Goal: Communication & Community: Answer question/provide support

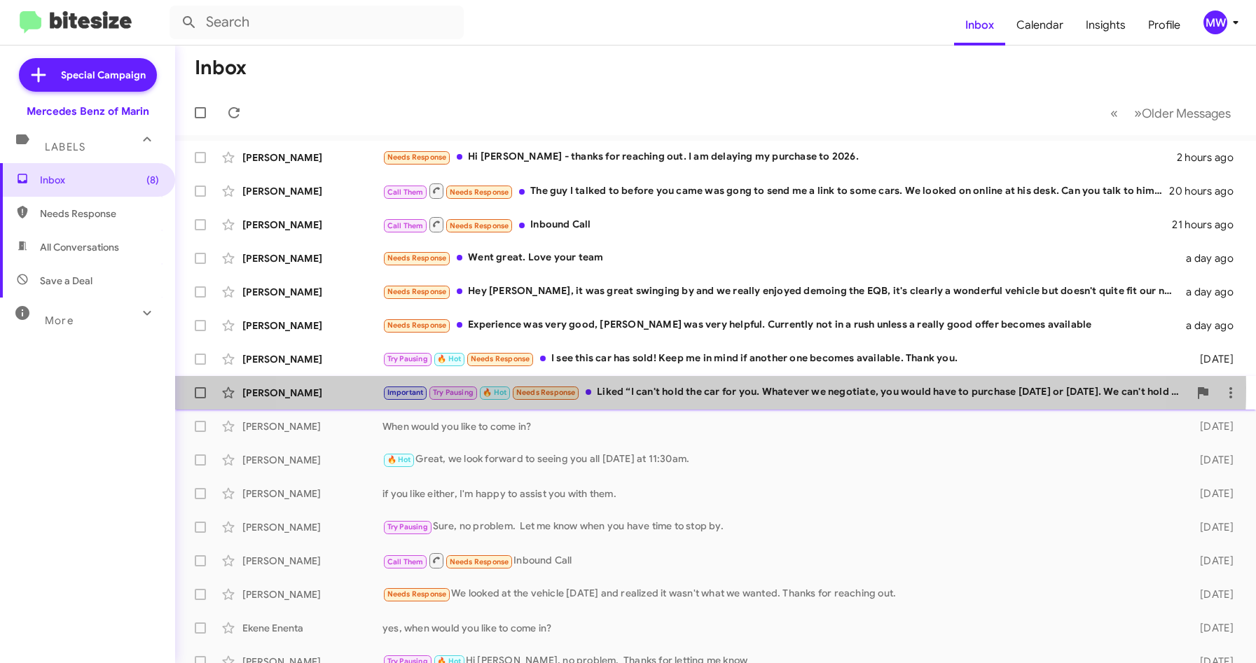
click at [672, 387] on div "Important Try Pausing 🔥 Hot Needs Response Liked “I can't hold the car for you.…" at bounding box center [785, 393] width 806 height 16
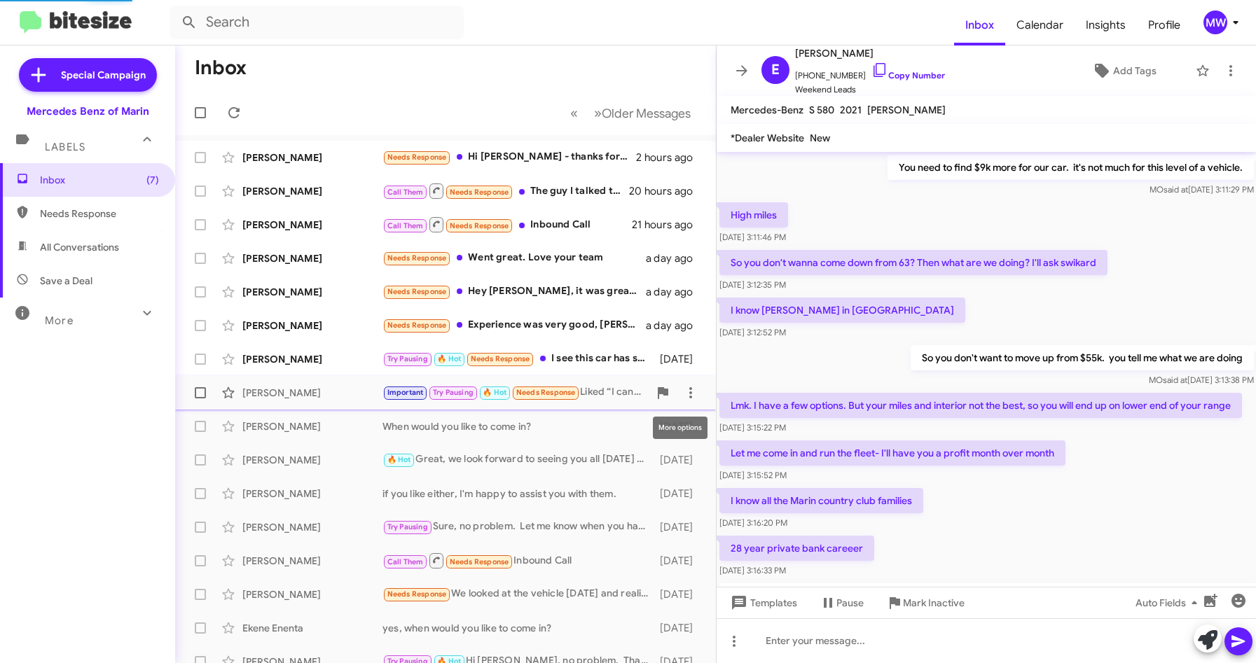
scroll to position [644, 0]
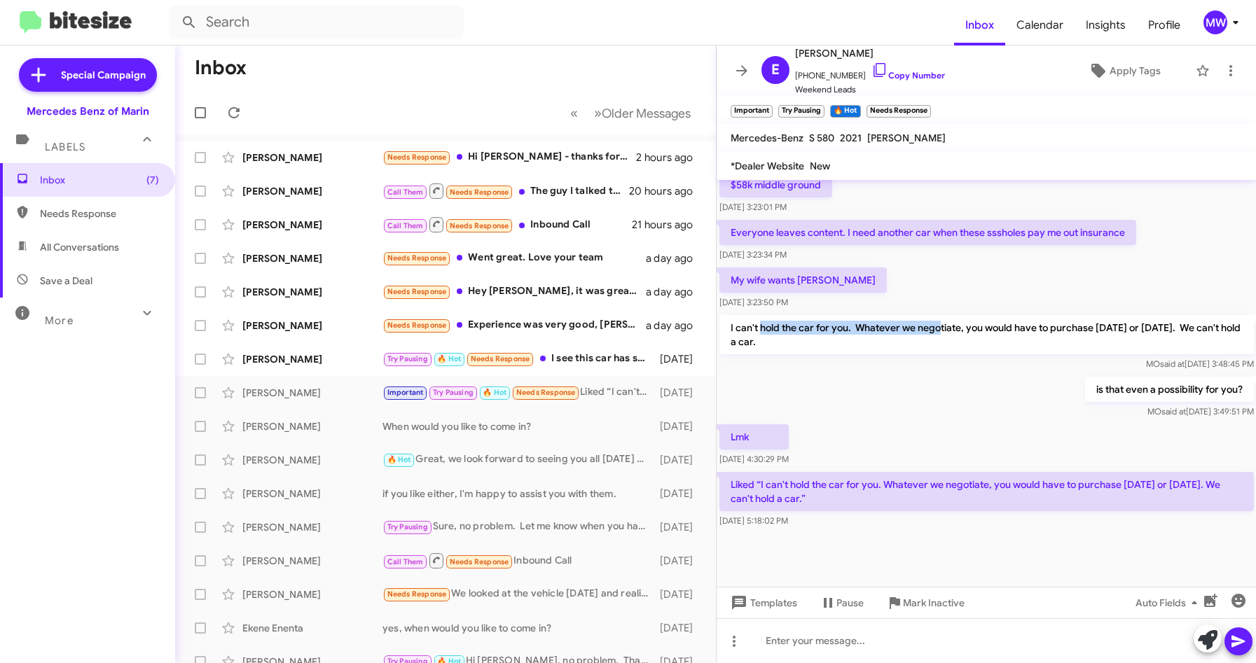
drag, startPoint x: 759, startPoint y: 340, endPoint x: 939, endPoint y: 340, distance: 179.3
click at [939, 340] on p "I can't hold the car for you. Whatever we negotiate, you would have to purchase…" at bounding box center [986, 334] width 534 height 39
click at [1112, 402] on p "is that even a possibility for you?" at bounding box center [1168, 389] width 169 height 25
drag, startPoint x: 829, startPoint y: 502, endPoint x: 848, endPoint y: 502, distance: 18.2
click at [848, 502] on p "Liked “I can't hold the car for you. Whatever we negotiate, you would have to p…" at bounding box center [986, 491] width 534 height 39
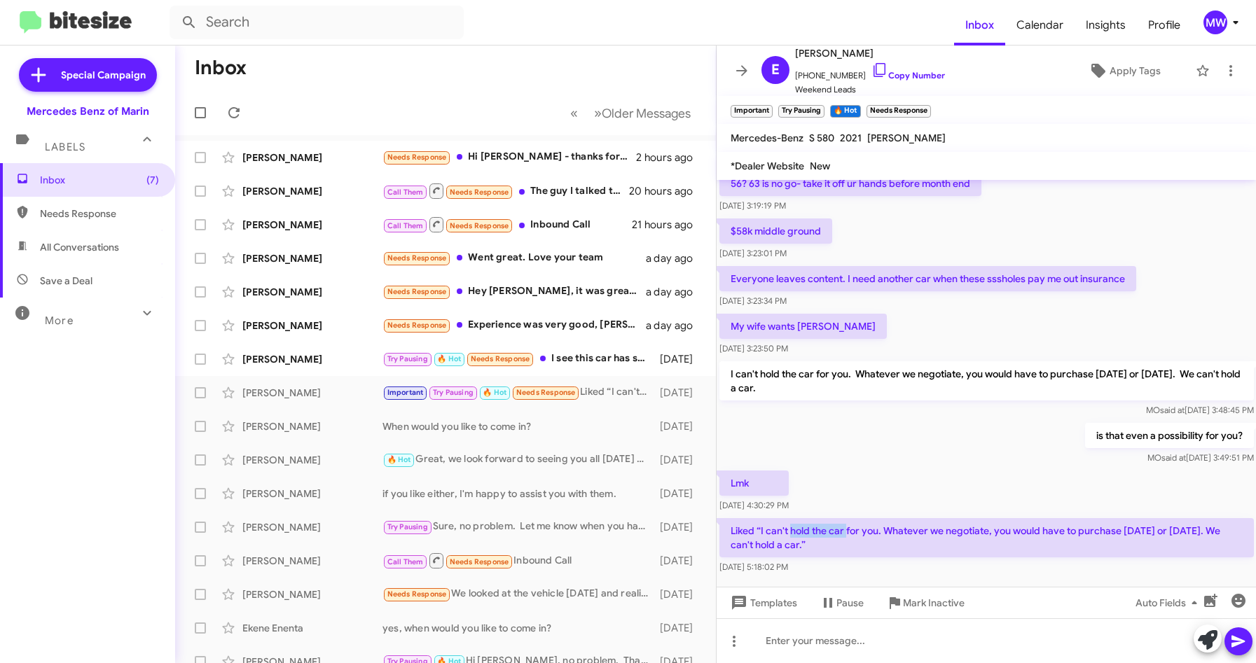
scroll to position [574, 0]
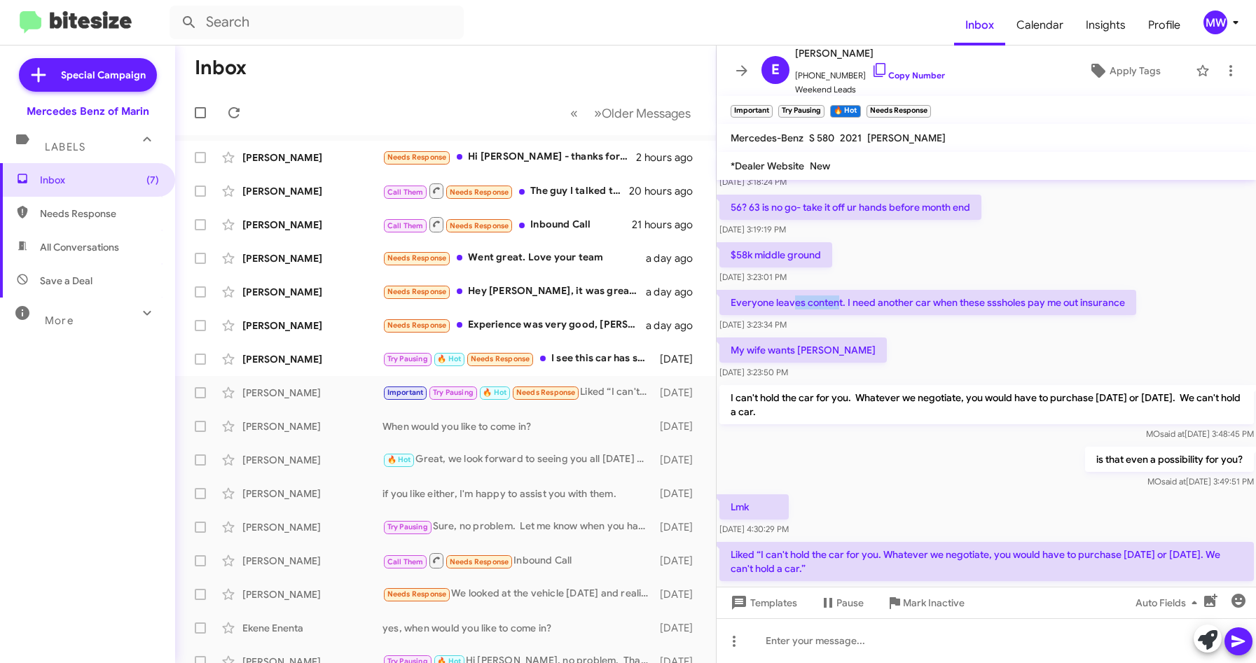
drag, startPoint x: 796, startPoint y: 318, endPoint x: 839, endPoint y: 319, distance: 42.7
click at [839, 315] on p "Everyone leaves content. I need another car when these sssholes pay me out insu…" at bounding box center [927, 302] width 417 height 25
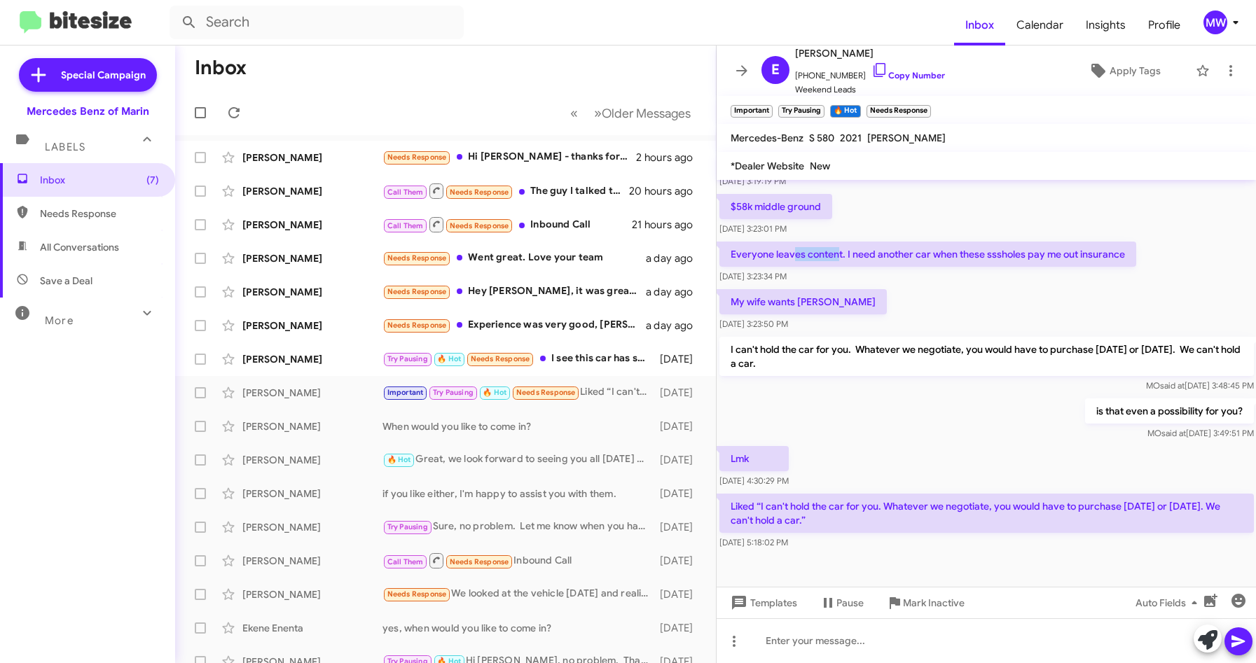
scroll to position [672, 0]
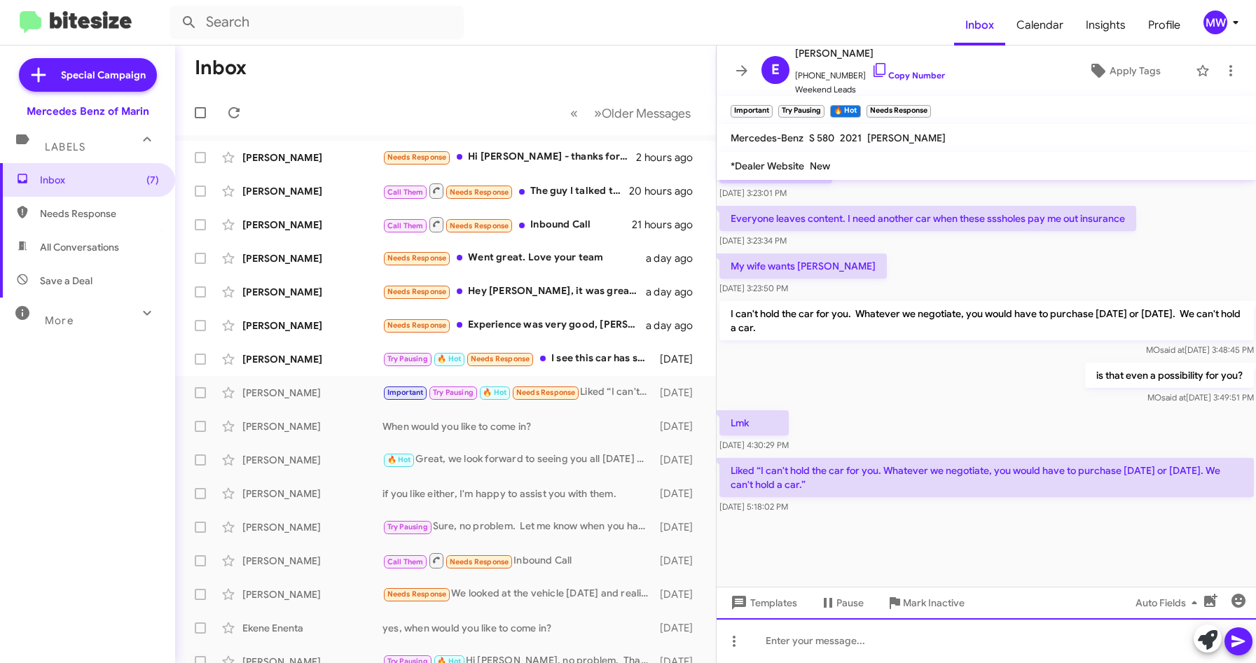
click at [825, 643] on div at bounding box center [987, 641] width 540 height 45
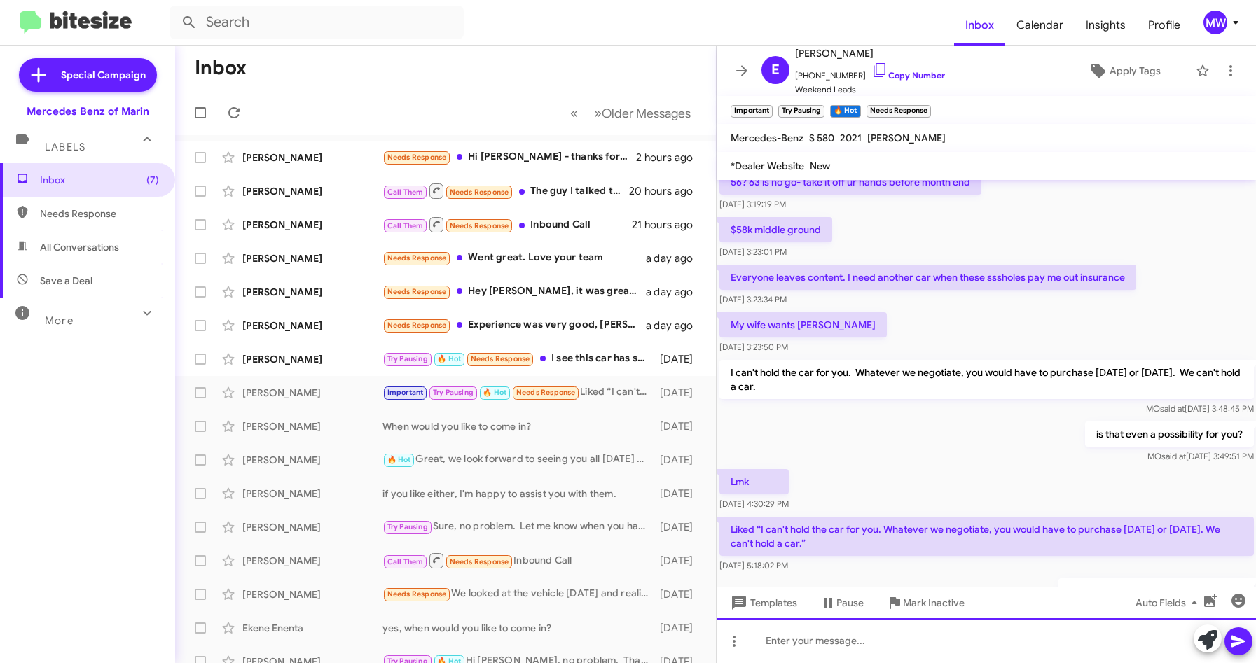
scroll to position [1477, 0]
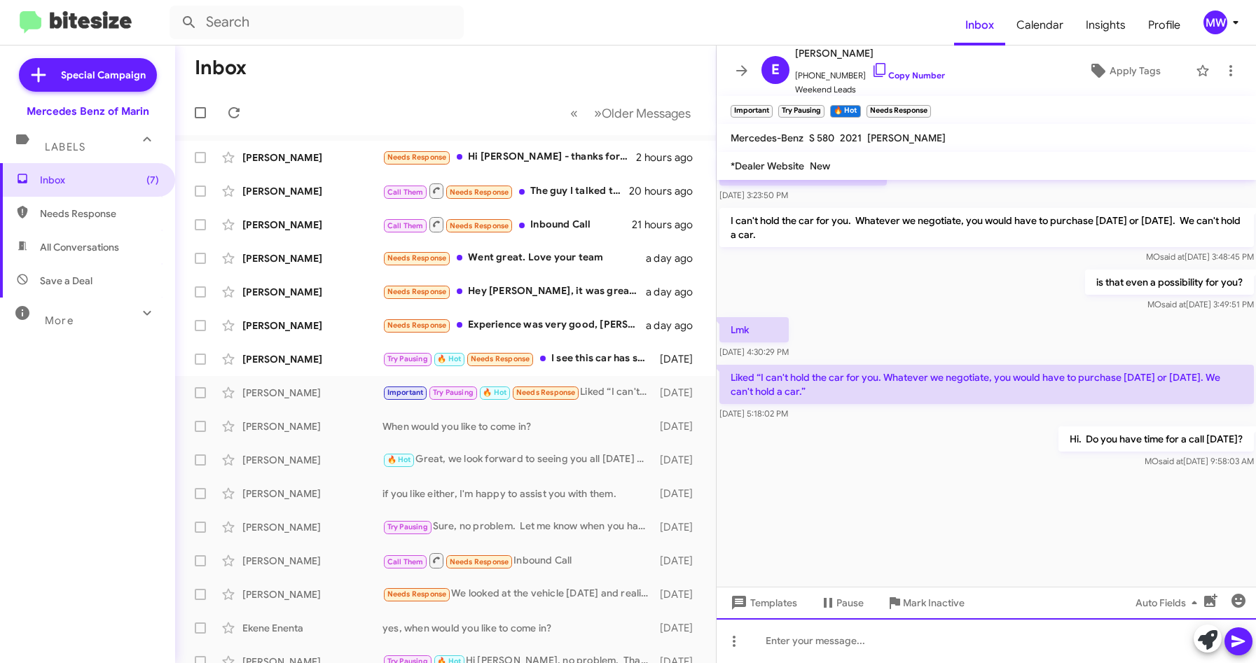
click at [939, 643] on div at bounding box center [987, 641] width 540 height 45
click at [588, 360] on div "Try Pausing 🔥 Hot Needs Response I see this car has sold! Keep me in mind if an…" at bounding box center [515, 359] width 266 height 16
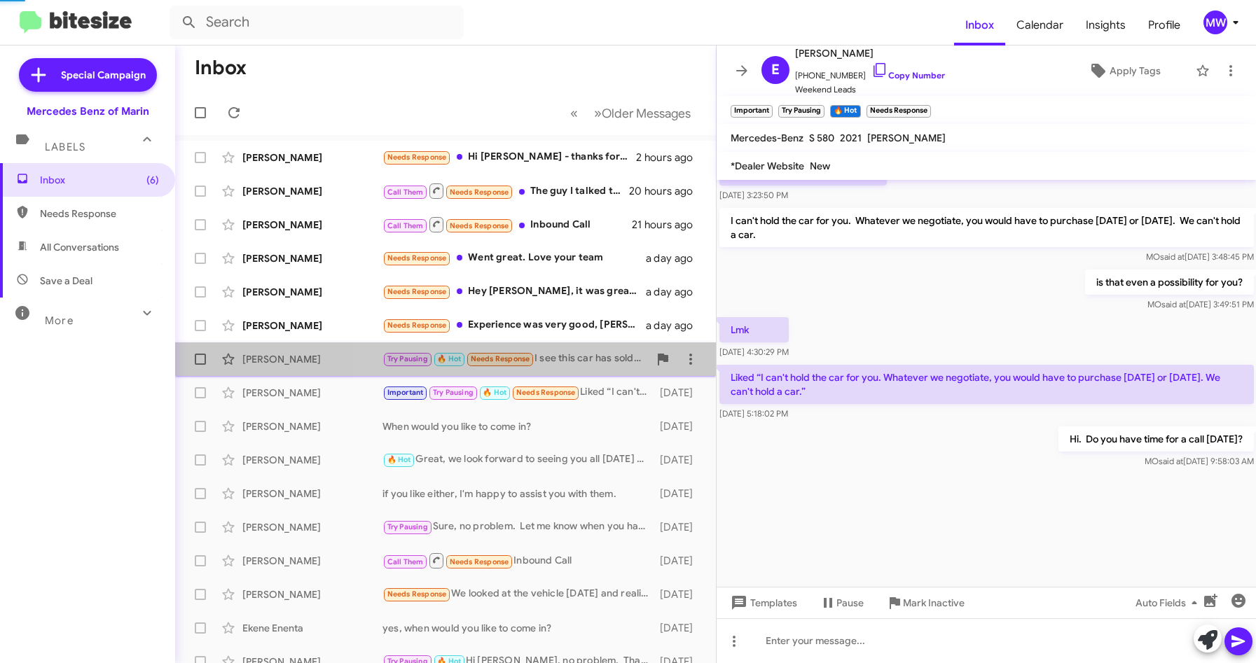
scroll to position [212, 0]
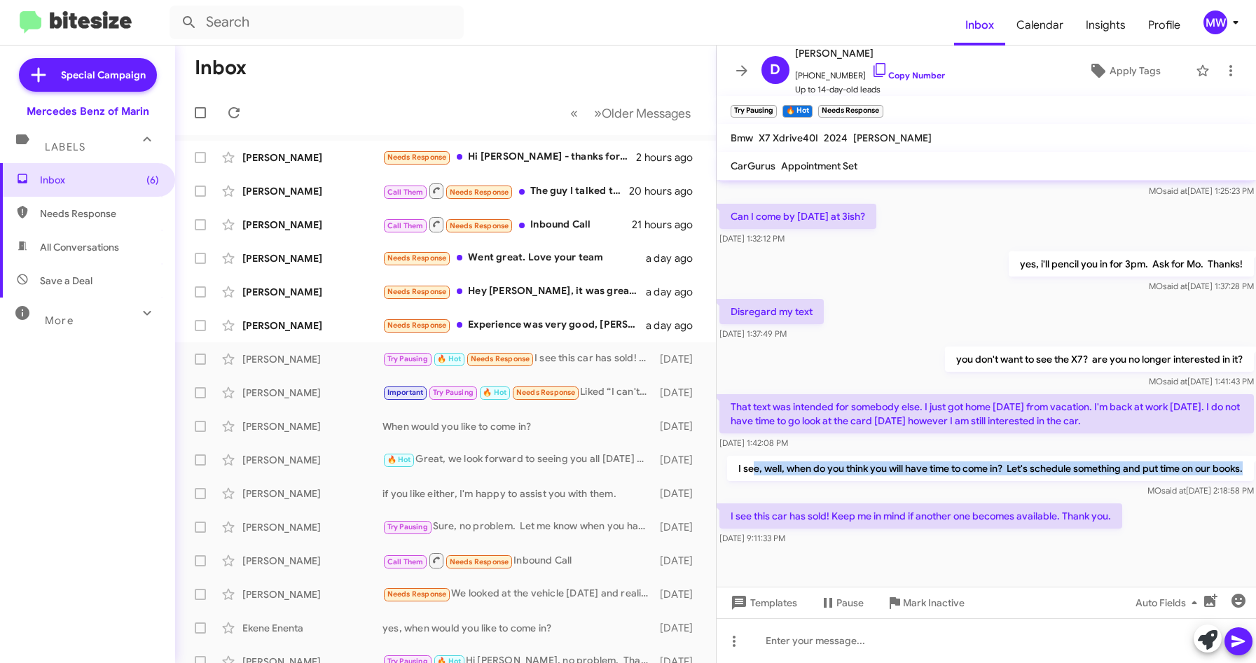
drag, startPoint x: 745, startPoint y: 459, endPoint x: 809, endPoint y: 473, distance: 66.0
click at [809, 473] on p "I see, well, when do you think you will have time to come in? Let's schedule so…" at bounding box center [989, 468] width 527 height 25
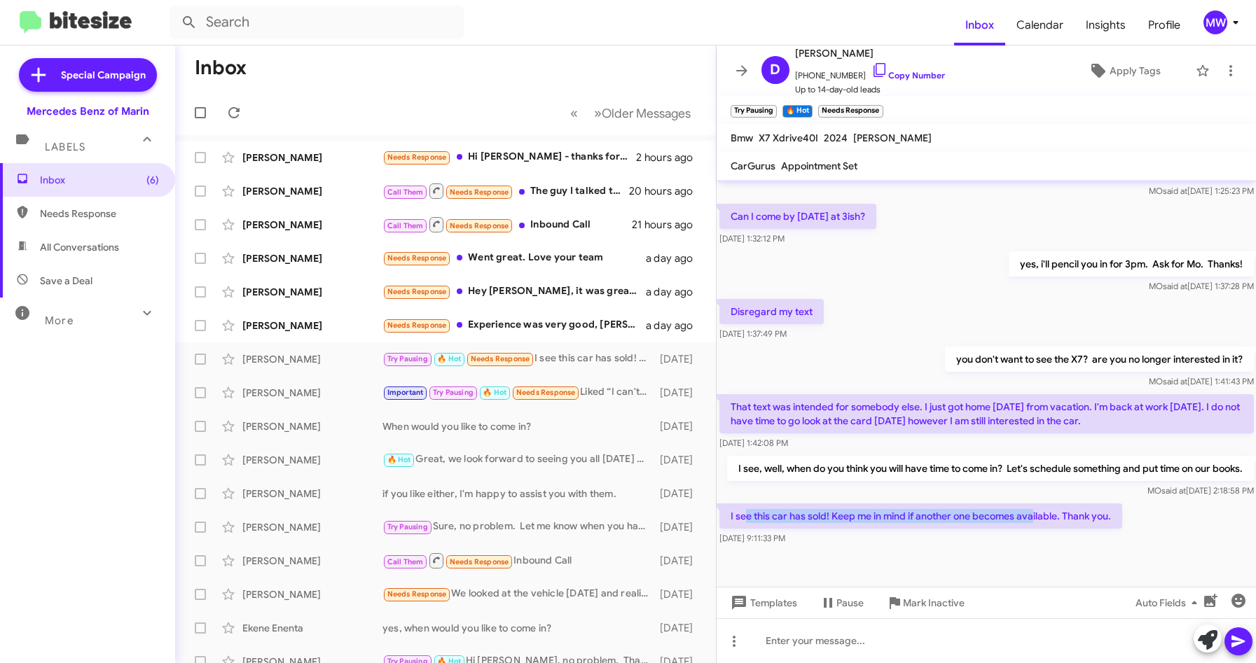
drag, startPoint x: 809, startPoint y: 473, endPoint x: 1035, endPoint y: 511, distance: 228.7
click at [1035, 511] on p "I see this car has sold! Keep me in mind if another one becomes available. Than…" at bounding box center [920, 516] width 403 height 25
drag, startPoint x: 803, startPoint y: 74, endPoint x: 846, endPoint y: 77, distance: 42.8
click at [846, 77] on span "+12097696916 Copy Number" at bounding box center [870, 72] width 150 height 21
copy span "2097696916"
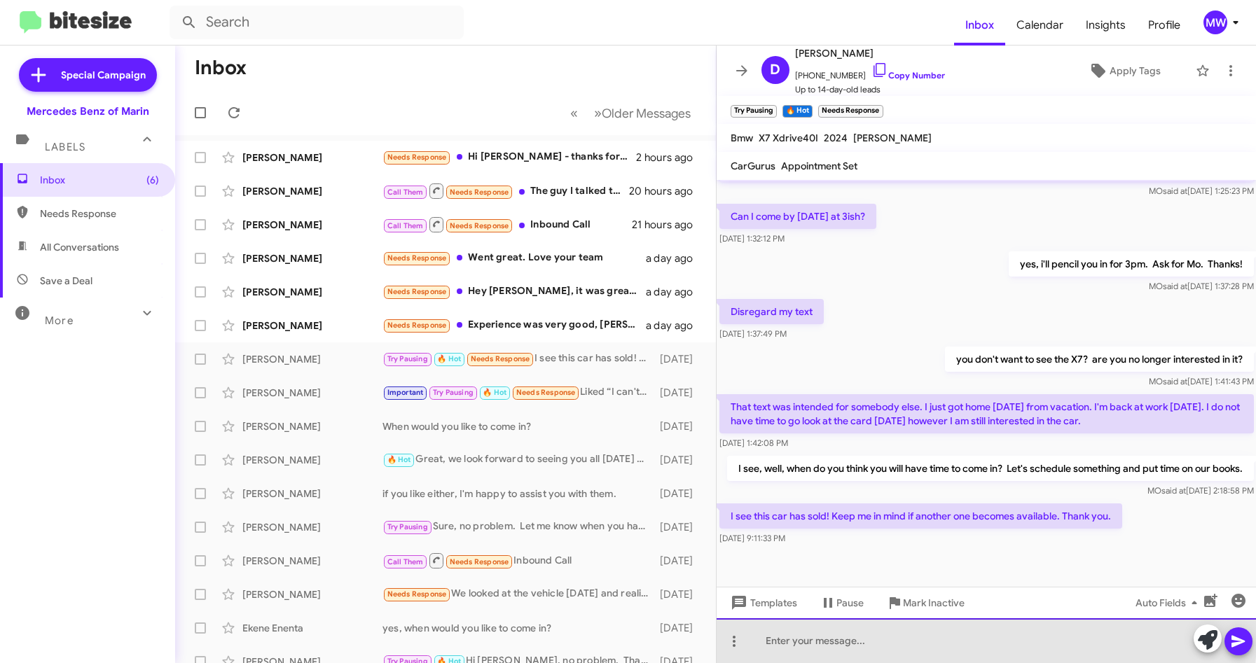
click at [867, 635] on div at bounding box center [987, 641] width 540 height 45
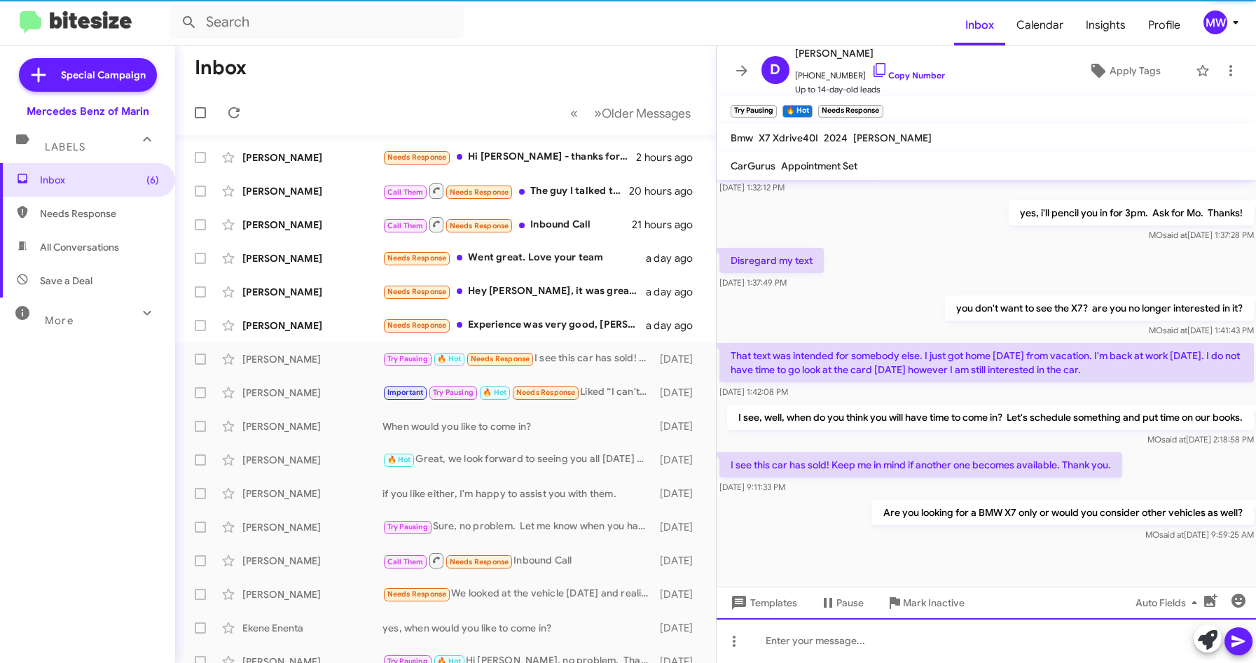
scroll to position [263, 0]
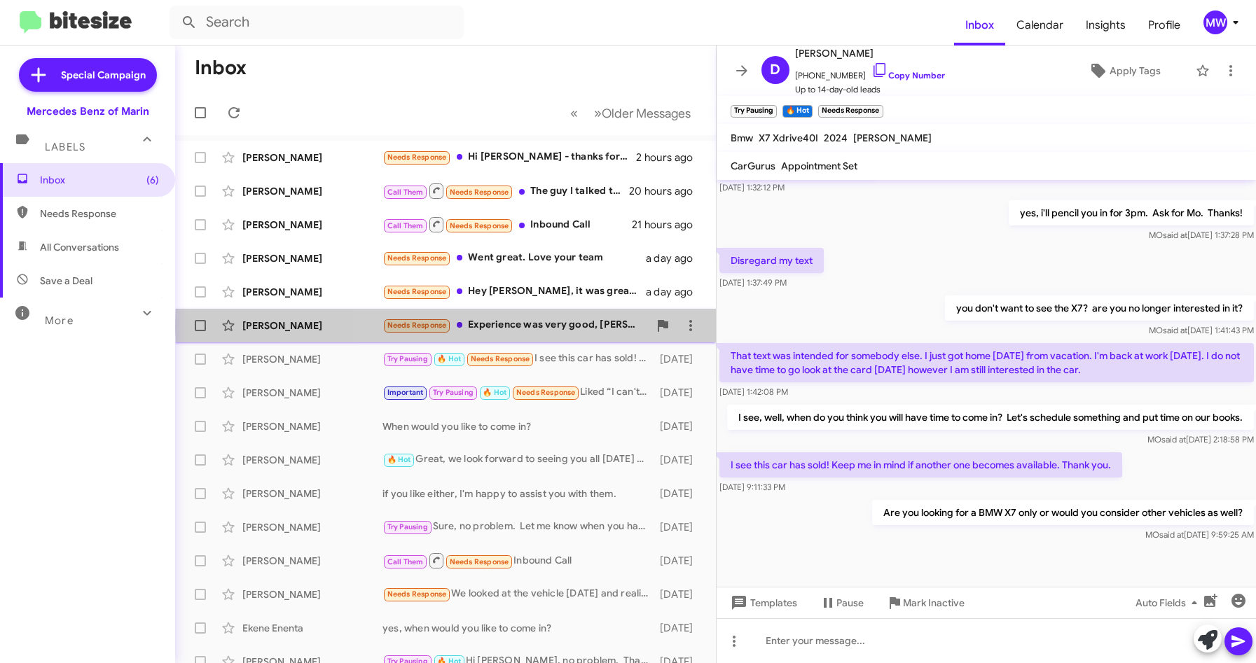
click at [593, 326] on div "Needs Response Experience was very good, Jesse was very helpful. Currently not …" at bounding box center [515, 325] width 266 height 16
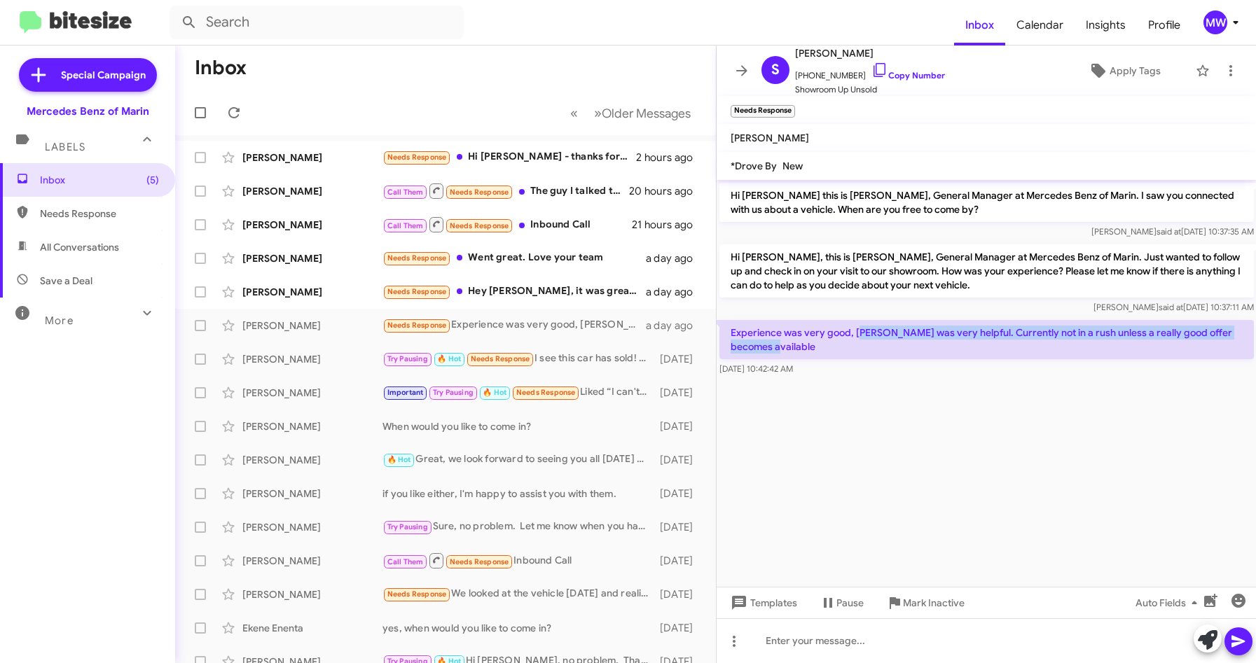
drag, startPoint x: 860, startPoint y: 331, endPoint x: 819, endPoint y: 342, distance: 42.1
click at [819, 342] on p "Experience was very good, Jesse was very helpful. Currently not in a rush unles…" at bounding box center [986, 339] width 534 height 39
drag, startPoint x: 819, startPoint y: 342, endPoint x: 832, endPoint y: 414, distance: 73.2
click at [832, 414] on cdk-virtual-scroll-viewport "Hi Sean this is Omar Ibrahimi, General Manager at Mercedes Benz of Marin. I saw…" at bounding box center [987, 383] width 540 height 407
drag, startPoint x: 803, startPoint y: 76, endPoint x: 850, endPoint y: 78, distance: 47.0
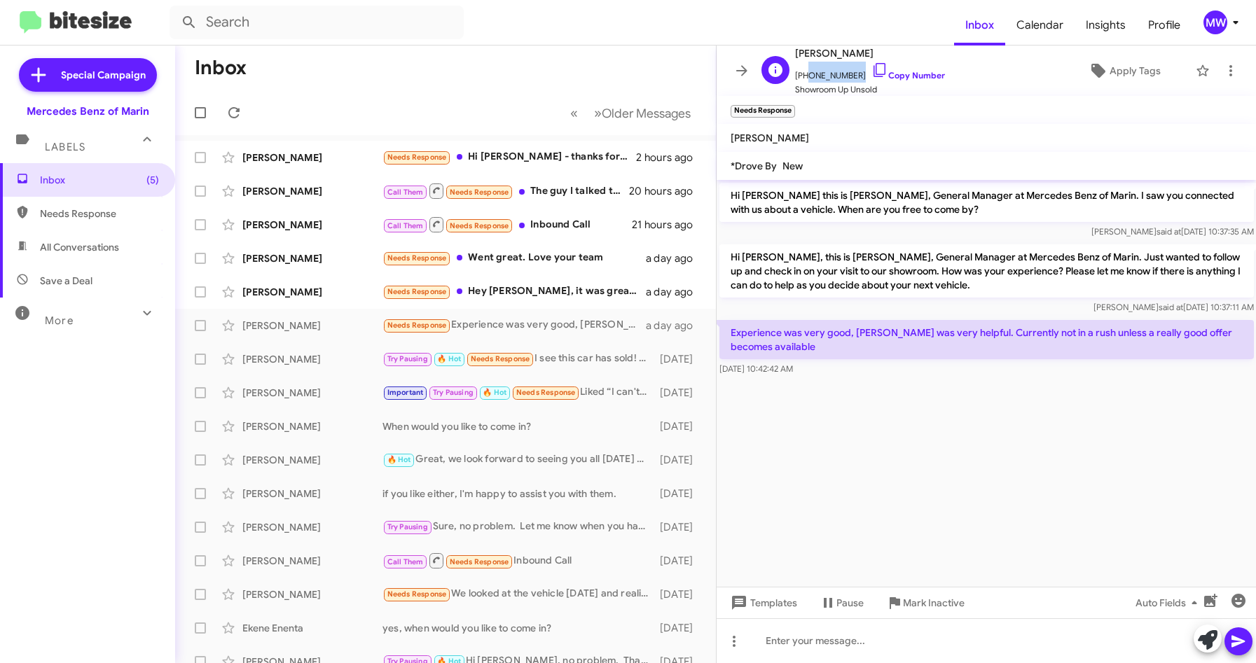
click at [850, 78] on span "+12032151862 Copy Number" at bounding box center [870, 72] width 150 height 21
copy span "2032151862"
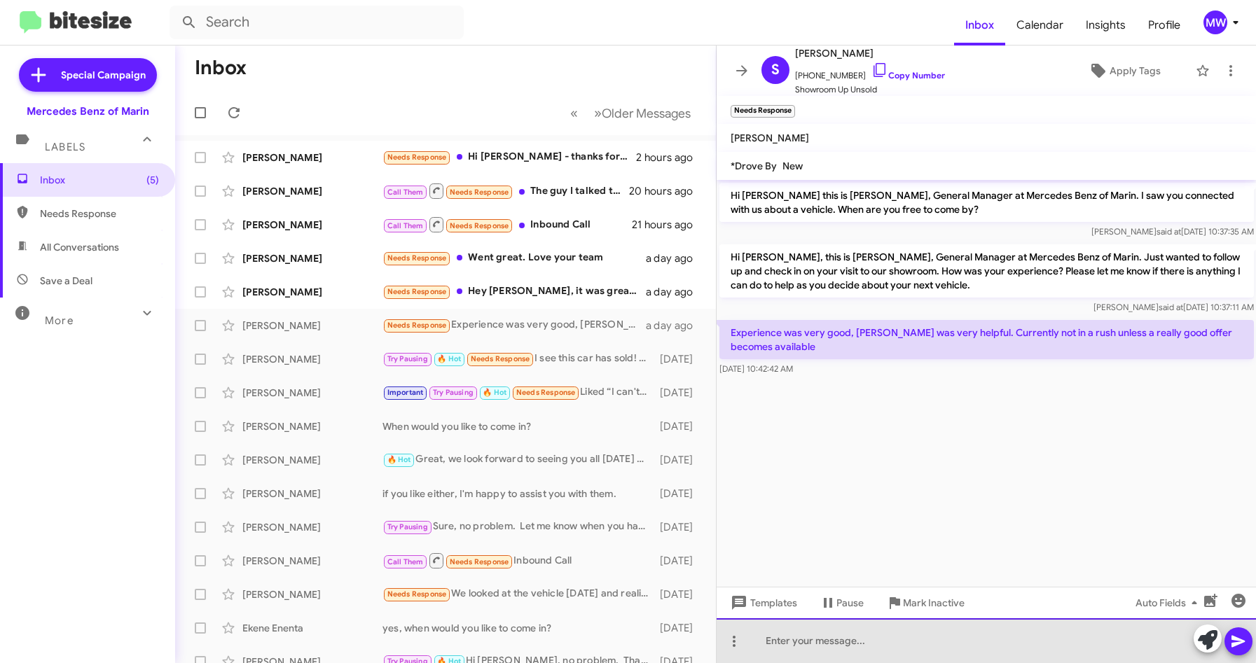
click at [816, 635] on div at bounding box center [987, 641] width 540 height 45
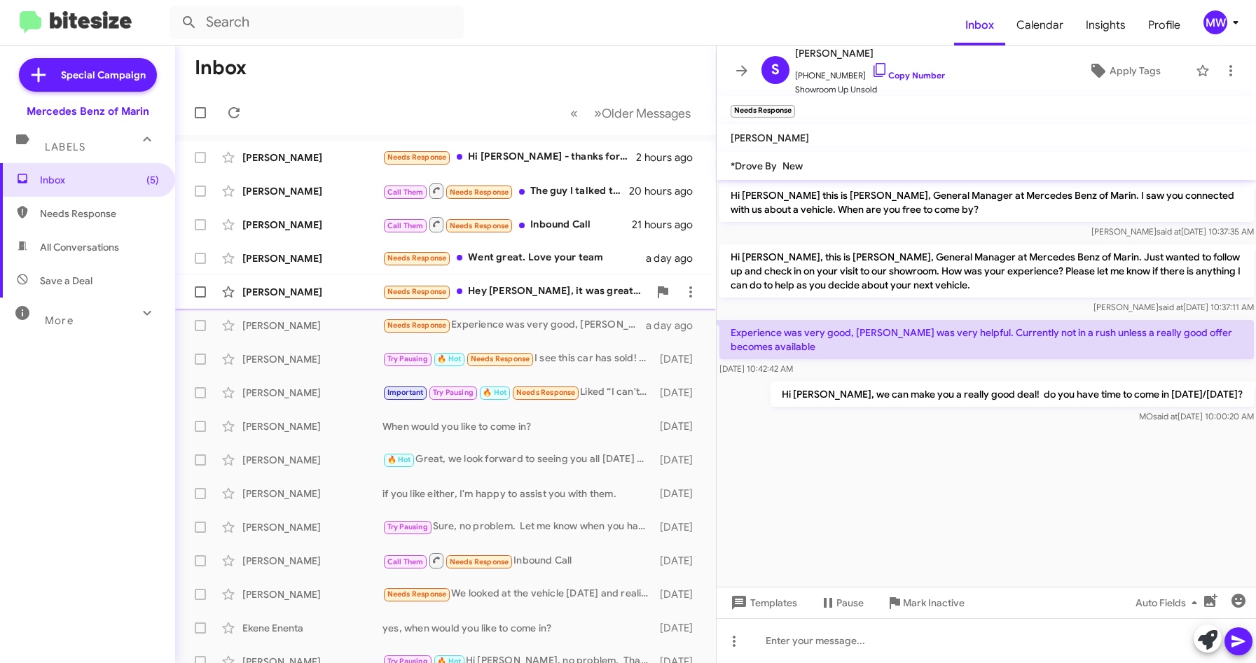
click at [523, 293] on div "Needs Response Hey Omar, it was great swinging by and we really enjoyed demoing…" at bounding box center [515, 292] width 266 height 16
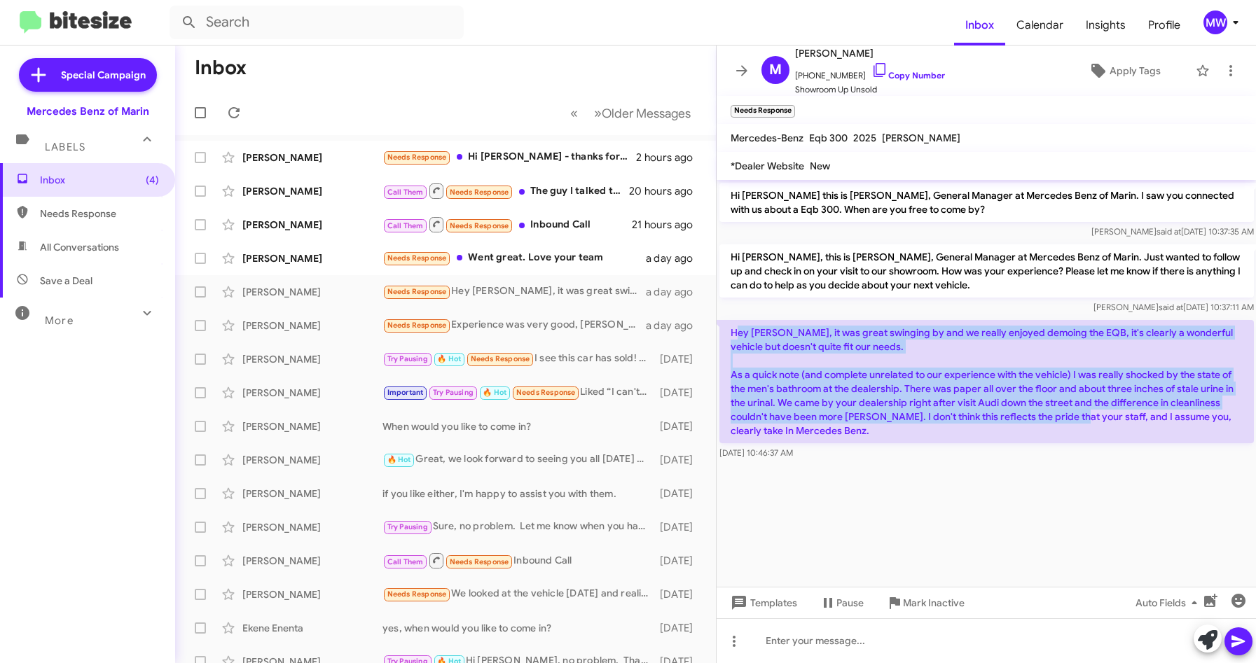
drag, startPoint x: 736, startPoint y: 326, endPoint x: 1105, endPoint y: 419, distance: 380.6
click at [1105, 419] on p "Hey Omar, it was great swinging by and we really enjoyed demoing the EQB, it's …" at bounding box center [986, 381] width 534 height 123
drag, startPoint x: 1105, startPoint y: 419, endPoint x: 1005, endPoint y: 467, distance: 110.9
click at [1006, 467] on div at bounding box center [987, 468] width 540 height 11
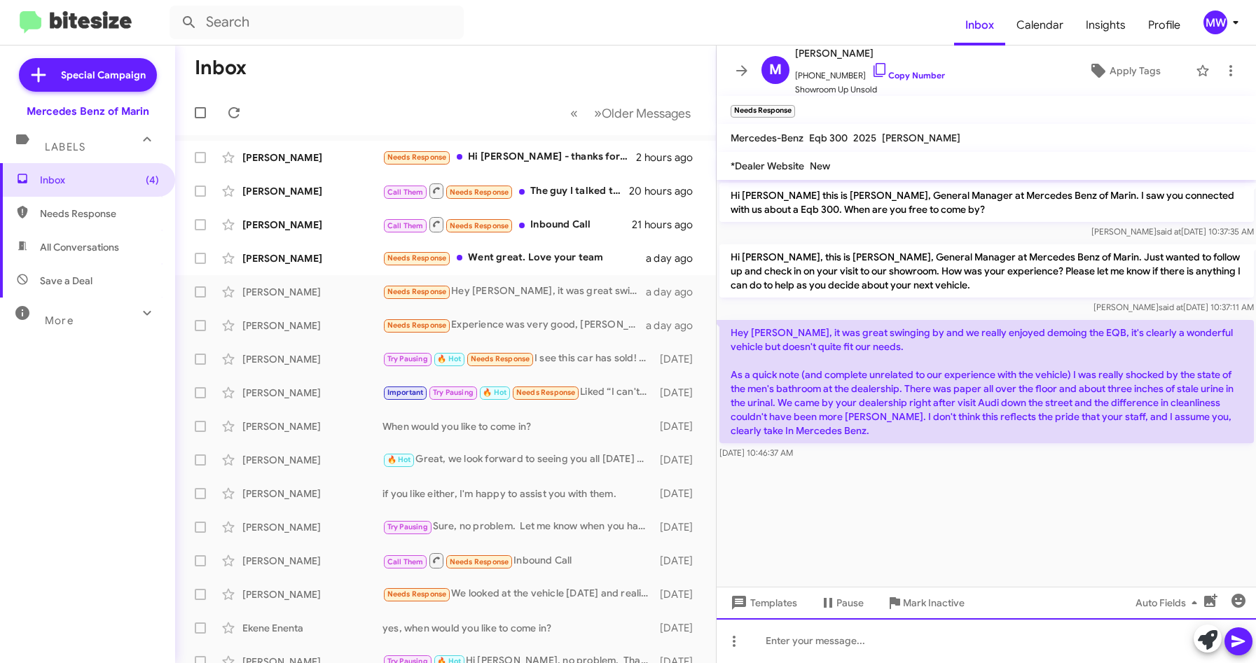
click at [957, 645] on div at bounding box center [987, 641] width 540 height 45
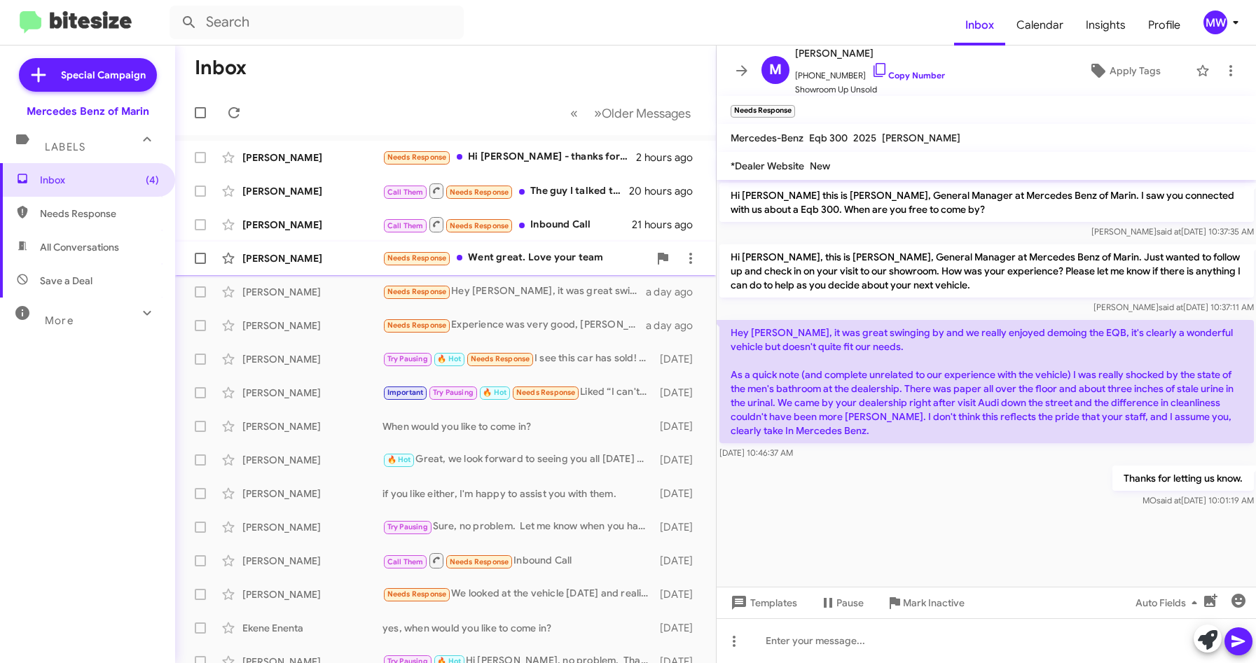
click at [522, 266] on div "Needs Response Went great. Love your team" at bounding box center [515, 258] width 266 height 16
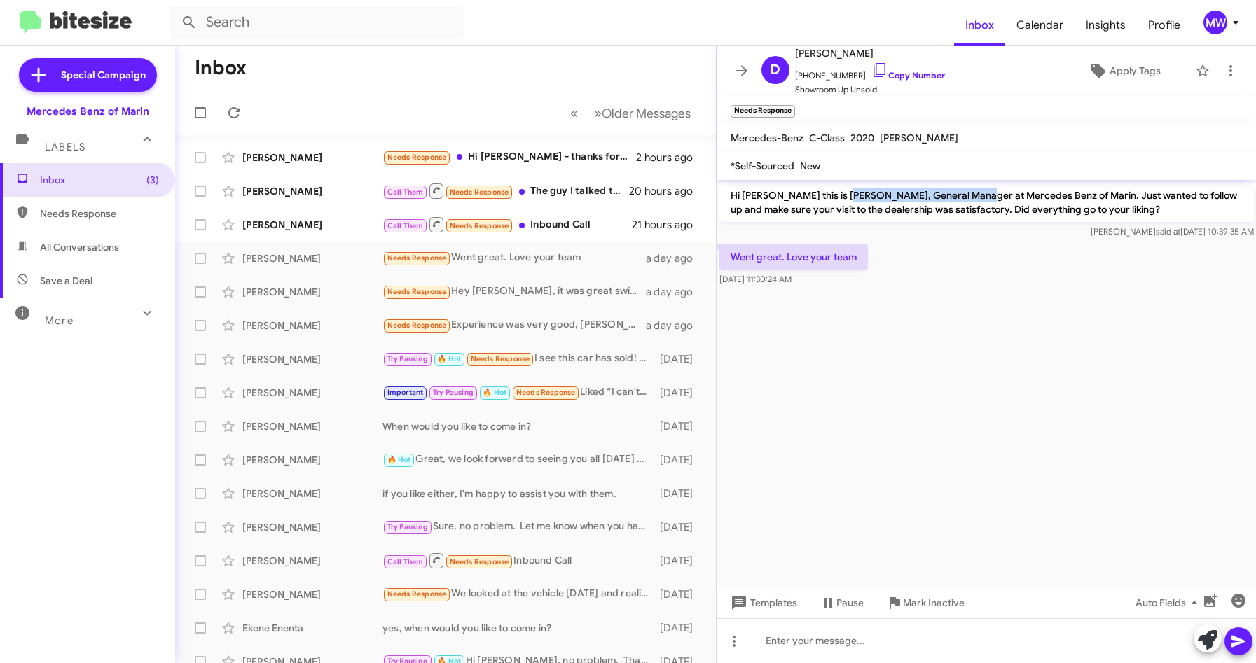
drag, startPoint x: 847, startPoint y: 196, endPoint x: 968, endPoint y: 188, distance: 121.4
click at [968, 188] on p "Hi Dennis this is Omar Ibrahimi, General Manager at Mercedes Benz of Marin. Jus…" at bounding box center [986, 202] width 534 height 39
drag, startPoint x: 802, startPoint y: 76, endPoint x: 851, endPoint y: 79, distance: 49.2
click at [851, 79] on span "+14159303285 Copy Number" at bounding box center [870, 72] width 150 height 21
copy span "4159303285"
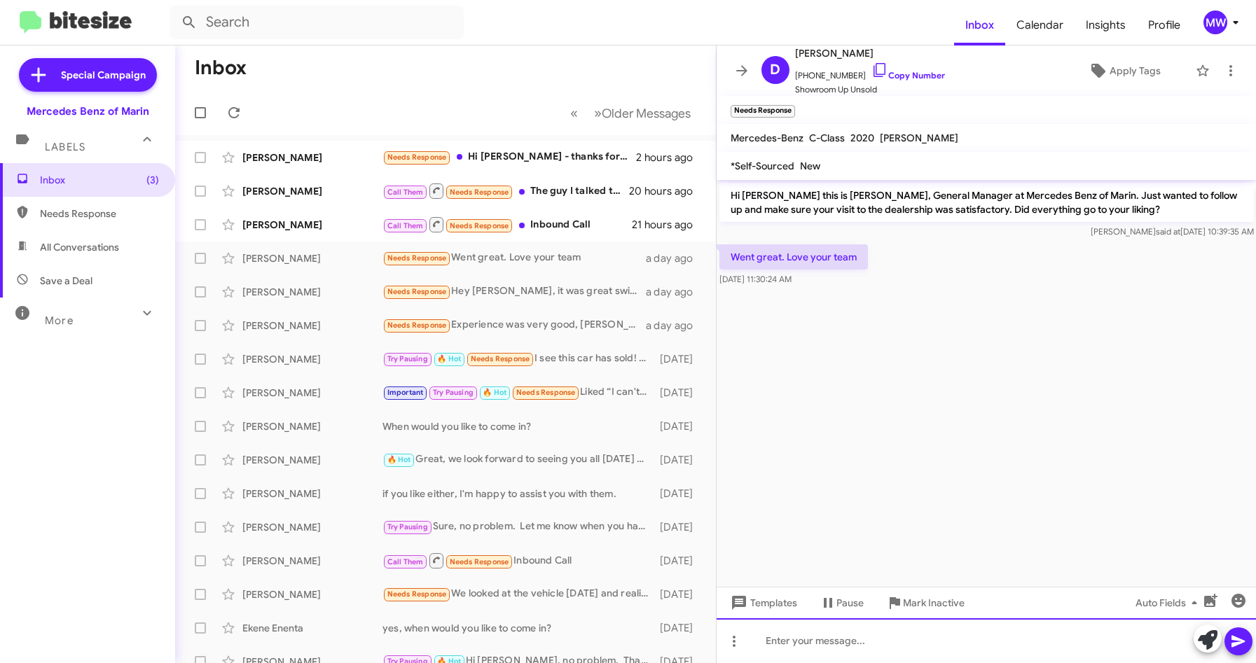
click at [892, 642] on div at bounding box center [987, 641] width 540 height 45
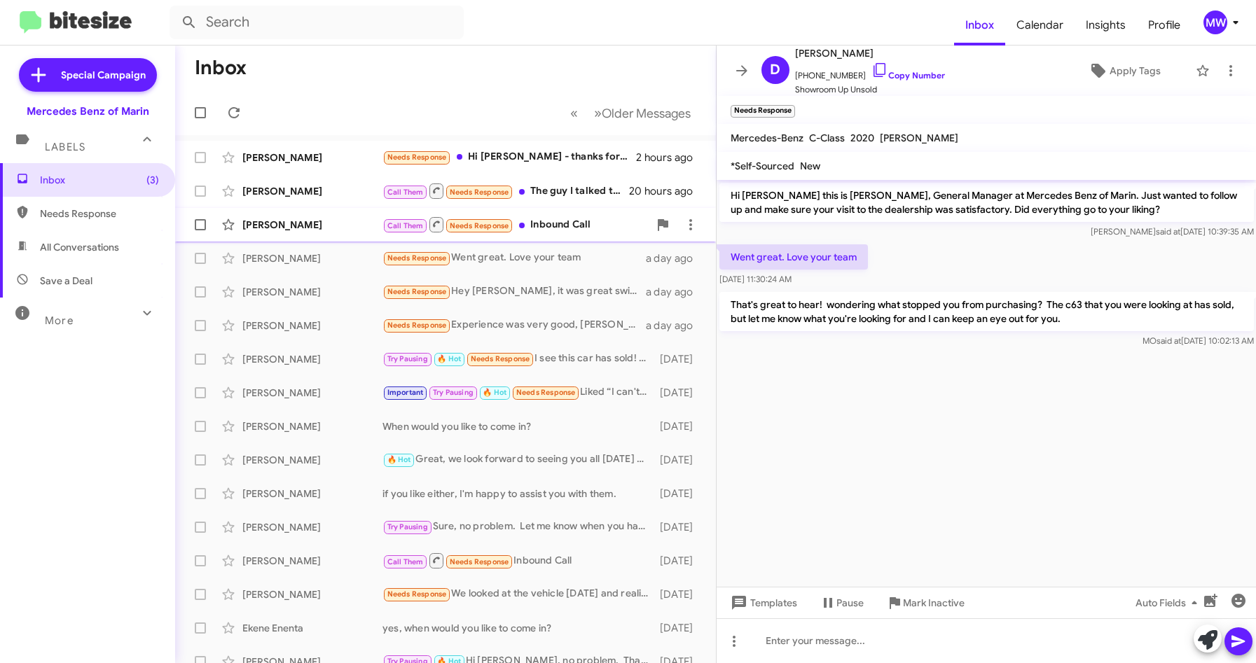
click at [587, 214] on div "Eveline Kartawidajaya Call Them Needs Response Inbound Call 21 hours ago" at bounding box center [445, 225] width 518 height 28
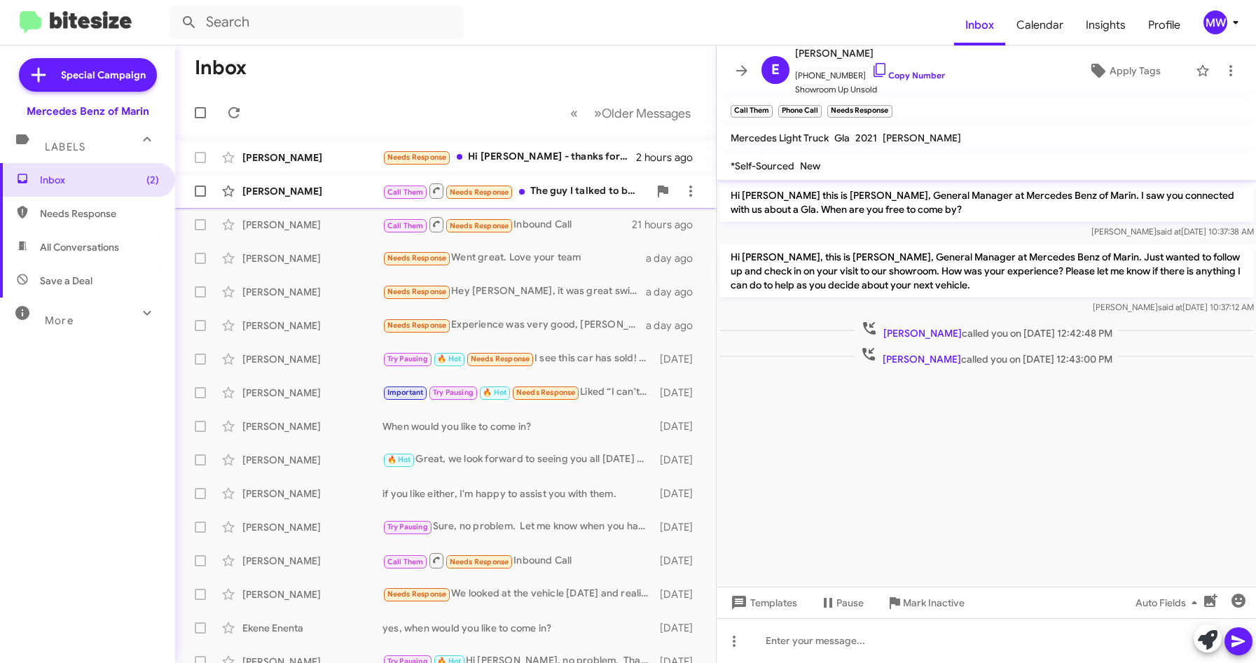
click at [585, 193] on div "Call Them Needs Response The guy I talked to before you came was gong to send m…" at bounding box center [515, 191] width 266 height 18
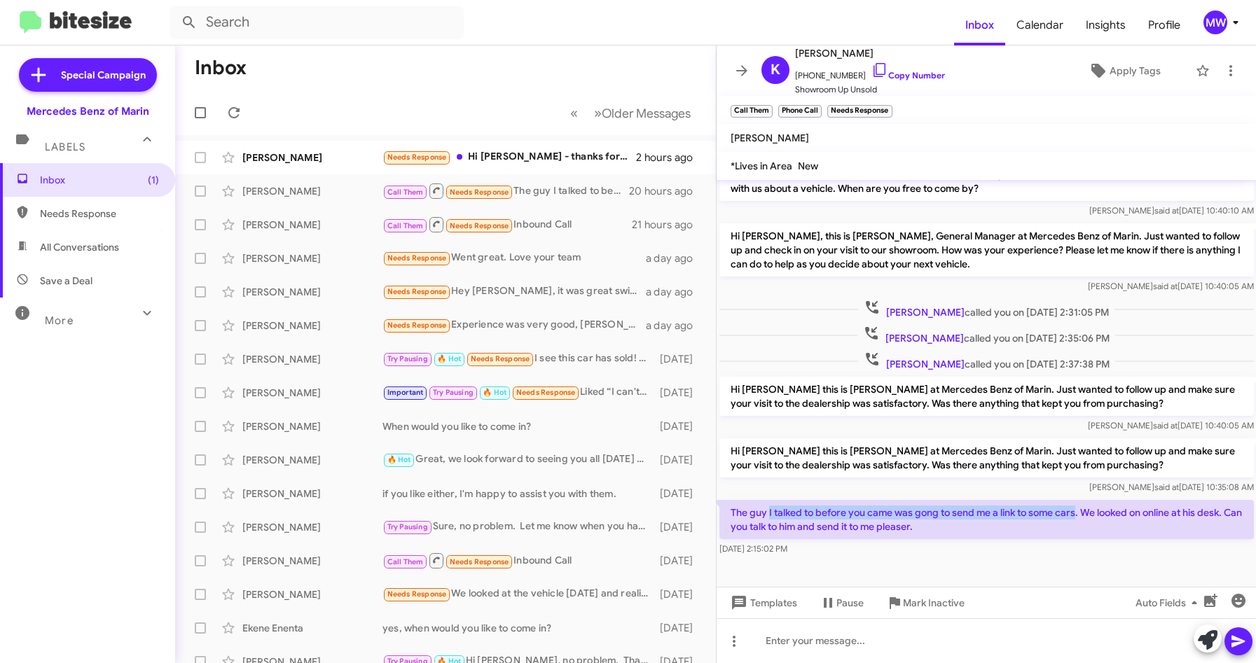
drag, startPoint x: 770, startPoint y: 509, endPoint x: 1077, endPoint y: 516, distance: 306.9
click at [1077, 516] on p "The guy I talked to before you came was gong to send me a link to some cars. We…" at bounding box center [986, 519] width 534 height 39
drag, startPoint x: 803, startPoint y: 76, endPoint x: 867, endPoint y: 81, distance: 64.7
click at [867, 81] on span "+14153109870 Copy Number" at bounding box center [870, 72] width 150 height 21
copy span "4153109870"
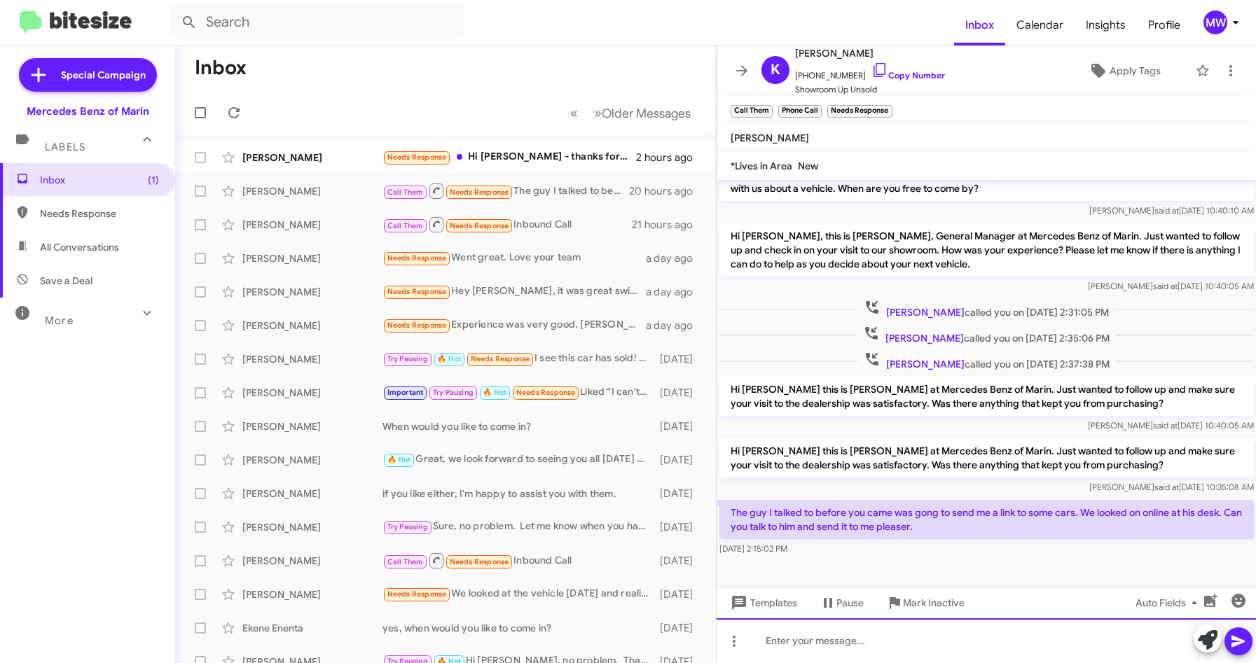
click at [890, 635] on div at bounding box center [987, 641] width 540 height 45
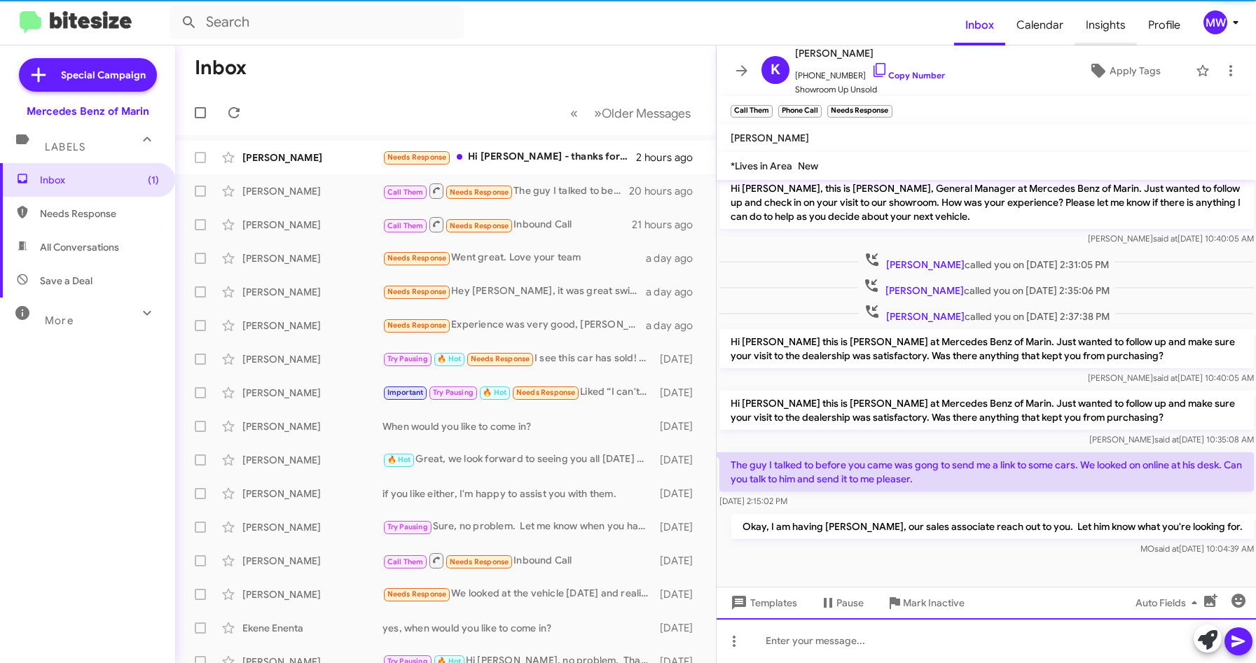
scroll to position [72, 0]
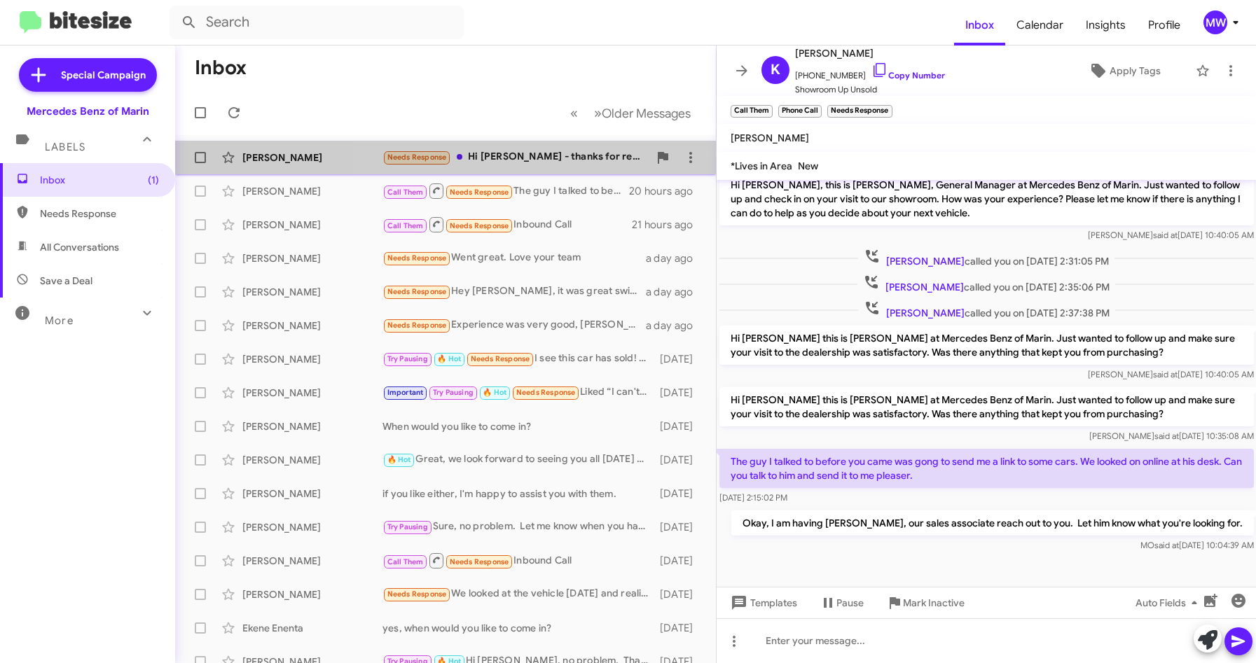
click at [572, 155] on div "Needs Response Hi Omar - thanks for reaching out. I am delaying my purchase to …" at bounding box center [515, 157] width 266 height 16
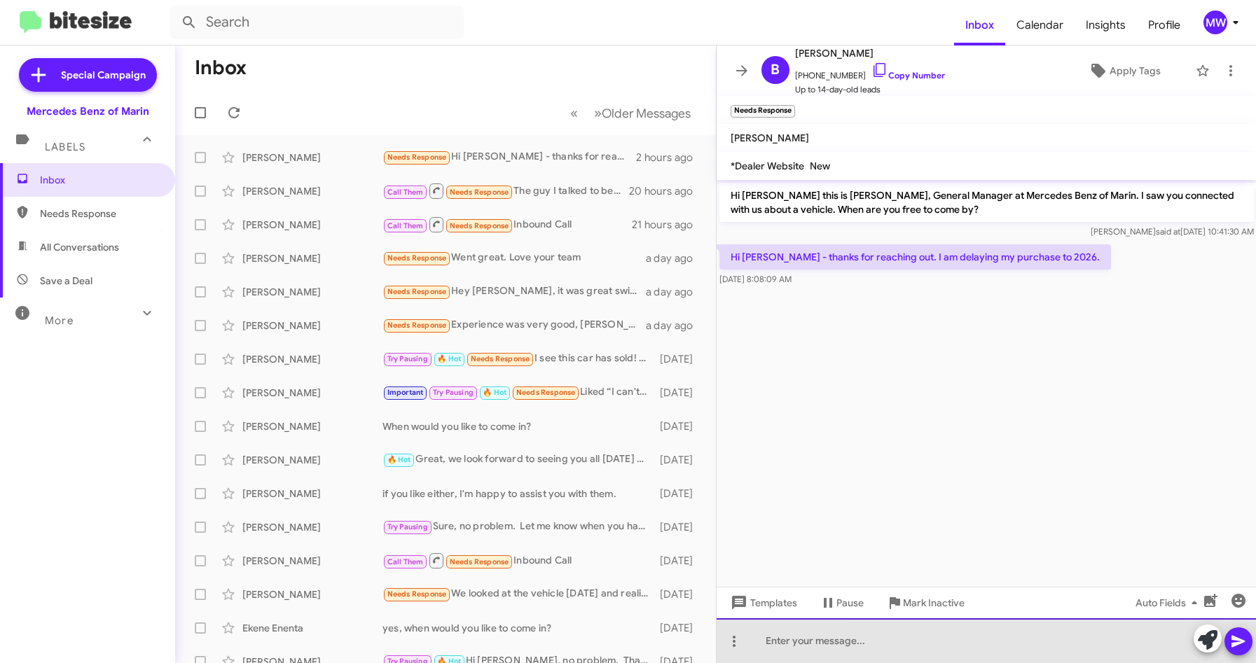
click at [964, 640] on div at bounding box center [987, 641] width 540 height 45
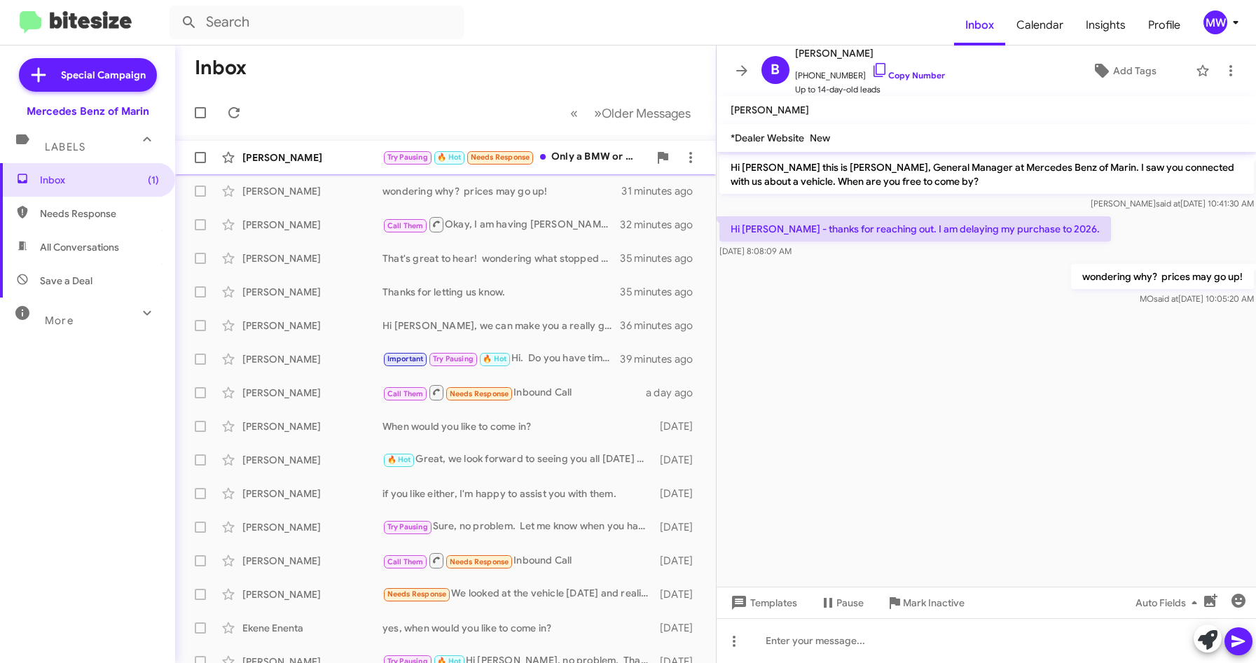
click at [593, 150] on div "Try Pausing 🔥 Hot Needs Response Only a BMW or maybe something similar" at bounding box center [515, 157] width 266 height 16
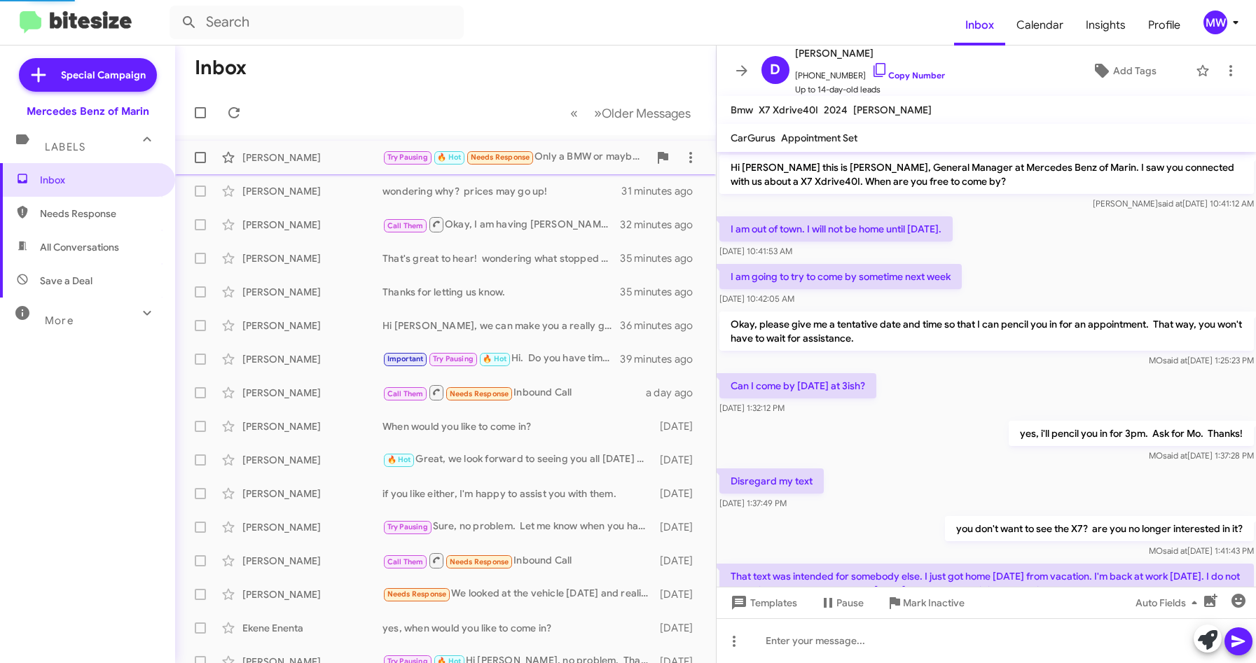
scroll to position [286, 0]
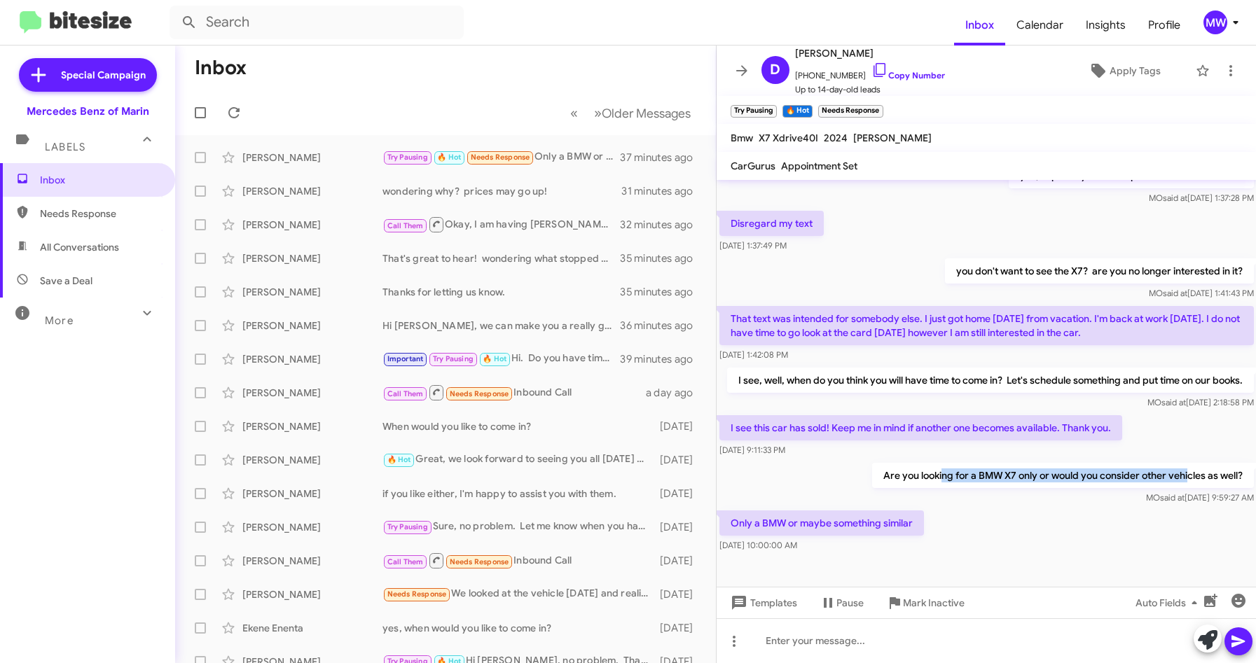
drag, startPoint x: 929, startPoint y: 490, endPoint x: 1177, endPoint y: 485, distance: 248.0
click at [1177, 485] on p "Are you looking for a BMW X7 only or would you consider other vehicles as well?" at bounding box center [1062, 475] width 382 height 25
drag, startPoint x: 774, startPoint y: 537, endPoint x: 909, endPoint y: 537, distance: 135.2
click at [909, 536] on p "Only a BMW or maybe something similar" at bounding box center [821, 523] width 205 height 25
drag, startPoint x: 909, startPoint y: 537, endPoint x: 1018, endPoint y: 543, distance: 108.8
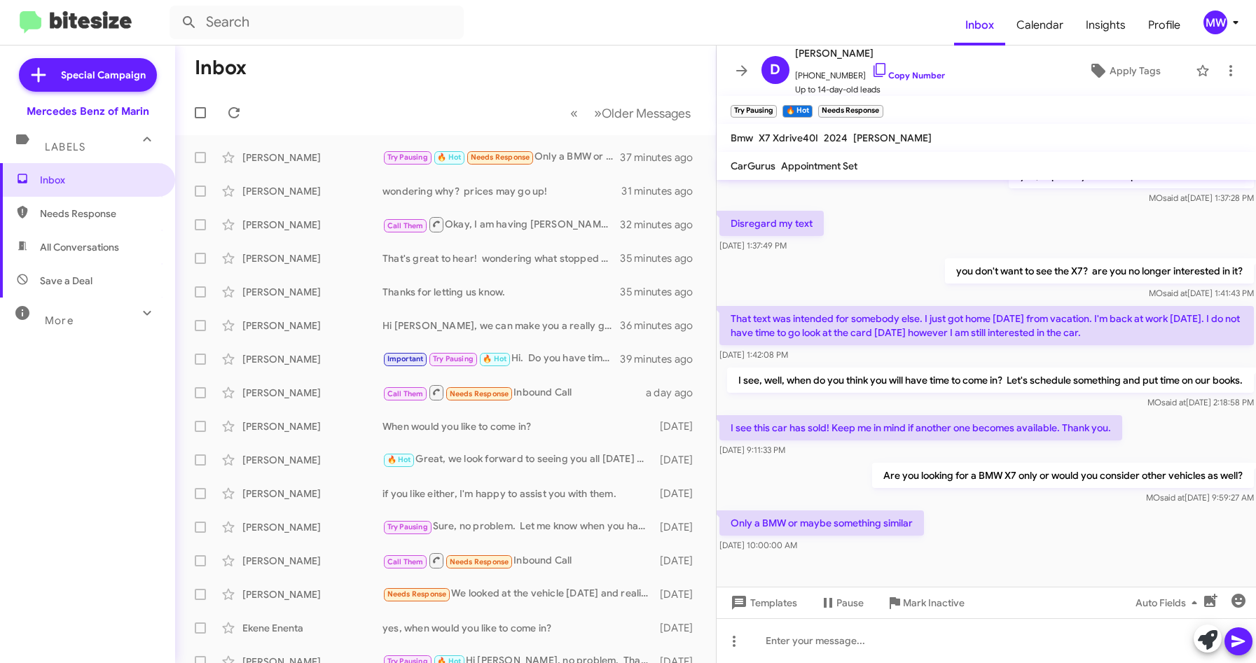
click at [995, 530] on div "Only a BMW or maybe something similar Sep 11, 2025, 10:00:00 AM" at bounding box center [987, 532] width 540 height 48
click at [832, 641] on div at bounding box center [987, 641] width 540 height 45
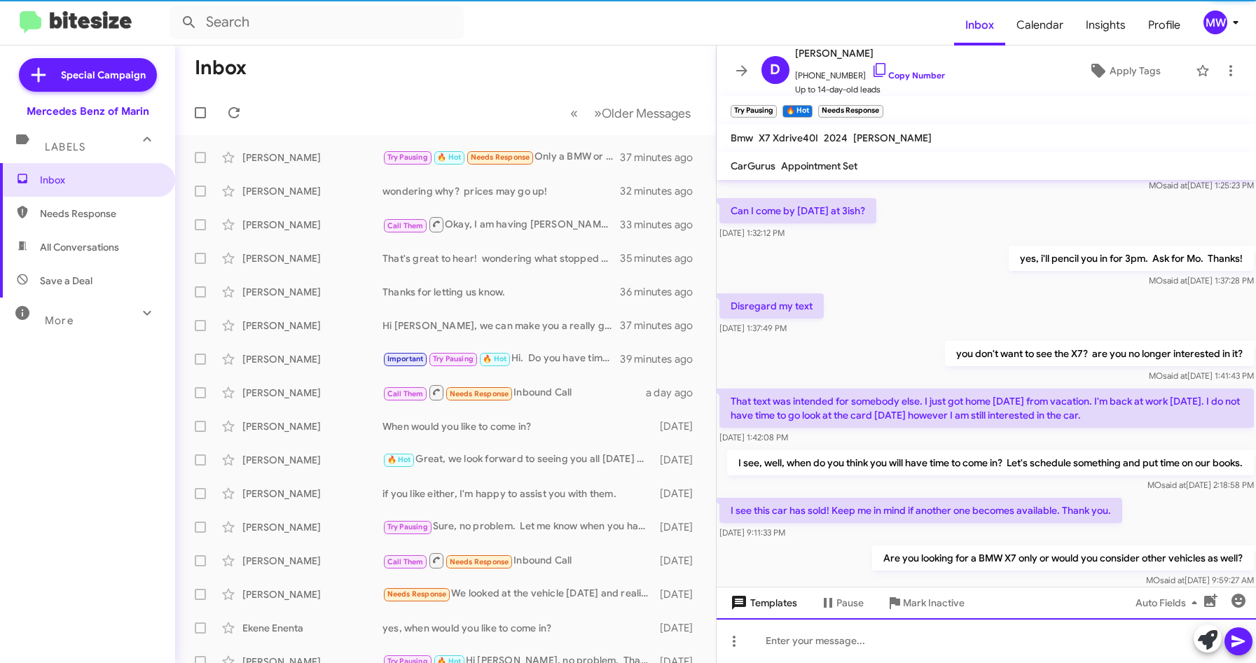
scroll to position [416, 0]
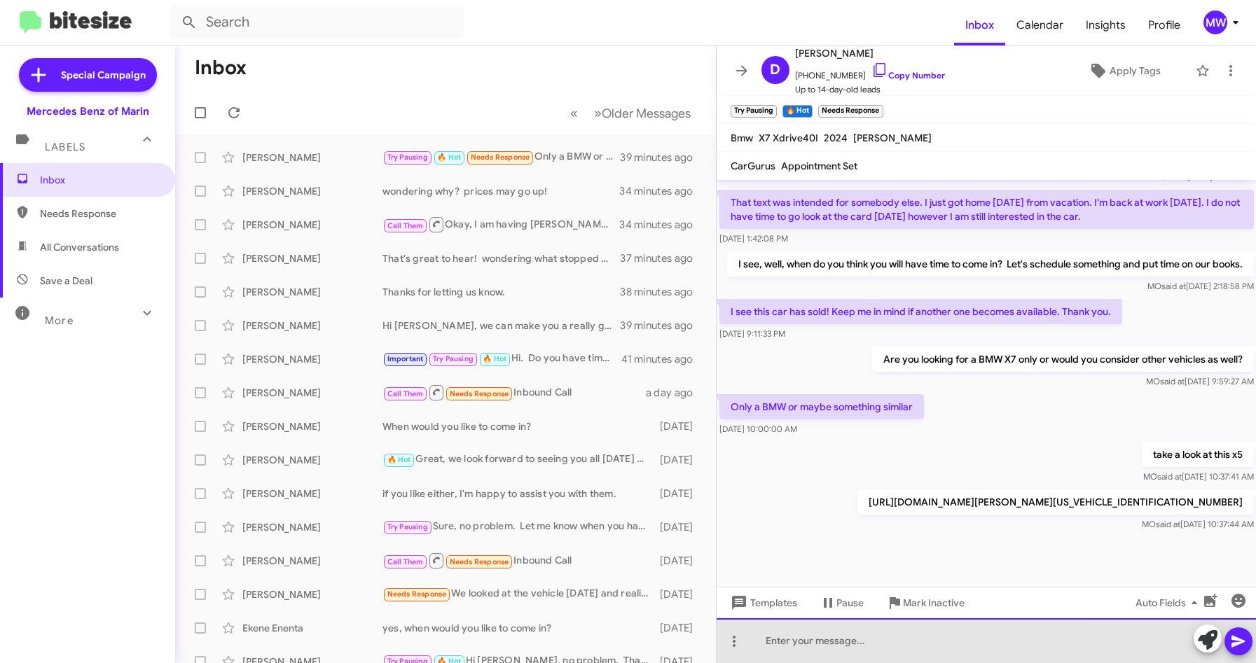
click at [817, 633] on div at bounding box center [987, 641] width 540 height 45
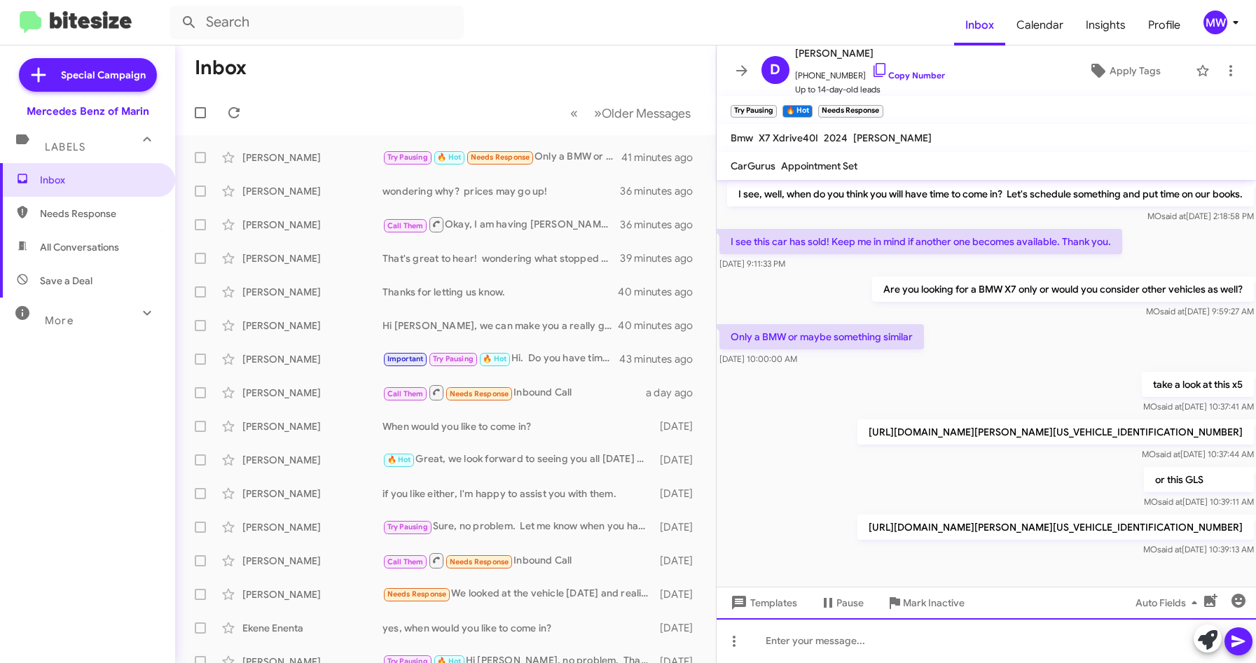
scroll to position [518, 0]
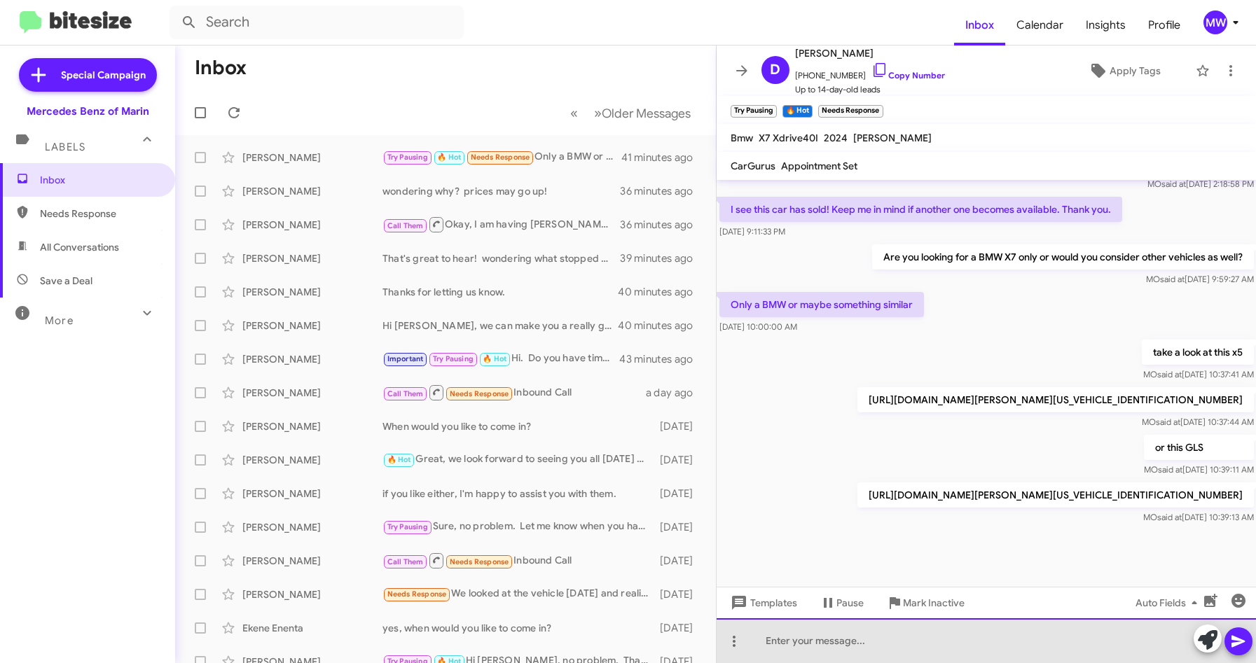
click at [806, 643] on div at bounding box center [987, 641] width 540 height 45
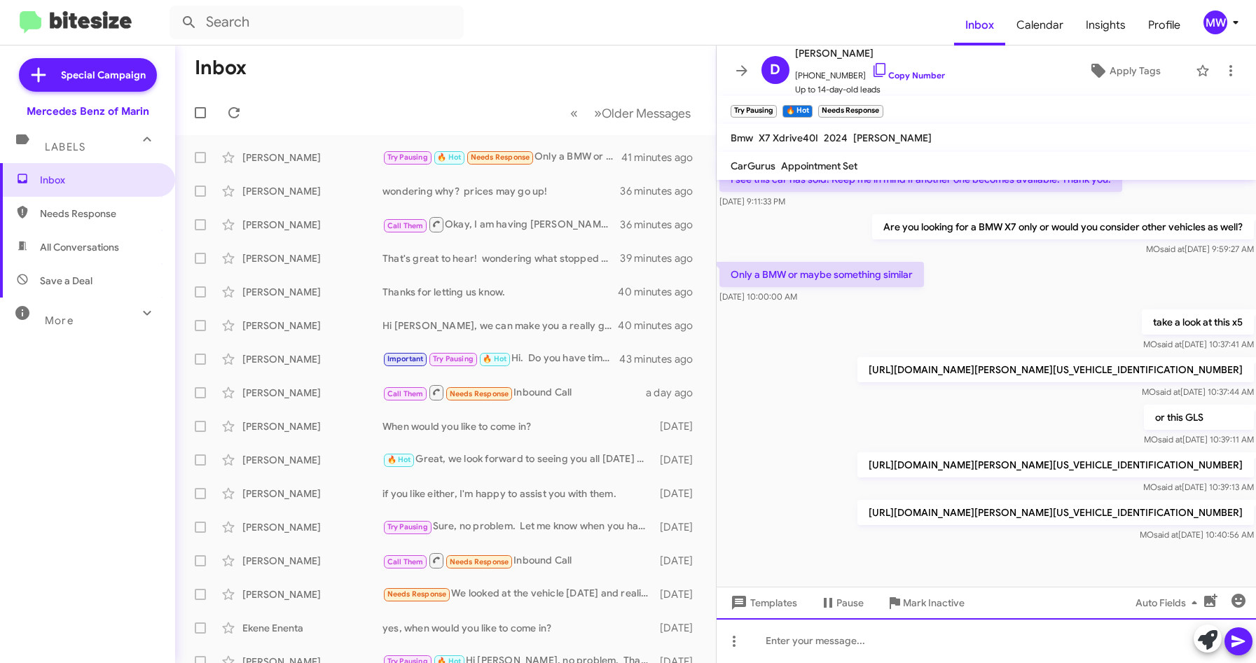
scroll to position [570, 0]
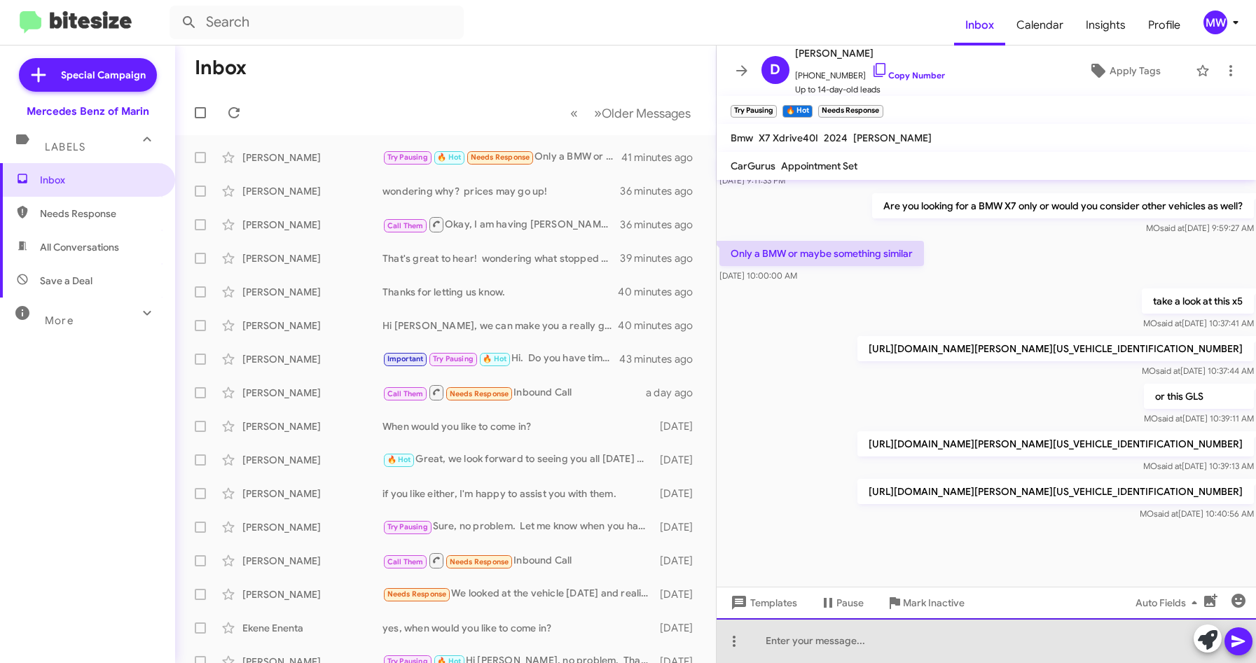
click at [850, 644] on div at bounding box center [987, 641] width 540 height 45
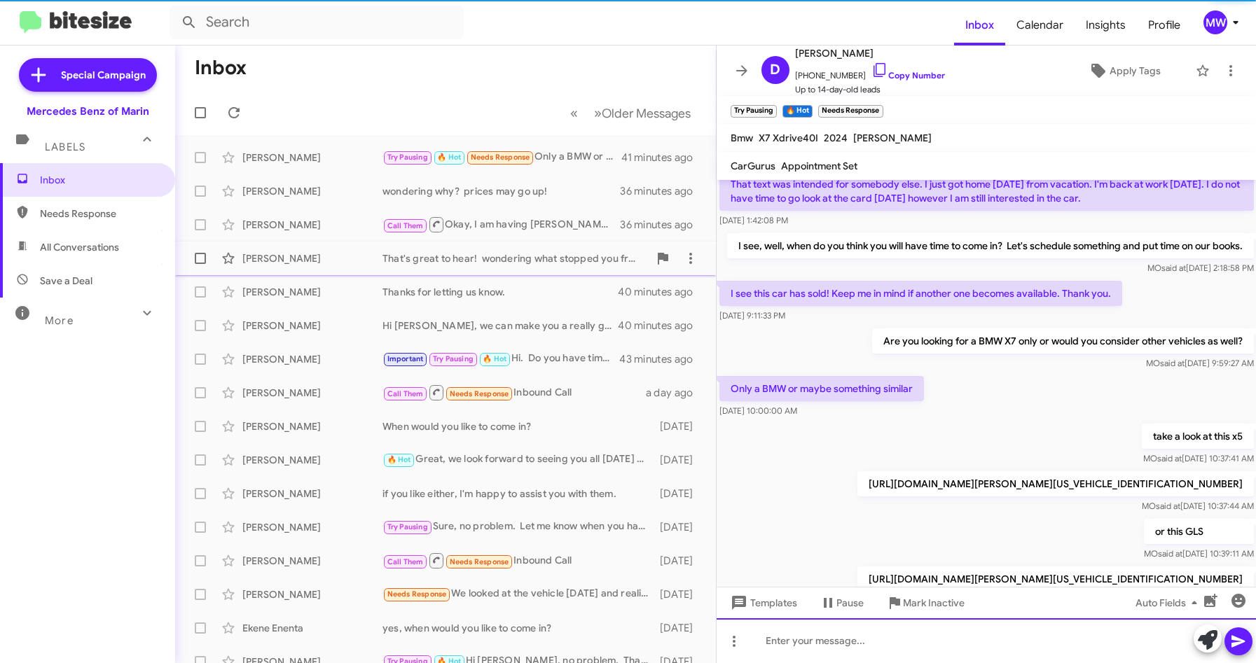
scroll to position [621, 0]
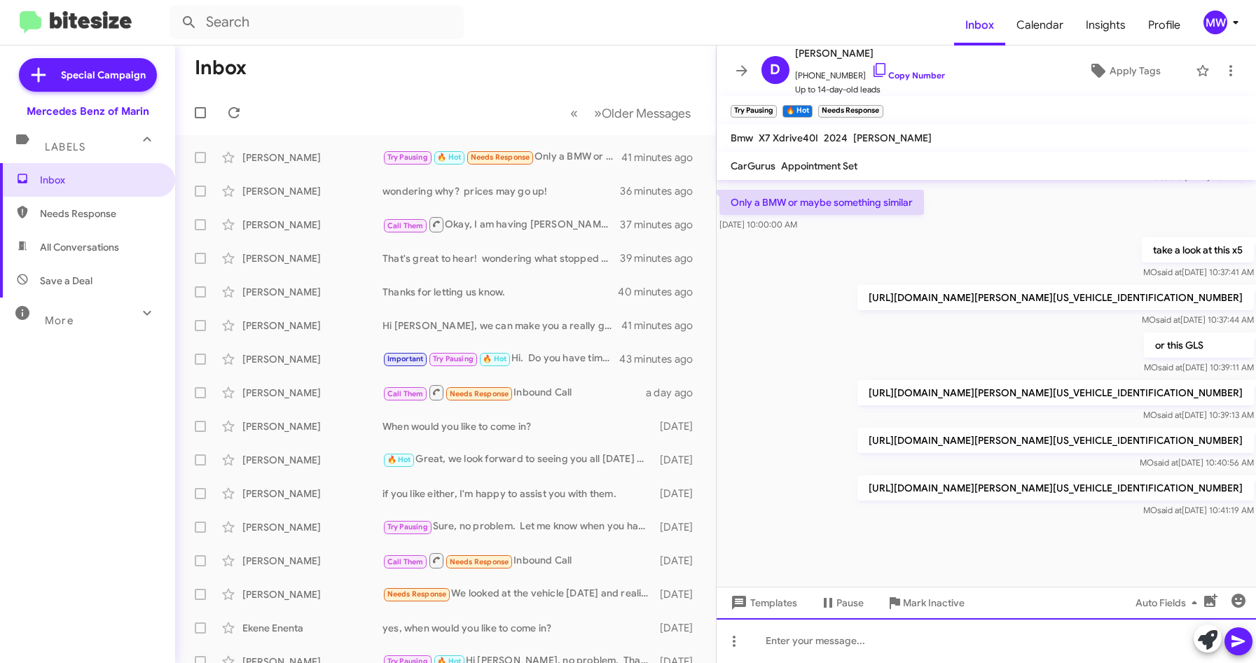
click at [780, 630] on div at bounding box center [987, 641] width 540 height 45
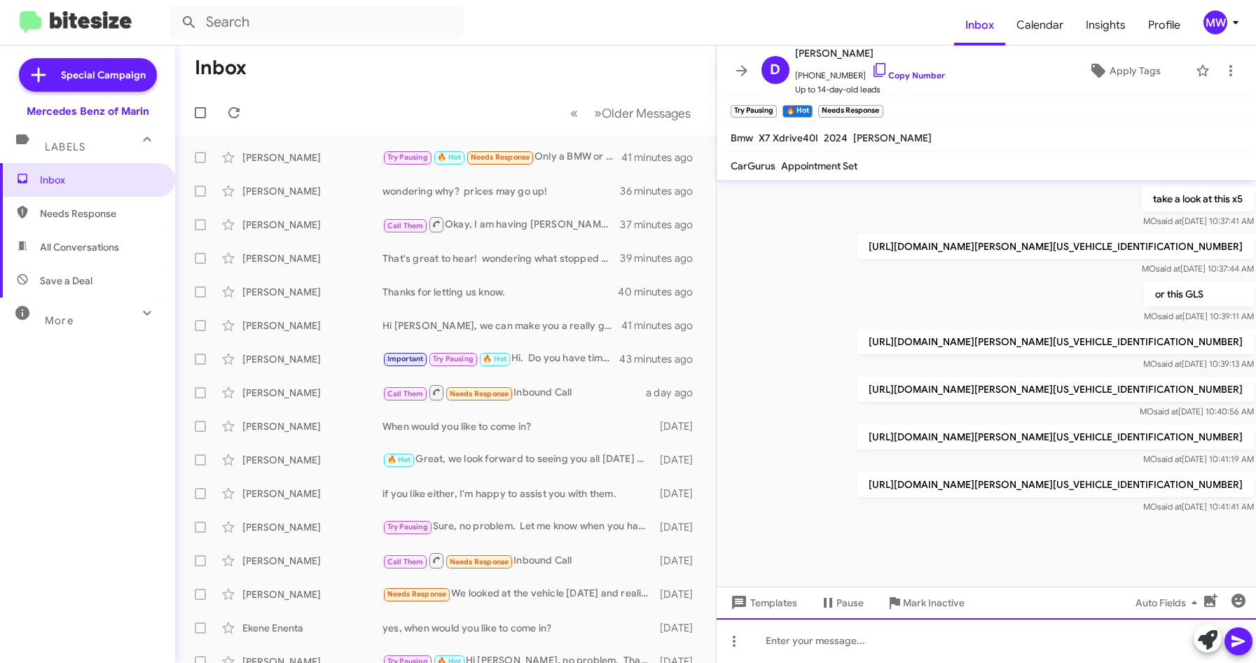
scroll to position [672, 0]
click at [816, 642] on div at bounding box center [987, 641] width 540 height 45
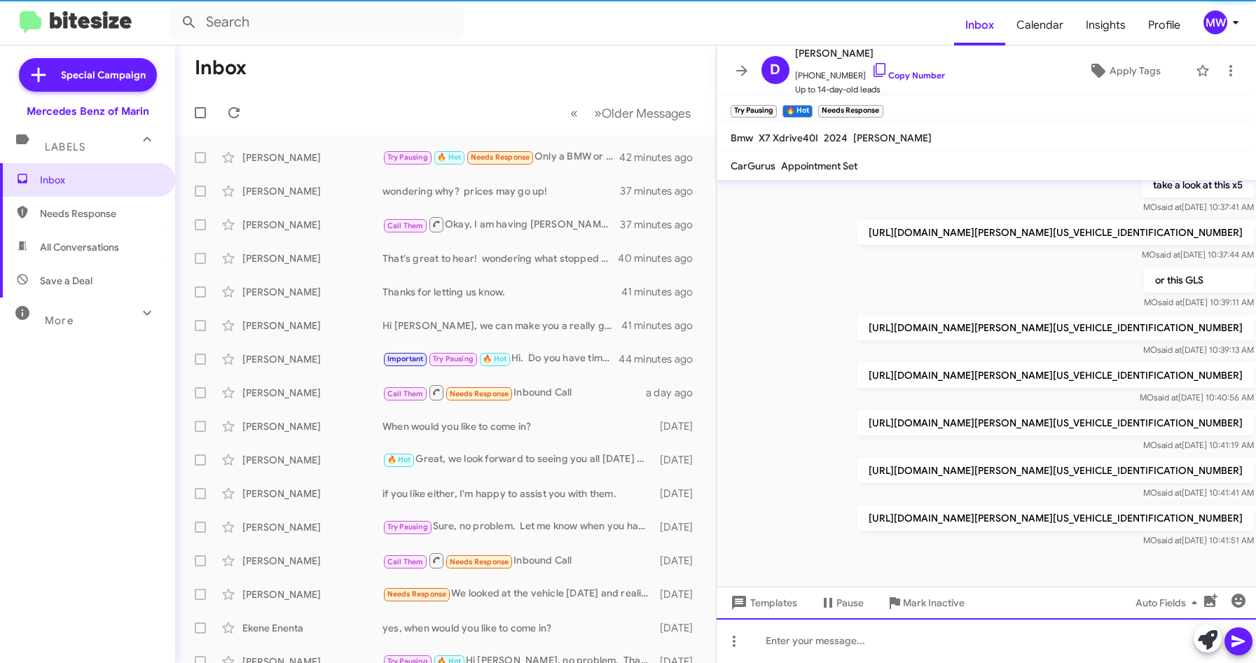
scroll to position [0, 0]
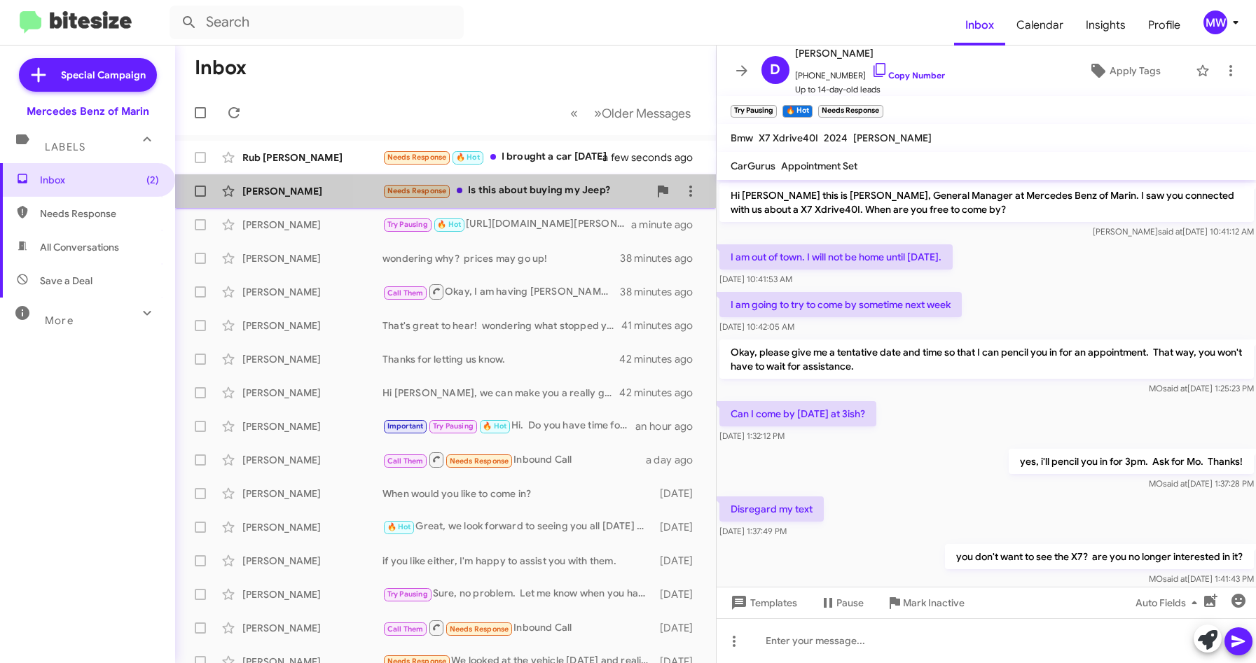
click at [531, 192] on div "Needs Response Is this about buying my Jeep?" at bounding box center [515, 191] width 266 height 16
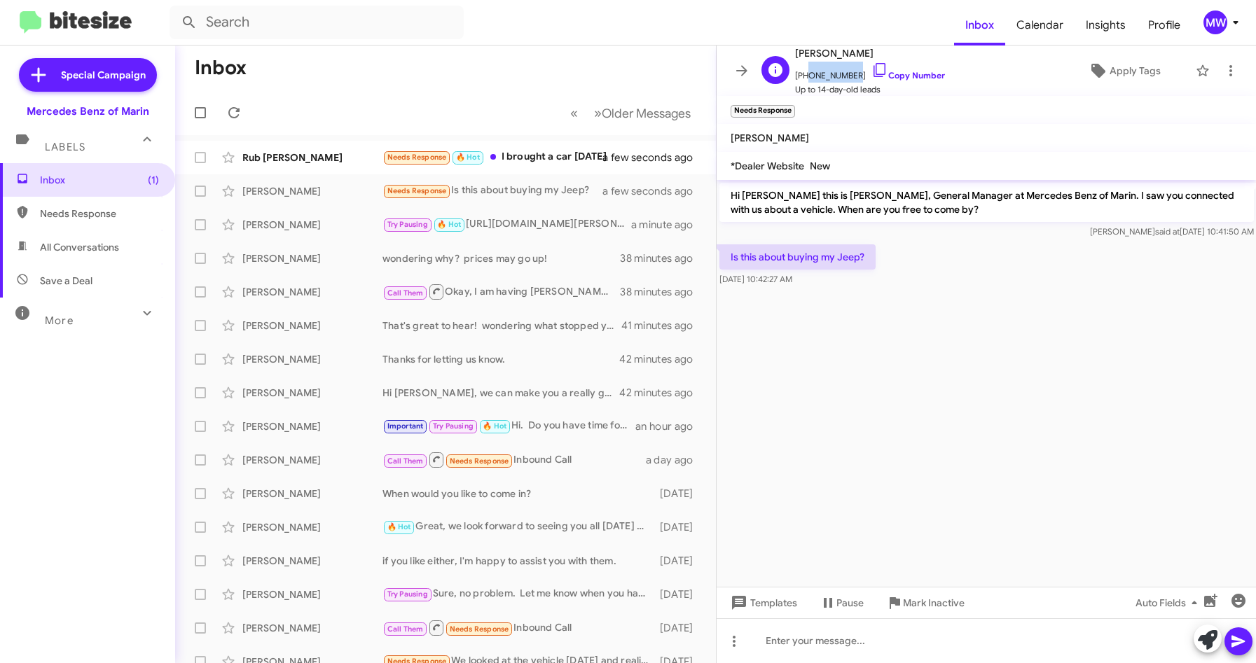
drag, startPoint x: 805, startPoint y: 78, endPoint x: 849, endPoint y: 79, distance: 44.2
click at [849, 79] on span "+14156020569 Copy Number" at bounding box center [870, 72] width 150 height 21
copy span "4156020569"
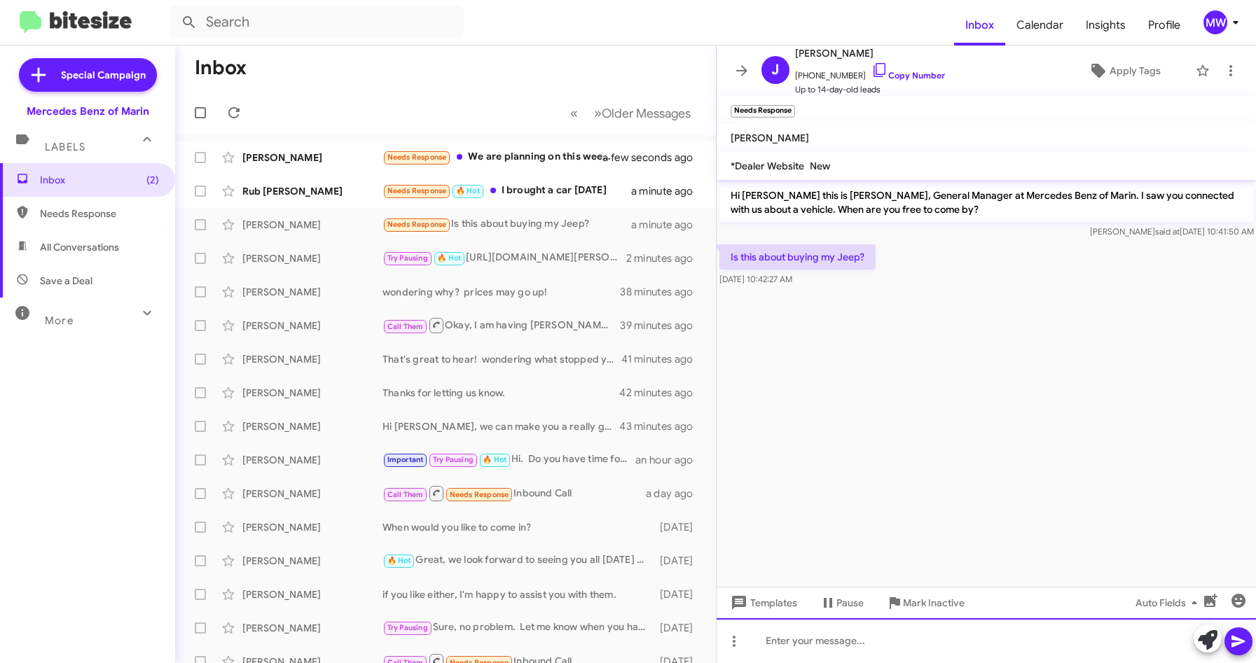
click at [834, 649] on div at bounding box center [987, 641] width 540 height 45
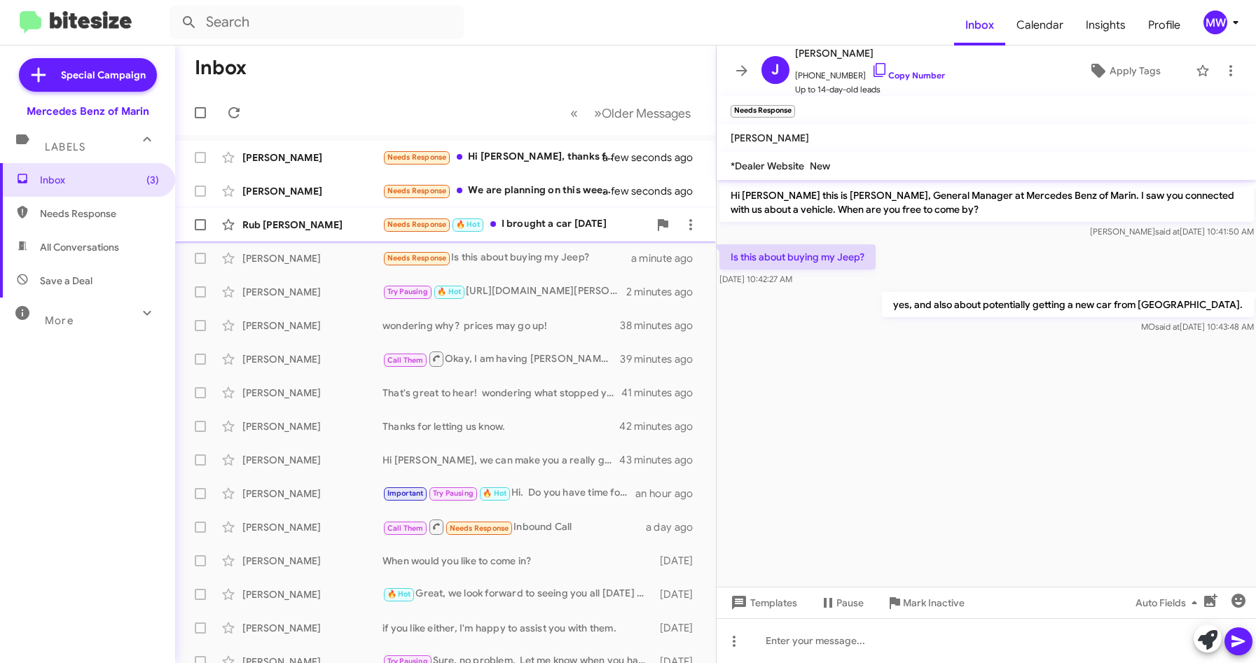
click at [546, 225] on div "Needs Response 🔥 Hot I brought a car Tuesday" at bounding box center [515, 224] width 266 height 16
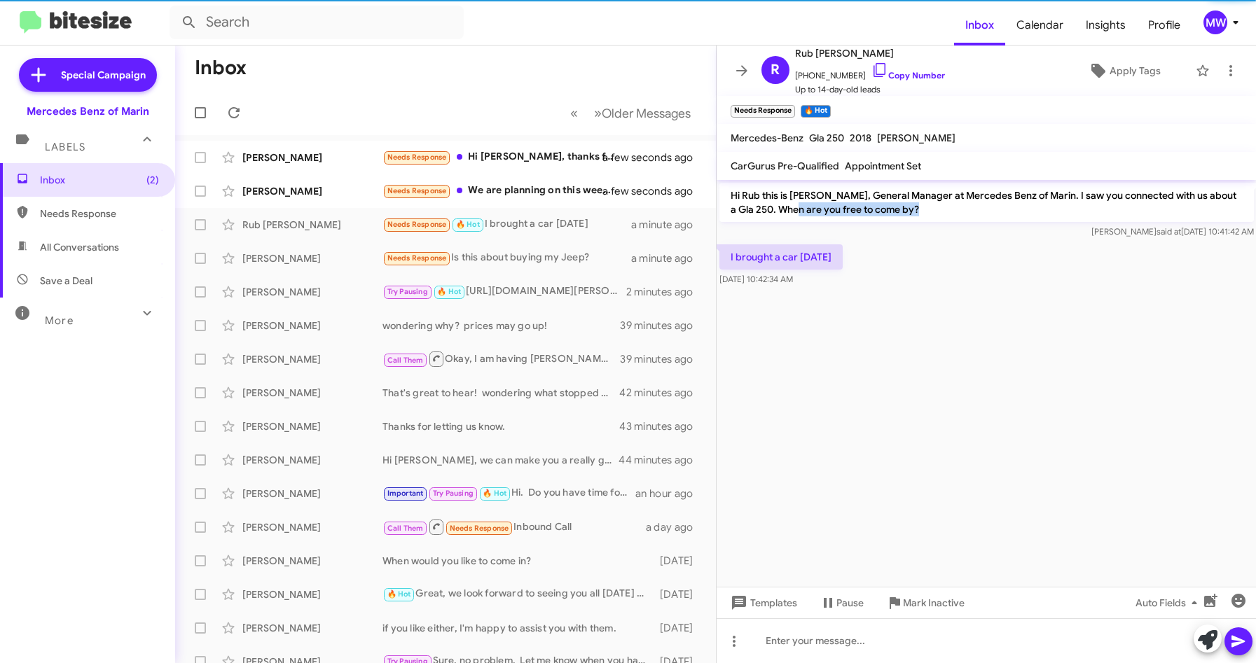
drag, startPoint x: 789, startPoint y: 207, endPoint x: 1042, endPoint y: 206, distance: 252.9
click at [1042, 206] on p "Hi Rub this is Omar Ibrahimi, General Manager at Mercedes Benz of Marin. I saw …" at bounding box center [986, 202] width 534 height 39
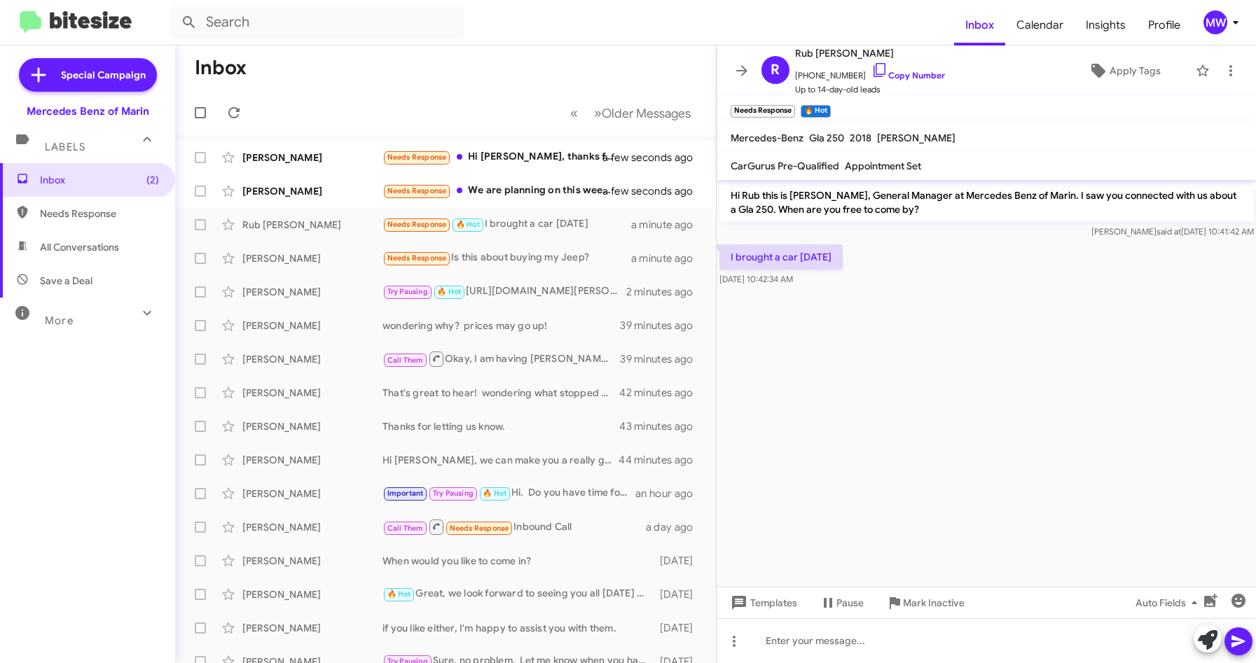
drag, startPoint x: 869, startPoint y: 276, endPoint x: 854, endPoint y: 293, distance: 22.8
click at [870, 276] on div "I brought a car Tuesday Sep 11, 2025, 10:42:34 AM" at bounding box center [987, 266] width 540 height 48
drag, startPoint x: 785, startPoint y: 206, endPoint x: 952, endPoint y: 207, distance: 166.7
click at [952, 207] on p "Hi Rub this is Omar Ibrahimi, General Manager at Mercedes Benz of Marin. I saw …" at bounding box center [986, 202] width 534 height 39
drag, startPoint x: 952, startPoint y: 207, endPoint x: 872, endPoint y: 317, distance: 135.3
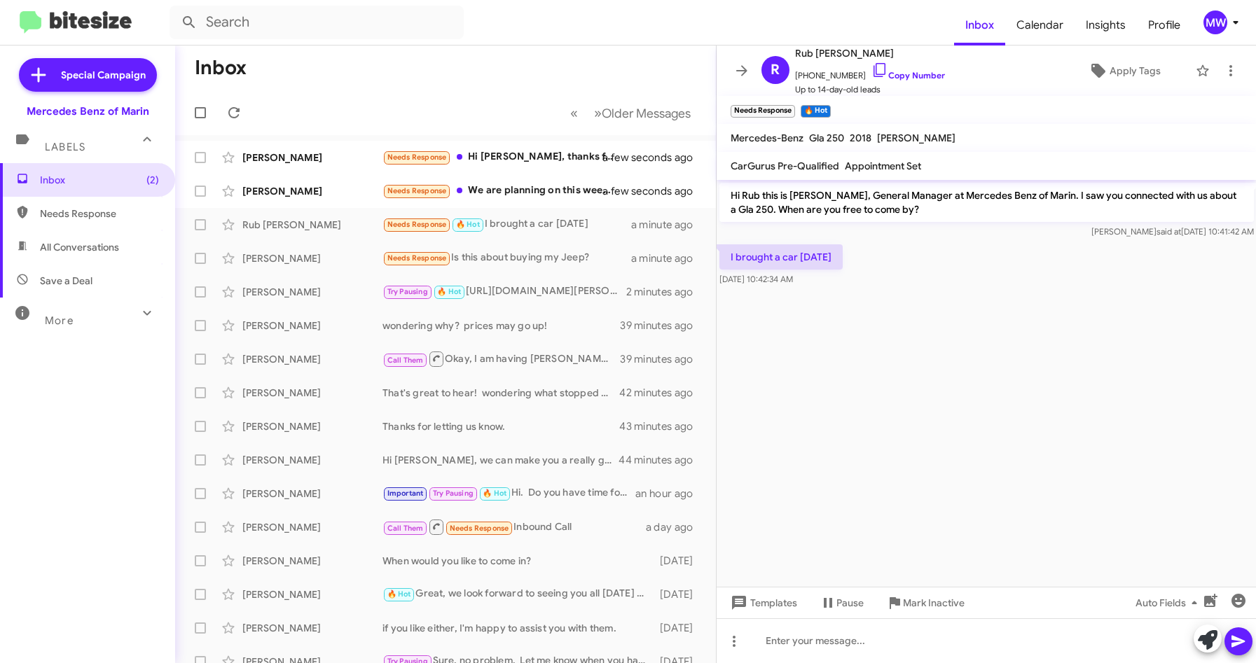
click at [921, 326] on cdk-virtual-scroll-viewport "Hi Rub this is Omar Ibrahimi, General Manager at Mercedes Benz of Marin. I saw …" at bounding box center [987, 383] width 540 height 407
click at [577, 195] on div "Needs Response We are planning on this weekend. We also want to check out the G…" at bounding box center [515, 191] width 266 height 16
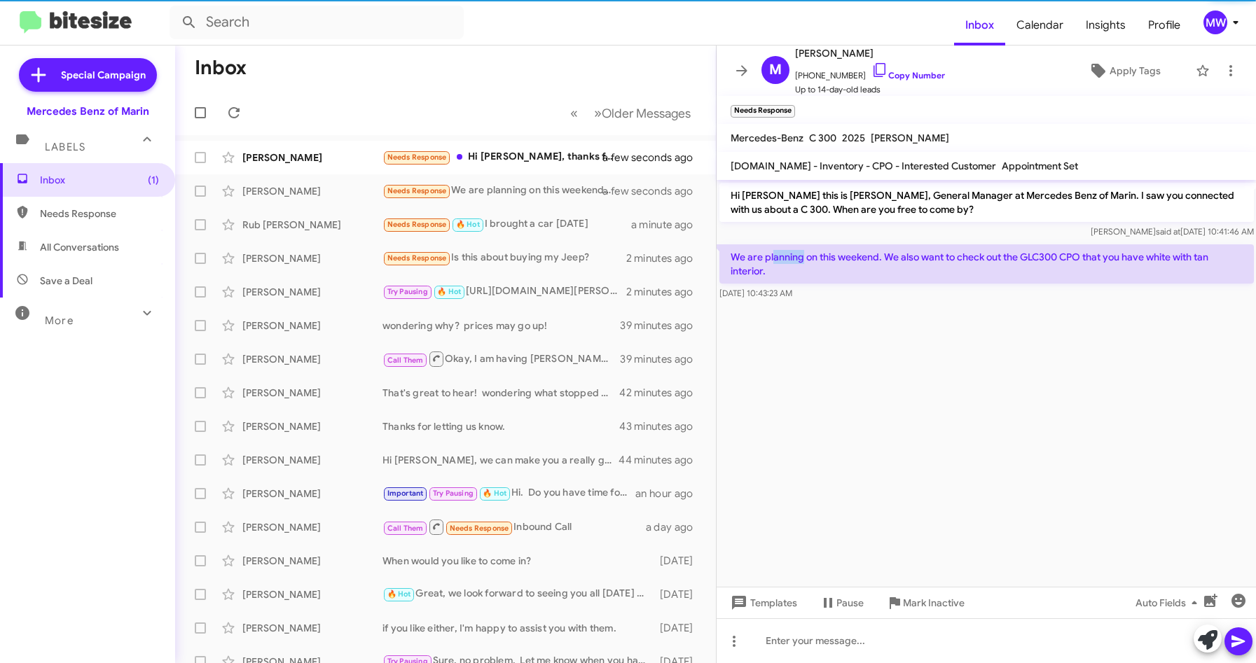
drag, startPoint x: 775, startPoint y: 254, endPoint x: 801, endPoint y: 253, distance: 26.0
click at [801, 253] on p "We are planning on this weekend. We also want to check out the GLC300 CPO that …" at bounding box center [986, 263] width 534 height 39
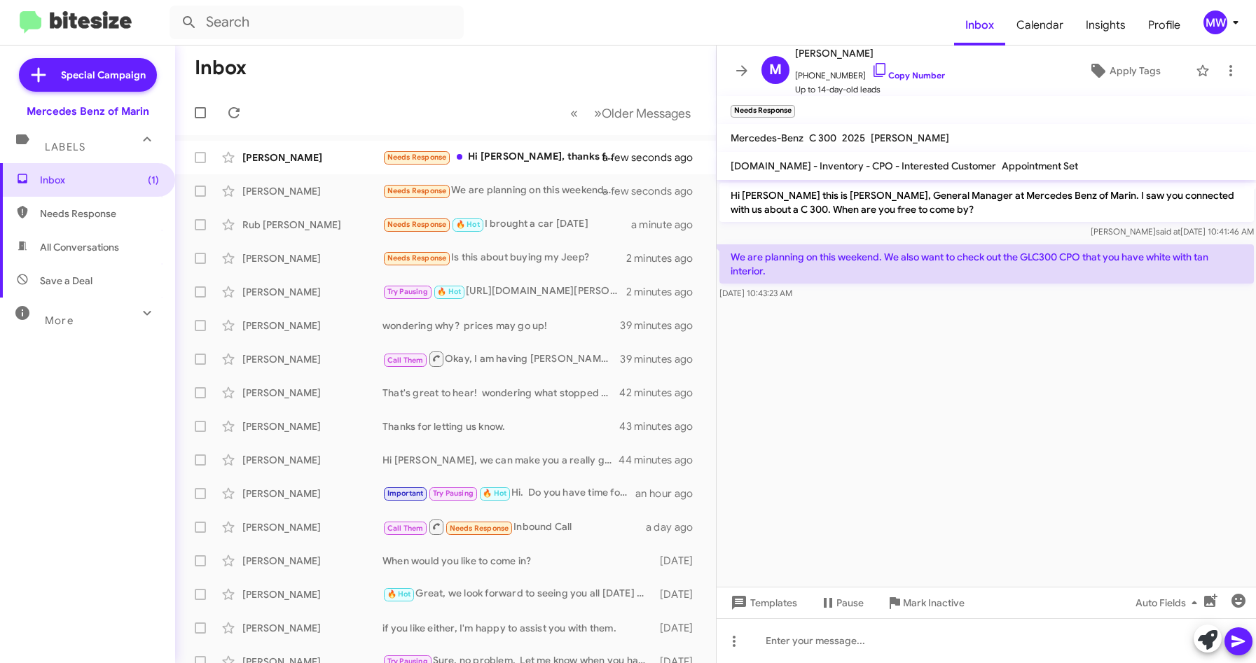
drag, startPoint x: 801, startPoint y: 253, endPoint x: 803, endPoint y: 312, distance: 58.9
click at [803, 312] on cdk-virtual-scroll-viewport "Hi Mark this is Omar Ibrahimi, General Manager at Mercedes Benz of Marin. I saw…" at bounding box center [987, 383] width 540 height 407
drag, startPoint x: 792, startPoint y: 252, endPoint x: 836, endPoint y: 251, distance: 44.8
drag, startPoint x: 836, startPoint y: 251, endPoint x: 848, endPoint y: 318, distance: 67.5
click at [840, 328] on cdk-virtual-scroll-viewport "Hi Mark this is Omar Ibrahimi, General Manager at Mercedes Benz of Marin. I saw…" at bounding box center [987, 383] width 540 height 407
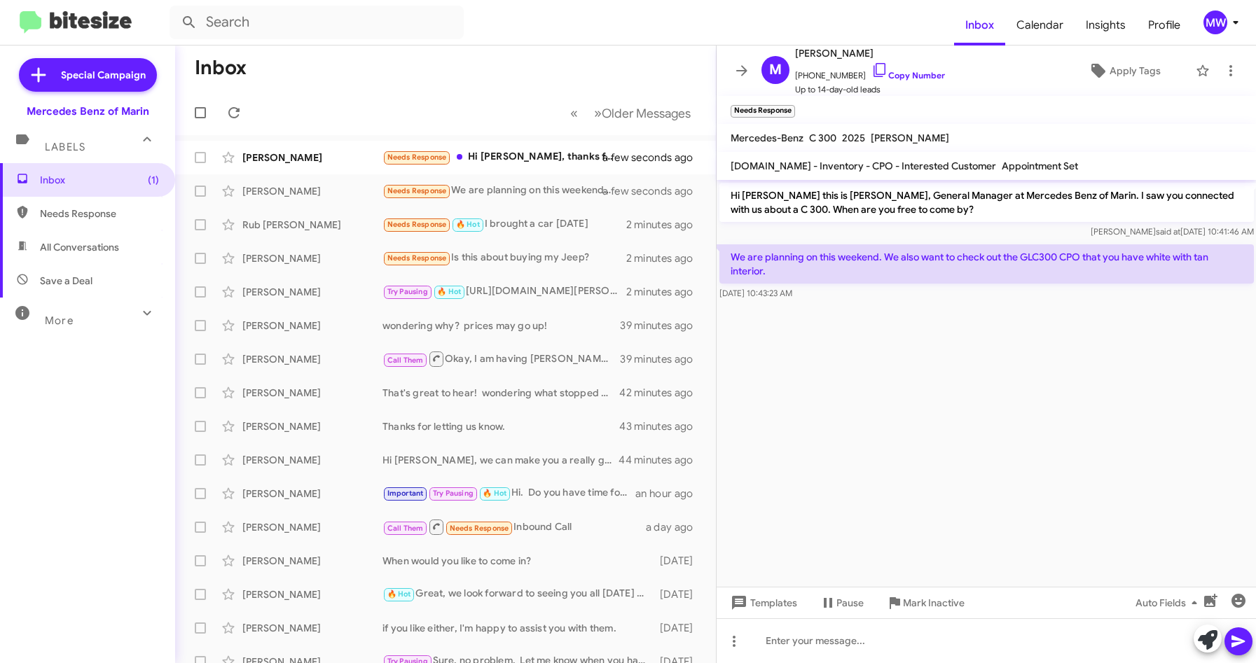
click at [1077, 371] on cdk-virtual-scroll-viewport "Hi Mark this is Omar Ibrahimi, General Manager at Mercedes Benz of Marin. I saw…" at bounding box center [987, 383] width 540 height 407
click at [870, 359] on cdk-virtual-scroll-viewport "Hi Mark this is Omar Ibrahimi, General Manager at Mercedes Benz of Marin. I saw…" at bounding box center [987, 383] width 540 height 407
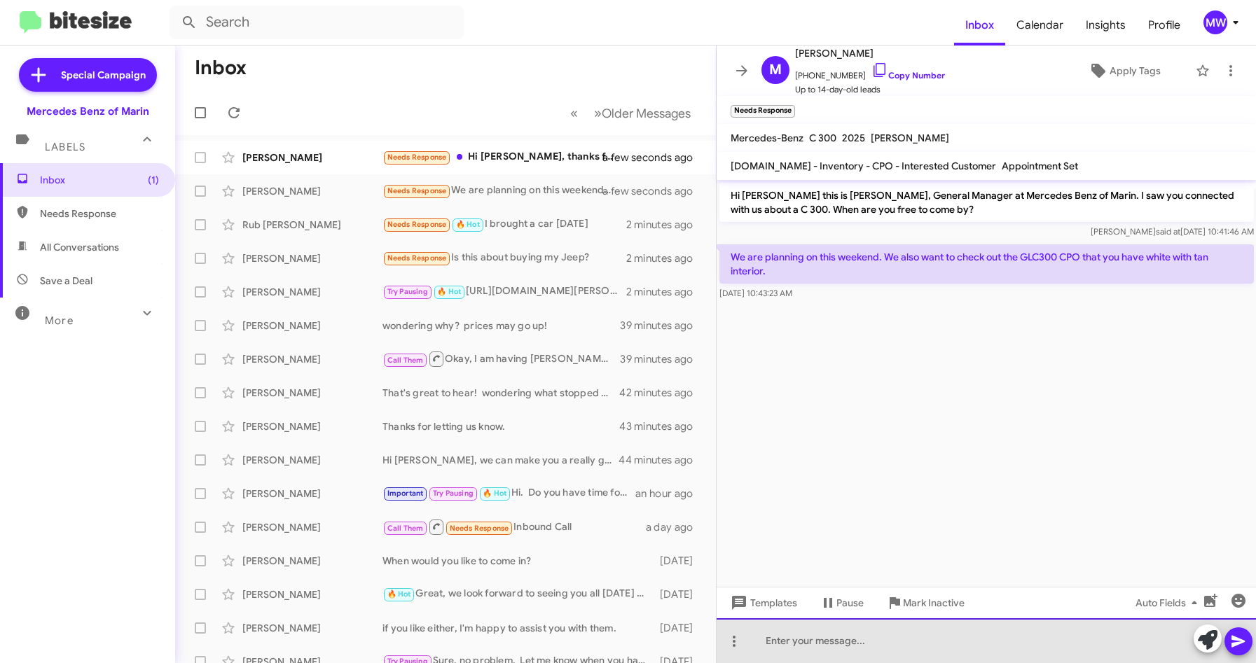
click at [846, 637] on div at bounding box center [987, 641] width 540 height 45
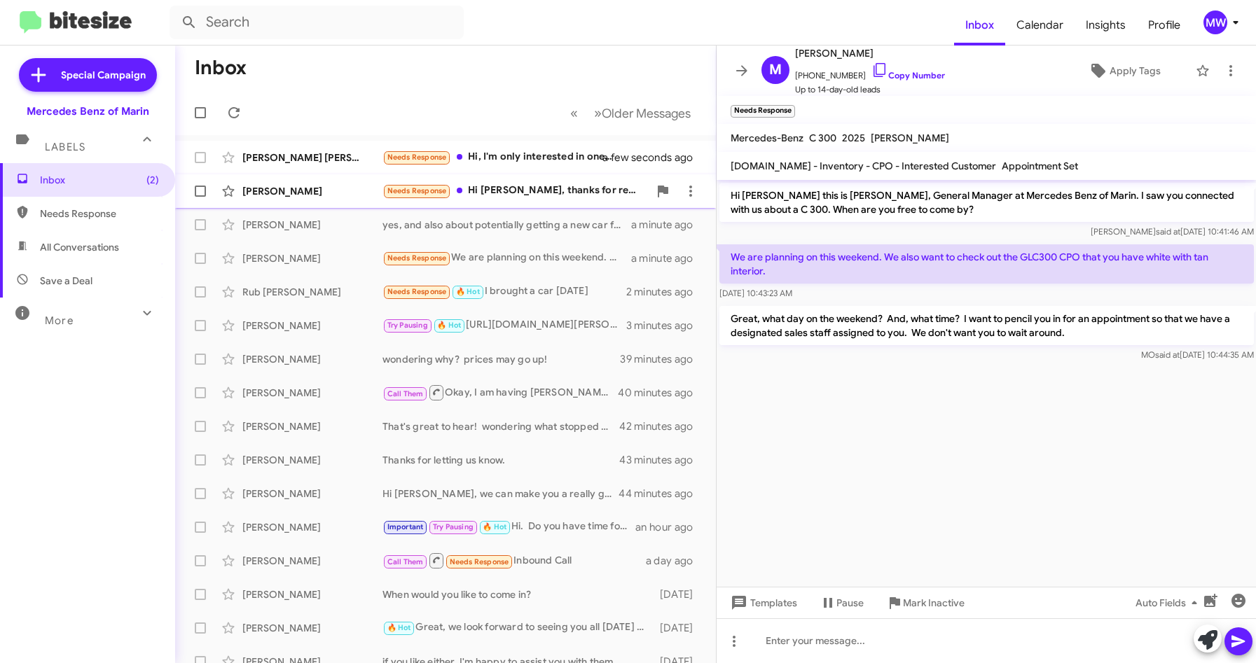
click at [532, 196] on div "Needs Response Hi Omar, thanks for reaching out. I went with a BMW." at bounding box center [515, 191] width 266 height 16
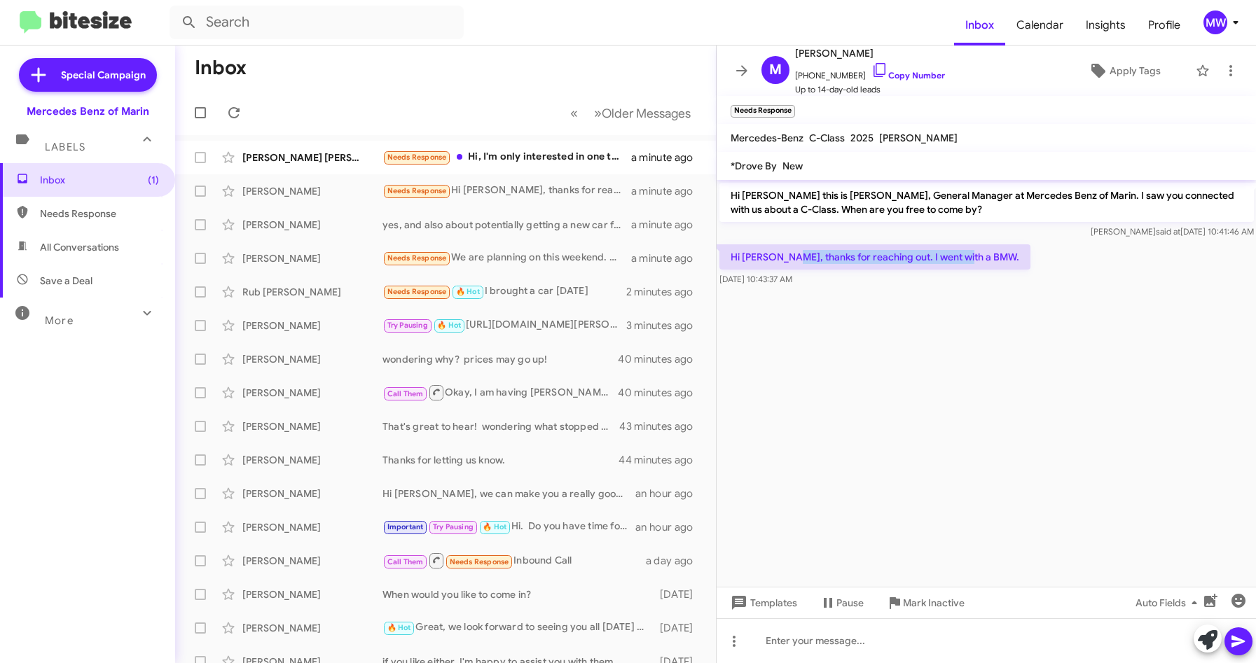
drag, startPoint x: 794, startPoint y: 251, endPoint x: 1020, endPoint y: 267, distance: 226.1
click at [1020, 267] on div "Hi Omar, thanks for reaching out. I went with a BMW. Sep 11, 2025, 10:43:37 AM" at bounding box center [987, 266] width 540 height 48
drag, startPoint x: 1020, startPoint y: 267, endPoint x: 955, endPoint y: 352, distance: 107.0
click at [955, 352] on cdk-virtual-scroll-viewport "Hi Michael this is Omar Ibrahimi, General Manager at Mercedes Benz of Marin. I …" at bounding box center [987, 383] width 540 height 407
click at [527, 155] on div "Needs Response Hi, I'm only interested in one that with the Adaptive Cruise ass…" at bounding box center [515, 157] width 266 height 16
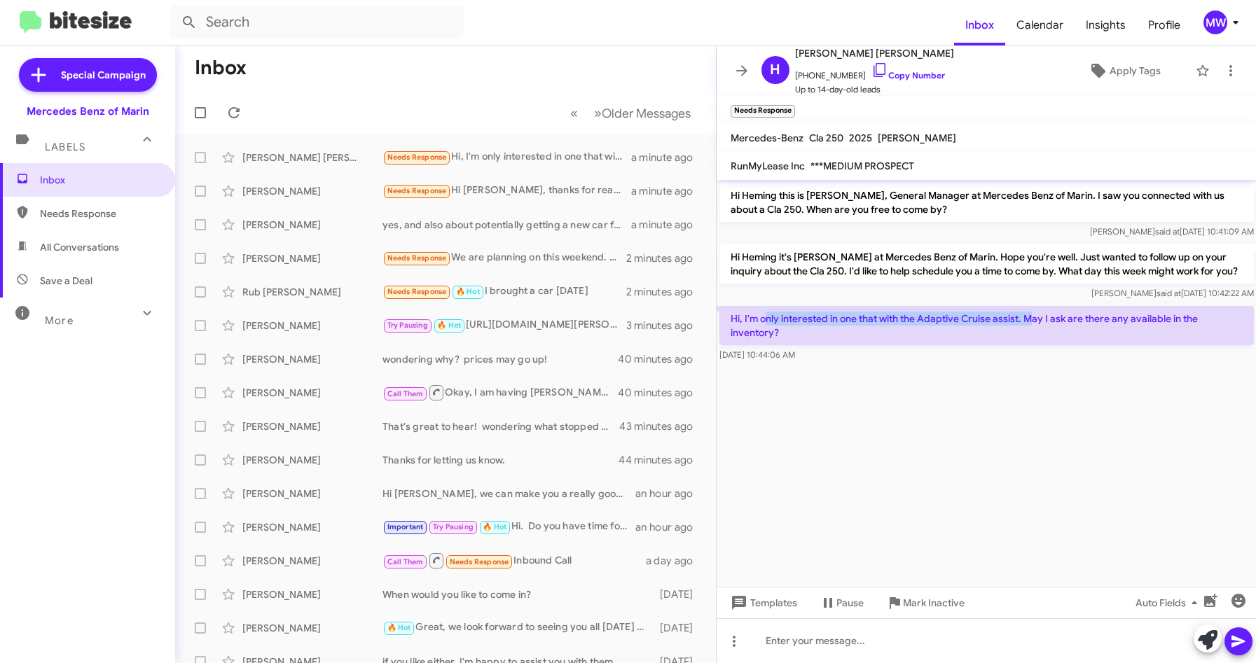
drag, startPoint x: 764, startPoint y: 327, endPoint x: 1032, endPoint y: 335, distance: 267.7
click at [1032, 335] on p "Hi, I'm only interested in one that with the Adaptive Cruise assist. May I ask …" at bounding box center [986, 325] width 534 height 39
drag, startPoint x: 1032, startPoint y: 335, endPoint x: 1026, endPoint y: 422, distance: 87.7
click at [1026, 423] on cdk-virtual-scroll-viewport "Hi Heming this is Omar Ibrahimi, General Manager at Mercedes Benz of Marin. I s…" at bounding box center [987, 383] width 540 height 407
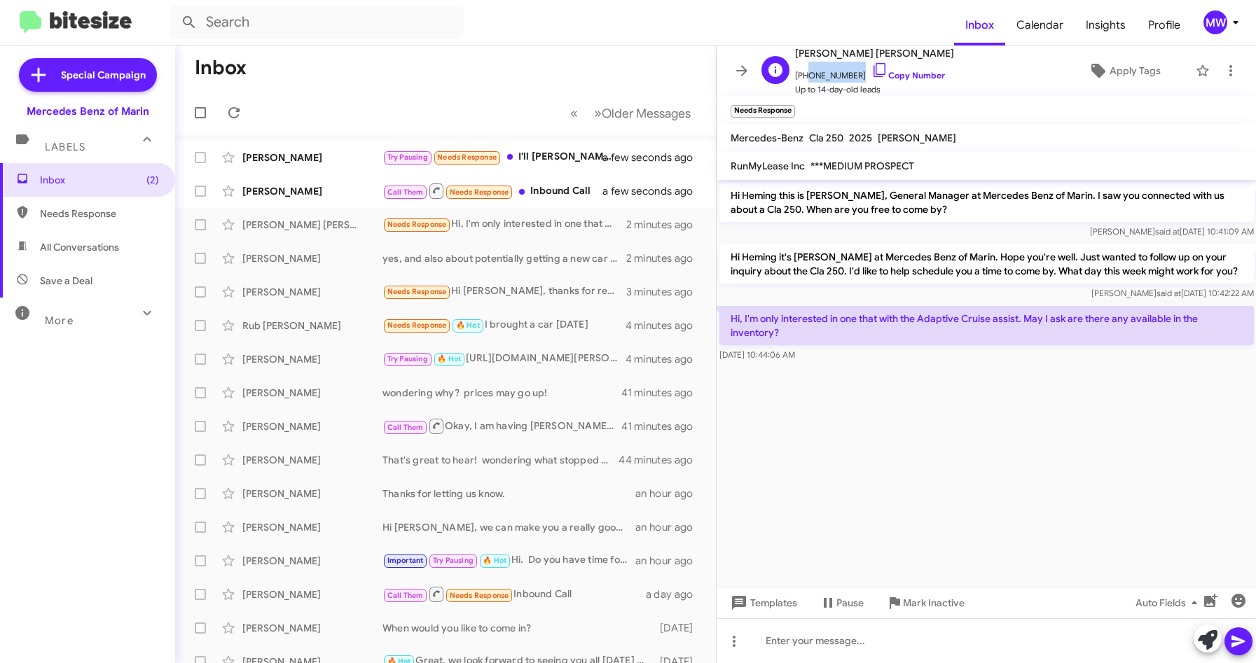
drag, startPoint x: 803, startPoint y: 76, endPoint x: 855, endPoint y: 81, distance: 52.1
click at [855, 81] on span "+13136994022 Copy Number" at bounding box center [874, 72] width 159 height 21
copy span "3136994022"
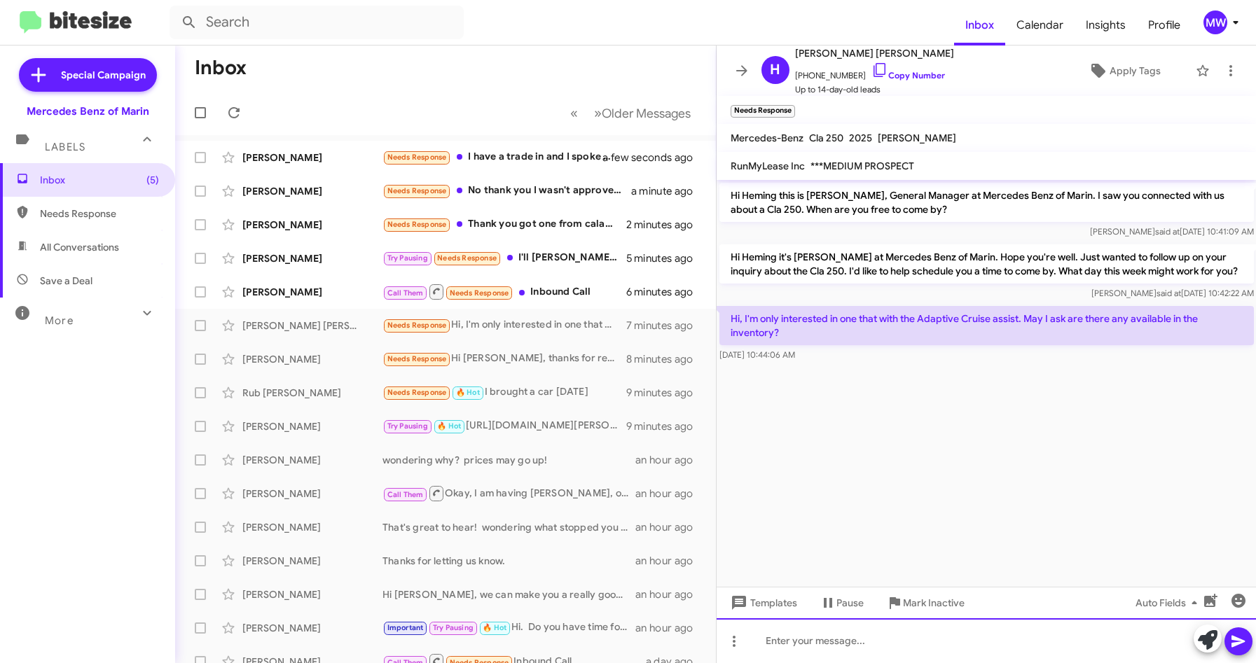
click at [971, 633] on div at bounding box center [987, 641] width 540 height 45
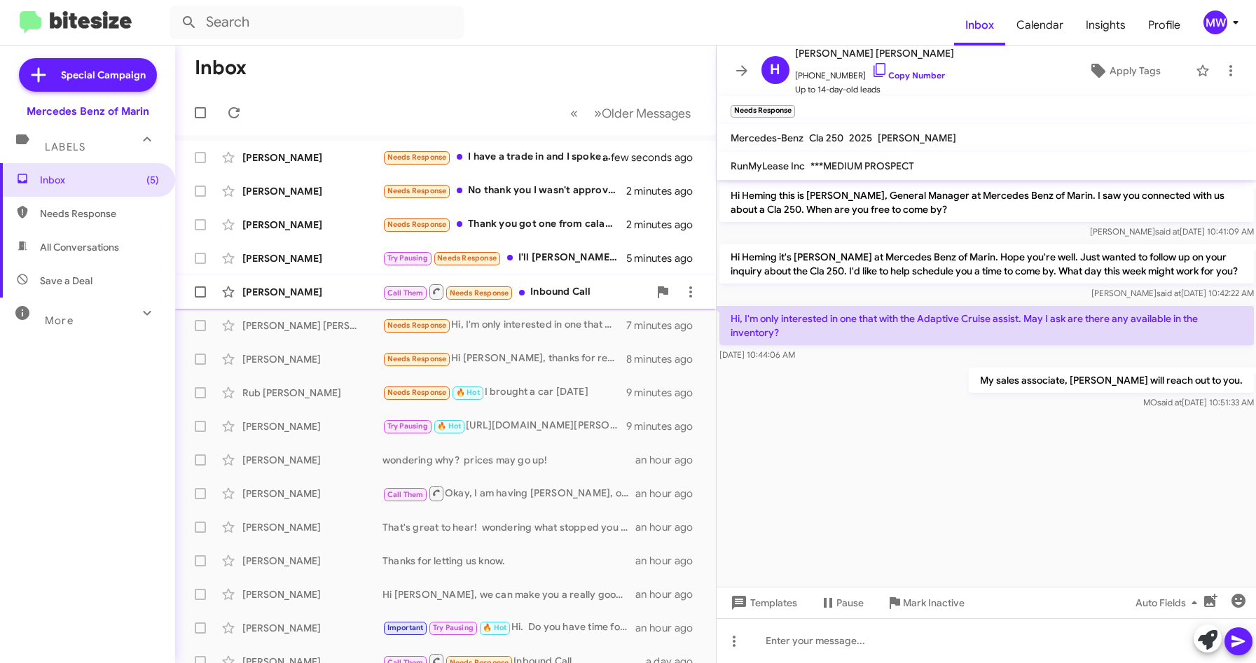
click at [570, 296] on div "Call Them Needs Response Inbound Call" at bounding box center [515, 292] width 266 height 18
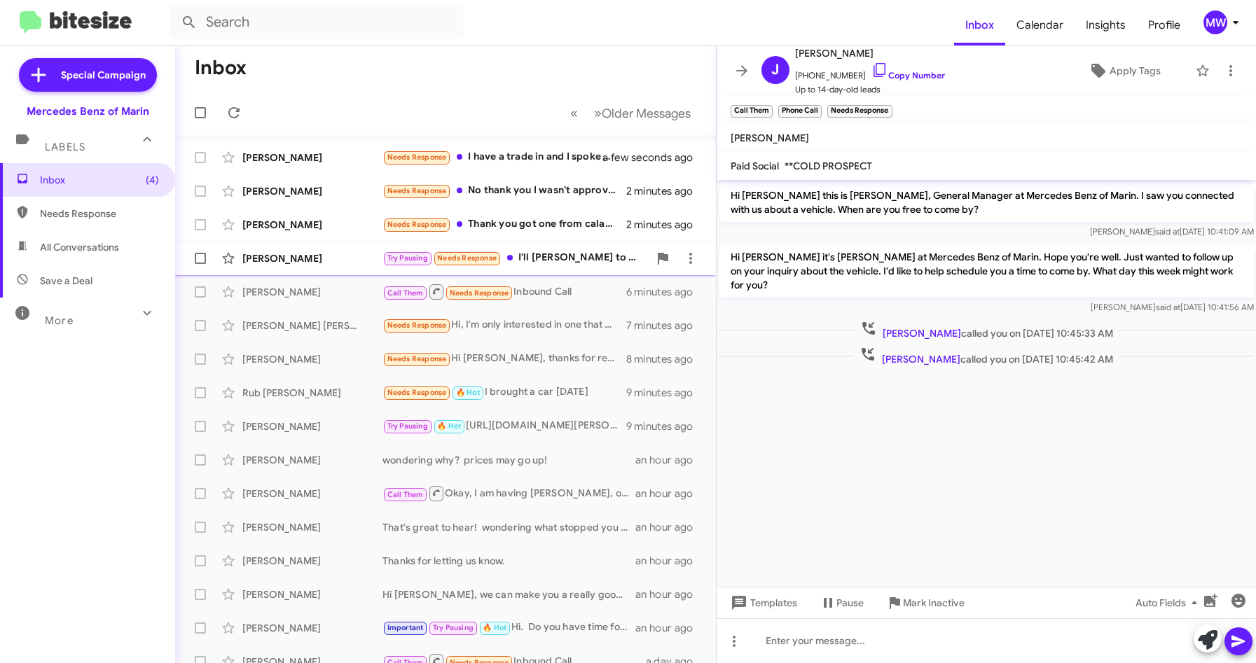
click at [573, 257] on div "Try Pausing Needs Response I'll Ned to check with my wife, the car is for her. …" at bounding box center [515, 258] width 266 height 16
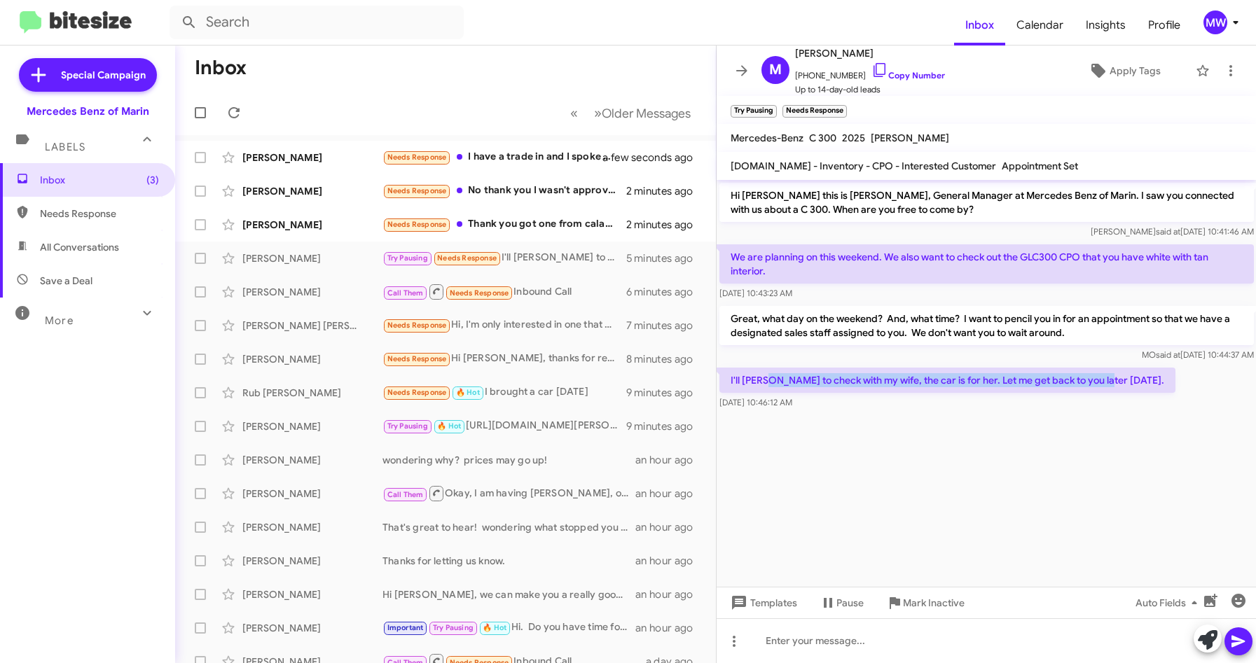
drag, startPoint x: 769, startPoint y: 378, endPoint x: 1163, endPoint y: 387, distance: 393.8
click at [1163, 387] on div "I'll Ned to check with my wife, the car is for her. Let me get back to you late…" at bounding box center [987, 389] width 540 height 48
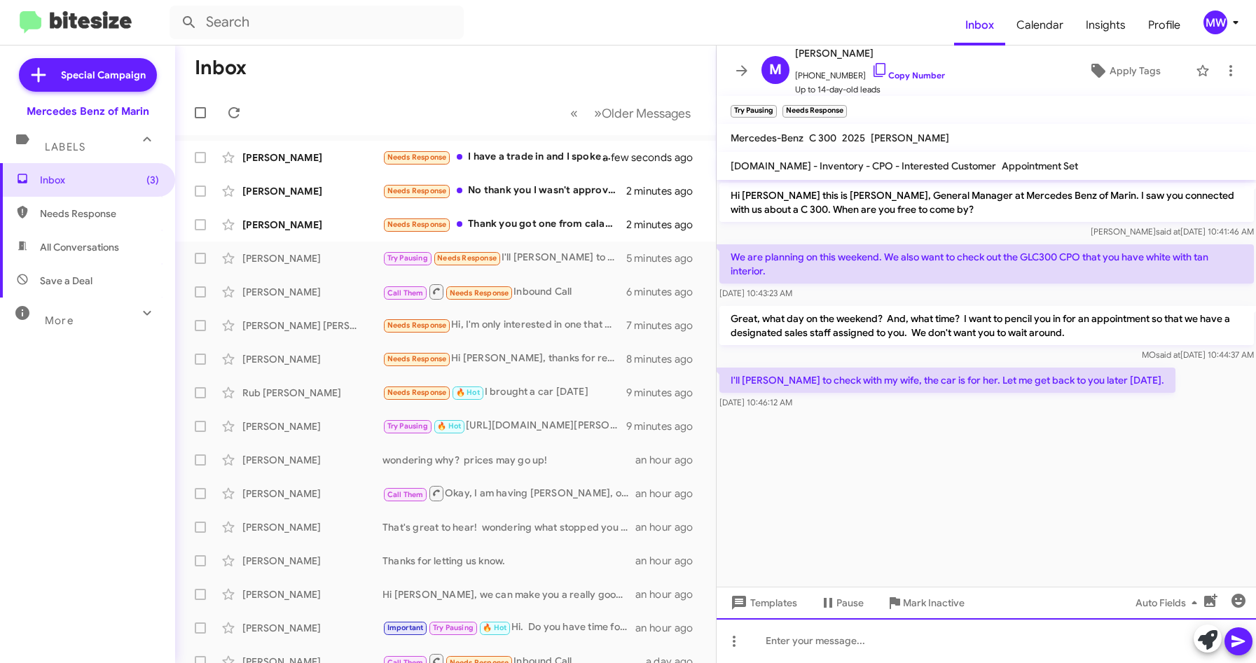
drag, startPoint x: 991, startPoint y: 638, endPoint x: 988, endPoint y: 652, distance: 14.2
click at [989, 645] on div at bounding box center [987, 641] width 540 height 45
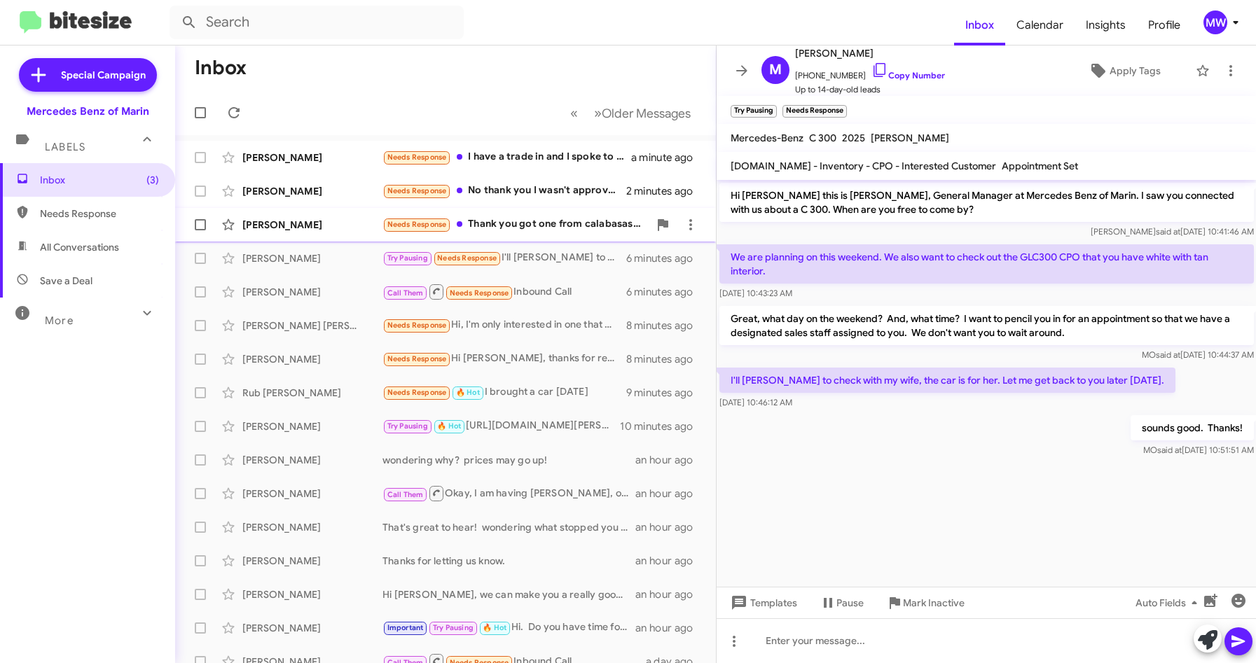
click at [598, 222] on div "Needs Response Thank you got one from calabasas store" at bounding box center [515, 224] width 266 height 16
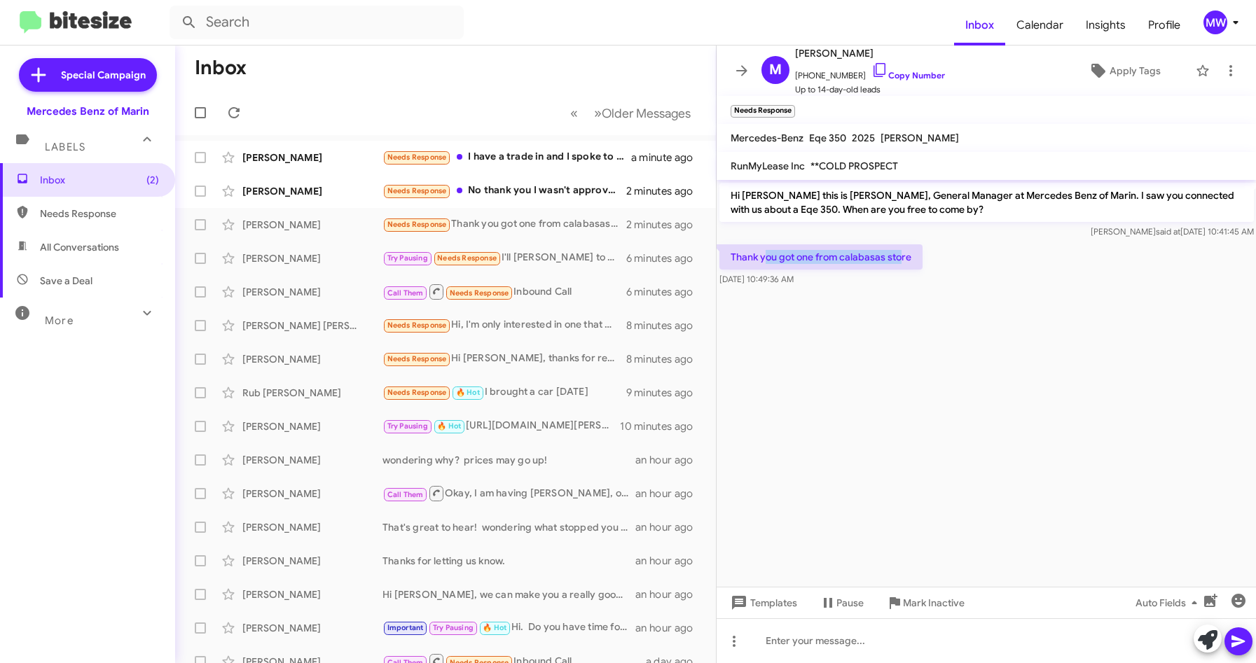
drag, startPoint x: 765, startPoint y: 256, endPoint x: 906, endPoint y: 256, distance: 140.8
click at [906, 256] on p "Thank you got one from calabasas store" at bounding box center [820, 256] width 203 height 25
drag, startPoint x: 906, startPoint y: 256, endPoint x: 820, endPoint y: 393, distance: 161.7
click at [825, 394] on cdk-virtual-scroll-viewport "Hi Mohammad this is Omar Ibrahimi, General Manager at Mercedes Benz of Marin. I…" at bounding box center [987, 383] width 540 height 407
click at [521, 197] on div "Needs Response No thank you I wasn't approved a the San Jose location I doubt i…" at bounding box center [515, 191] width 266 height 16
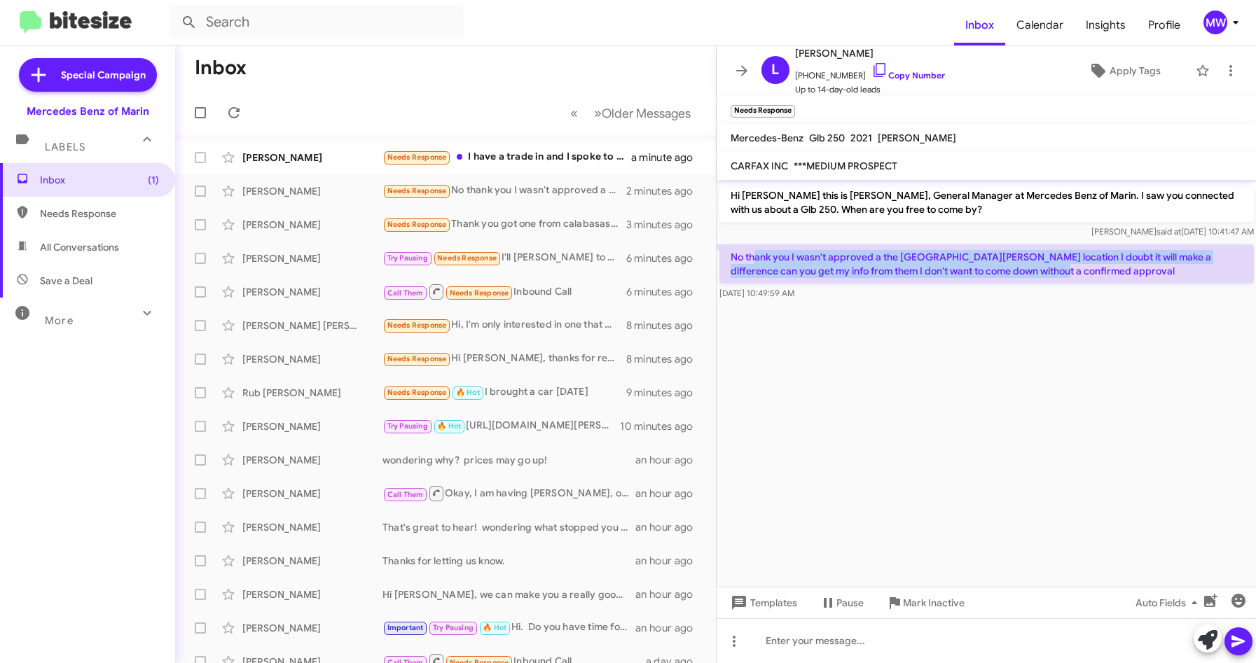
drag, startPoint x: 757, startPoint y: 258, endPoint x: 1029, endPoint y: 273, distance: 272.2
click at [1029, 273] on p "No thank you I wasn't approved a the [GEOGRAPHIC_DATA][PERSON_NAME] location I …" at bounding box center [986, 263] width 534 height 39
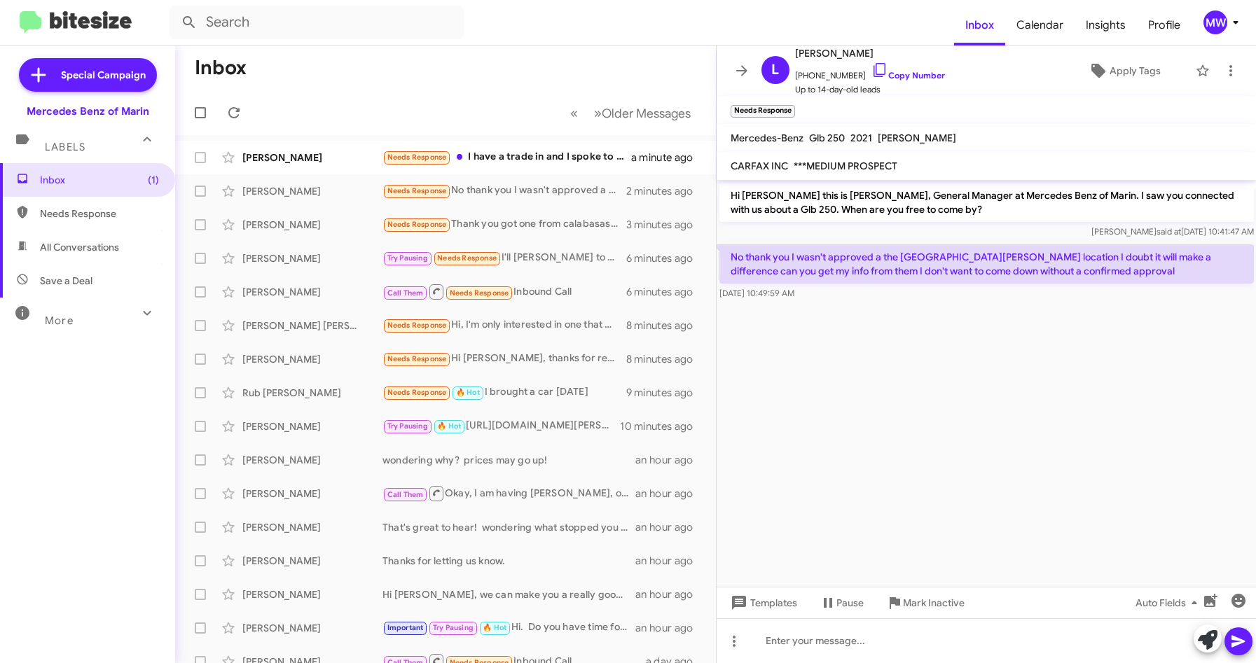
drag, startPoint x: 1029, startPoint y: 273, endPoint x: 979, endPoint y: 345, distance: 87.6
click at [979, 345] on cdk-virtual-scroll-viewport "Hi Lucrecia this is Omar Ibrahimi, General Manager at Mercedes Benz of Marin. I…" at bounding box center [987, 383] width 540 height 407
click at [928, 644] on div at bounding box center [987, 641] width 540 height 45
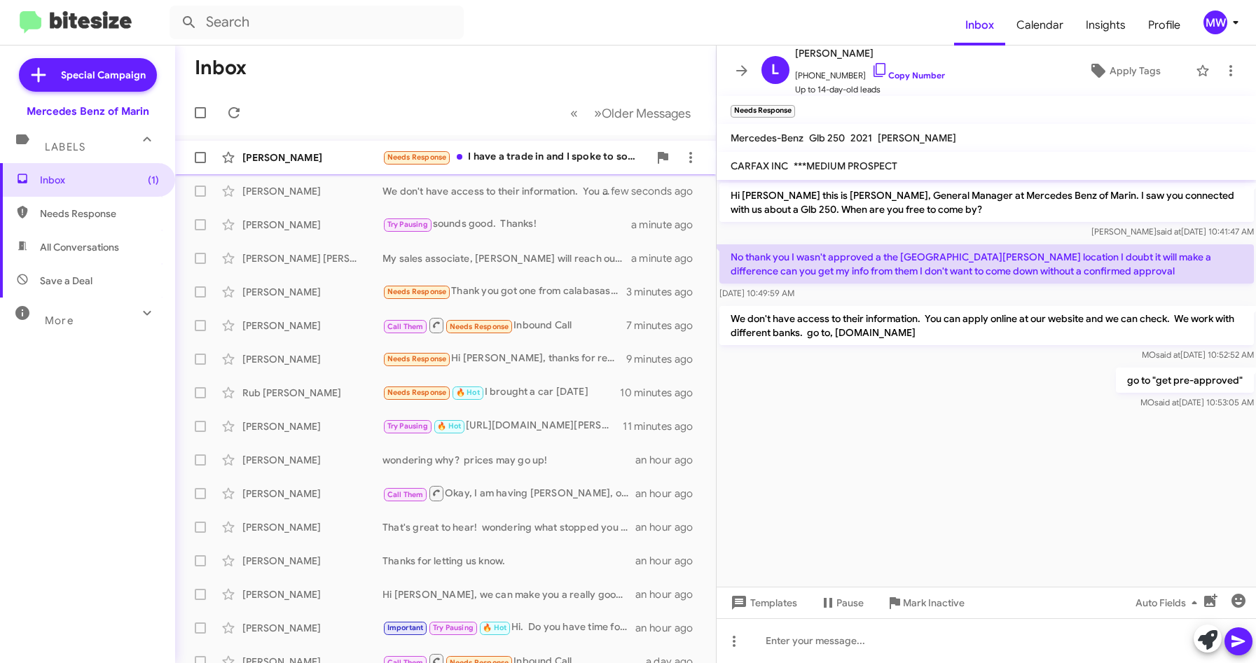
click at [576, 153] on div "Needs Response I have a trade in and I spoke to someone else last week and they…" at bounding box center [515, 157] width 266 height 16
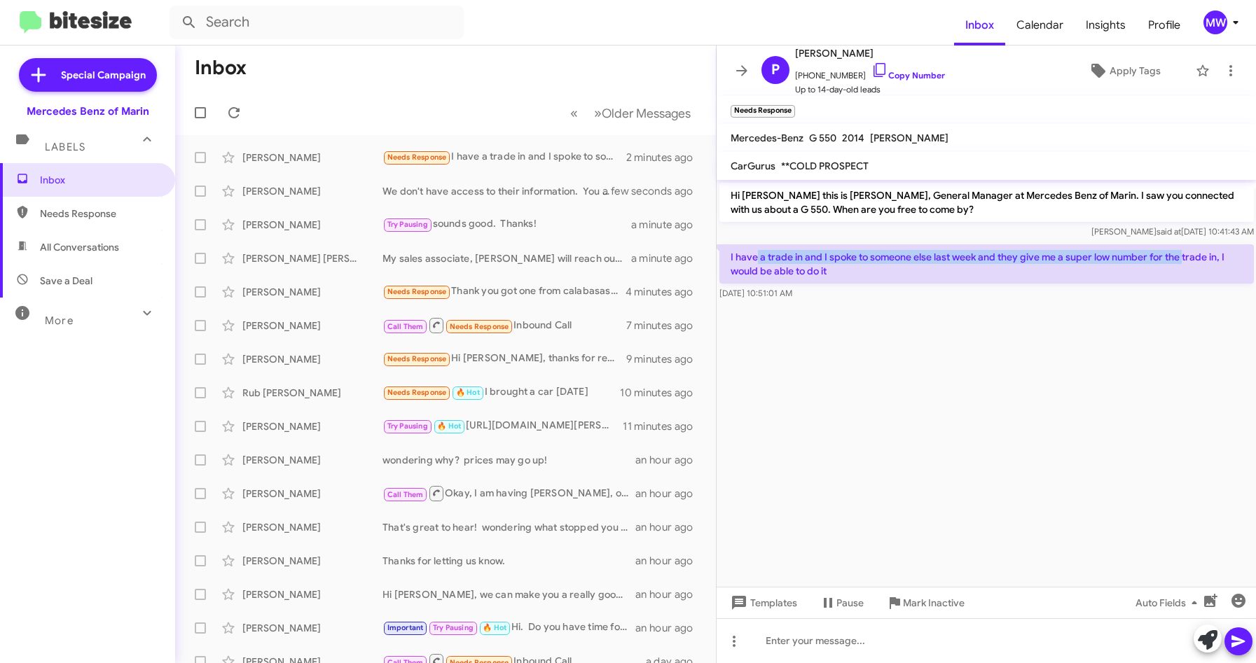
drag, startPoint x: 755, startPoint y: 254, endPoint x: 1185, endPoint y: 258, distance: 430.1
click at [1185, 258] on p "I have a trade in and I spoke to someone else last week and they give me a supe…" at bounding box center [986, 263] width 534 height 39
drag, startPoint x: 1185, startPoint y: 258, endPoint x: 1153, endPoint y: 373, distance: 119.3
click at [1150, 358] on cdk-virtual-scroll-viewport "Hi Petyo this is Omar Ibrahimi, General Manager at Mercedes Benz of Marin. I sa…" at bounding box center [987, 383] width 540 height 407
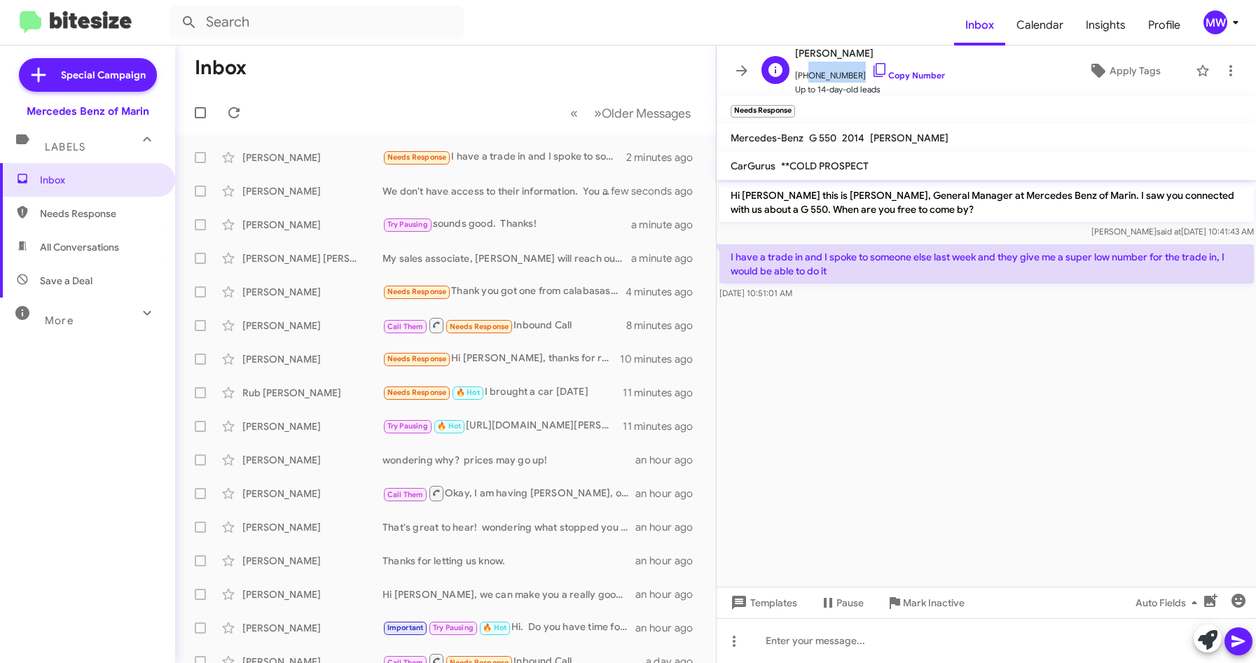
drag, startPoint x: 804, startPoint y: 74, endPoint x: 850, endPoint y: 75, distance: 46.3
click at [850, 75] on span "+19162253802 Copy Number" at bounding box center [870, 72] width 150 height 21
copy span "9162253802"
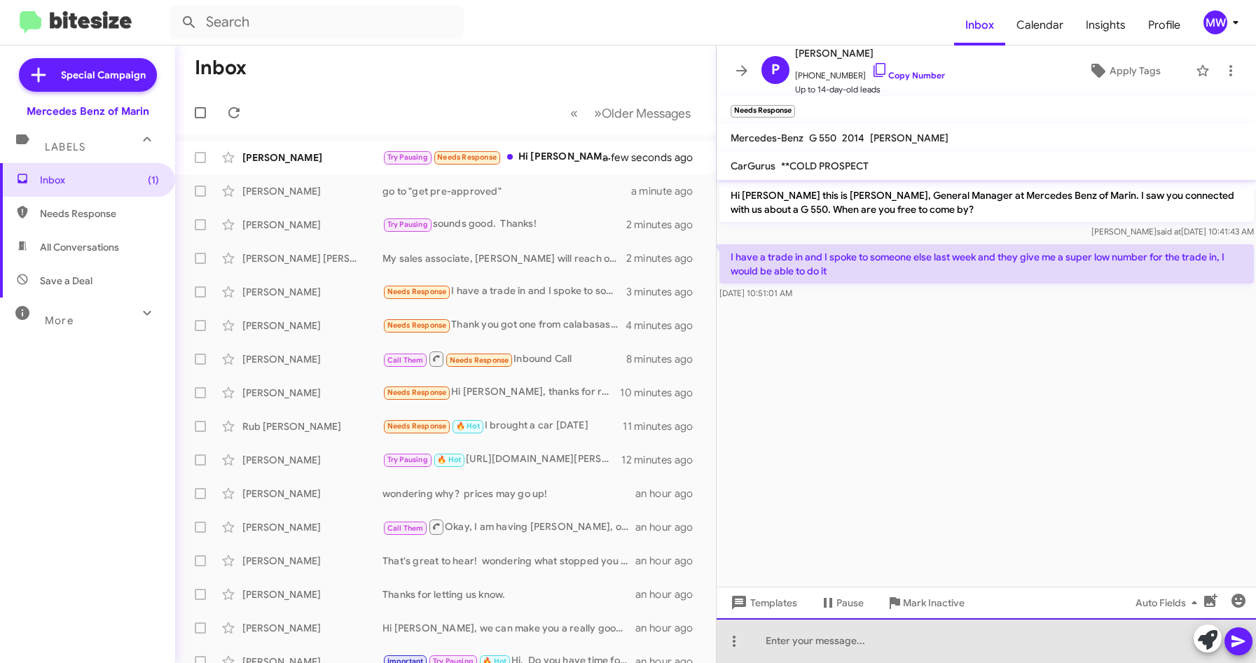
click at [842, 635] on div at bounding box center [987, 641] width 540 height 45
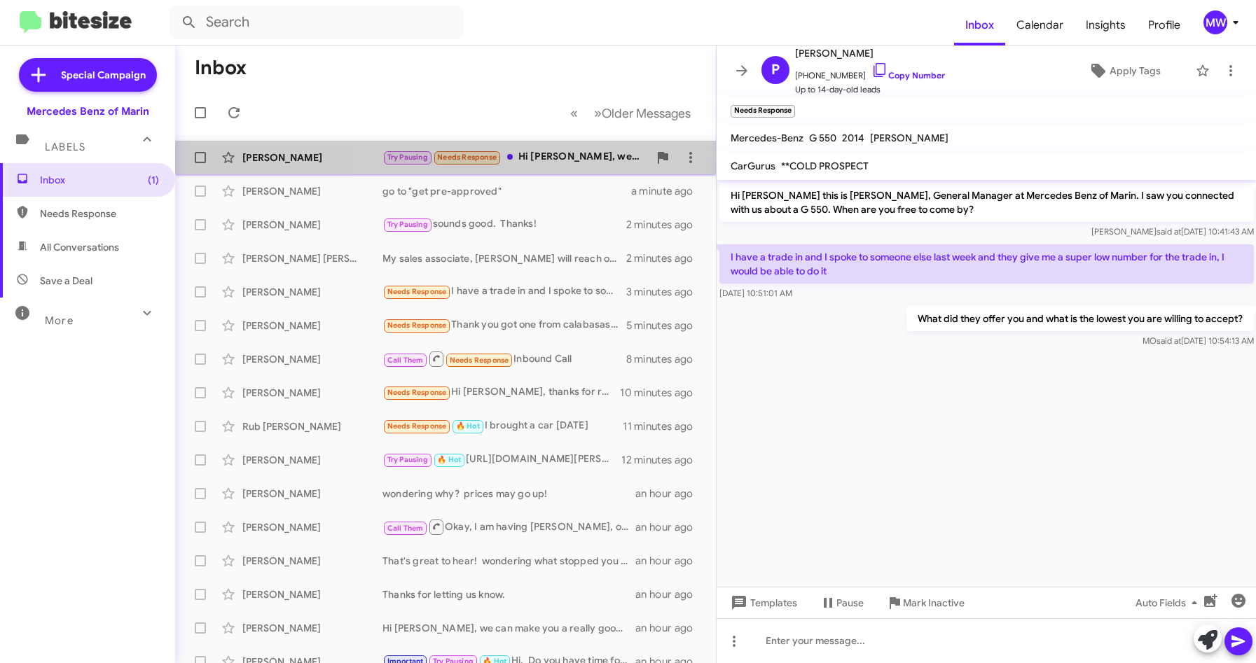
click at [583, 156] on div "Try Pausing Needs Response Hi Omar, we decided to wait until next year to buy. …" at bounding box center [515, 157] width 266 height 16
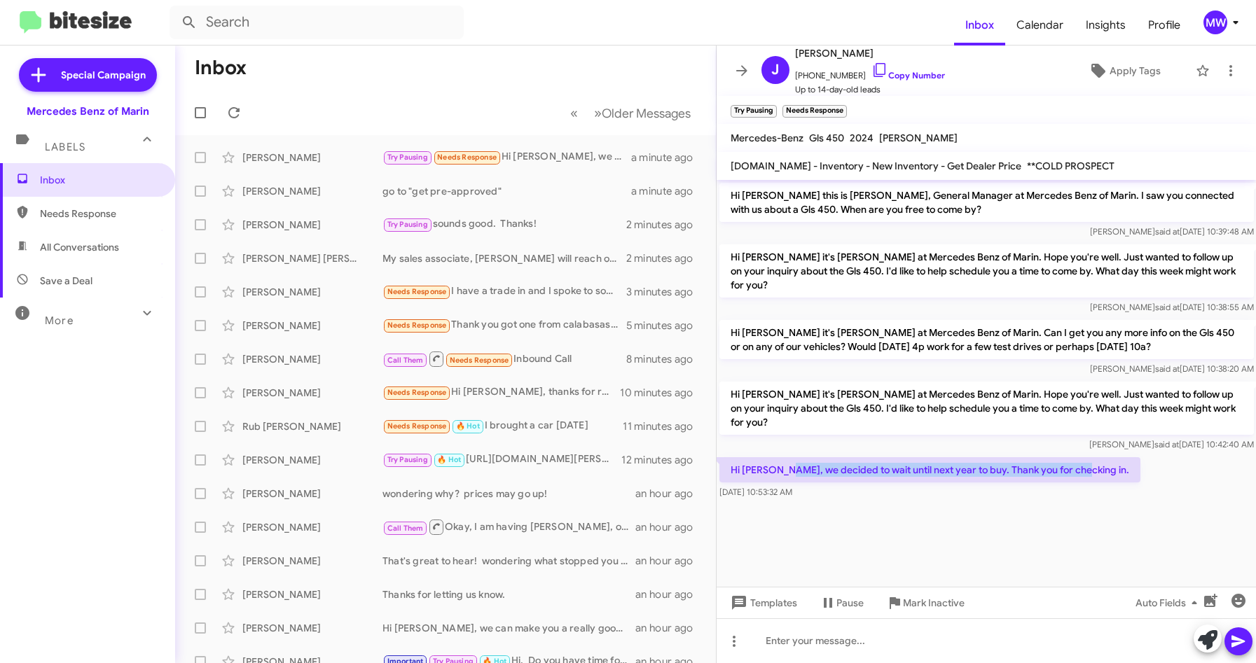
drag, startPoint x: 788, startPoint y: 465, endPoint x: 1096, endPoint y: 476, distance: 308.4
click at [1096, 476] on div "Hi Omar, we decided to wait until next year to buy. Thank you for checking in. …" at bounding box center [987, 479] width 540 height 48
drag, startPoint x: 1096, startPoint y: 476, endPoint x: 805, endPoint y: 460, distance: 291.9
click at [879, 522] on cdk-virtual-scroll-viewport "Hi James this is Omar Ibrahimi, General Manager at Mercedes Benz of Marin. I sa…" at bounding box center [987, 383] width 540 height 407
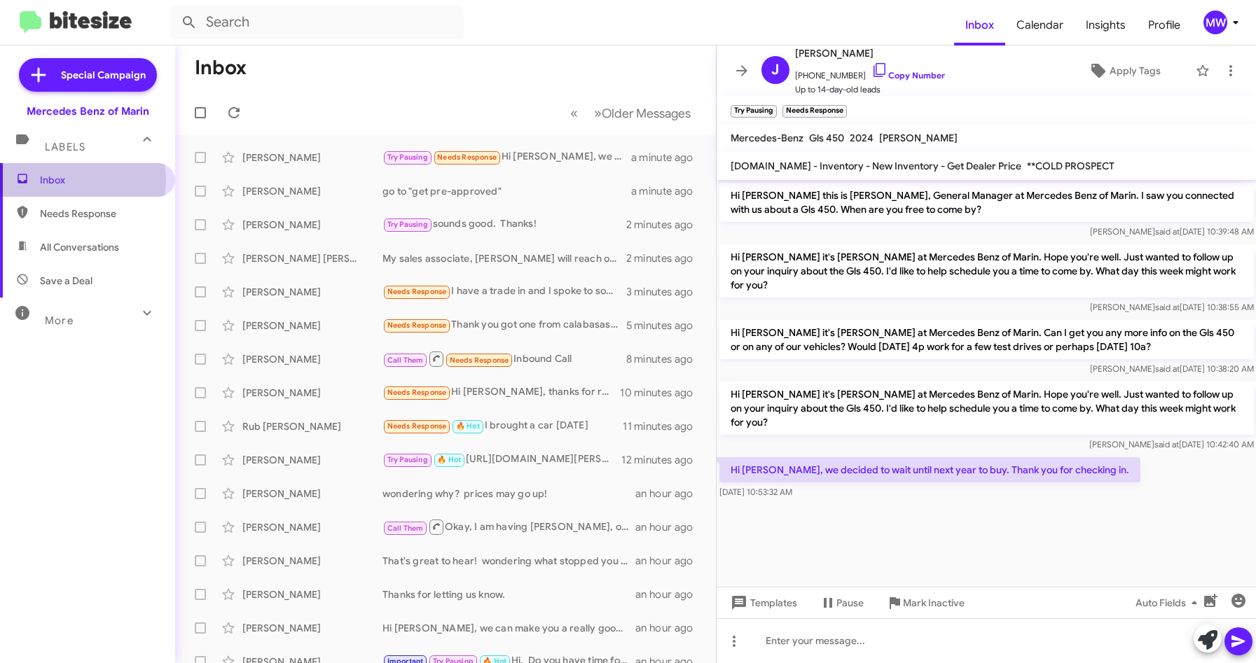
click at [78, 180] on span "Inbox" at bounding box center [99, 180] width 119 height 14
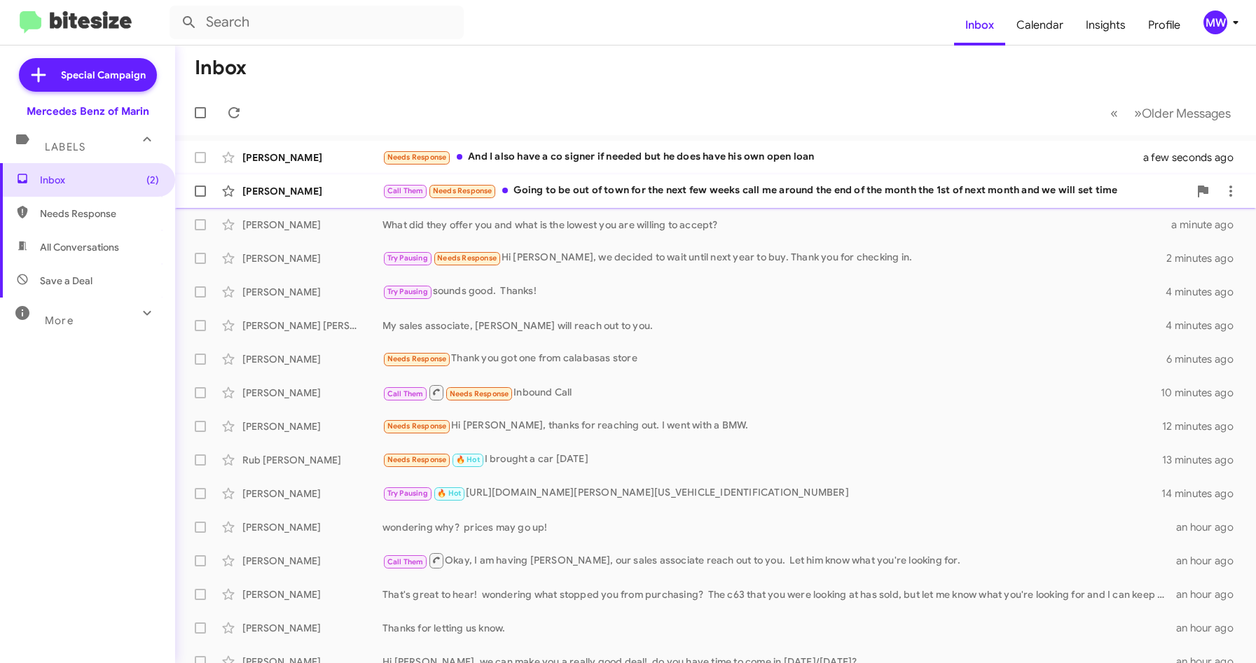
click at [633, 188] on div "Call Them Needs Response Going to be out of town for the next few weeks call me…" at bounding box center [785, 191] width 806 height 16
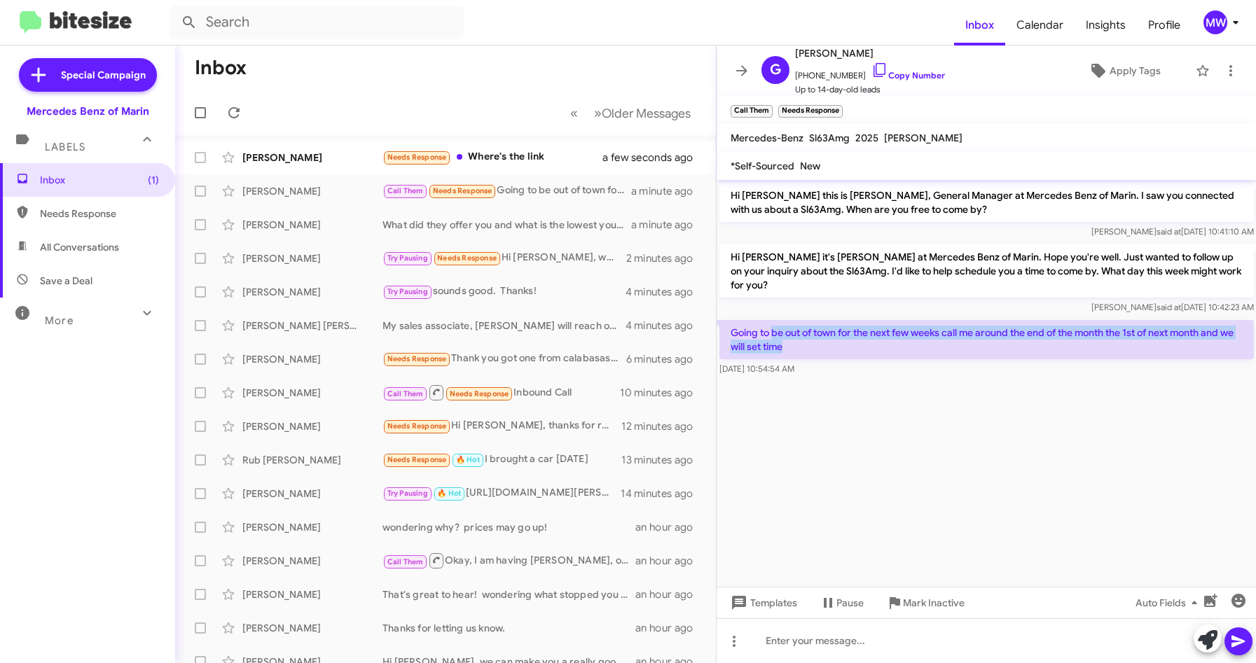
drag, startPoint x: 773, startPoint y: 317, endPoint x: 820, endPoint y: 328, distance: 48.3
click at [820, 328] on p "Going to be out of town for the next few weeks call me around the end of the mo…" at bounding box center [986, 339] width 534 height 39
drag, startPoint x: 820, startPoint y: 328, endPoint x: 965, endPoint y: 415, distance: 169.6
click at [963, 415] on cdk-virtual-scroll-viewport "Hi Greg this is Omar Ibrahimi, General Manager at Mercedes Benz of Marin. I saw…" at bounding box center [987, 383] width 540 height 407
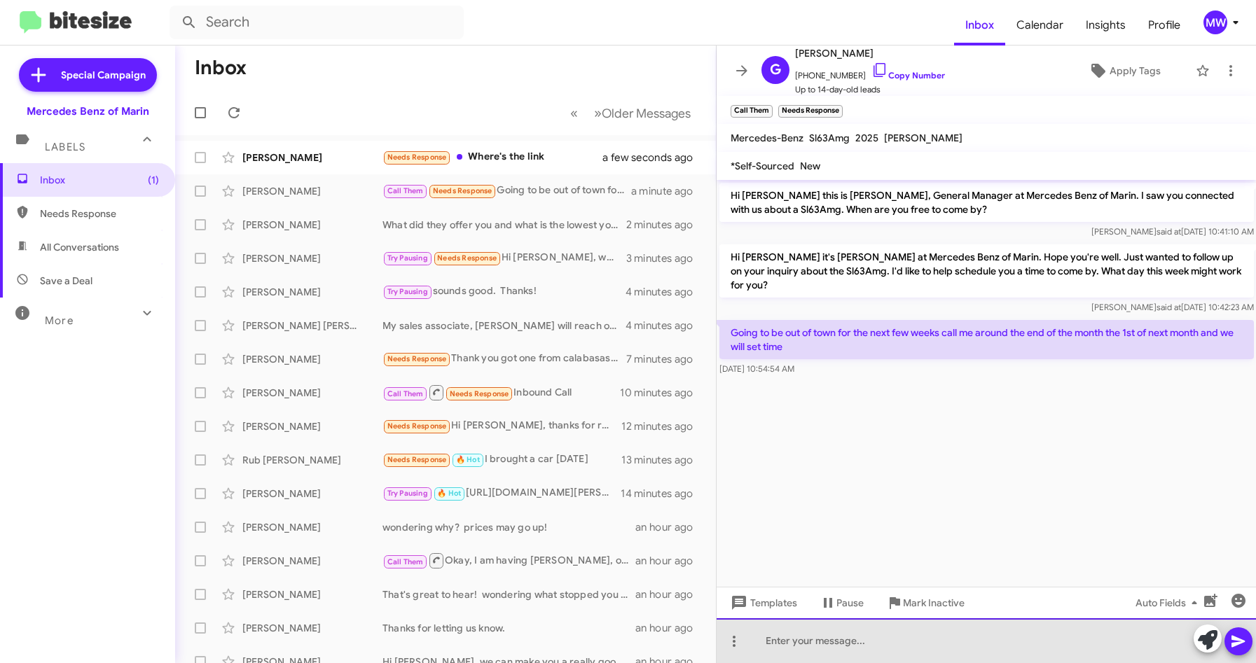
drag, startPoint x: 870, startPoint y: 631, endPoint x: 892, endPoint y: 642, distance: 25.1
click at [891, 644] on div at bounding box center [987, 641] width 540 height 45
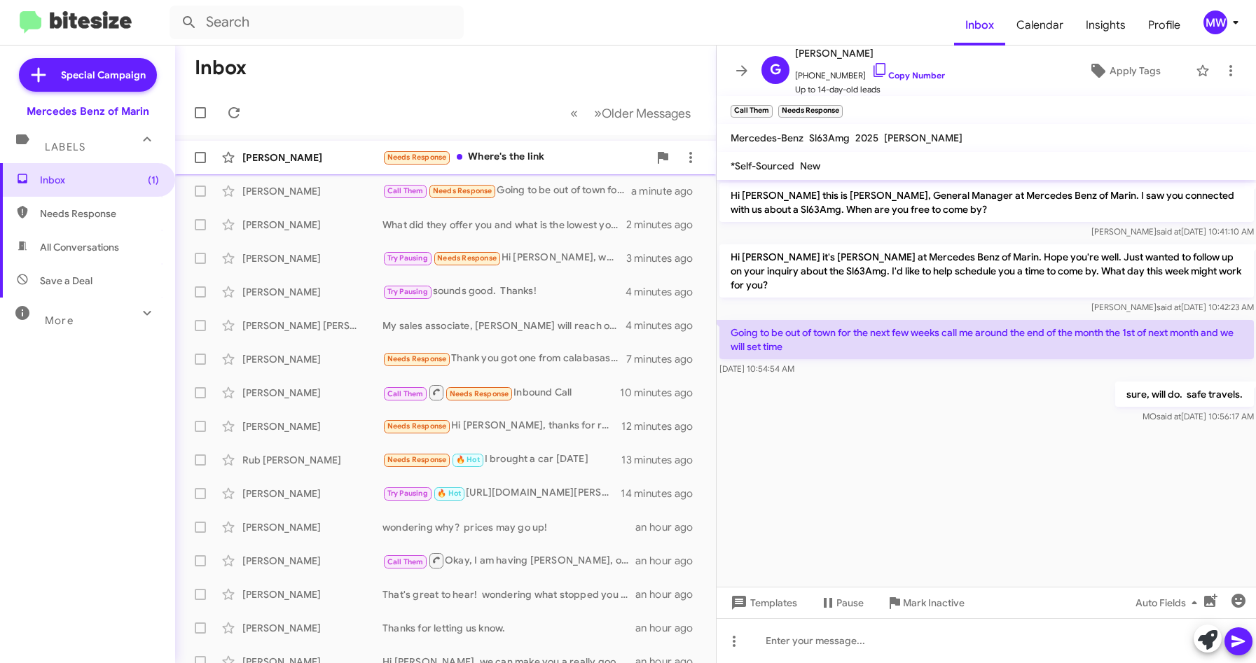
click at [567, 155] on div "Needs Response Where's the link" at bounding box center [515, 157] width 266 height 16
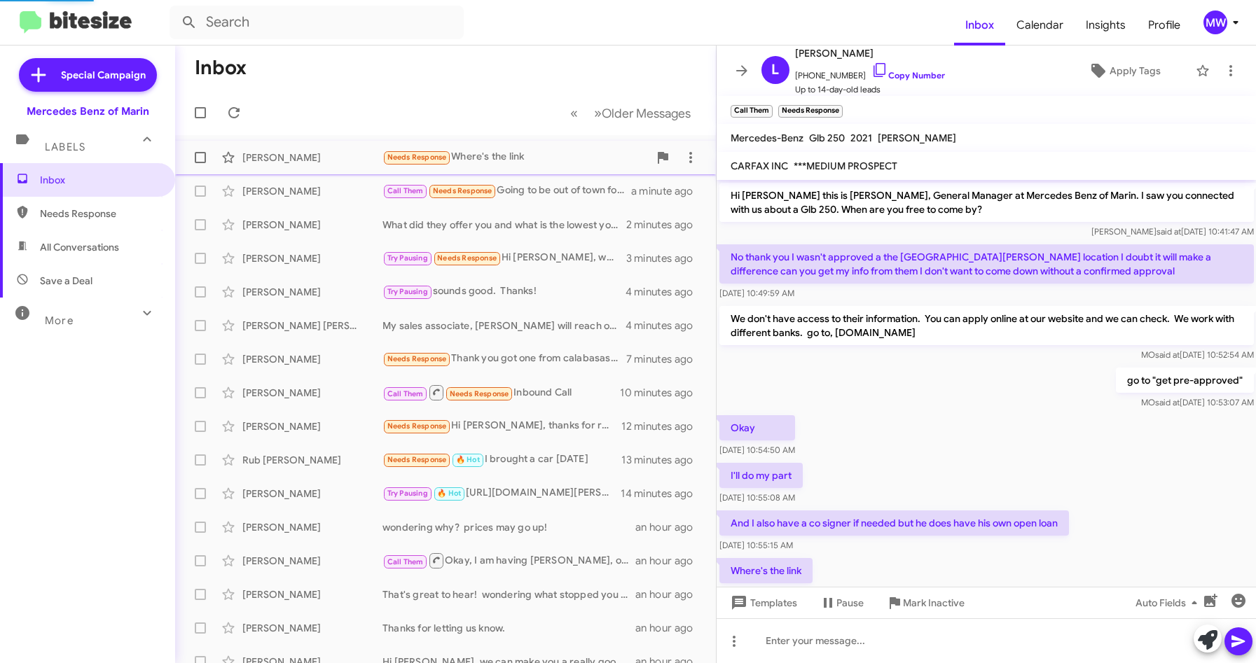
scroll to position [44, 0]
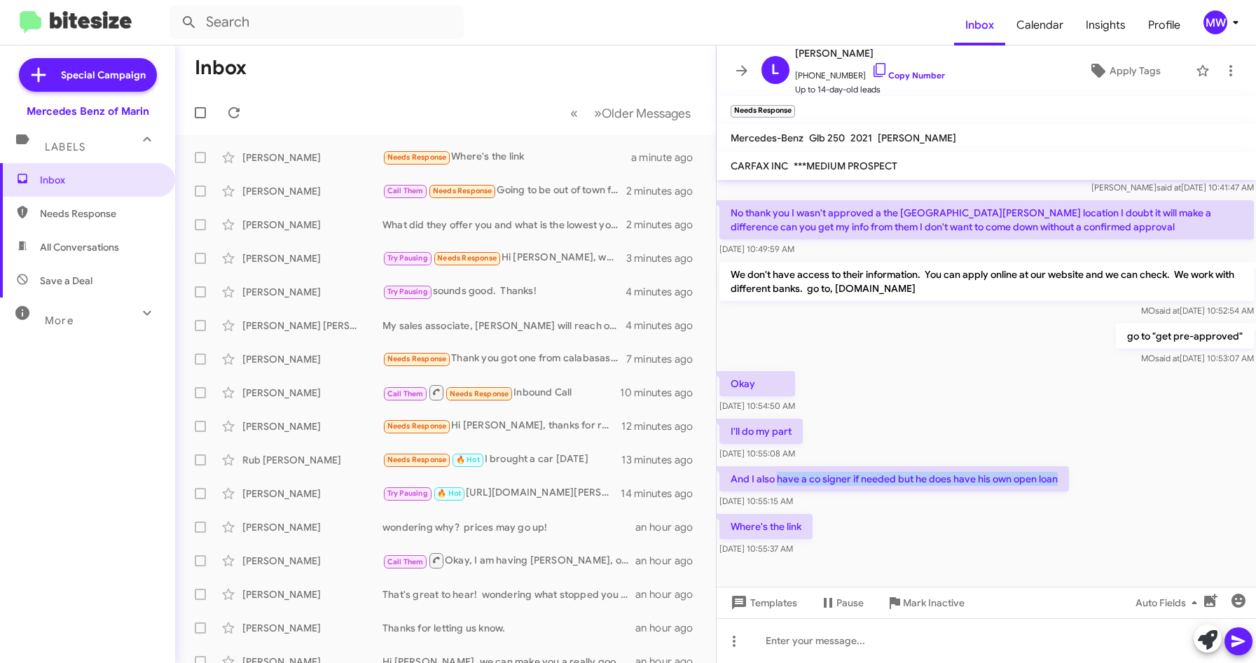
drag, startPoint x: 778, startPoint y: 476, endPoint x: 1065, endPoint y: 481, distance: 286.6
click at [1065, 481] on p "And I also have a co signer if needed but he does have his own open loan" at bounding box center [894, 479] width 350 height 25
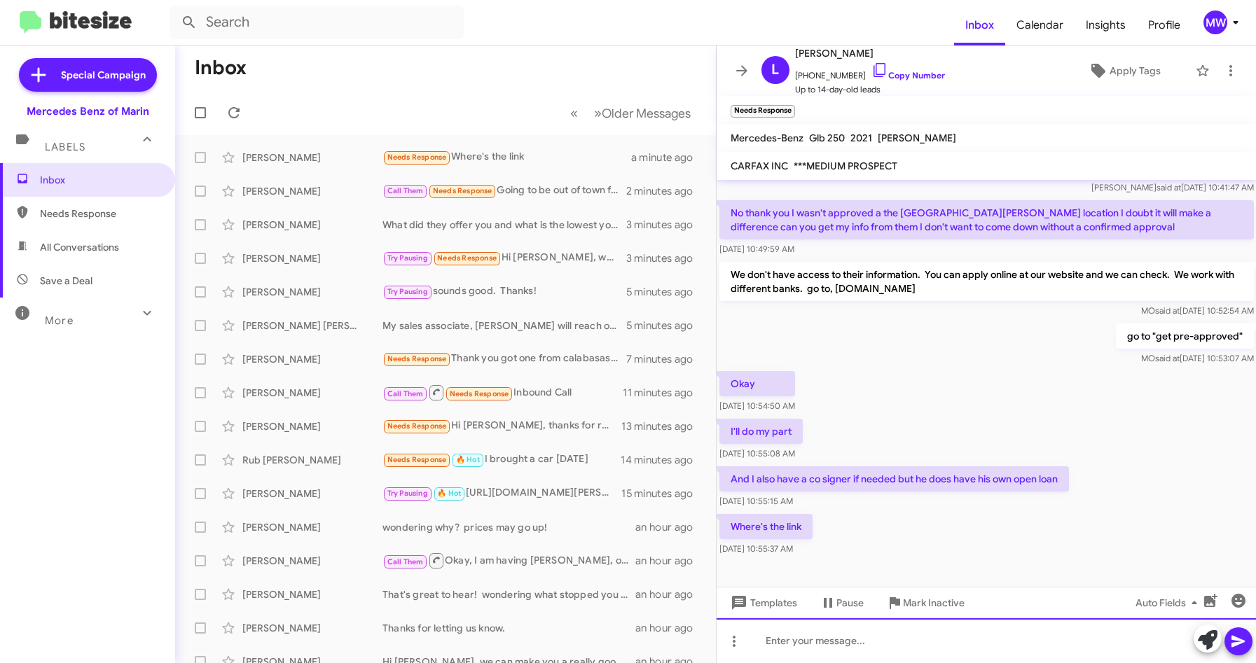
click at [806, 645] on div at bounding box center [987, 641] width 540 height 45
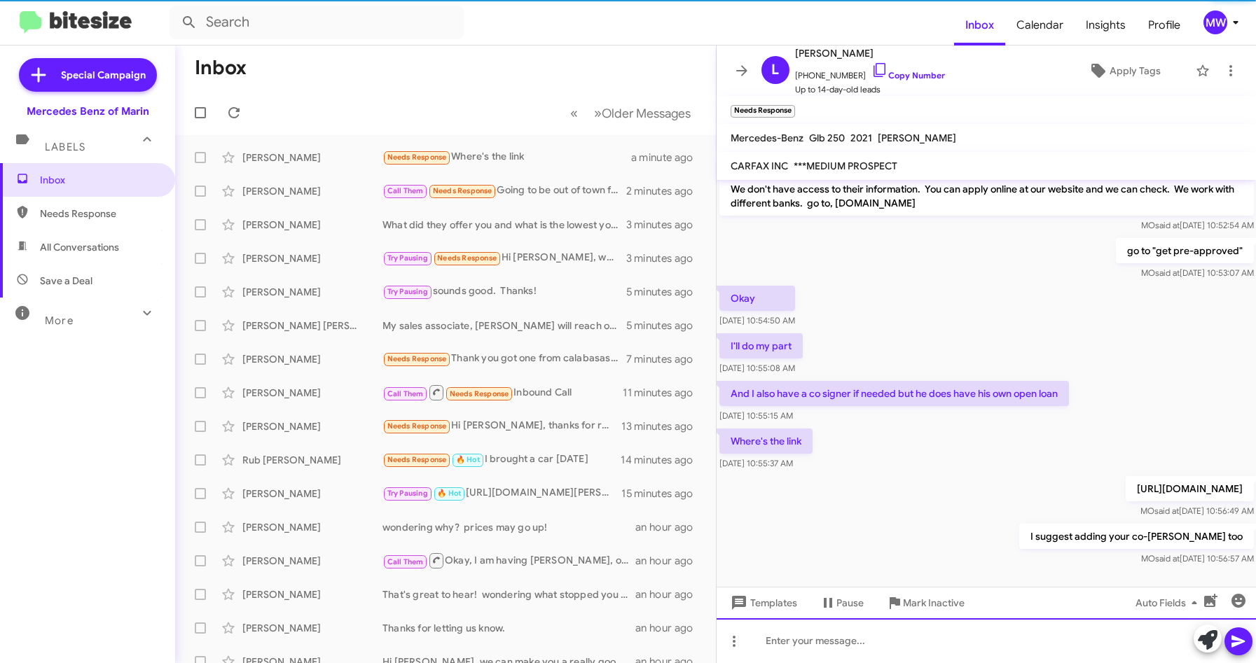
scroll to position [146, 0]
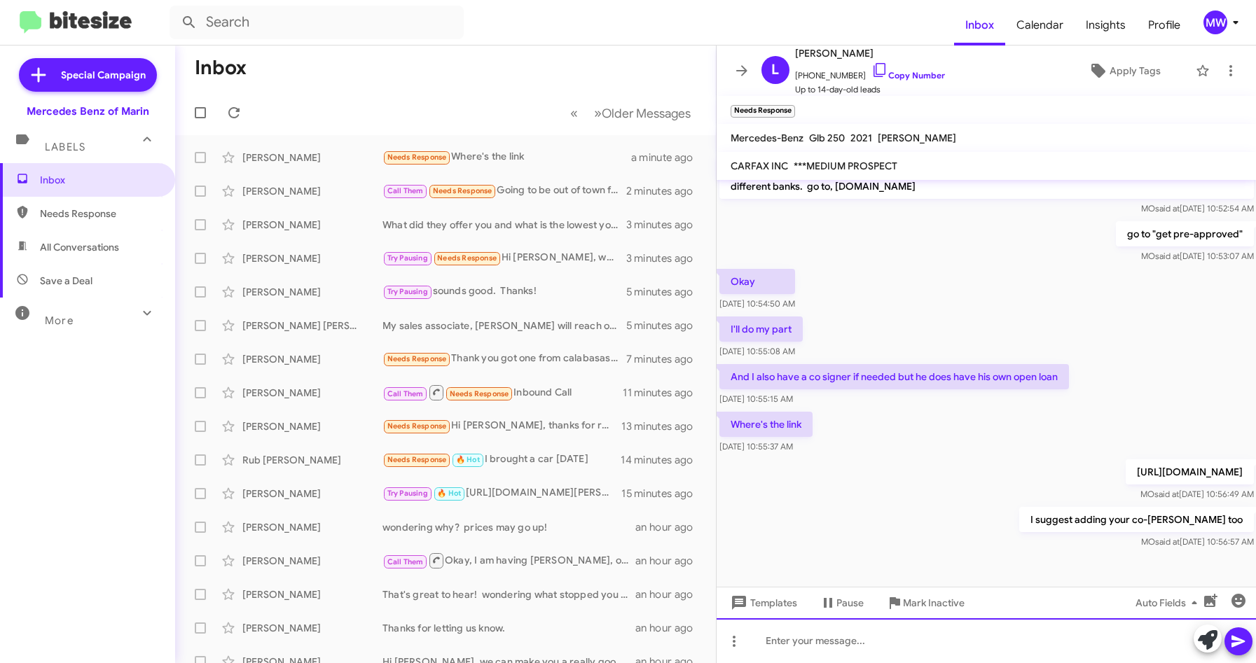
click at [979, 629] on div at bounding box center [987, 641] width 540 height 45
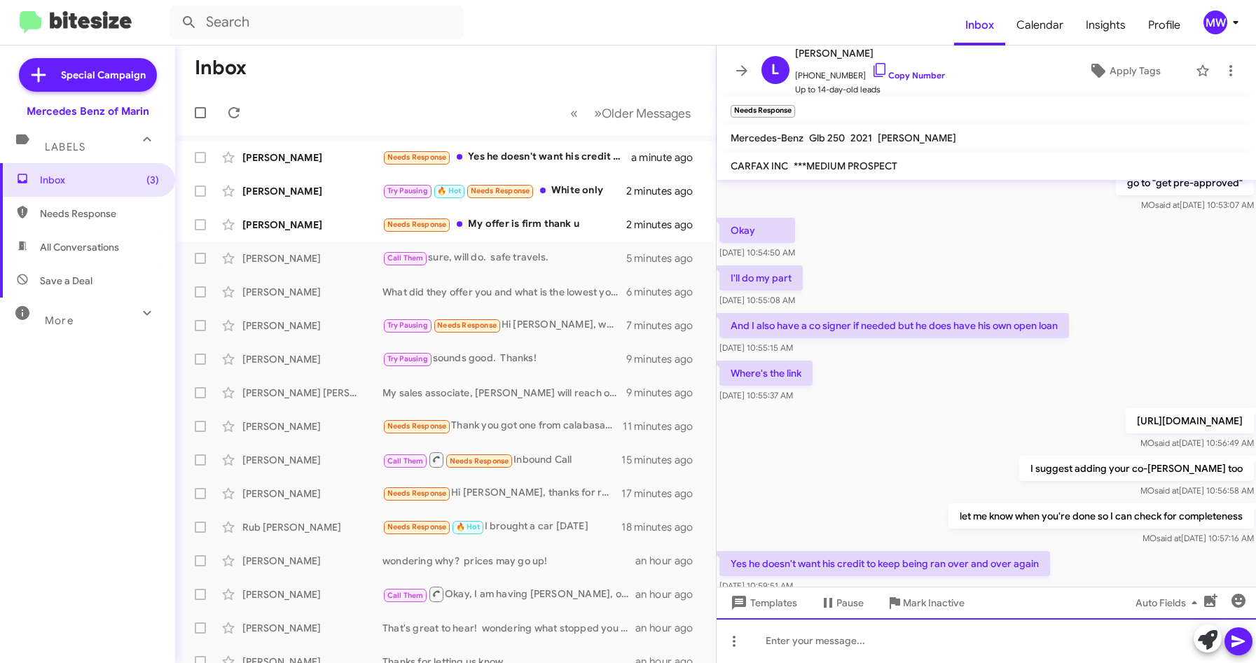
scroll to position [0, 0]
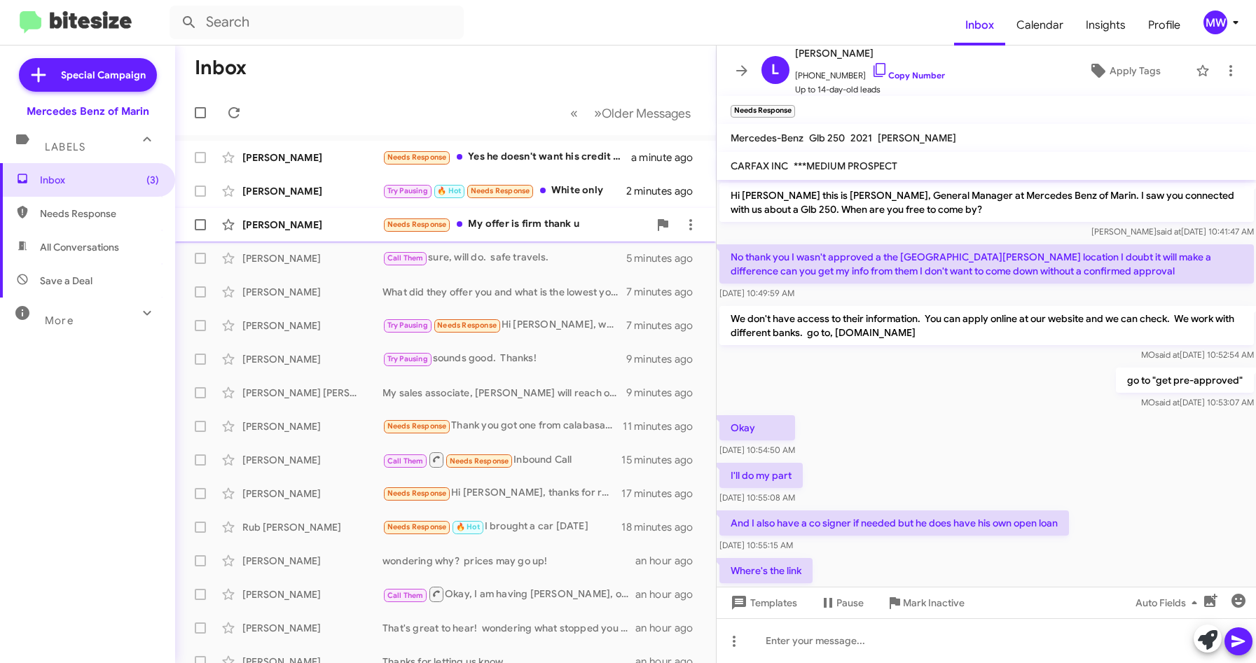
click at [544, 232] on div "Needs Response My offer is firm thank u" at bounding box center [515, 224] width 266 height 16
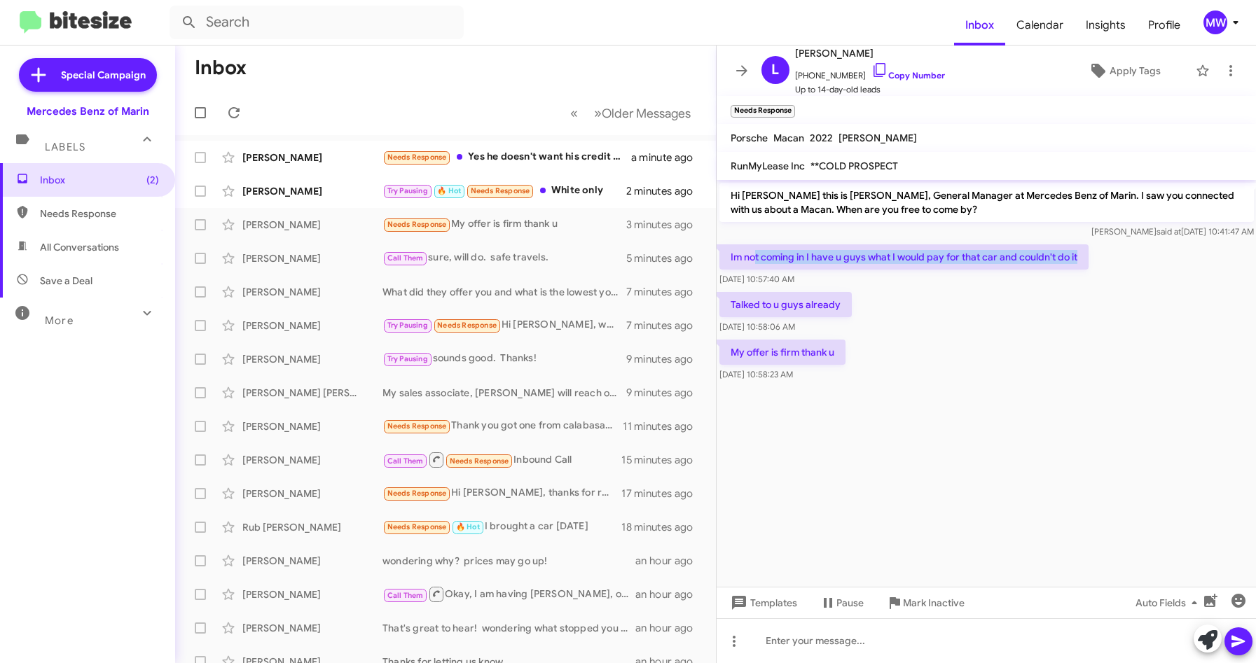
drag, startPoint x: 756, startPoint y: 261, endPoint x: 1091, endPoint y: 255, distance: 334.9
click at [1091, 255] on div "Im not coming in I have u guys what I would pay for that car and couldn't do it…" at bounding box center [987, 266] width 540 height 48
drag, startPoint x: 762, startPoint y: 305, endPoint x: 866, endPoint y: 308, distance: 103.7
click at [866, 308] on div "Talked to u guys already Sep 11, 2025, 10:58:06 AM" at bounding box center [987, 313] width 540 height 48
drag, startPoint x: 739, startPoint y: 352, endPoint x: 871, endPoint y: 354, distance: 132.4
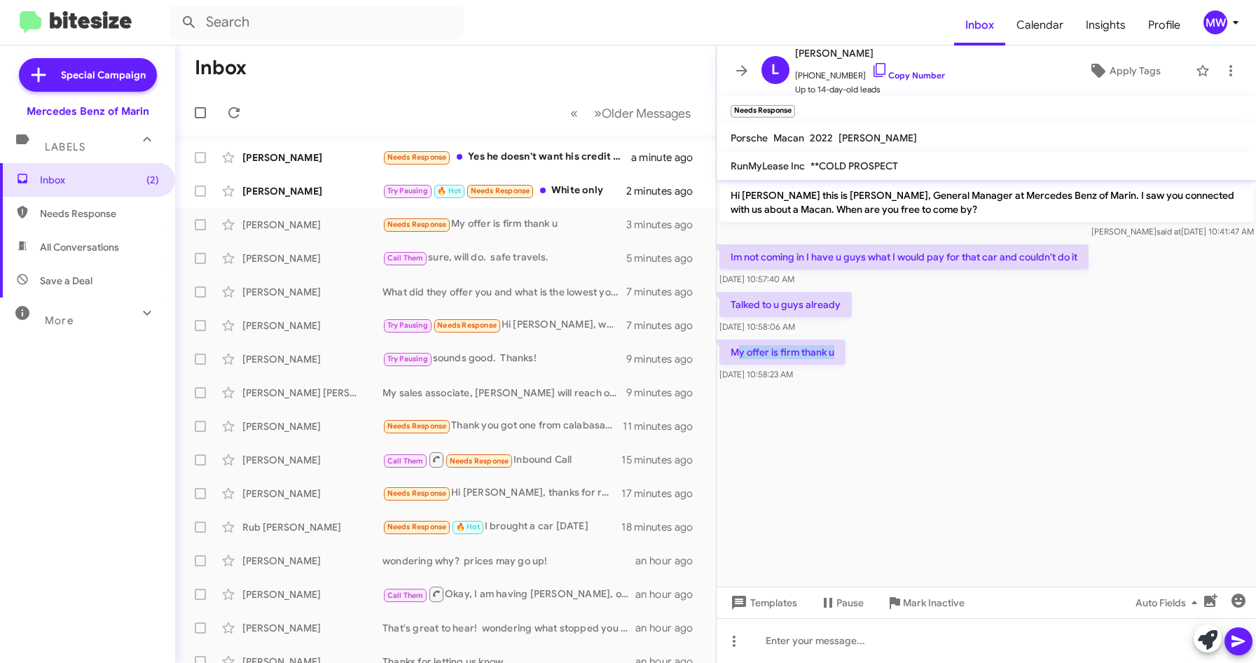
click at [871, 354] on div "My offer is firm thank u Sep 11, 2025, 10:58:23 AM" at bounding box center [987, 361] width 540 height 48
drag, startPoint x: 871, startPoint y: 354, endPoint x: 905, endPoint y: 359, distance: 34.1
click at [897, 364] on div "My offer is firm thank u Sep 11, 2025, 10:58:23 AM" at bounding box center [987, 361] width 540 height 48
drag, startPoint x: 806, startPoint y: 77, endPoint x: 828, endPoint y: 77, distance: 22.4
click at [828, 77] on span "+12096781599 Copy Number" at bounding box center [870, 72] width 150 height 21
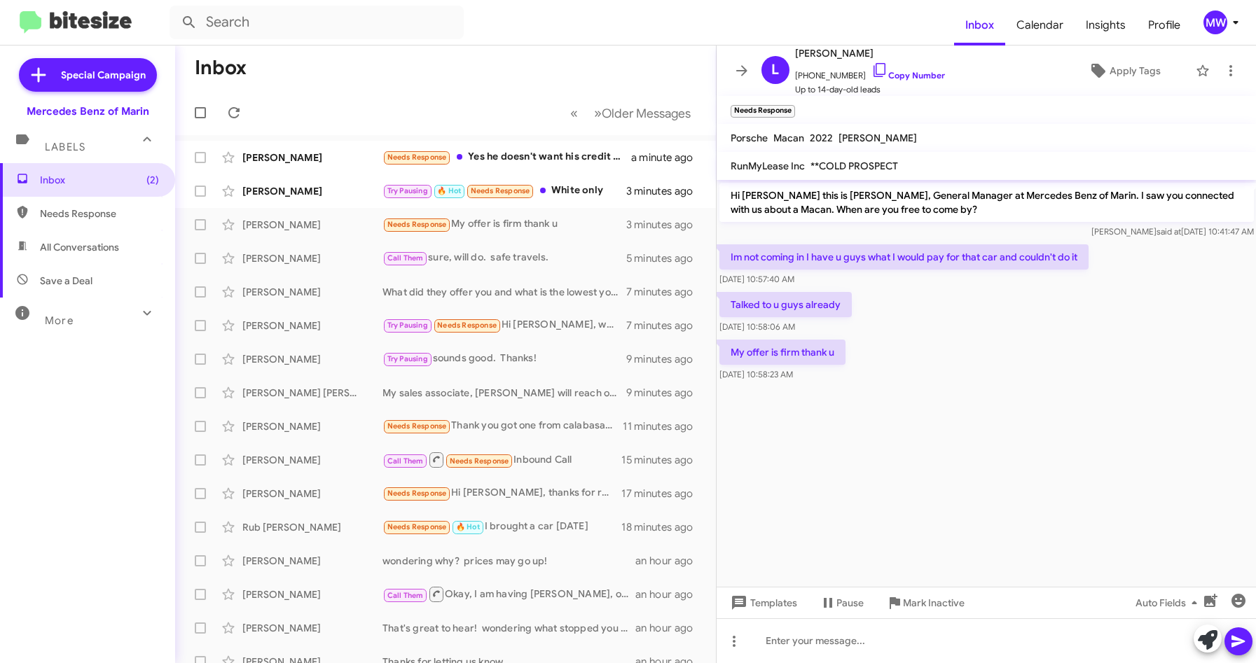
drag, startPoint x: 828, startPoint y: 77, endPoint x: 848, endPoint y: 282, distance: 205.6
click at [848, 282] on div "Sep 11, 2025, 10:57:40 AM" at bounding box center [903, 279] width 369 height 14
drag, startPoint x: 803, startPoint y: 78, endPoint x: 853, endPoint y: 76, distance: 49.8
click at [853, 76] on span "+12096781599 Copy Number" at bounding box center [870, 72] width 150 height 21
copy span "2096781599"
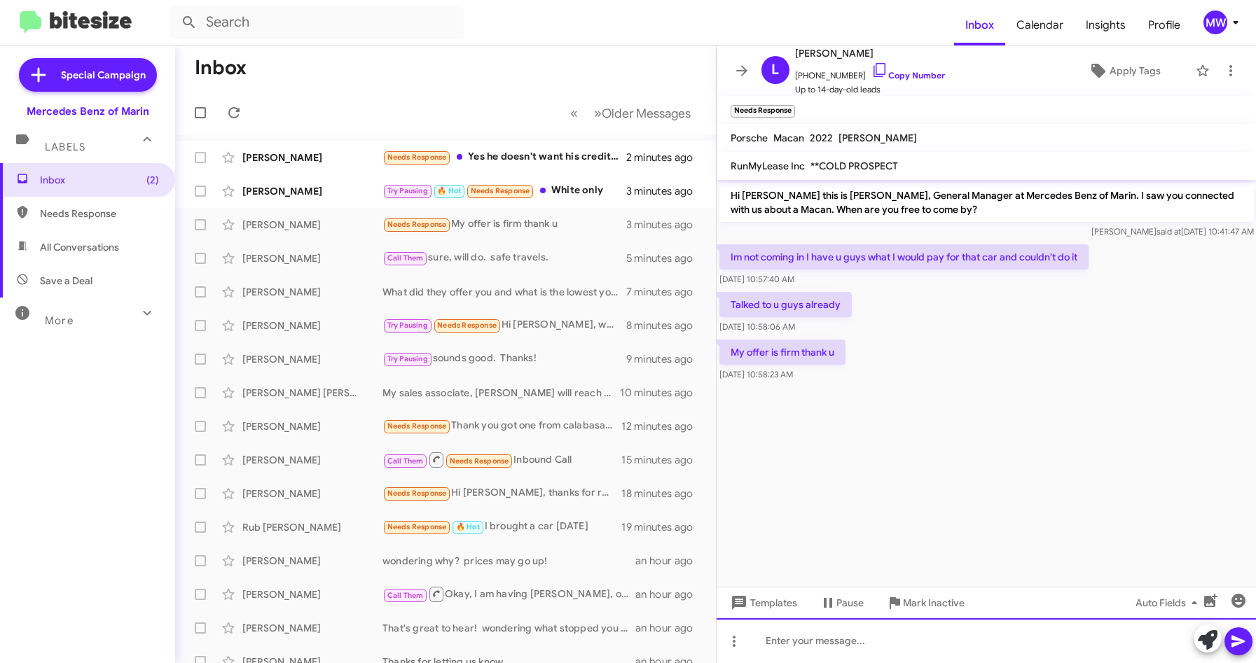
click at [878, 652] on div at bounding box center [987, 641] width 540 height 45
click at [550, 187] on div "Try Pausing 🔥 Hot Needs Response White only" at bounding box center [515, 191] width 266 height 16
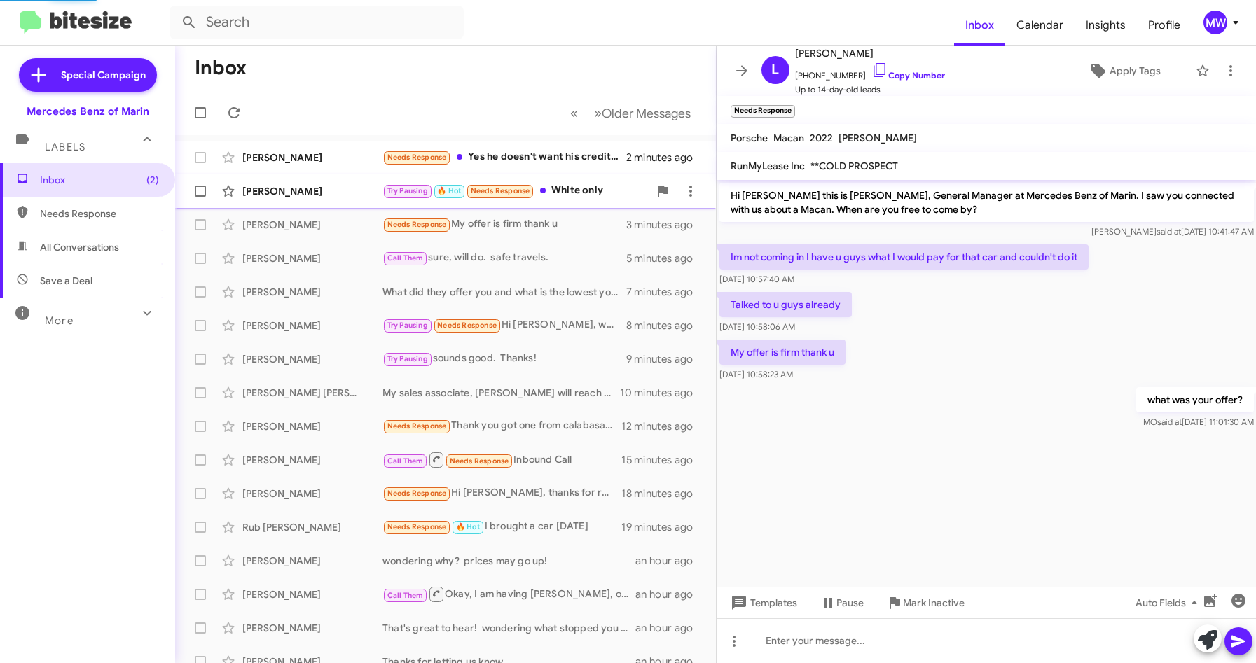
scroll to position [658, 0]
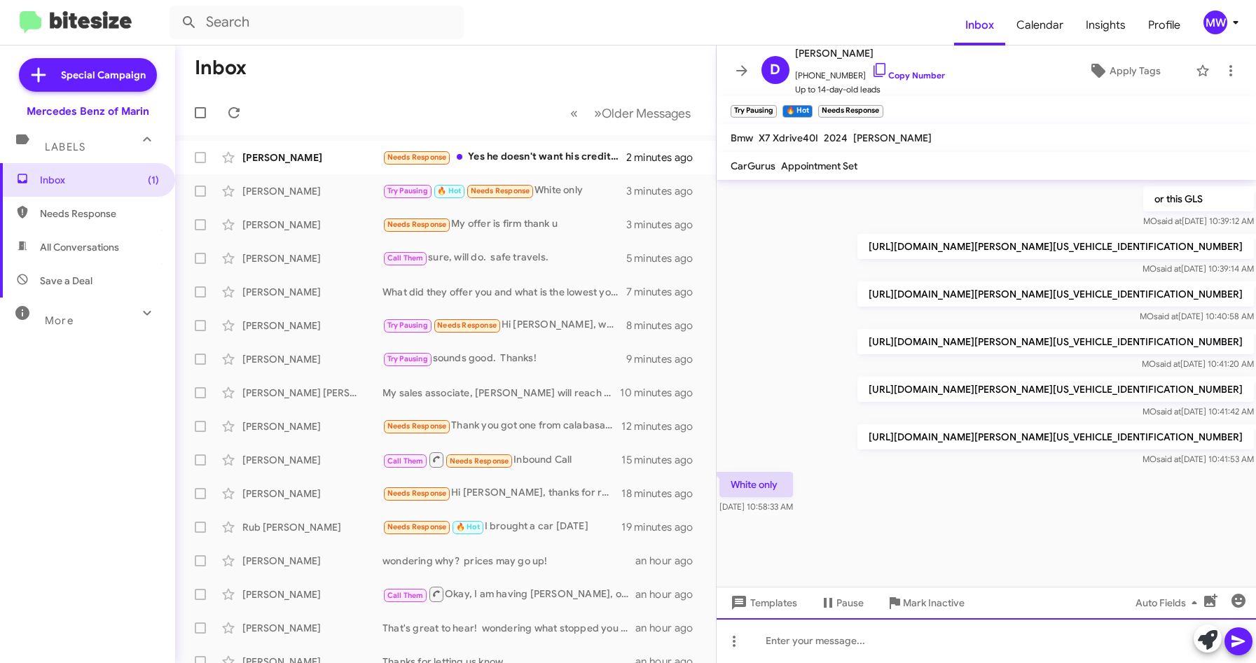
click at [920, 655] on div at bounding box center [987, 641] width 540 height 45
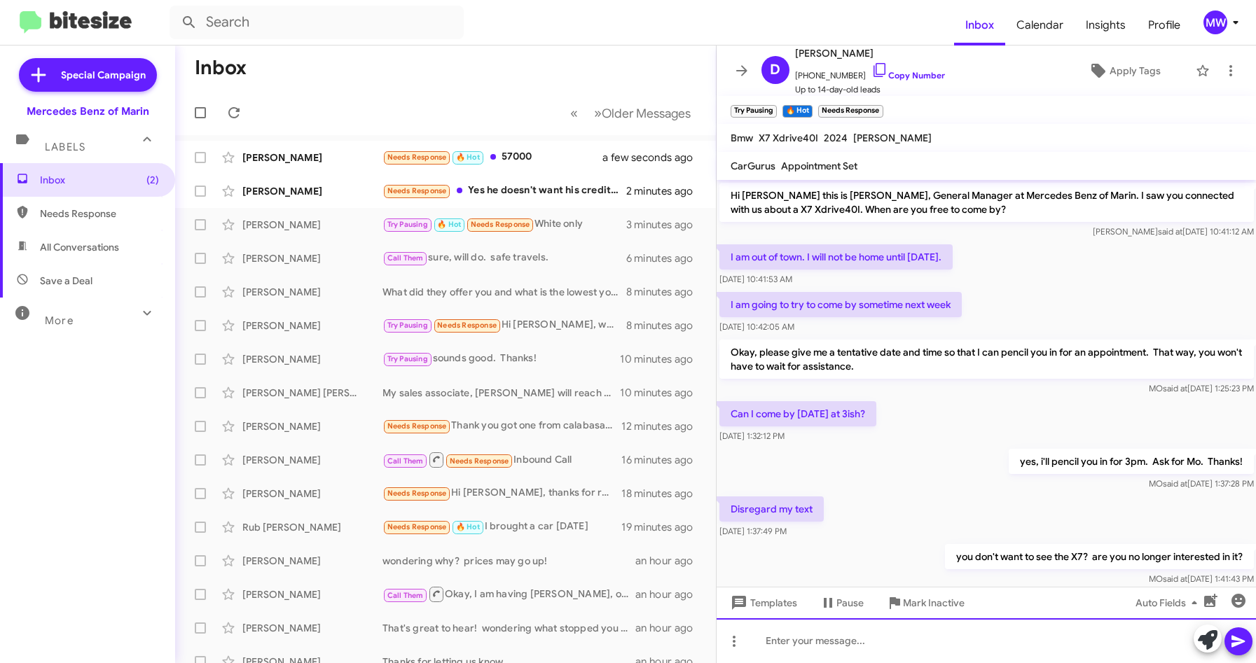
scroll to position [70, 0]
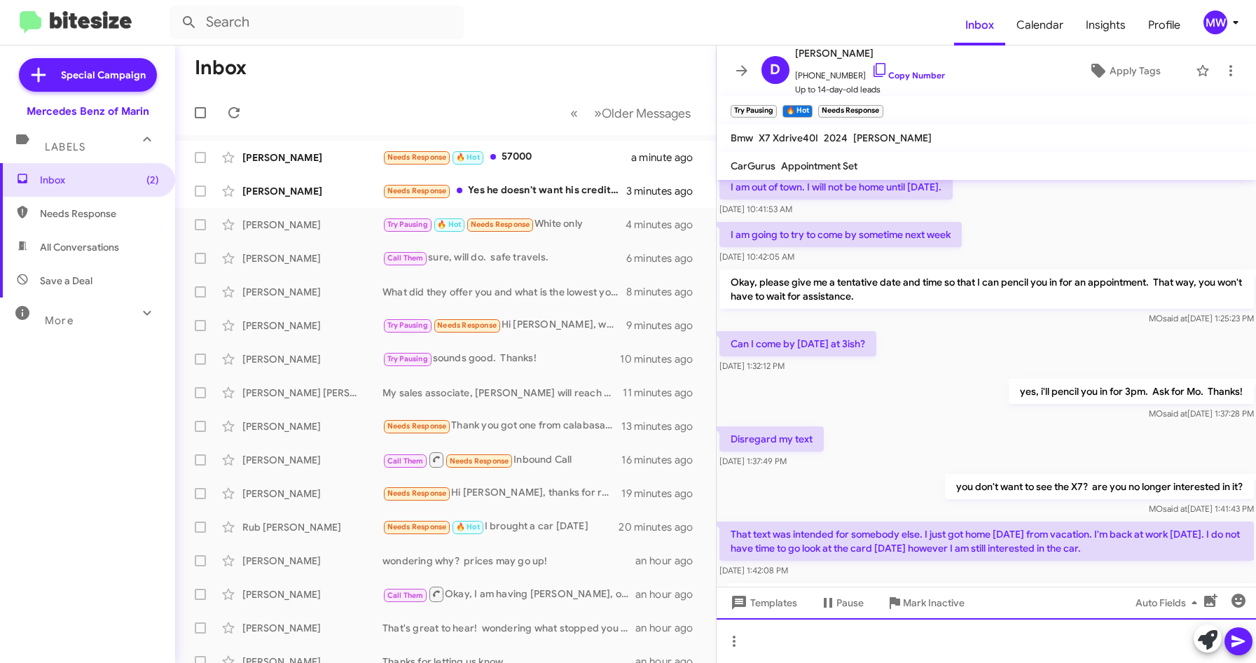
click at [827, 640] on div at bounding box center [987, 641] width 540 height 45
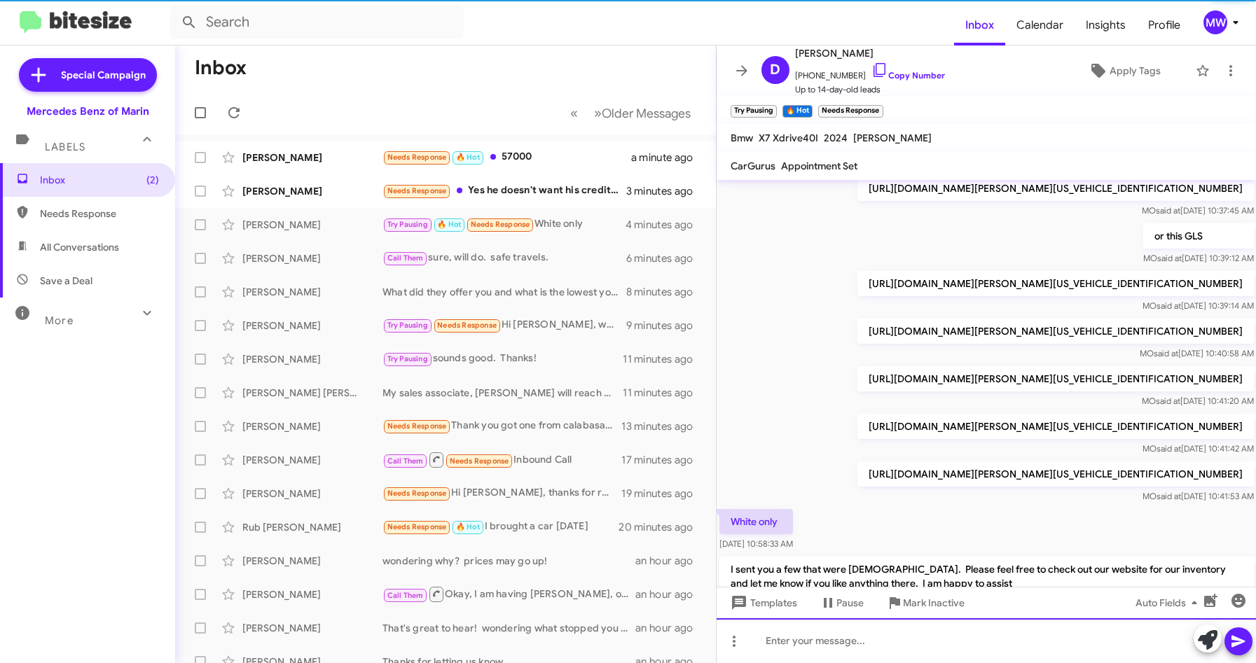
scroll to position [970, 0]
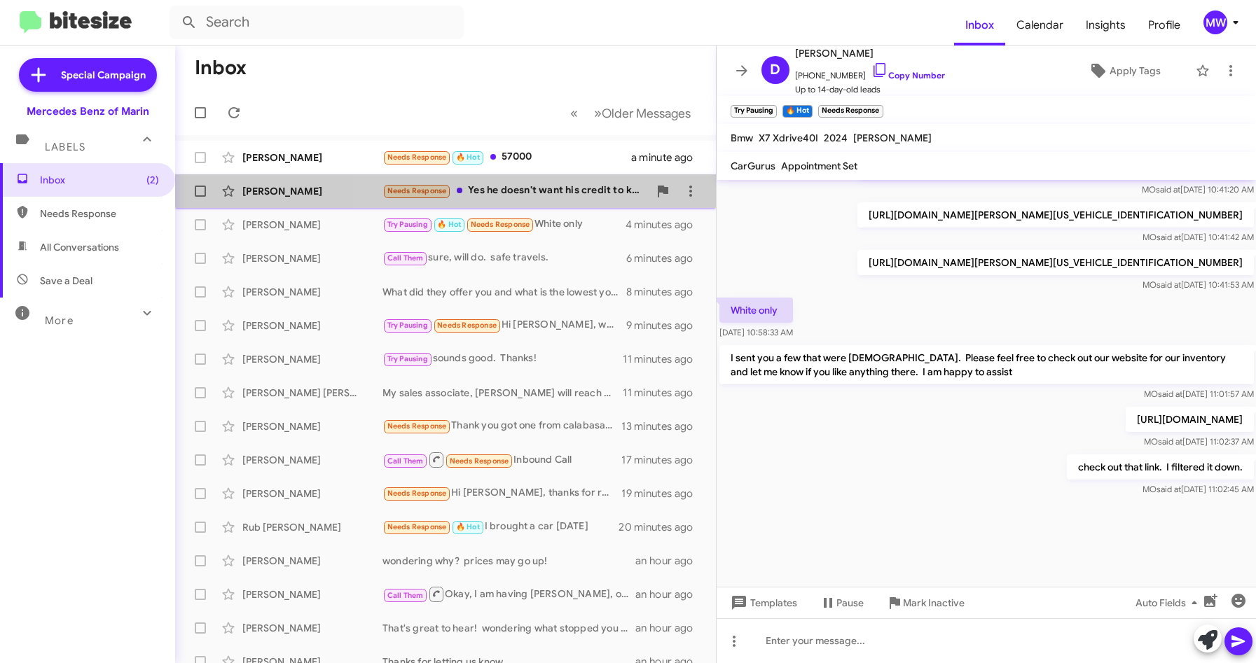
click at [570, 184] on div "Needs Response Yes he doesn't want his credit to keep being ran over and over a…" at bounding box center [515, 191] width 266 height 16
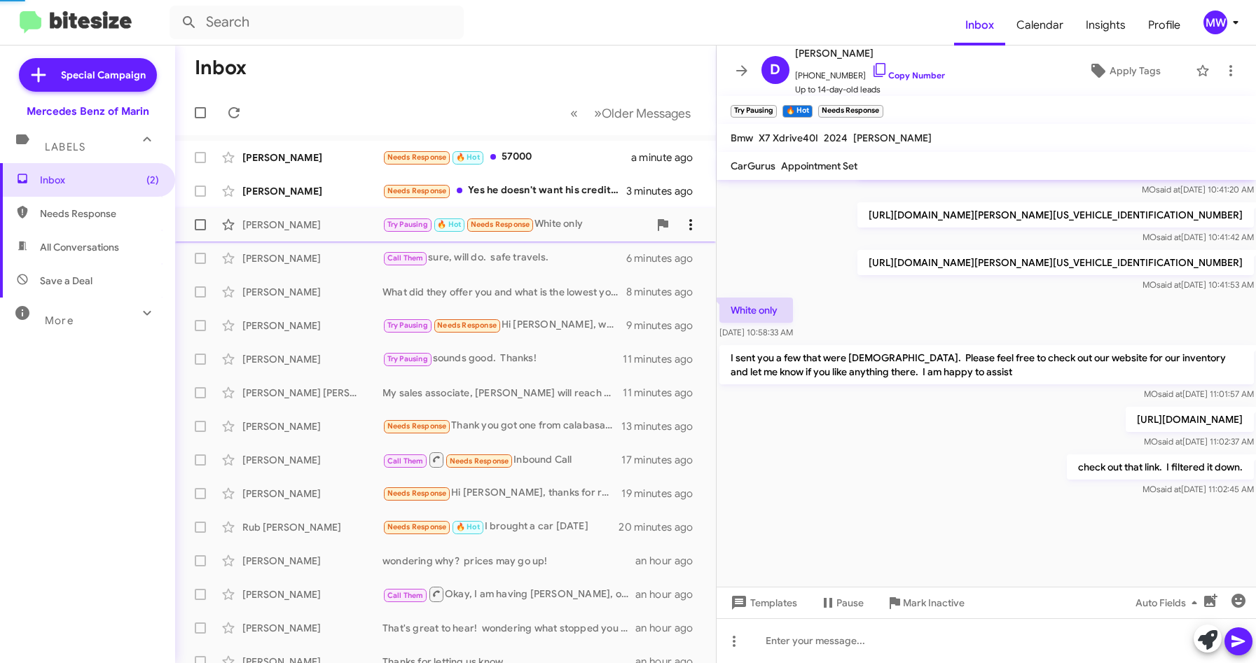
scroll to position [249, 0]
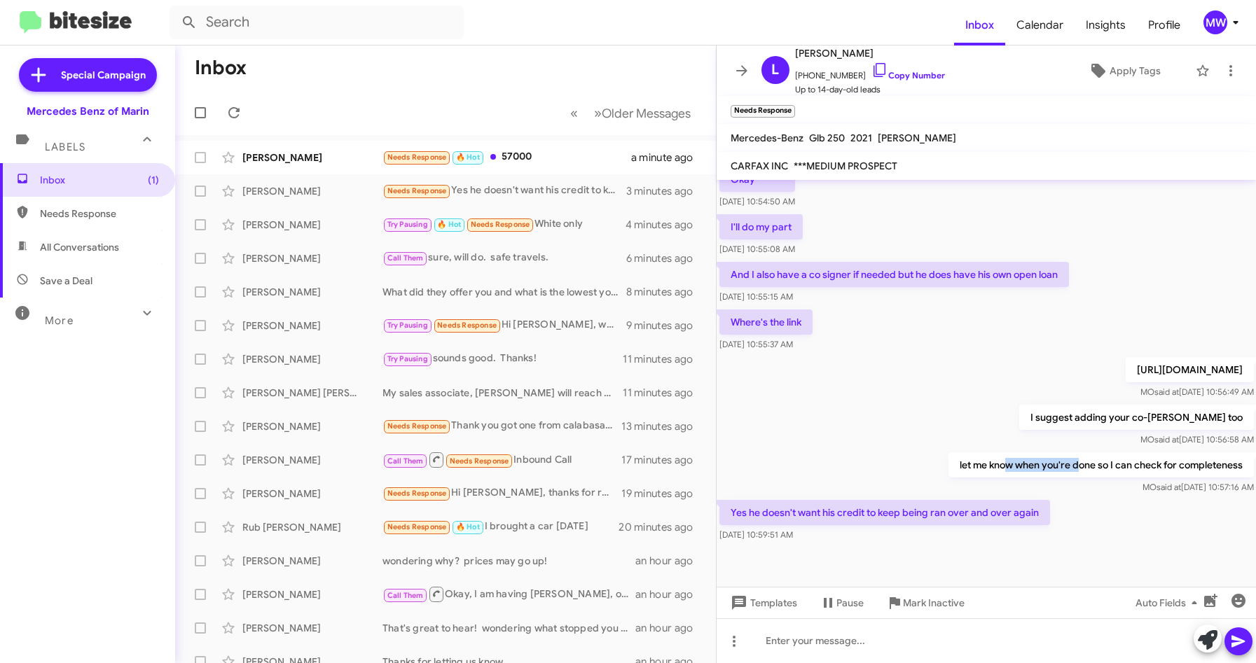
drag, startPoint x: 996, startPoint y: 457, endPoint x: 1068, endPoint y: 470, distance: 72.7
click at [1068, 470] on p "let me know when you're done so I can check for completeness" at bounding box center [1100, 465] width 305 height 25
drag, startPoint x: 751, startPoint y: 511, endPoint x: 1029, endPoint y: 516, distance: 278.1
click at [1029, 516] on p "Yes he doesn't want his credit to keep being ran over and over again" at bounding box center [884, 512] width 331 height 25
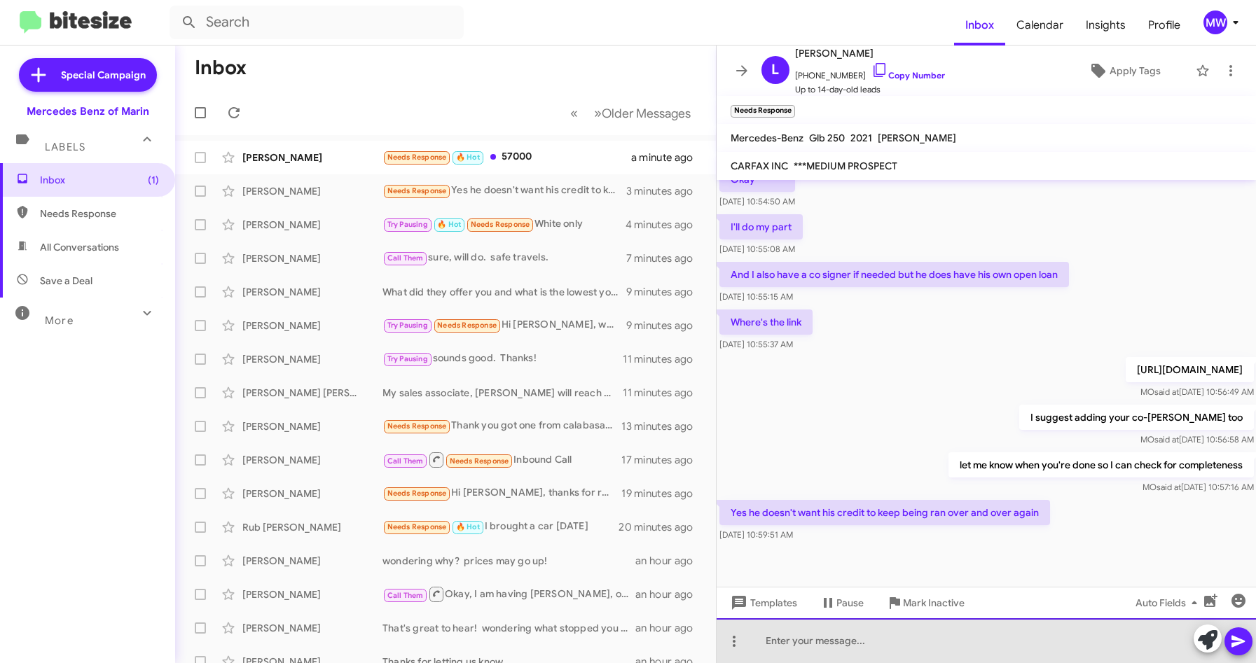
click at [891, 651] on div at bounding box center [987, 641] width 540 height 45
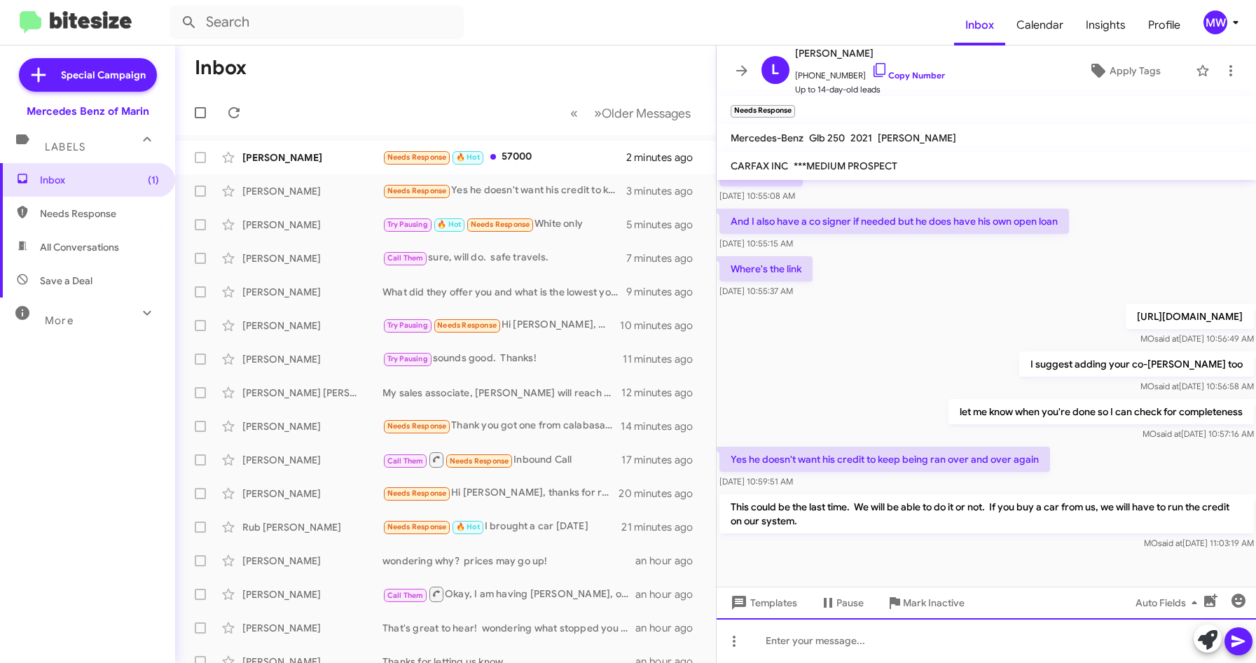
scroll to position [314, 0]
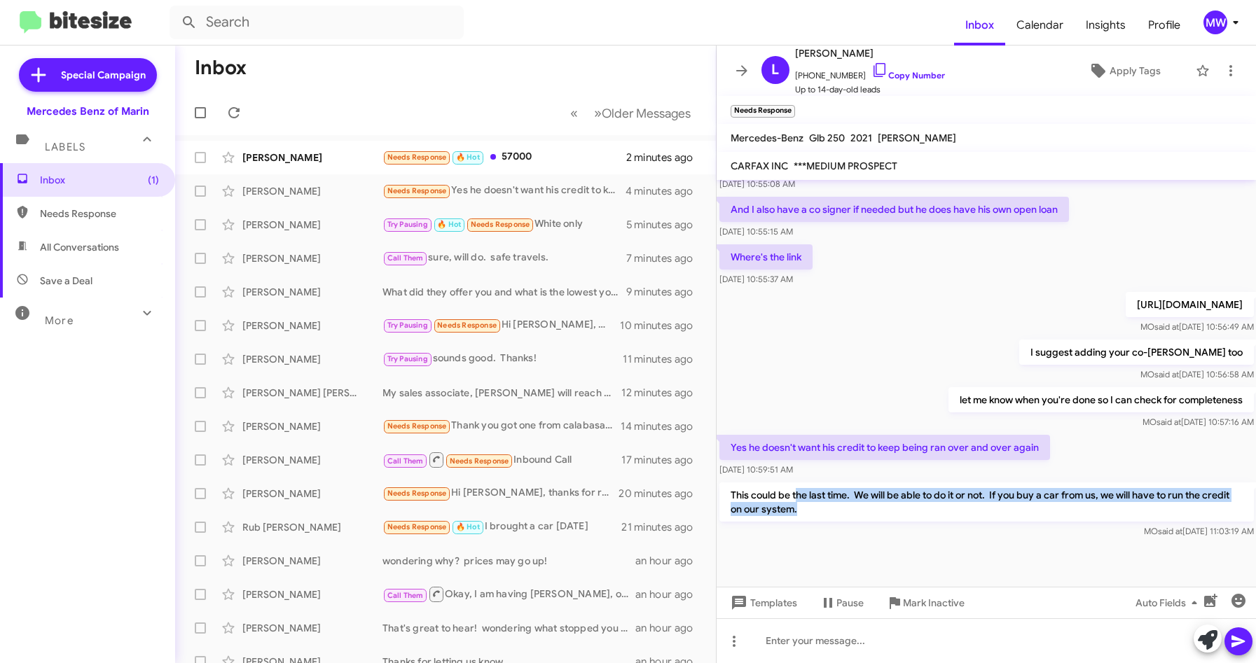
drag, startPoint x: 796, startPoint y: 491, endPoint x: 832, endPoint y: 511, distance: 40.1
click at [832, 511] on p "This could be the last time. We will be able to do it or not. If you buy a car …" at bounding box center [986, 502] width 534 height 39
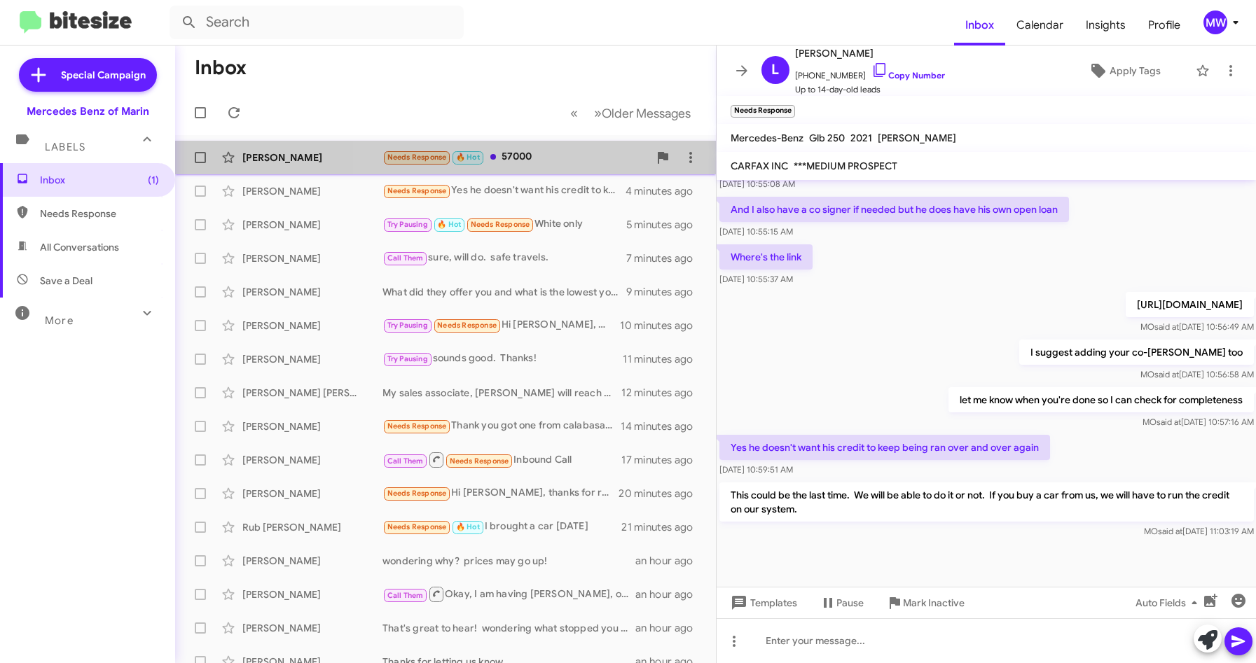
click at [535, 161] on div "Needs Response 🔥 Hot 57000" at bounding box center [515, 157] width 266 height 16
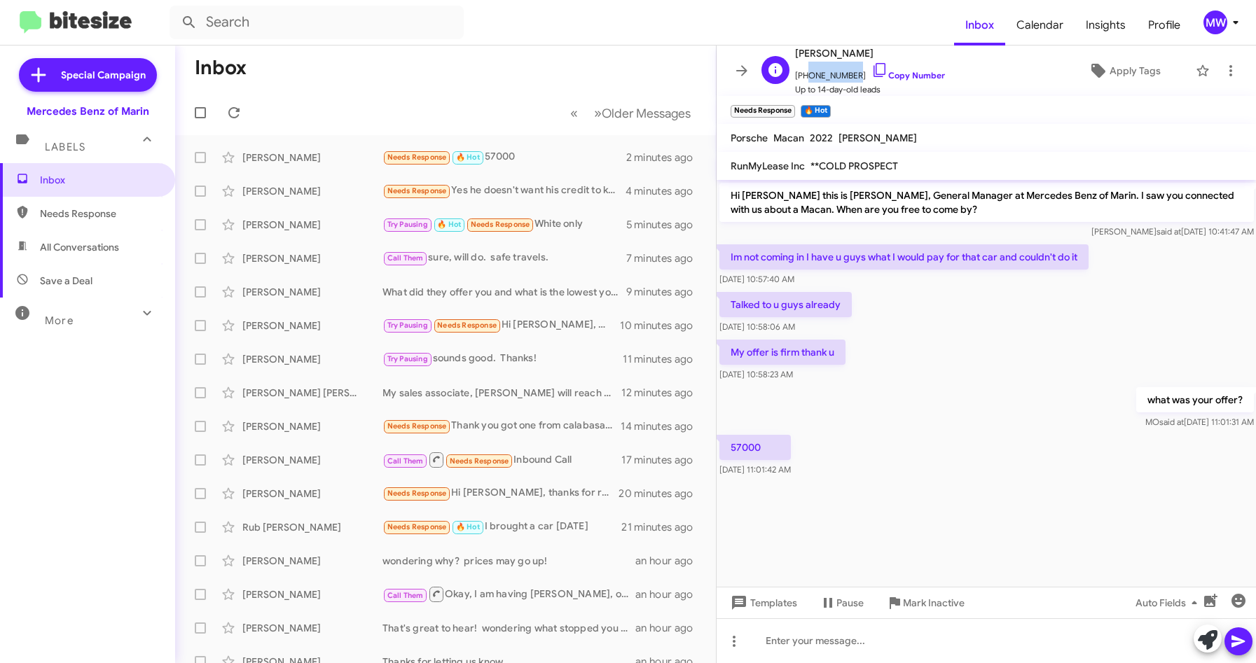
drag, startPoint x: 802, startPoint y: 76, endPoint x: 848, endPoint y: 78, distance: 45.6
click at [848, 78] on span "+12096781599 Copy Number" at bounding box center [870, 72] width 150 height 21
copy span "2096781599"
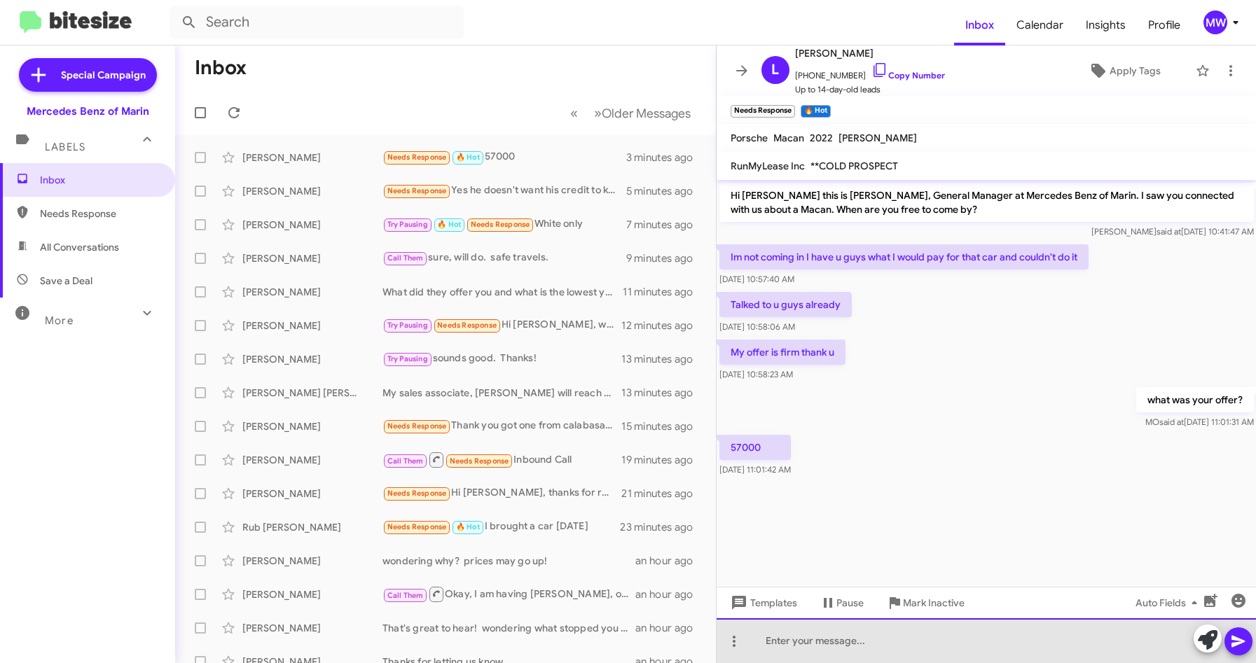
click at [970, 639] on div at bounding box center [987, 641] width 540 height 45
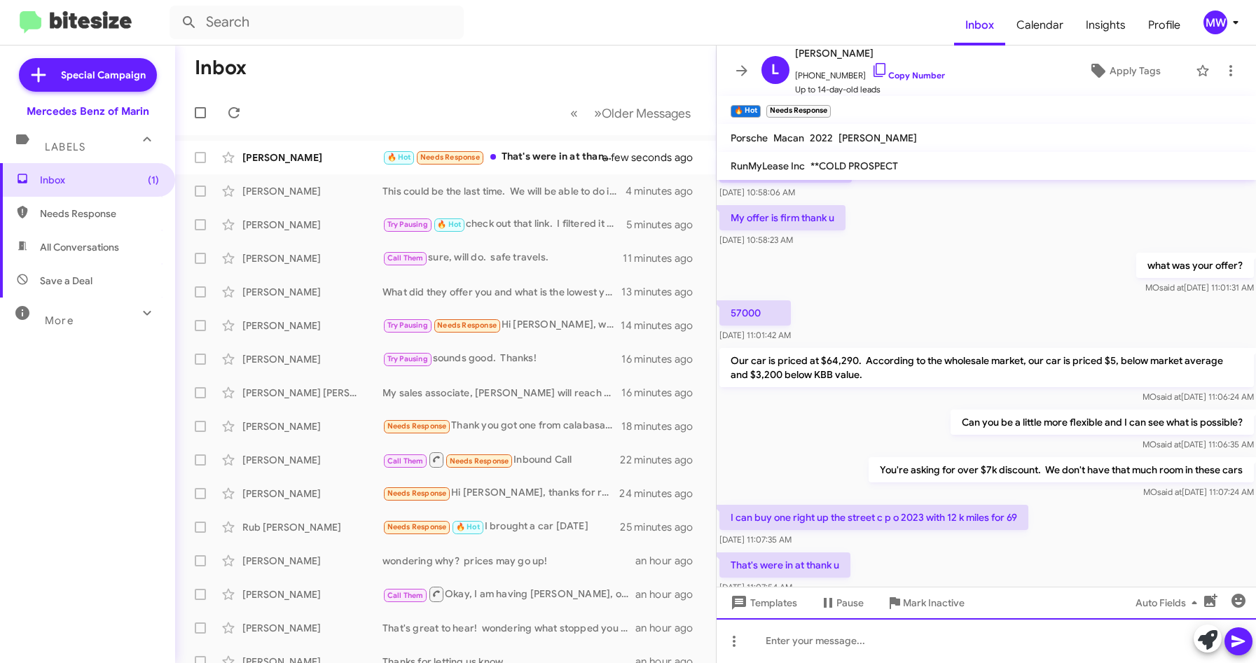
scroll to position [184, 0]
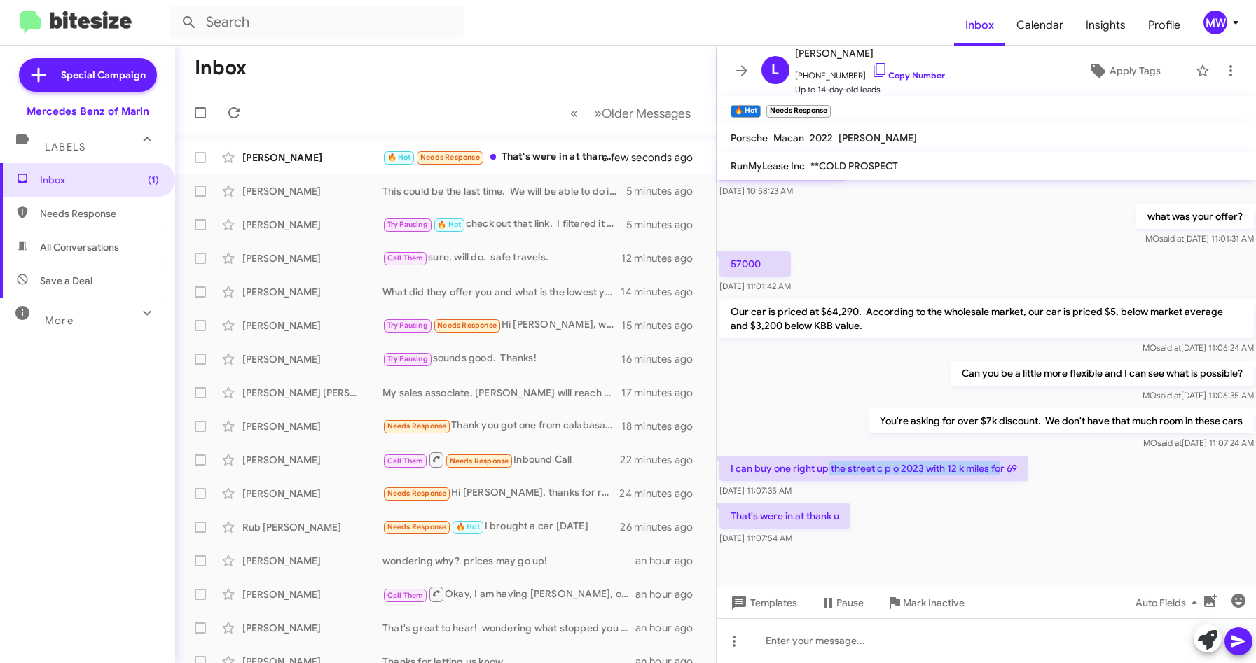
drag, startPoint x: 829, startPoint y: 467, endPoint x: 1002, endPoint y: 466, distance: 173.0
click at [1002, 466] on p "I can buy one right up the street c p o 2023 with 12 k miles for 69" at bounding box center [873, 468] width 309 height 25
click at [1009, 634] on div at bounding box center [987, 641] width 540 height 45
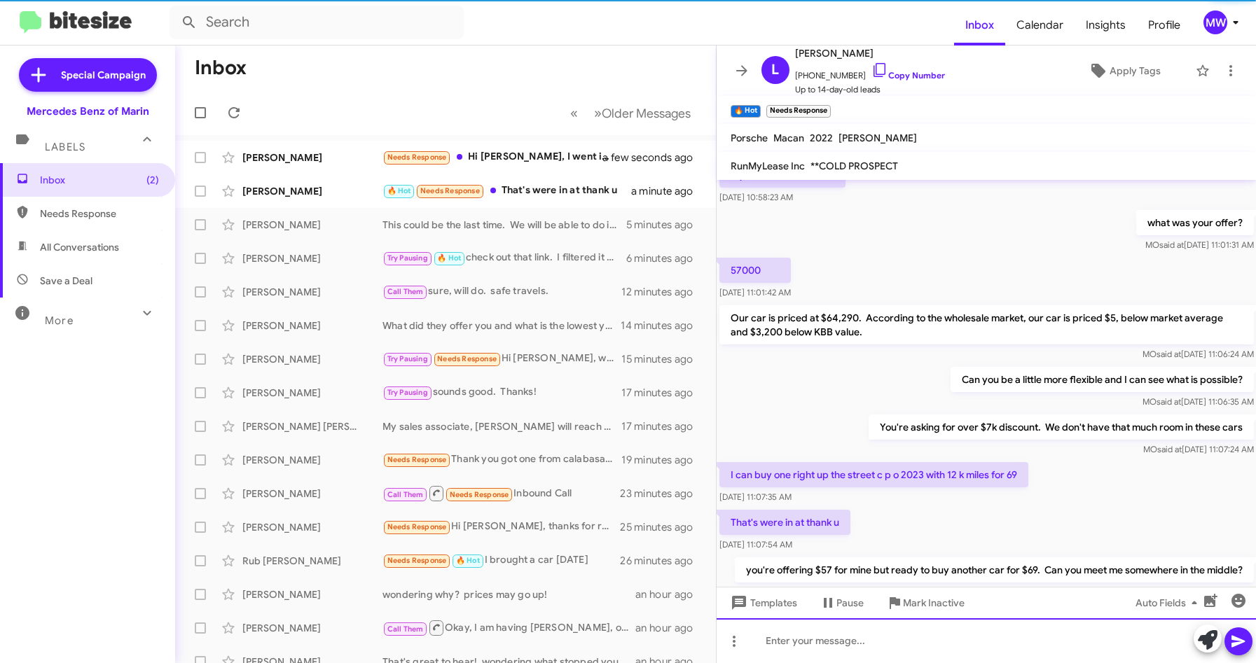
scroll to position [235, 0]
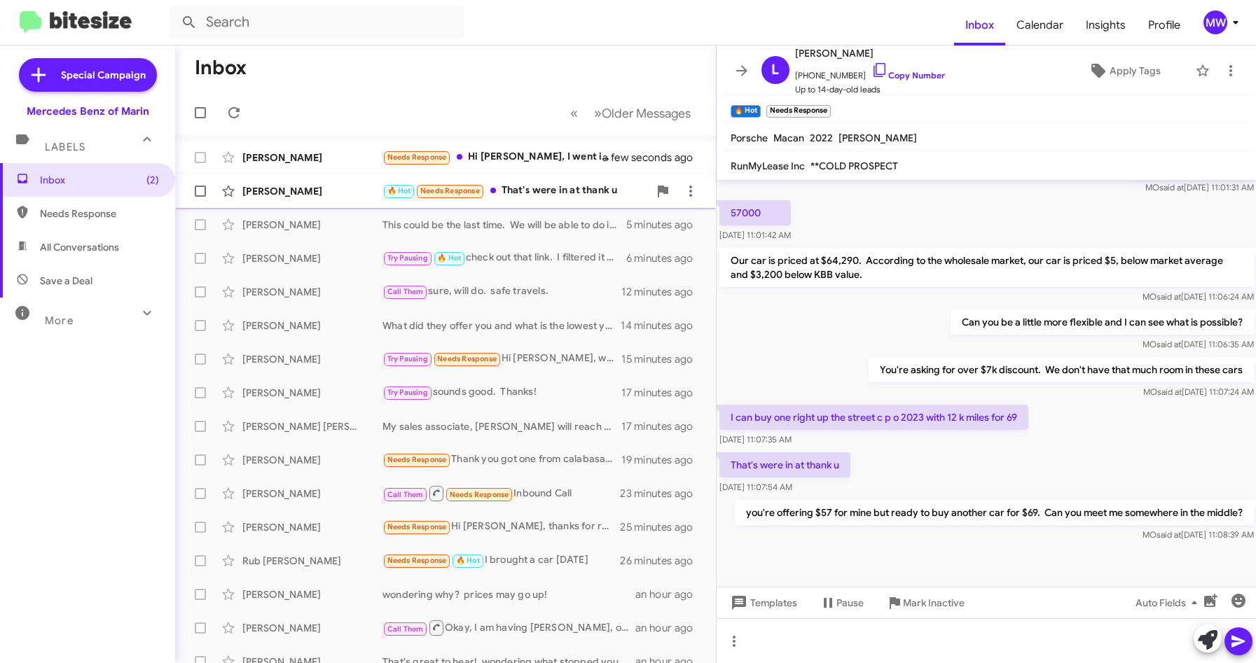
click at [598, 187] on div "🔥 Hot Needs Response That's were in at thank u" at bounding box center [515, 191] width 266 height 16
drag, startPoint x: 810, startPoint y: 632, endPoint x: 817, endPoint y: 627, distance: 9.1
click at [816, 627] on div at bounding box center [987, 641] width 540 height 45
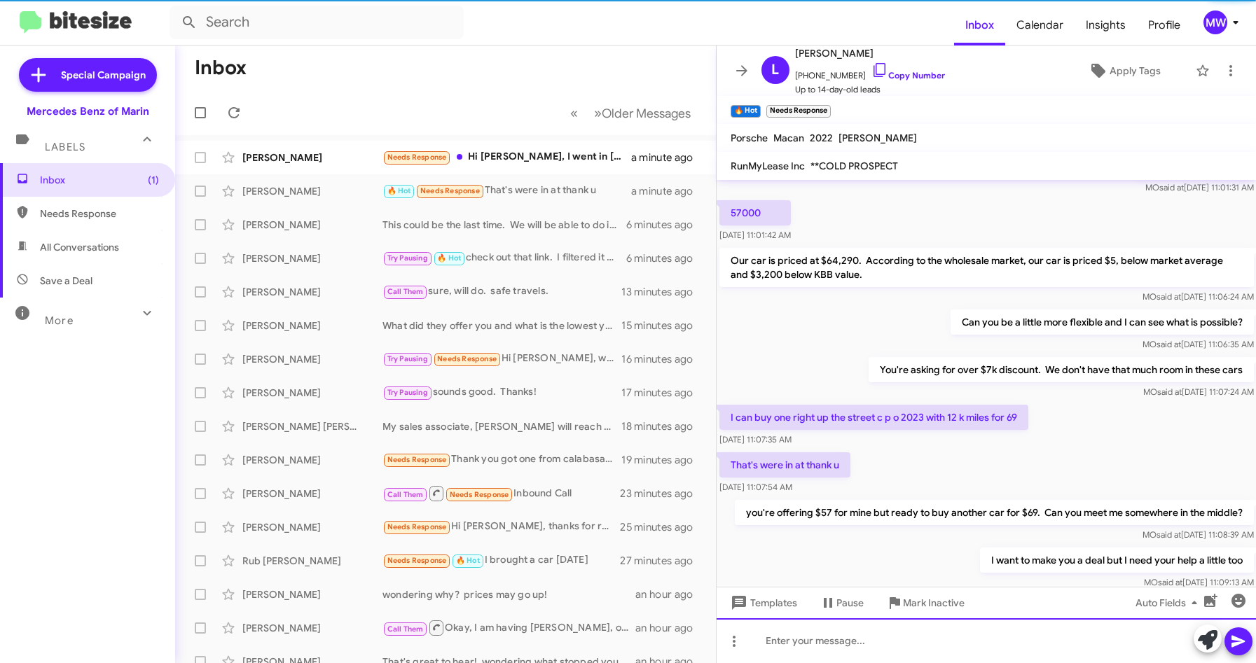
scroll to position [0, 0]
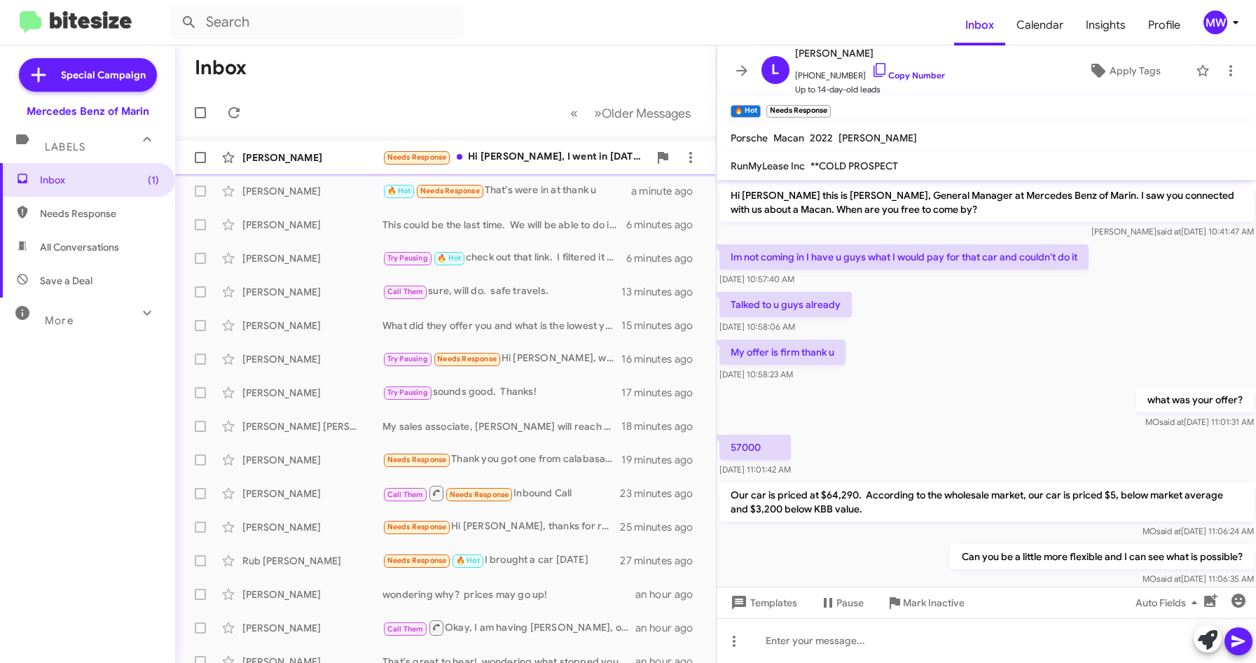
click at [572, 152] on div "Needs Response Hi Omar, I went in on Tuesday and the 2019 was sold." at bounding box center [515, 157] width 266 height 16
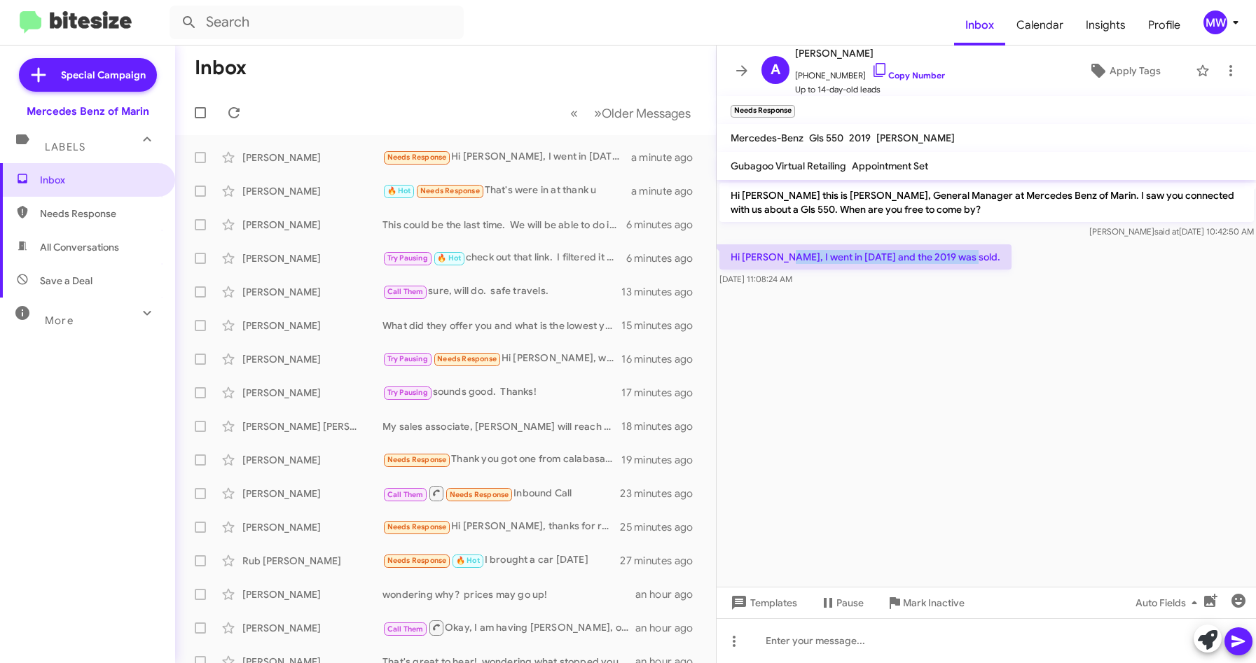
drag, startPoint x: 785, startPoint y: 262, endPoint x: 979, endPoint y: 268, distance: 194.1
click at [979, 268] on p "Hi Omar, I went in on Tuesday and the 2019 was sold." at bounding box center [865, 256] width 292 height 25
drag, startPoint x: 979, startPoint y: 268, endPoint x: 848, endPoint y: 275, distance: 131.9
click at [939, 345] on cdk-virtual-scroll-viewport "Hi Anas this is Omar Ibrahimi, General Manager at Mercedes Benz of Marin. I saw…" at bounding box center [987, 383] width 540 height 407
drag, startPoint x: 803, startPoint y: 76, endPoint x: 854, endPoint y: 78, distance: 50.5
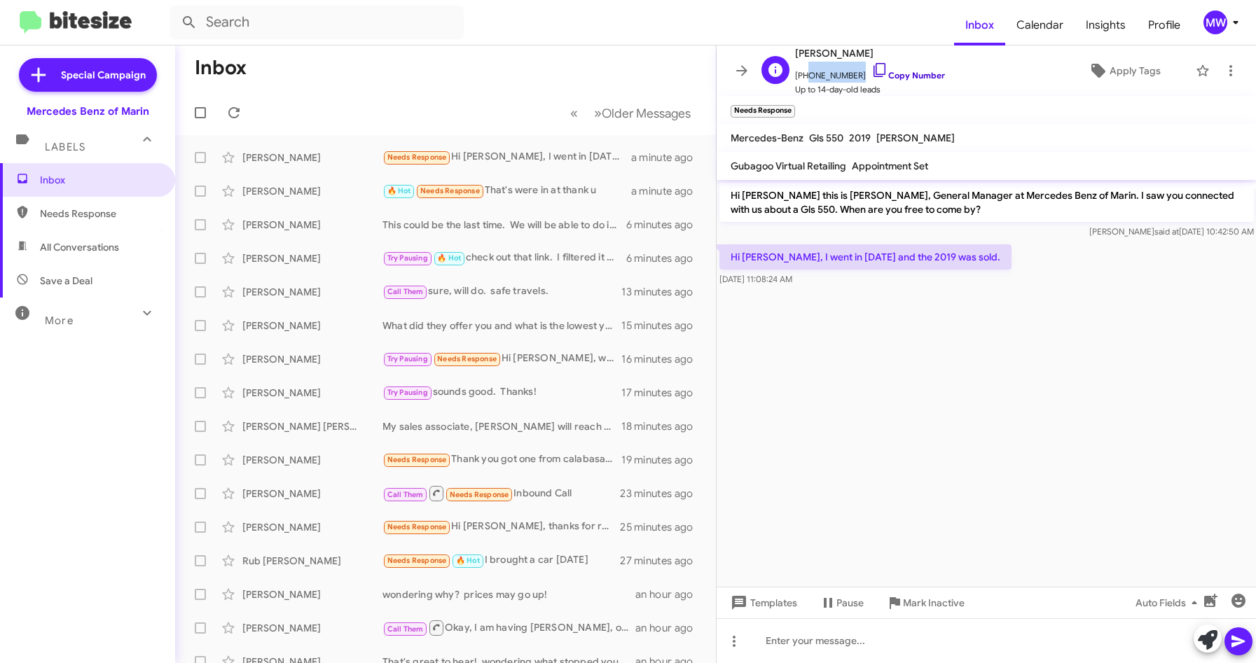
click at [854, 78] on span "+15107797367 Copy Number" at bounding box center [870, 72] width 150 height 21
copy span "5107797367"
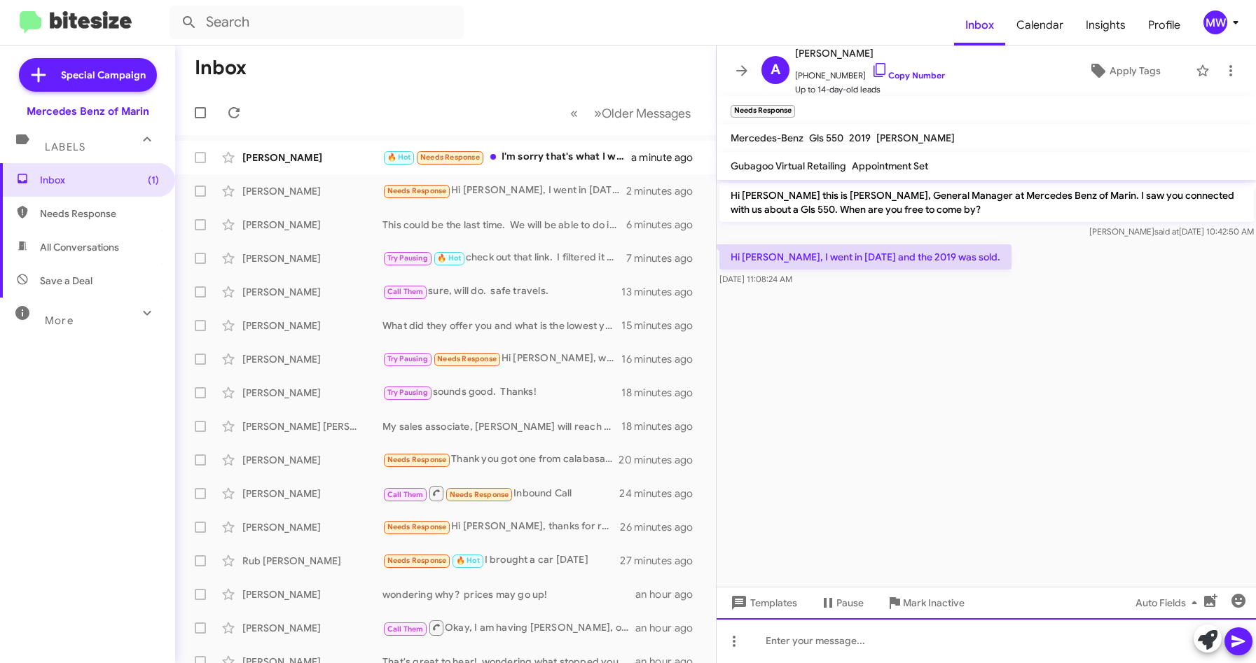
click at [848, 630] on div at bounding box center [987, 641] width 540 height 45
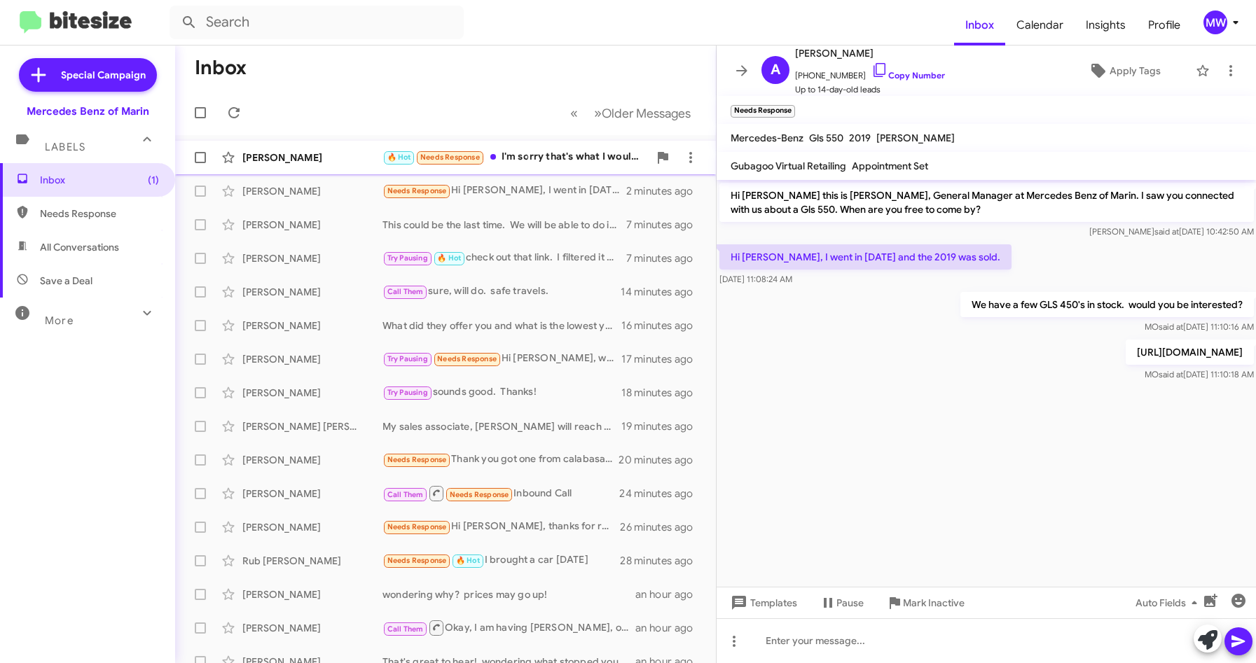
click at [569, 160] on div "🔥 Hot Needs Response I'm sorry that's what I would buy that car for today" at bounding box center [515, 157] width 266 height 16
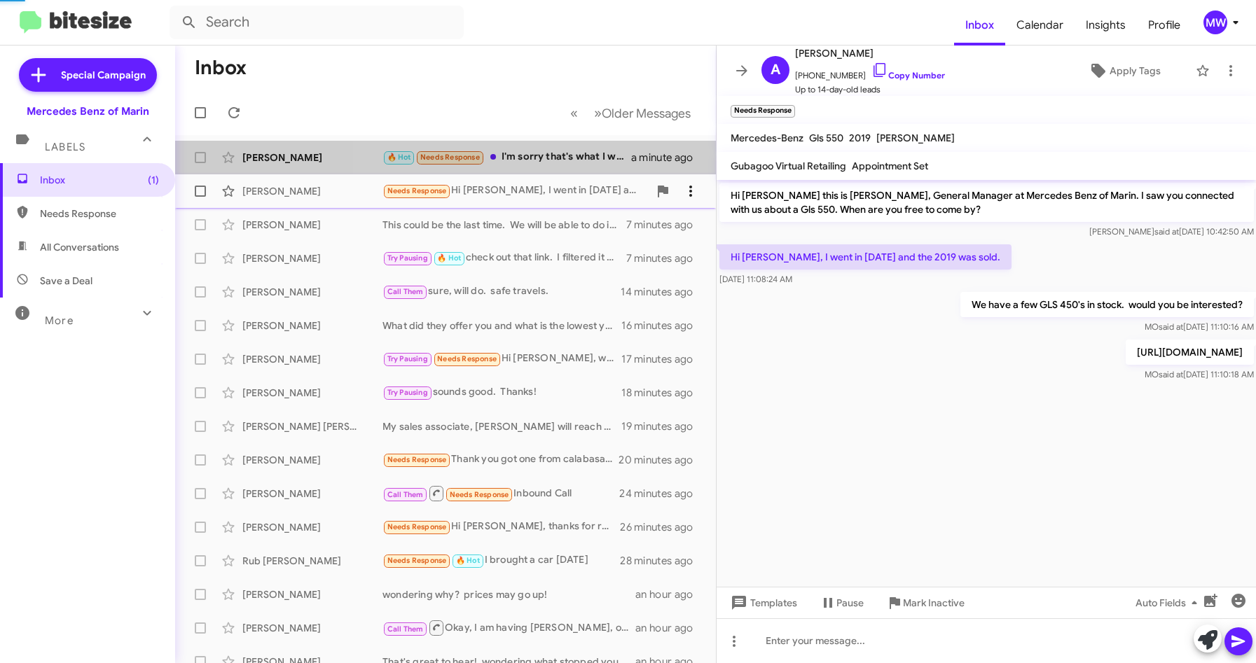
scroll to position [337, 0]
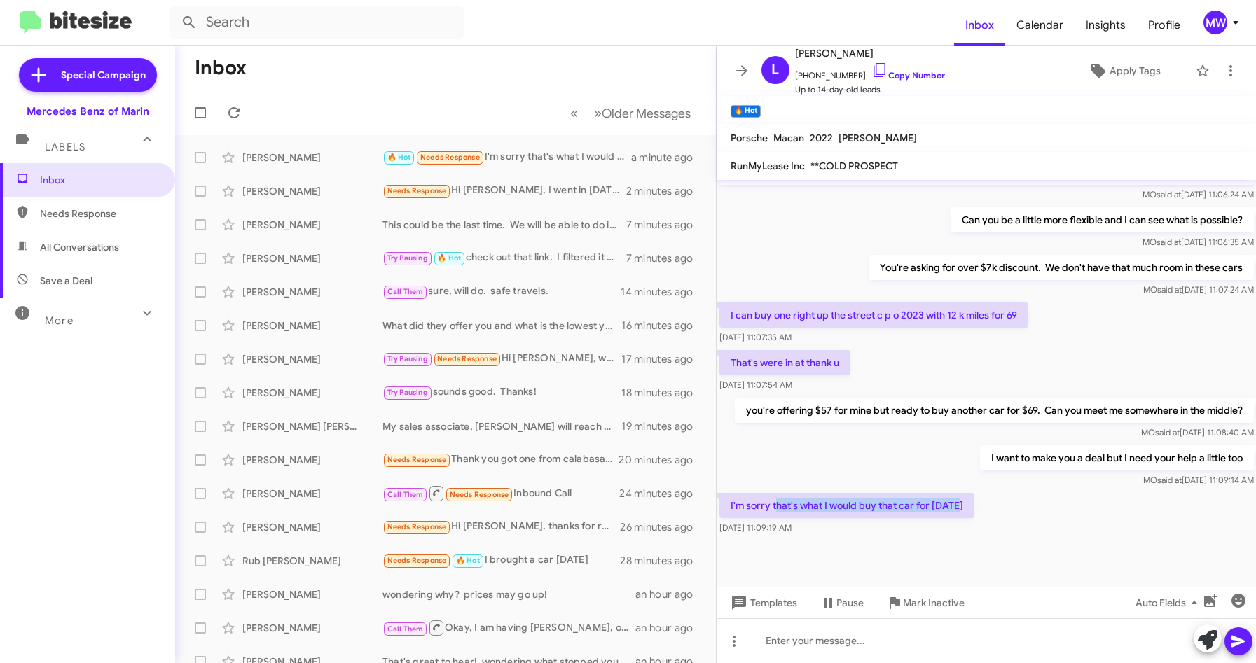
drag, startPoint x: 776, startPoint y: 509, endPoint x: 967, endPoint y: 502, distance: 190.7
click at [967, 502] on p "I'm sorry that's what I would buy that car for today" at bounding box center [846, 505] width 255 height 25
drag, startPoint x: 967, startPoint y: 502, endPoint x: 959, endPoint y: 547, distance: 46.2
click at [956, 547] on div at bounding box center [987, 562] width 540 height 49
click at [862, 653] on div at bounding box center [987, 641] width 540 height 45
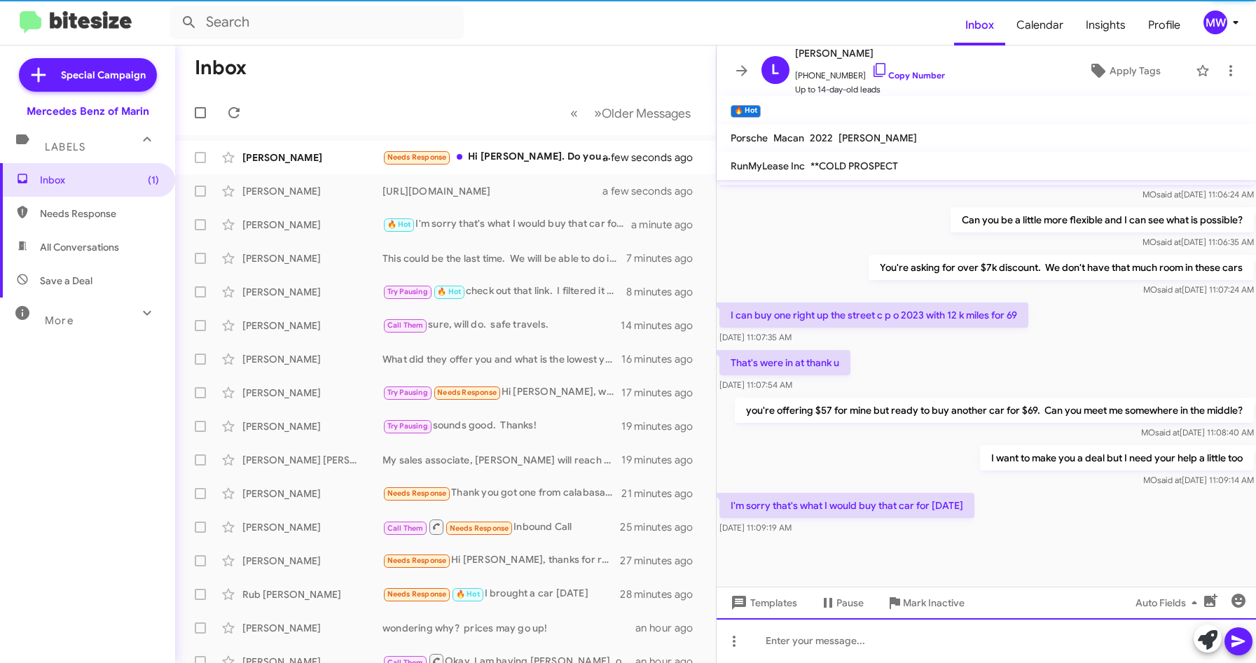
scroll to position [0, 0]
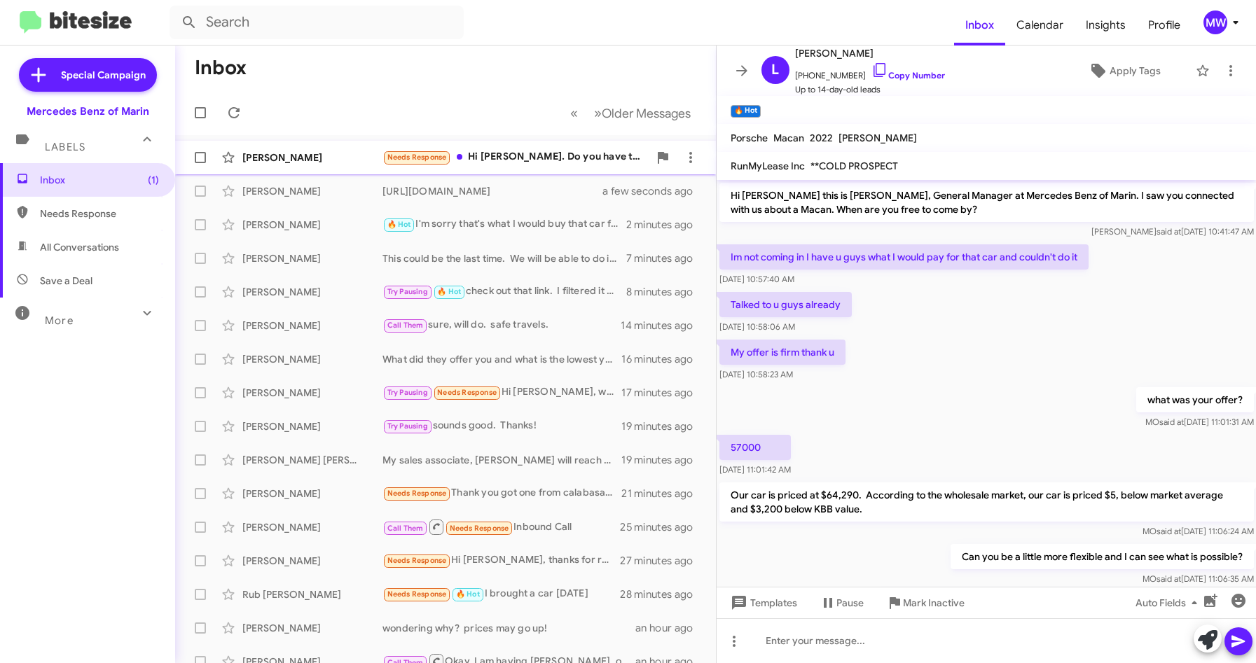
click at [542, 147] on div "Dennis Rojas Needs Response Hi Omar. Do you have the gls550 available still, th…" at bounding box center [445, 158] width 518 height 28
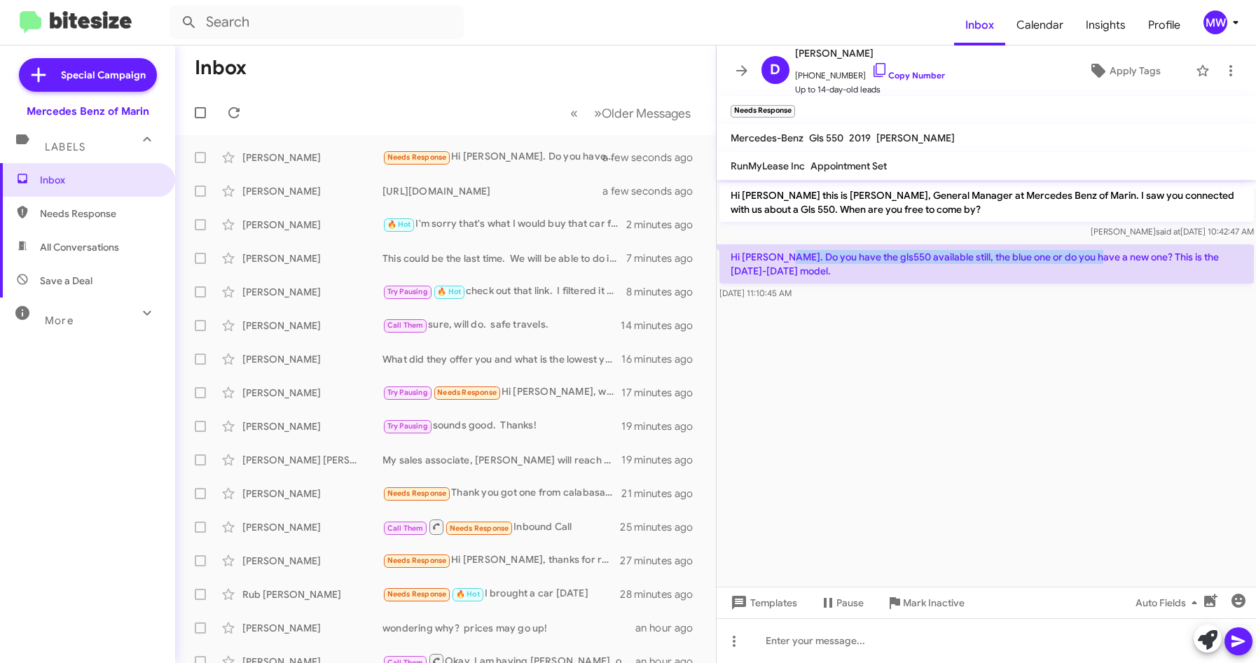
drag, startPoint x: 787, startPoint y: 259, endPoint x: 1095, endPoint y: 258, distance: 308.2
click at [1095, 258] on p "Hi Omar. Do you have the gls550 available still, the blue one or do you have a …" at bounding box center [986, 263] width 534 height 39
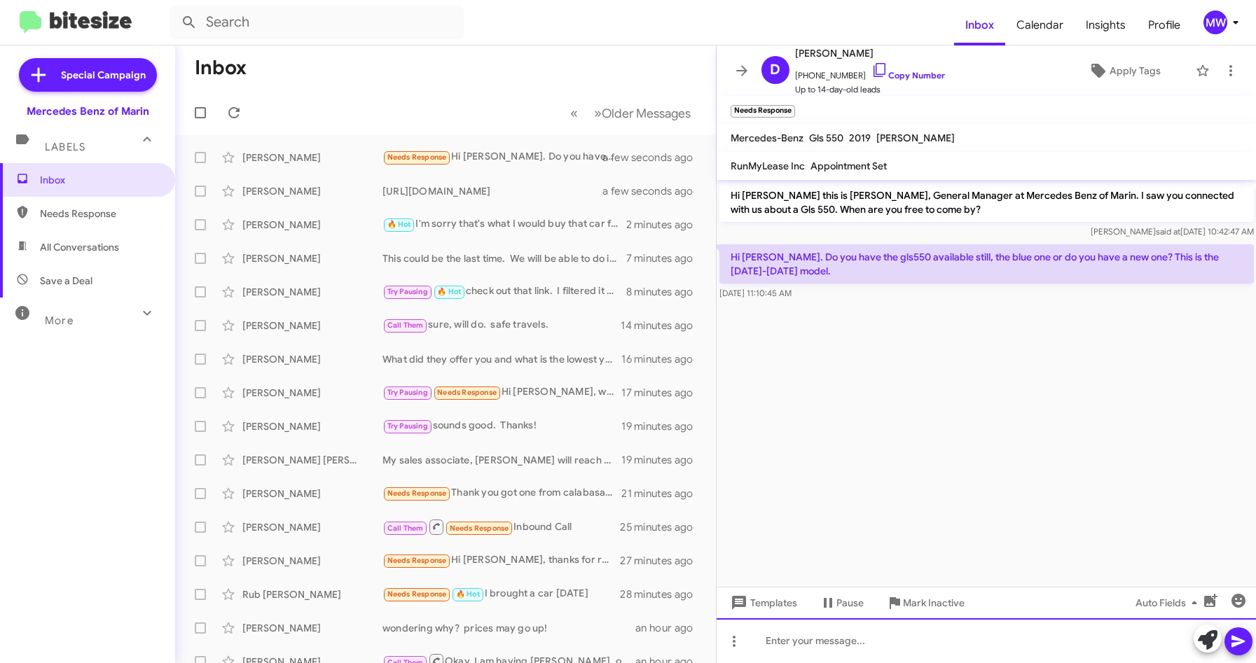
drag, startPoint x: 939, startPoint y: 637, endPoint x: 948, endPoint y: 636, distance: 9.2
click at [940, 637] on div at bounding box center [987, 641] width 540 height 45
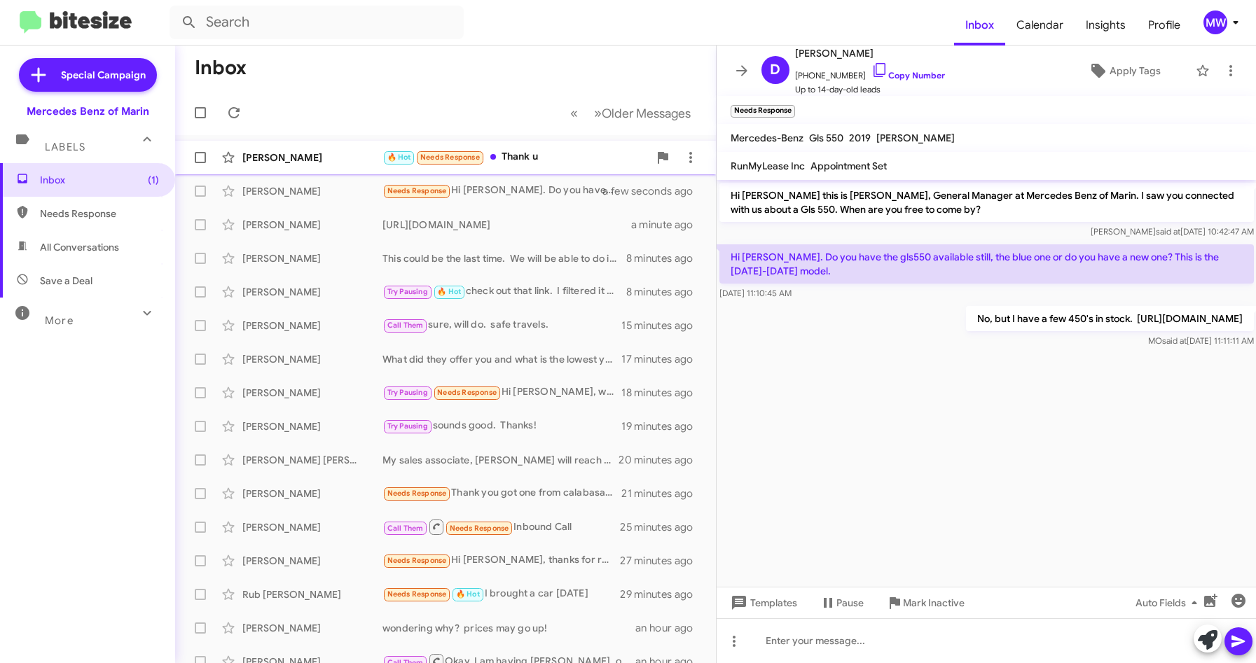
click at [541, 158] on div "🔥 Hot Needs Response Thank u" at bounding box center [515, 157] width 266 height 16
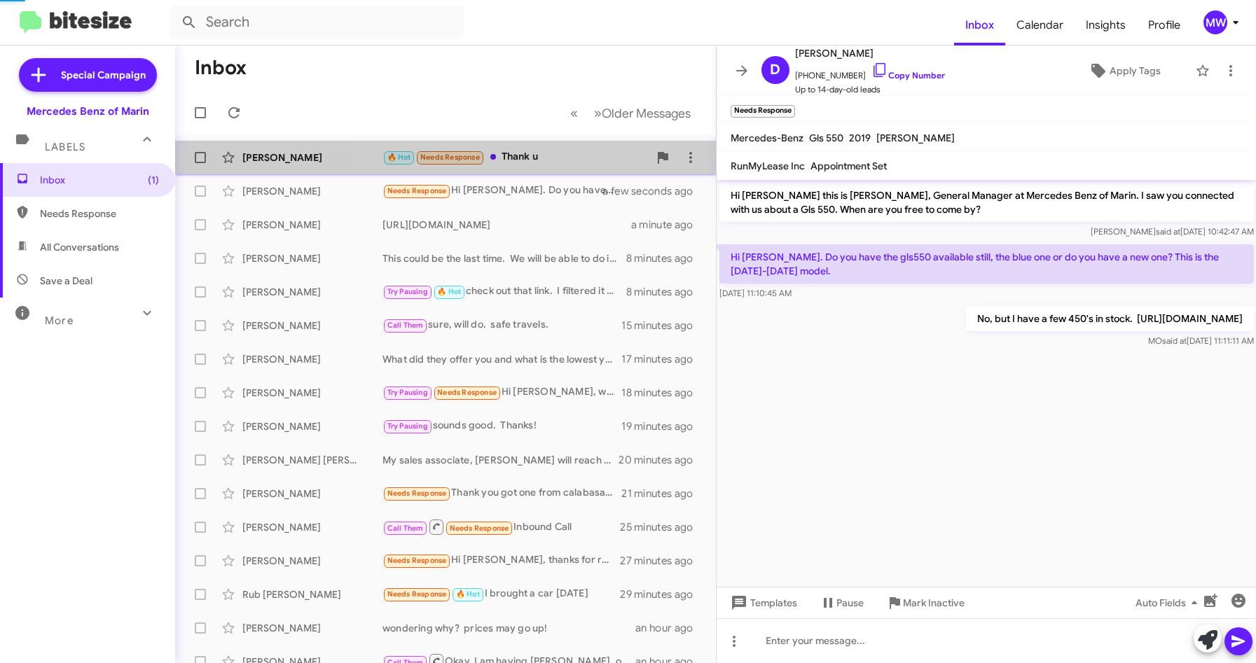
scroll to position [439, 0]
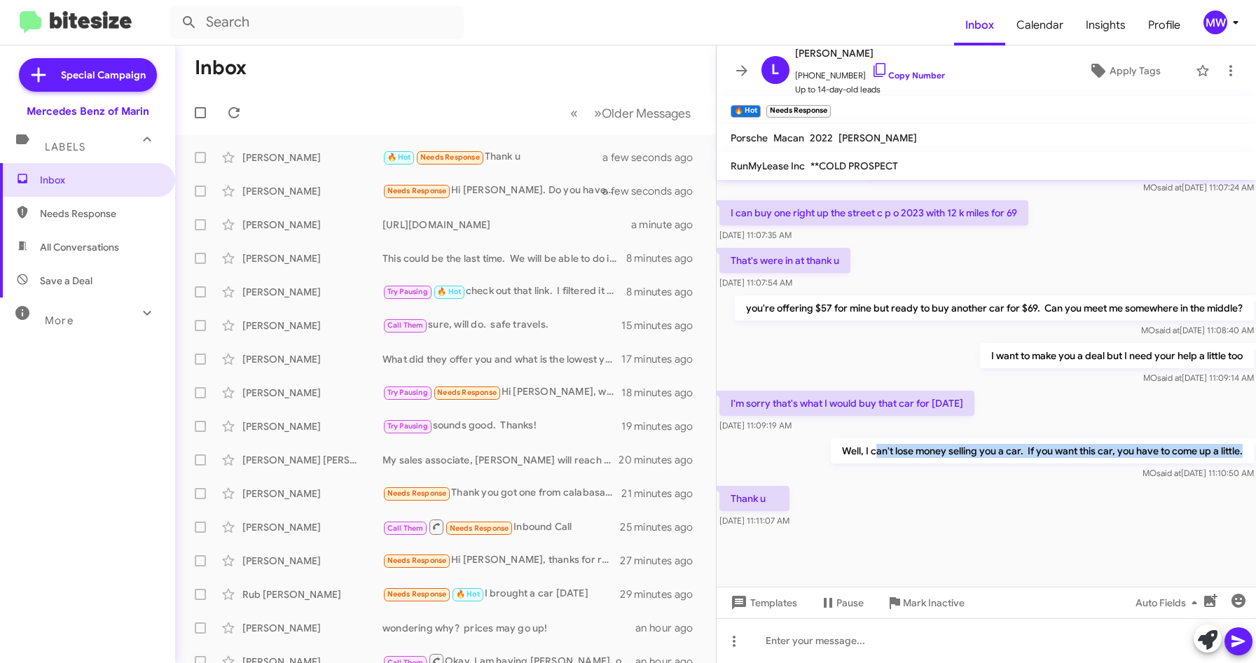
drag, startPoint x: 867, startPoint y: 450, endPoint x: 1261, endPoint y: 453, distance: 394.4
click at [1255, 453] on html "Inbox Calendar Insights Profile MW Special Campaign Mercedes Benz of Marin Labe…" at bounding box center [628, 331] width 1256 height 663
drag, startPoint x: 1261, startPoint y: 453, endPoint x: 986, endPoint y: 504, distance: 279.9
click at [986, 502] on div "Thank u Sep 11, 2025, 11:11:07 AM" at bounding box center [987, 507] width 540 height 48
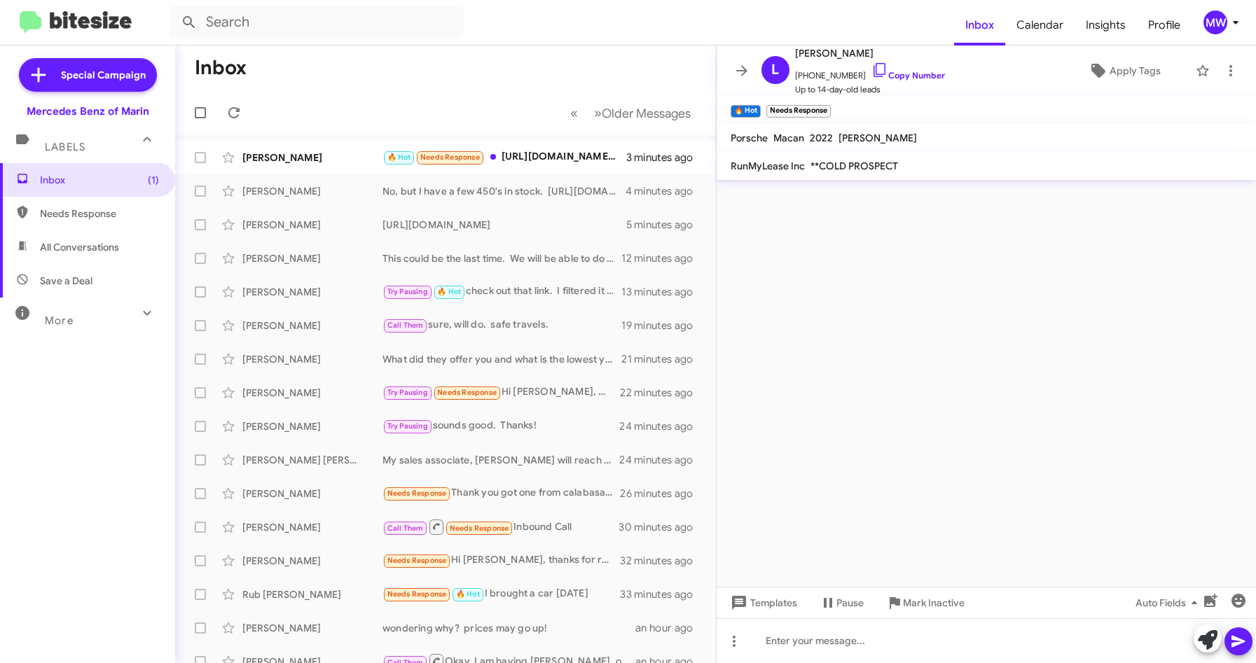
scroll to position [0, 0]
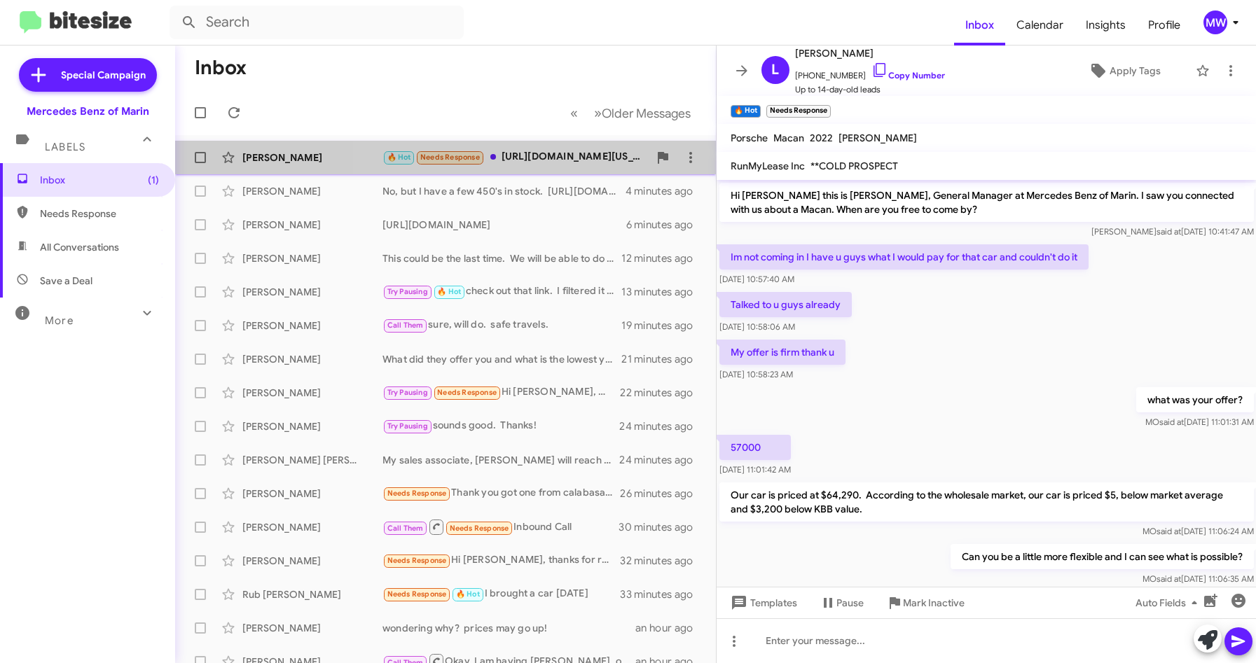
click at [609, 159] on div "🔥 Hot Needs Response https://www.porschemarin.com/used-Mill+Valley-2023-Porsche…" at bounding box center [515, 157] width 266 height 16
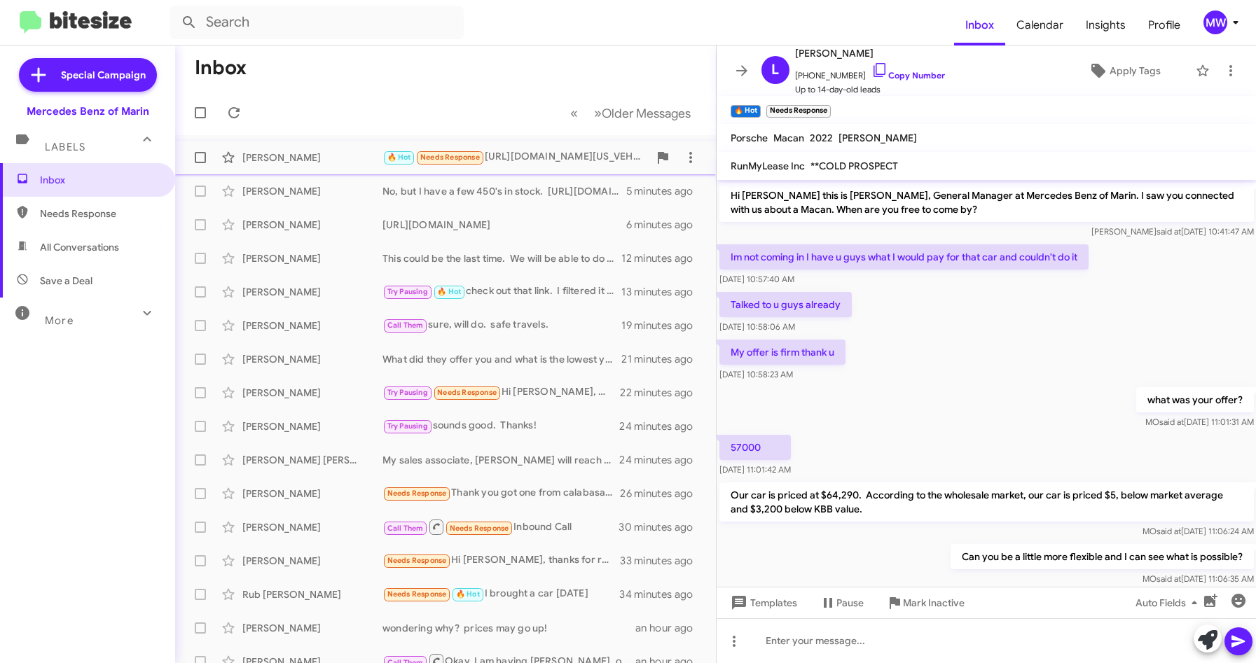
click at [593, 157] on div "🔥 Hot Needs Response https://www.porschemarin.com/used-Mill+Valley-2023-Porsche…" at bounding box center [515, 157] width 266 height 16
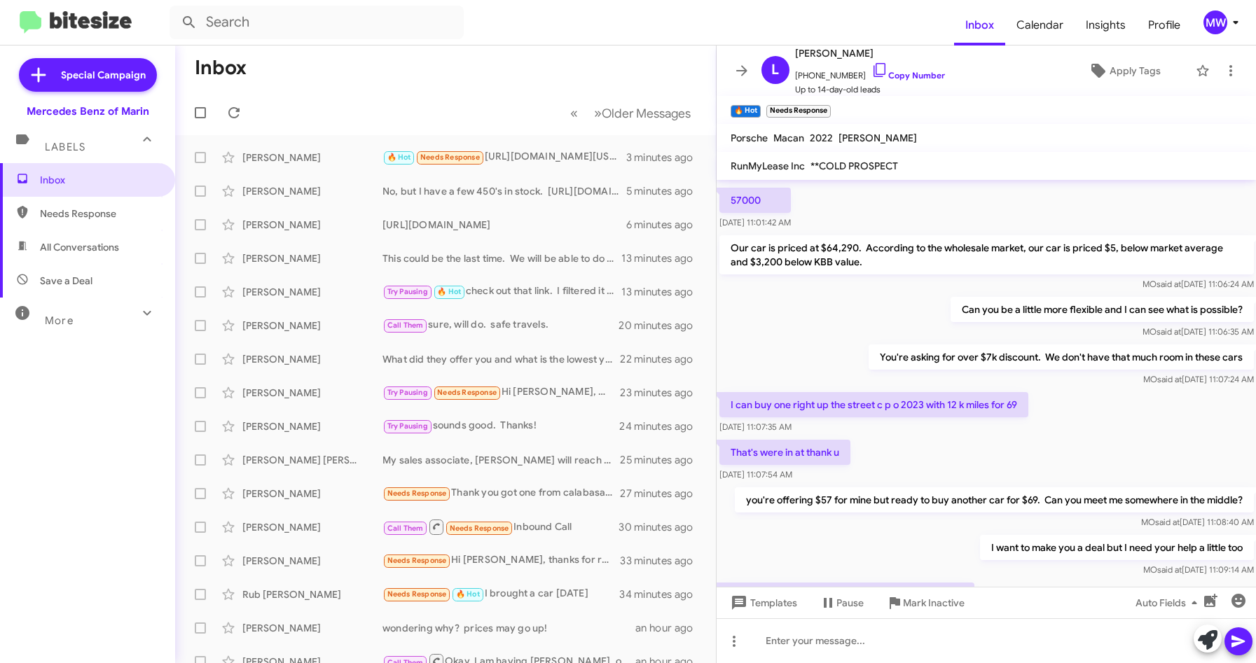
scroll to position [490, 0]
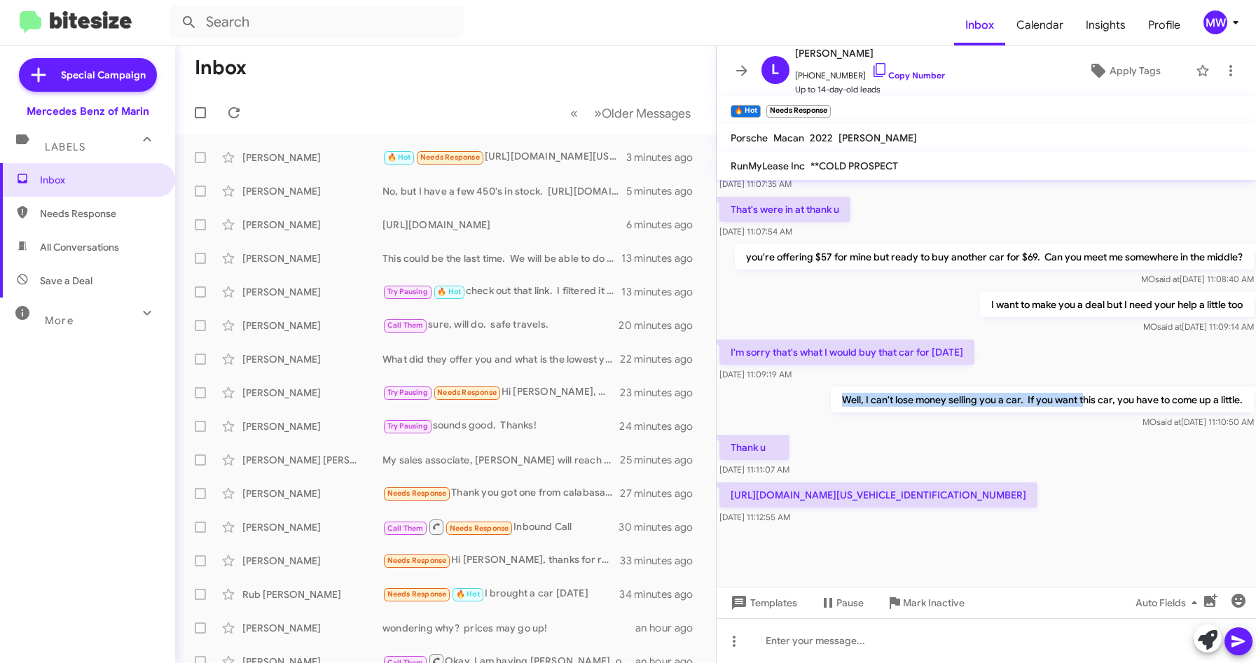
drag, startPoint x: 833, startPoint y: 399, endPoint x: 1070, endPoint y: 399, distance: 237.5
click at [1070, 399] on p "Well, I can't lose money selling you a car. If you want this car, you have to c…" at bounding box center [1041, 399] width 423 height 25
click at [817, 516] on div "Sep 11, 2025, 11:12:55 AM" at bounding box center [878, 518] width 318 height 14
drag, startPoint x: 731, startPoint y: 499, endPoint x: 752, endPoint y: 499, distance: 21.0
click at [752, 499] on div "Sep 11, 2025, 11:12:55 AM" at bounding box center [755, 491] width 71 height 22
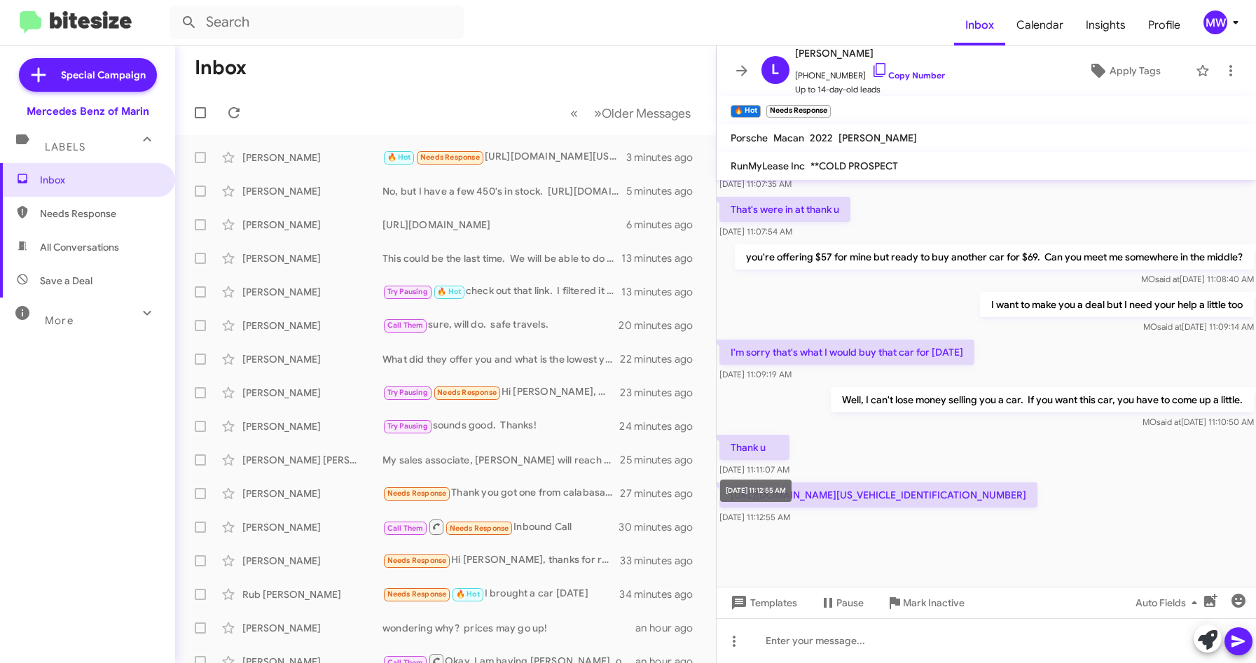
drag, startPoint x: 752, startPoint y: 499, endPoint x: 754, endPoint y: 522, distance: 23.2
click at [801, 523] on div "Sep 11, 2025, 11:12:55 AM" at bounding box center [878, 518] width 318 height 14
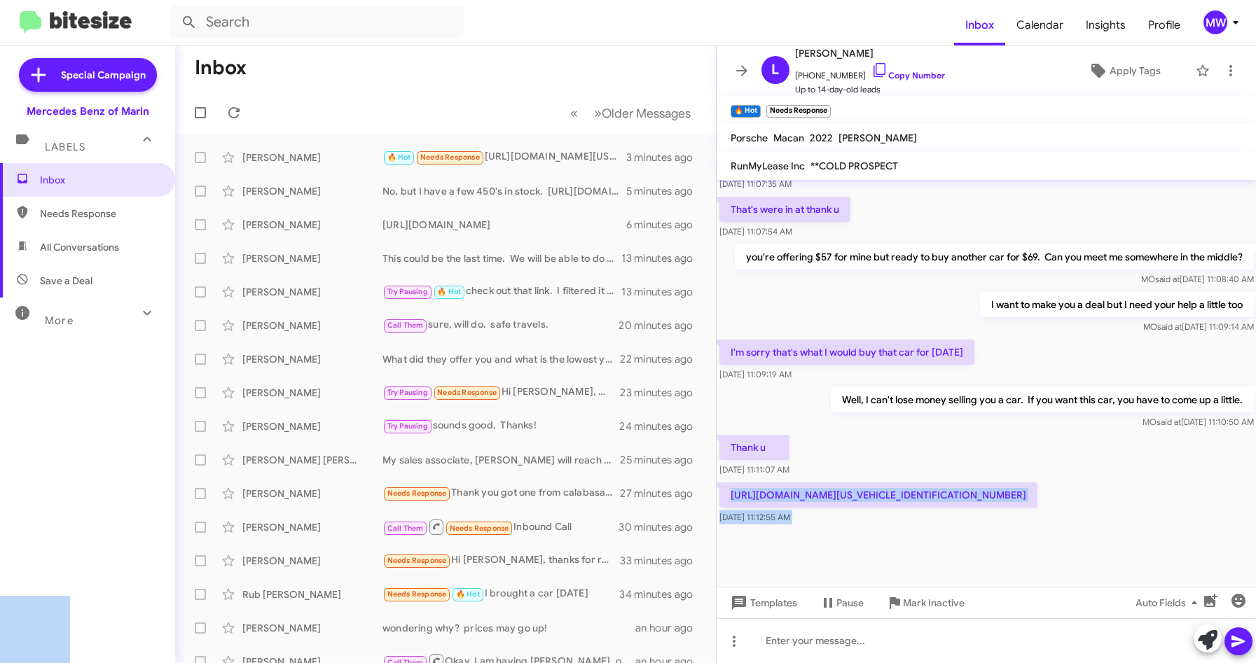
drag, startPoint x: 727, startPoint y: 497, endPoint x: 723, endPoint y: 488, distance: 9.4
drag, startPoint x: 723, startPoint y: 488, endPoint x: 939, endPoint y: 558, distance: 226.6
click at [939, 558] on div at bounding box center [987, 557] width 540 height 60
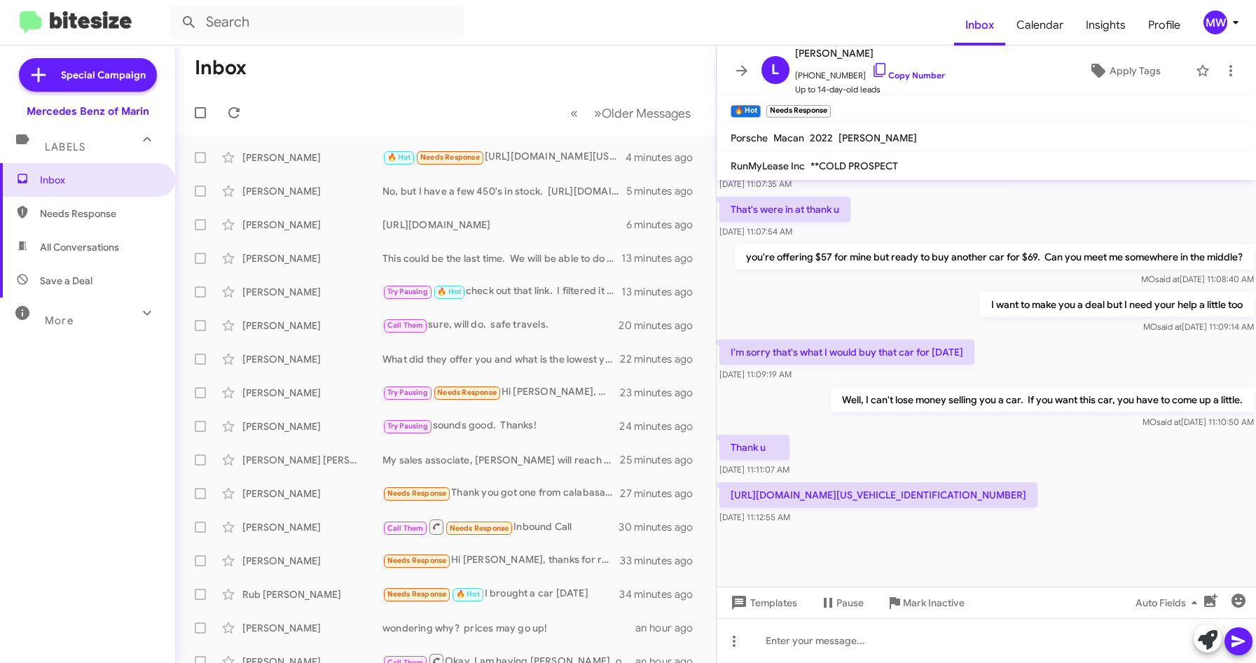
drag, startPoint x: 1221, startPoint y: 499, endPoint x: 733, endPoint y: 494, distance: 488.3
click at [733, 494] on p "https://www.porschemarin.com/used-Mill+Valley-2023-Porsche-+-Macan+GTS+MY23-WP1…" at bounding box center [878, 495] width 318 height 25
copy p "https://www.porschemarin.com/used-Mill+Valley-2023-Porsche-+-Macan+GTS+MY23-WP1…"
drag, startPoint x: 803, startPoint y: 75, endPoint x: 848, endPoint y: 76, distance: 44.8
click at [848, 76] on span "+12096781599 Copy Number" at bounding box center [870, 72] width 150 height 21
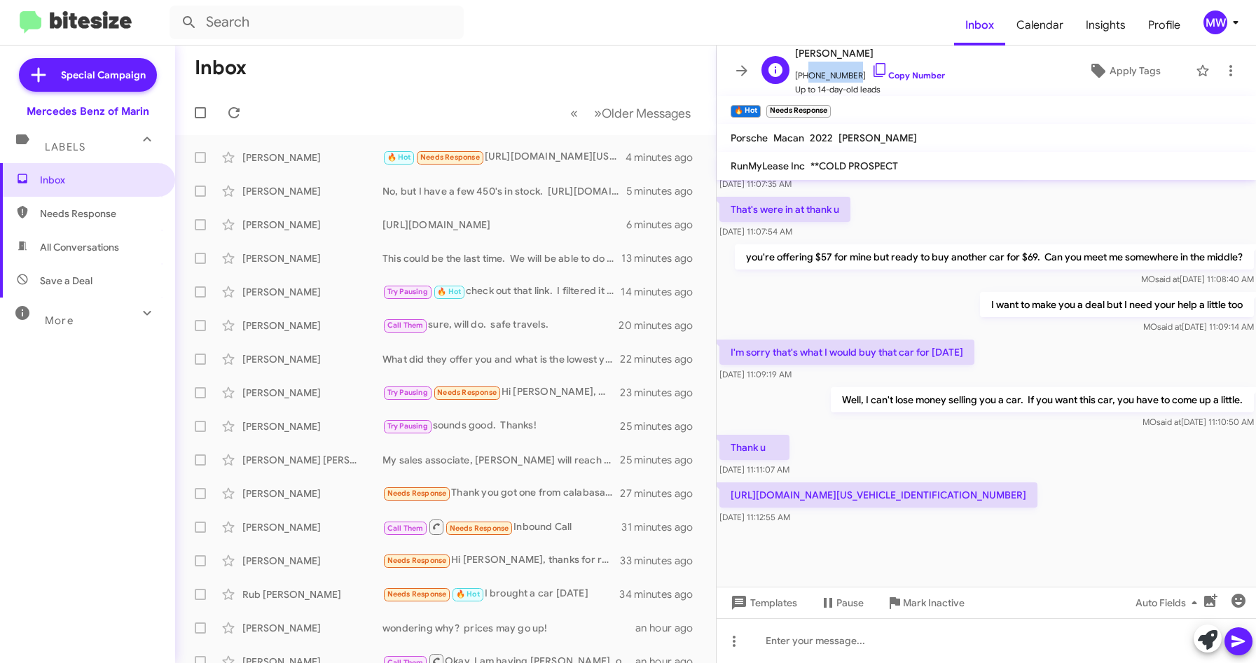
copy span "2096781599"
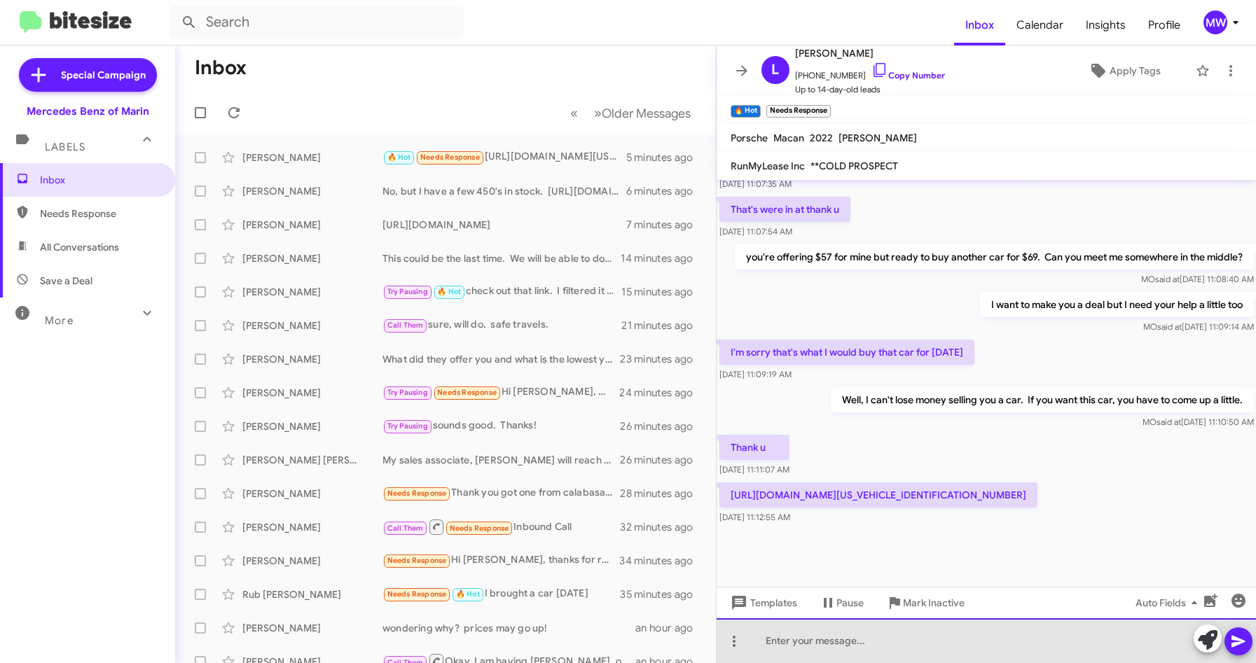
click at [878, 637] on div at bounding box center [987, 641] width 540 height 45
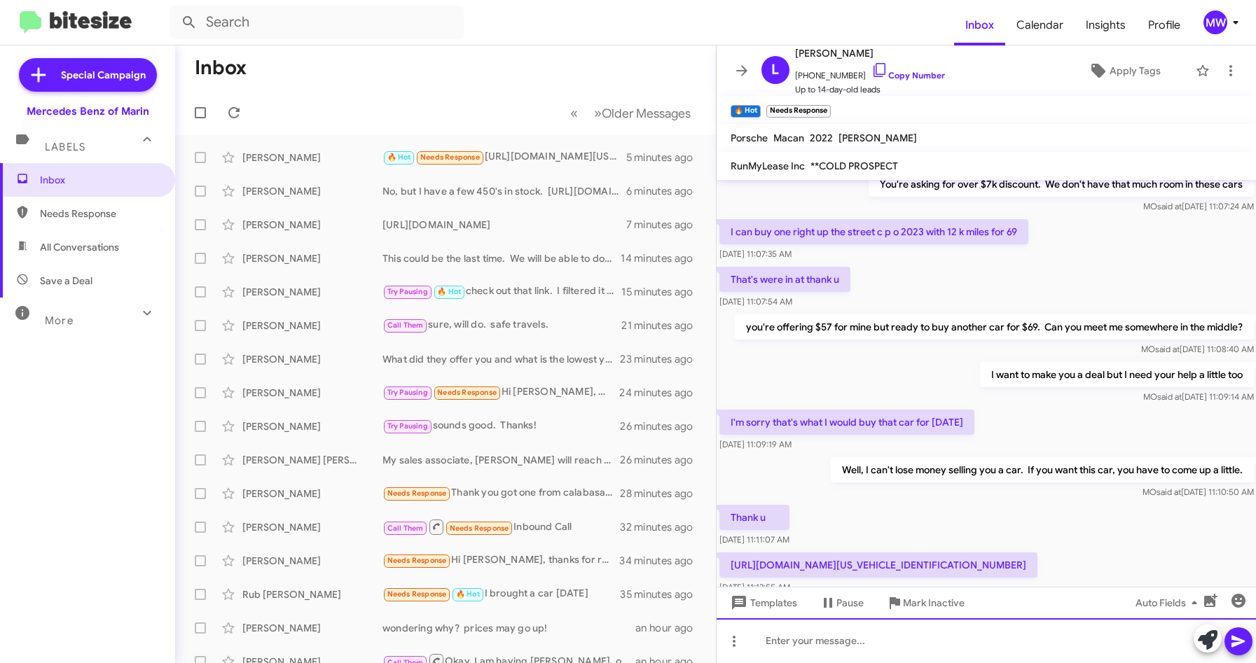
scroll to position [541, 0]
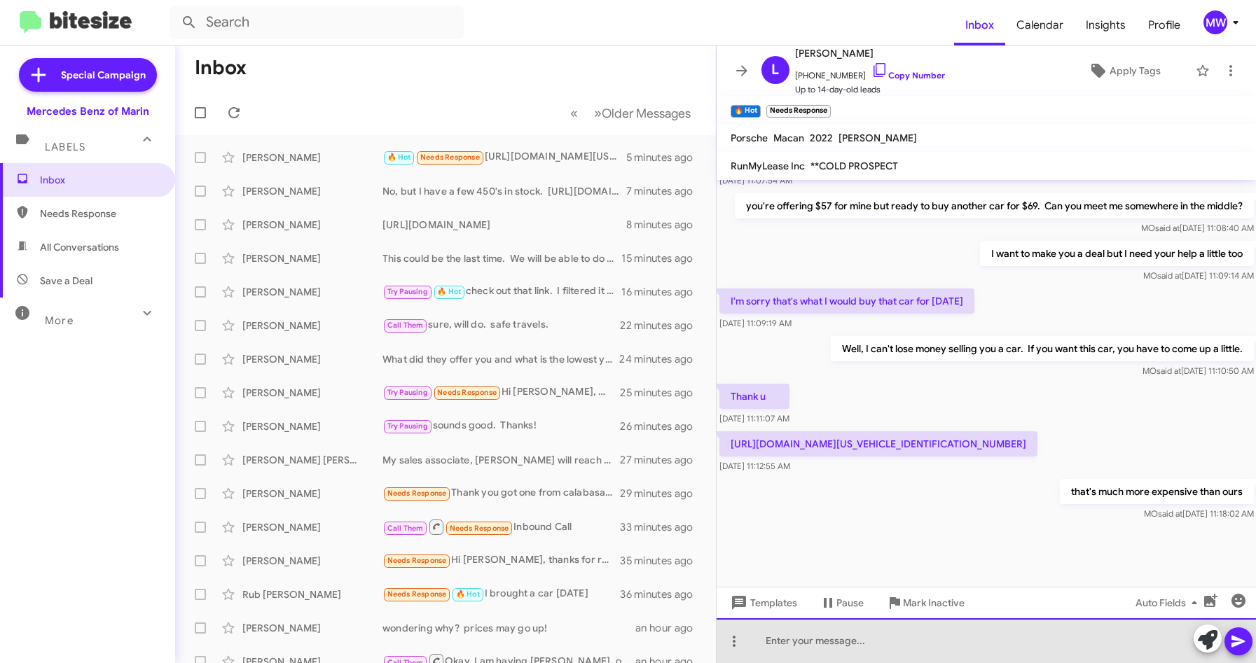
click at [830, 643] on div at bounding box center [987, 641] width 540 height 45
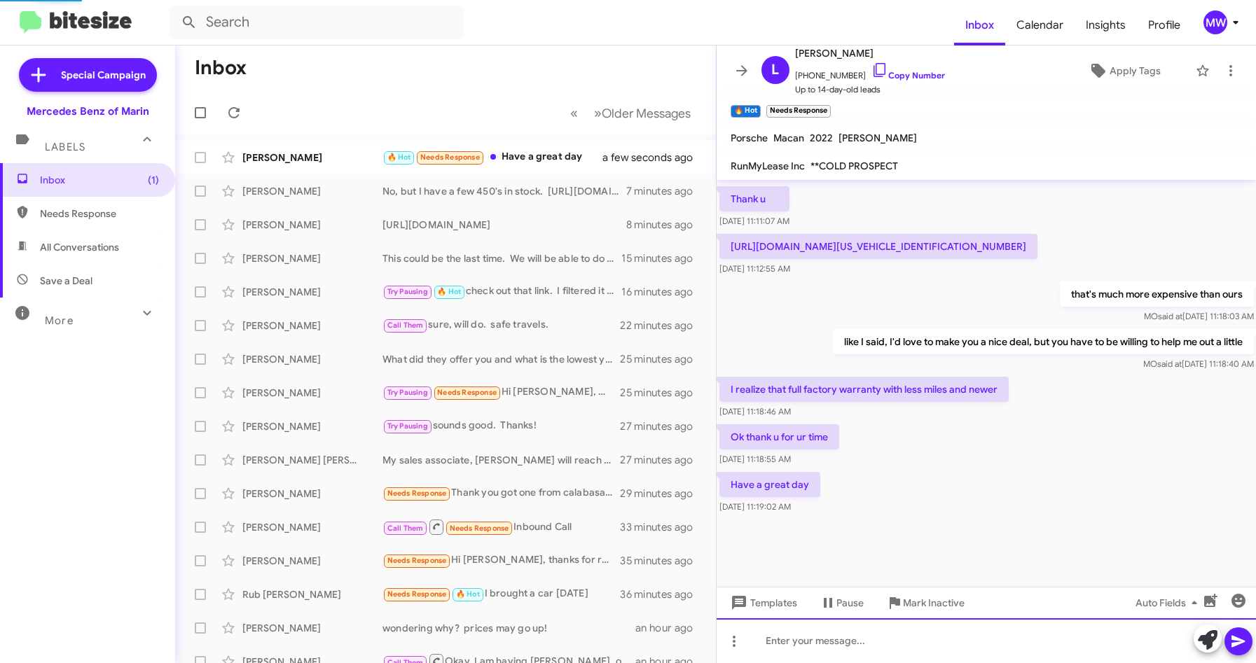
scroll to position [630, 0]
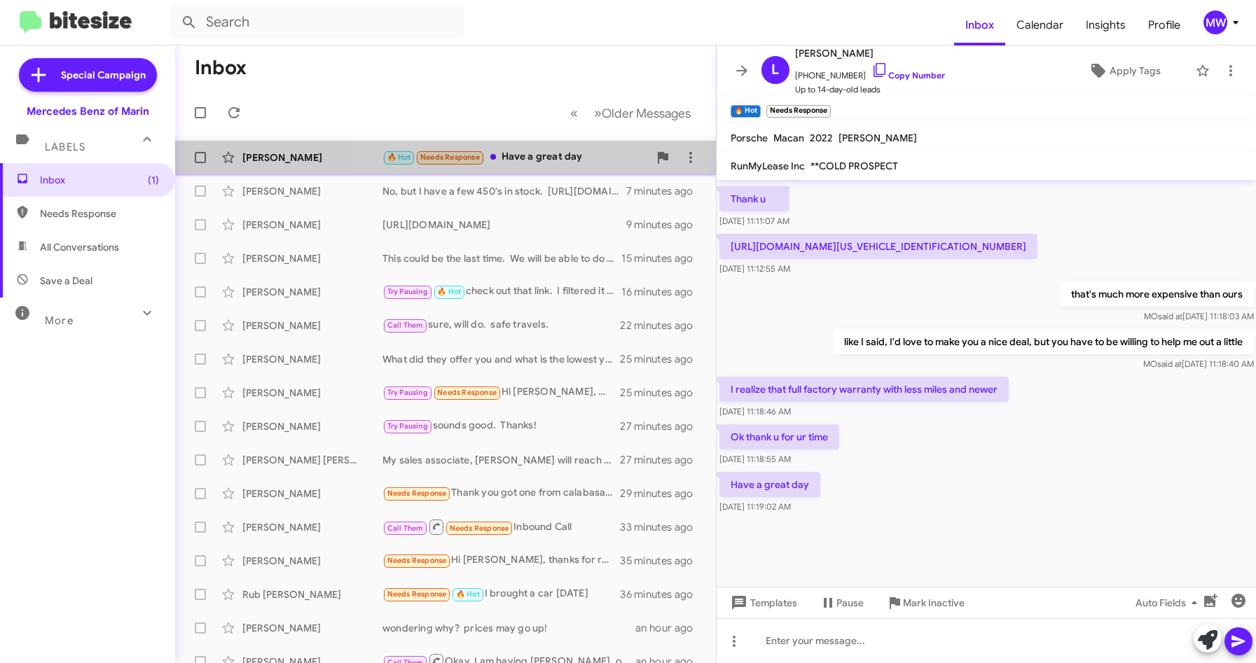
click at [563, 156] on div "🔥 Hot Needs Response Have a great day" at bounding box center [515, 157] width 266 height 16
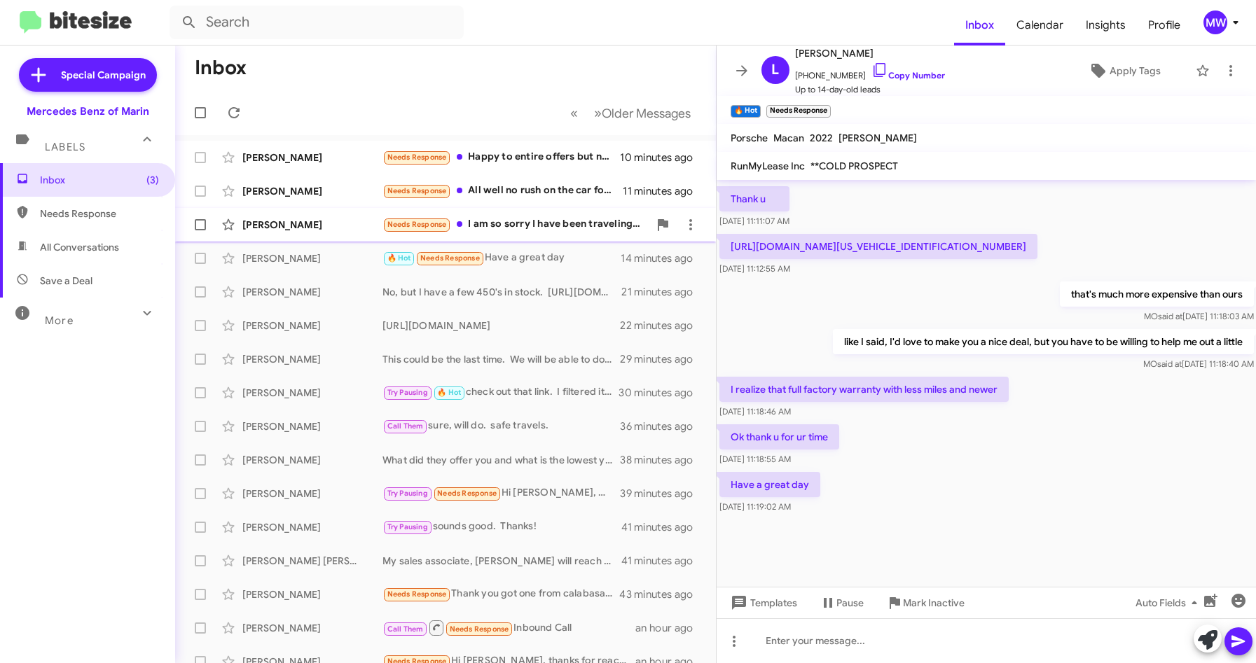
click at [595, 228] on div "Needs Response I am so sorry I have been traveling for work. I just got home. W…" at bounding box center [515, 224] width 266 height 16
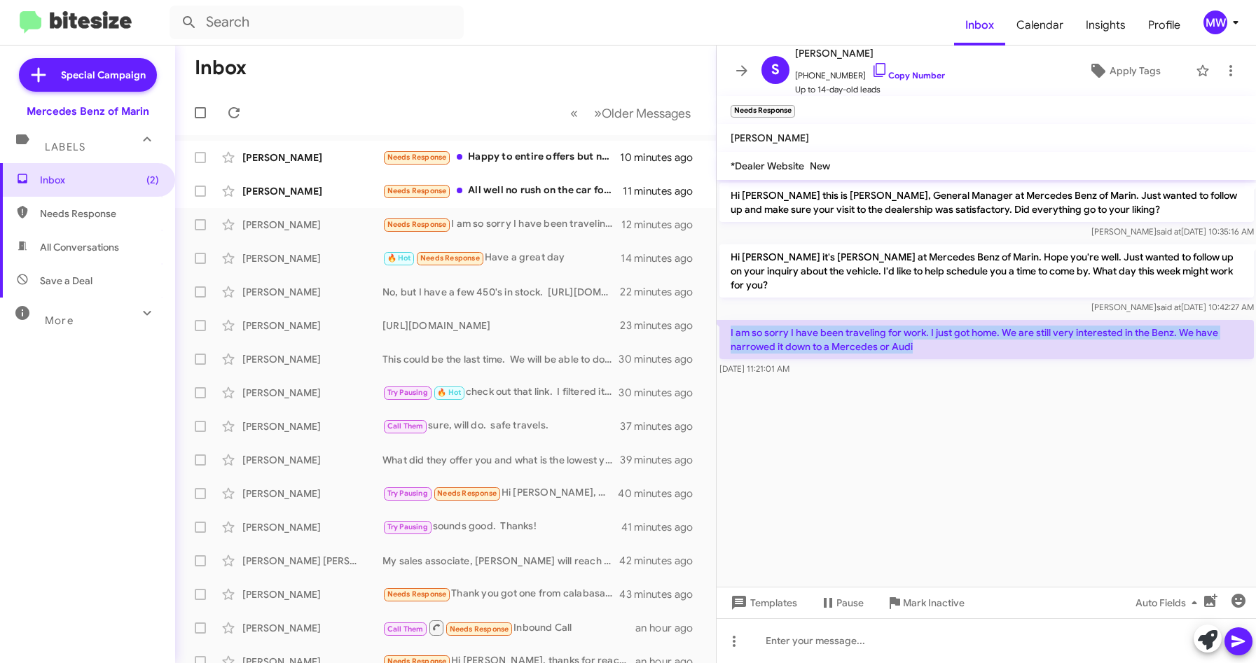
drag, startPoint x: 729, startPoint y: 318, endPoint x: 948, endPoint y: 338, distance: 220.1
click at [948, 338] on p "I am so sorry I have been traveling for work. I just got home. We are still ver…" at bounding box center [986, 339] width 534 height 39
drag, startPoint x: 948, startPoint y: 338, endPoint x: 963, endPoint y: 436, distance: 99.9
click at [946, 412] on cdk-virtual-scroll-viewport "Hi Sabrina this is Omar Ibrahimi, General Manager at Mercedes Benz of Marin. Ju…" at bounding box center [987, 383] width 540 height 407
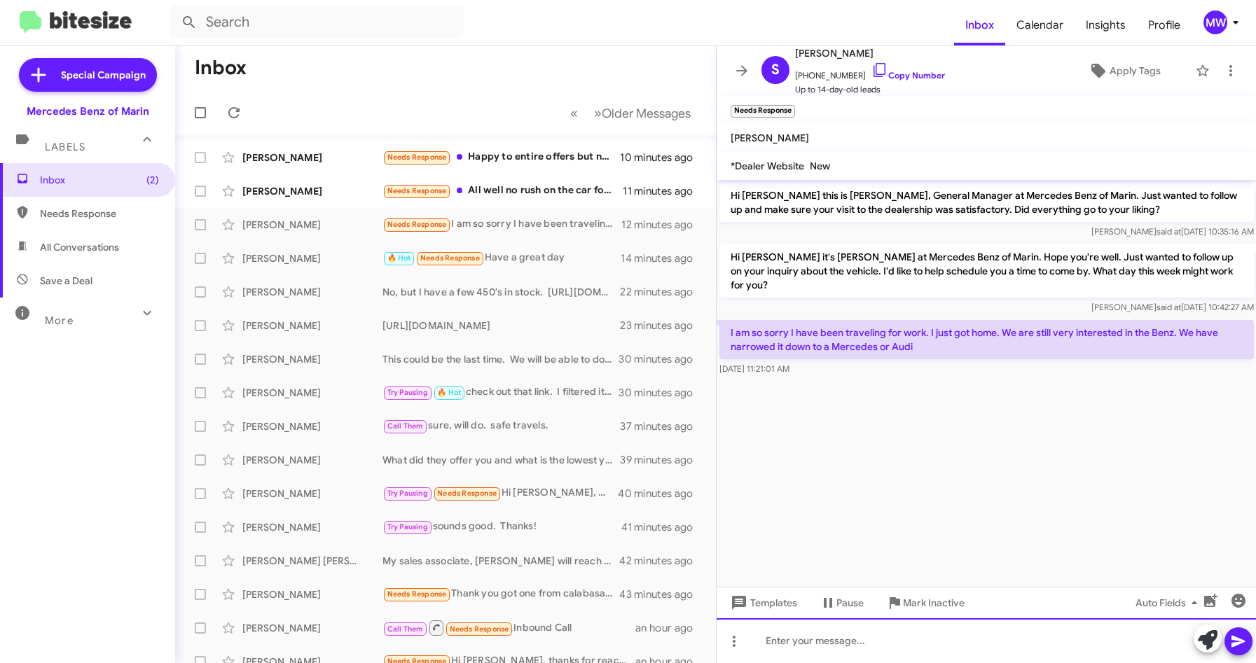
click at [953, 640] on div at bounding box center [987, 641] width 540 height 45
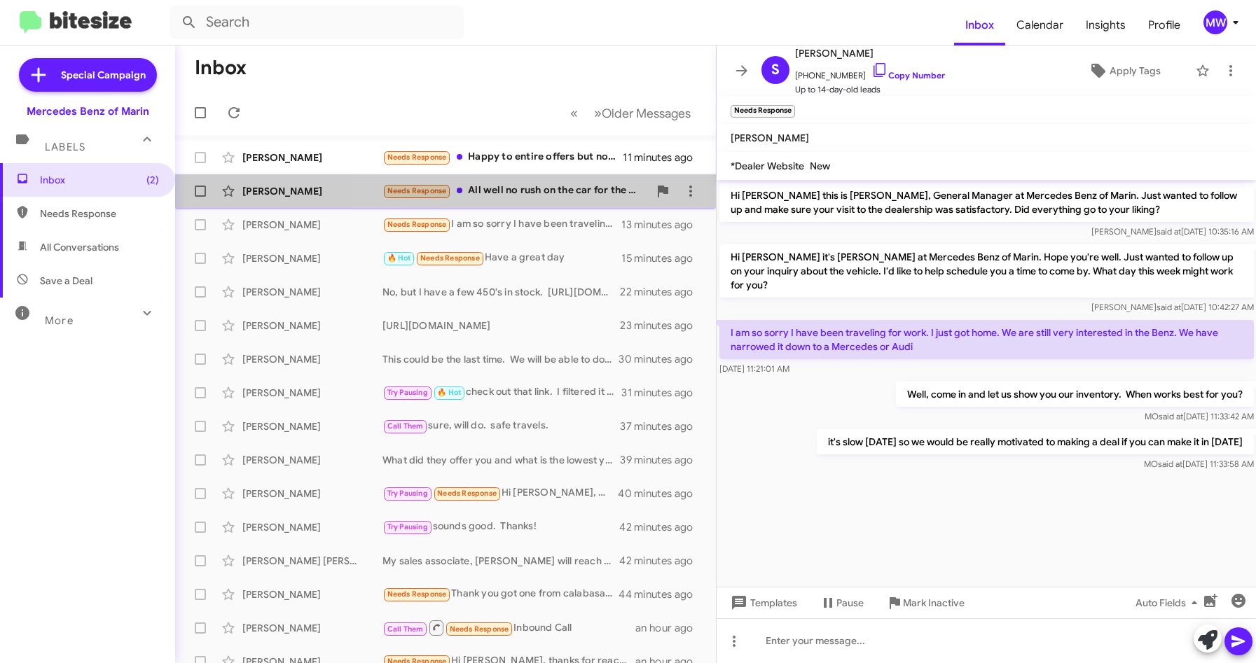
click at [518, 187] on div "Needs Response All well no rush on the car for the moment" at bounding box center [515, 191] width 266 height 16
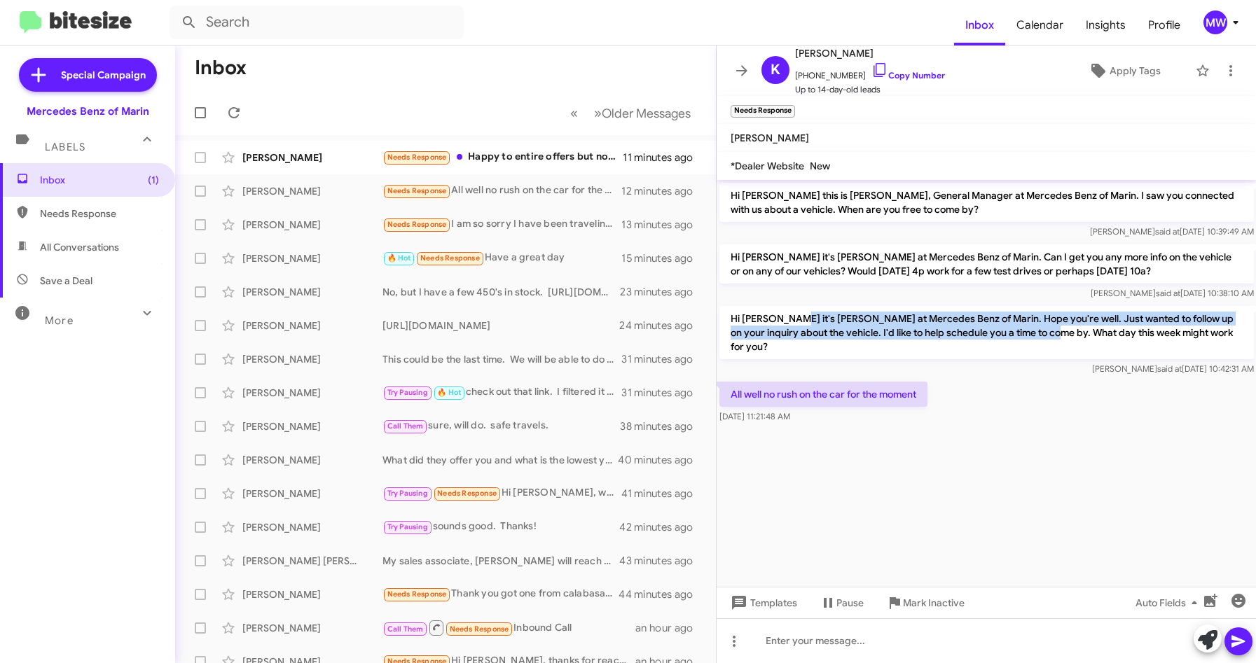
drag, startPoint x: 784, startPoint y: 315, endPoint x: 1060, endPoint y: 331, distance: 276.5
click at [1060, 331] on p "Hi Khalid it's Omar Ibrahimi at Mercedes Benz of Marin. Hope you're well. Just …" at bounding box center [986, 332] width 534 height 53
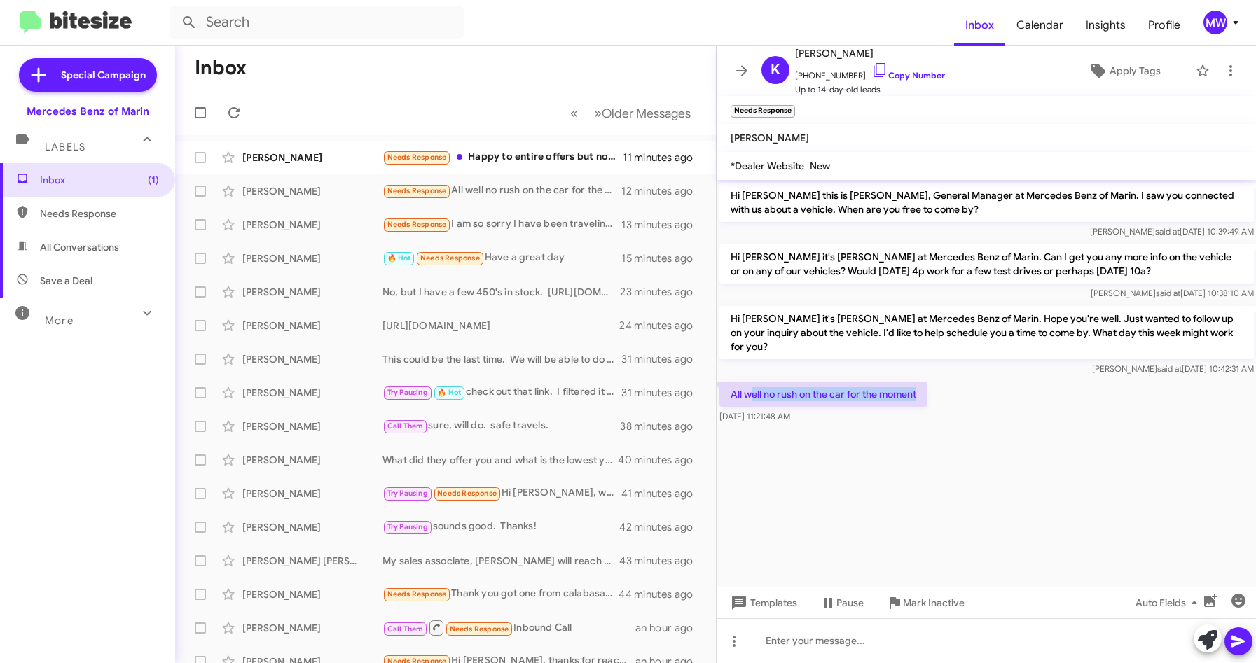
drag, startPoint x: 751, startPoint y: 380, endPoint x: 932, endPoint y: 382, distance: 181.5
click at [932, 382] on div "All well no rush on the car for the moment Sep 11, 2025, 11:21:48 AM" at bounding box center [987, 403] width 540 height 48
drag, startPoint x: 932, startPoint y: 382, endPoint x: 863, endPoint y: 420, distance: 79.0
click at [921, 434] on cdk-virtual-scroll-viewport "Hi Khalid this is Omar Ibrahimi, General Manager at Mercedes Benz of Marin. I s…" at bounding box center [987, 383] width 540 height 407
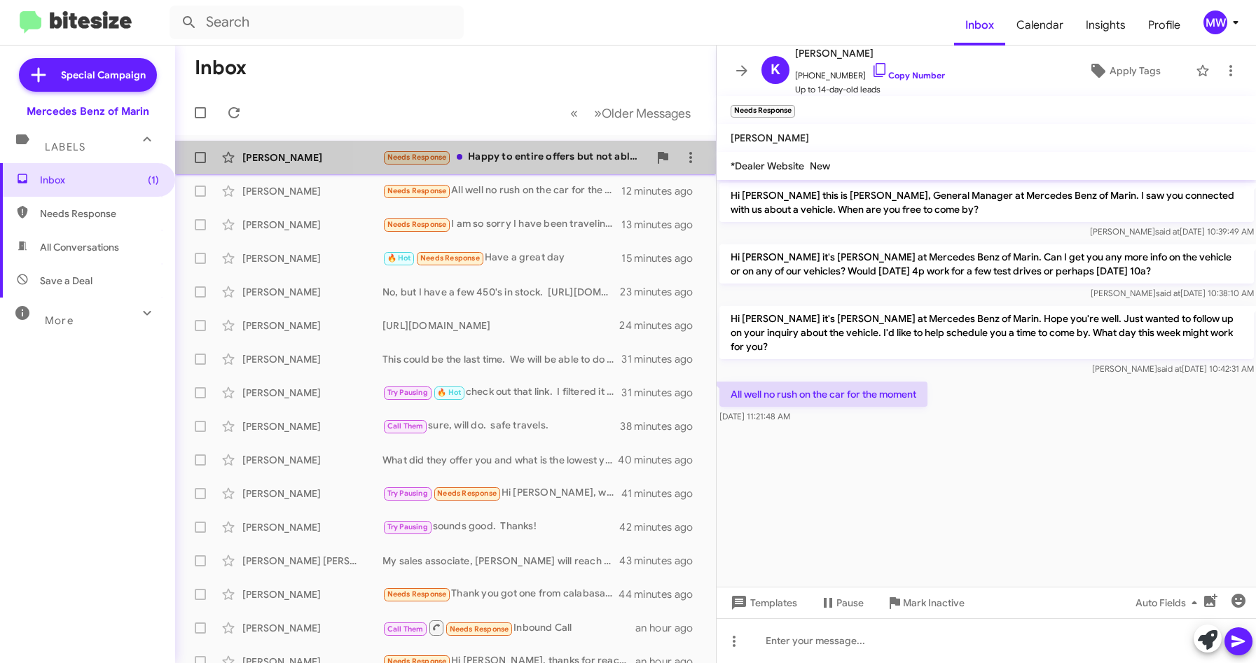
click at [567, 156] on div "Needs Response Happy to entire offers but not able to come in until the offer i…" at bounding box center [515, 157] width 266 height 16
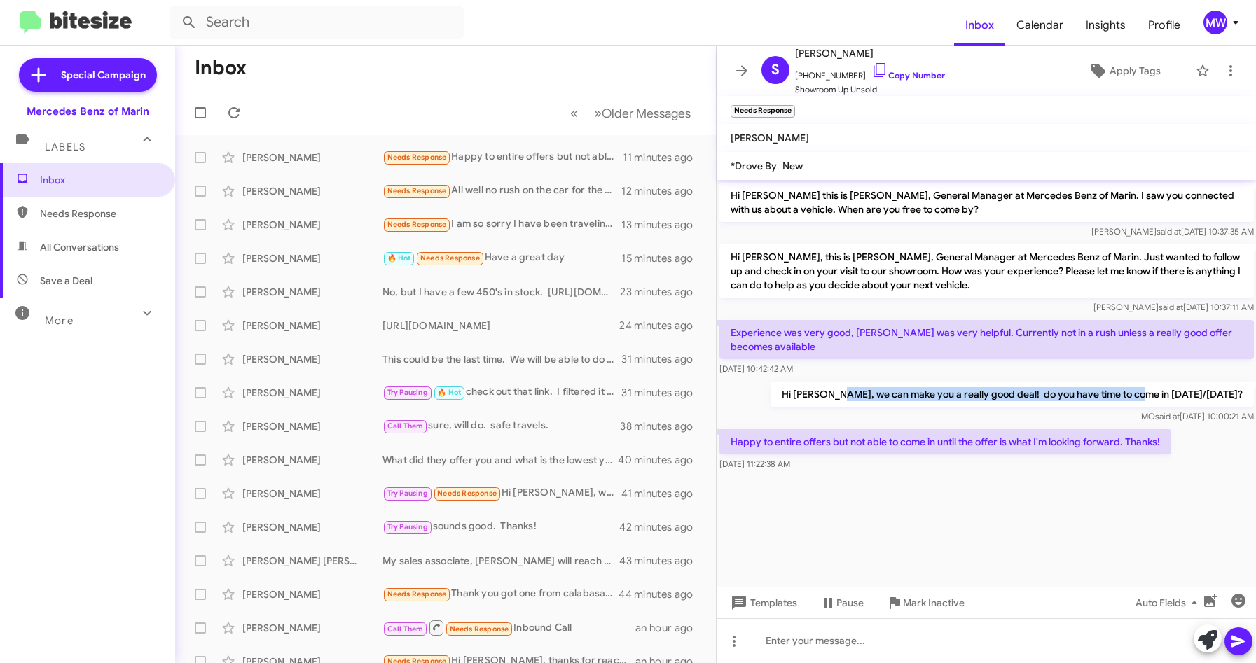
drag, startPoint x: 883, startPoint y: 392, endPoint x: 1180, endPoint y: 391, distance: 297.0
click at [1180, 391] on p "Hi Sean, we can make you a really good deal! do you have time to come in today/…" at bounding box center [1011, 394] width 483 height 25
click at [823, 548] on cdk-virtual-scroll-viewport "Hi Sean this is Omar Ibrahimi, General Manager at Mercedes Benz of Marin. I saw…" at bounding box center [987, 383] width 540 height 407
drag, startPoint x: 782, startPoint y: 336, endPoint x: 808, endPoint y: 336, distance: 26.6
click at [808, 336] on p "Experience was very good, Jesse was very helpful. Currently not in a rush unles…" at bounding box center [986, 339] width 534 height 39
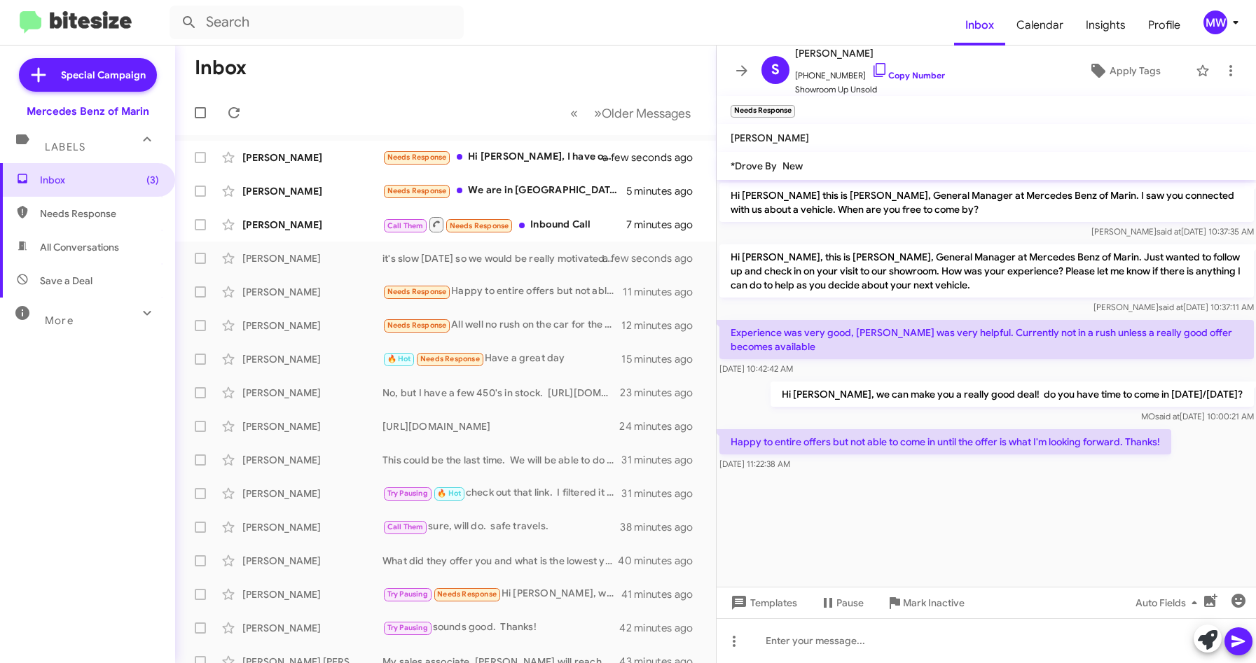
click at [950, 523] on cdk-virtual-scroll-viewport "Hi Sean this is Omar Ibrahimi, General Manager at Mercedes Benz of Marin. I saw…" at bounding box center [987, 383] width 540 height 407
click at [912, 640] on div at bounding box center [987, 641] width 540 height 45
click at [570, 228] on div "Call Them Needs Response Inbound Call" at bounding box center [515, 225] width 266 height 18
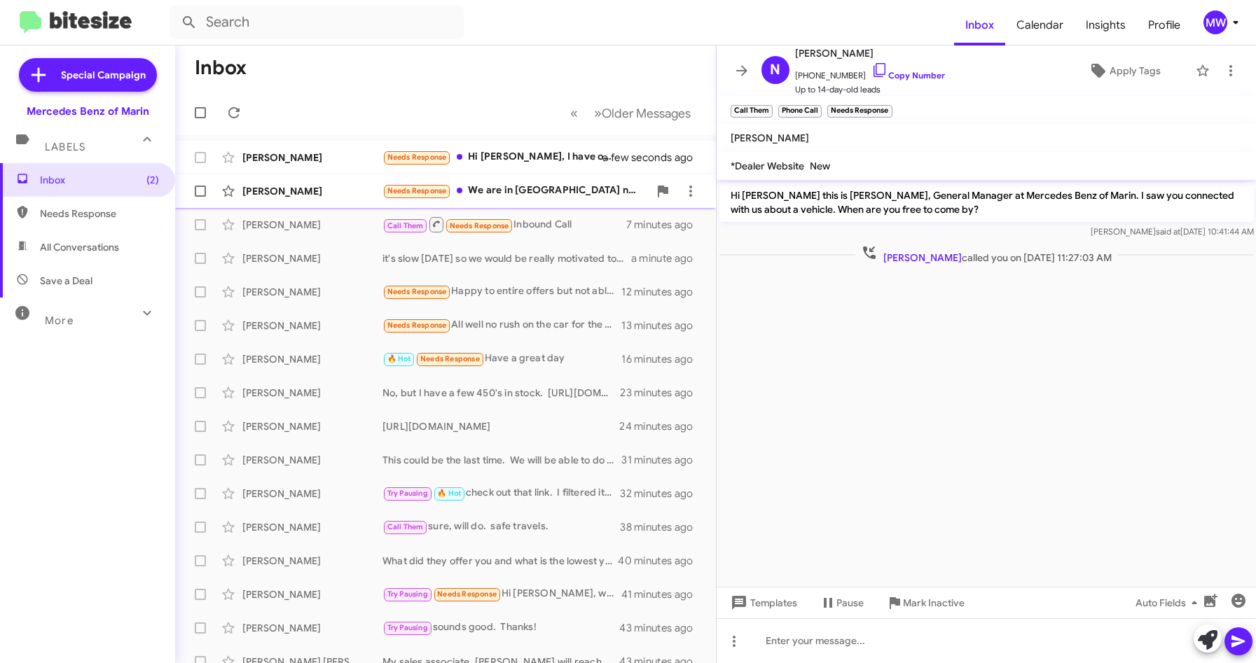
click at [570, 196] on div "Needs Response We are in Italy now for a few months. Thanks" at bounding box center [515, 191] width 266 height 16
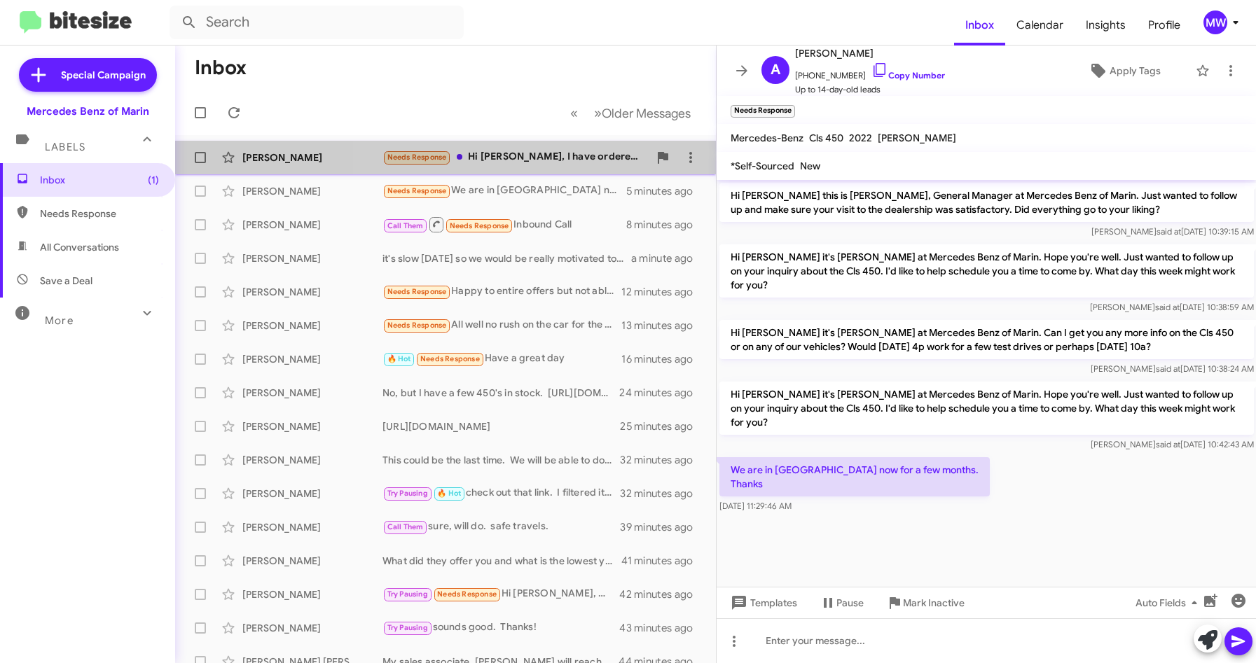
click at [548, 156] on div "Needs Response Hi Omar, I have ordered Rivian during Labor day sales, thanks fo…" at bounding box center [515, 157] width 266 height 16
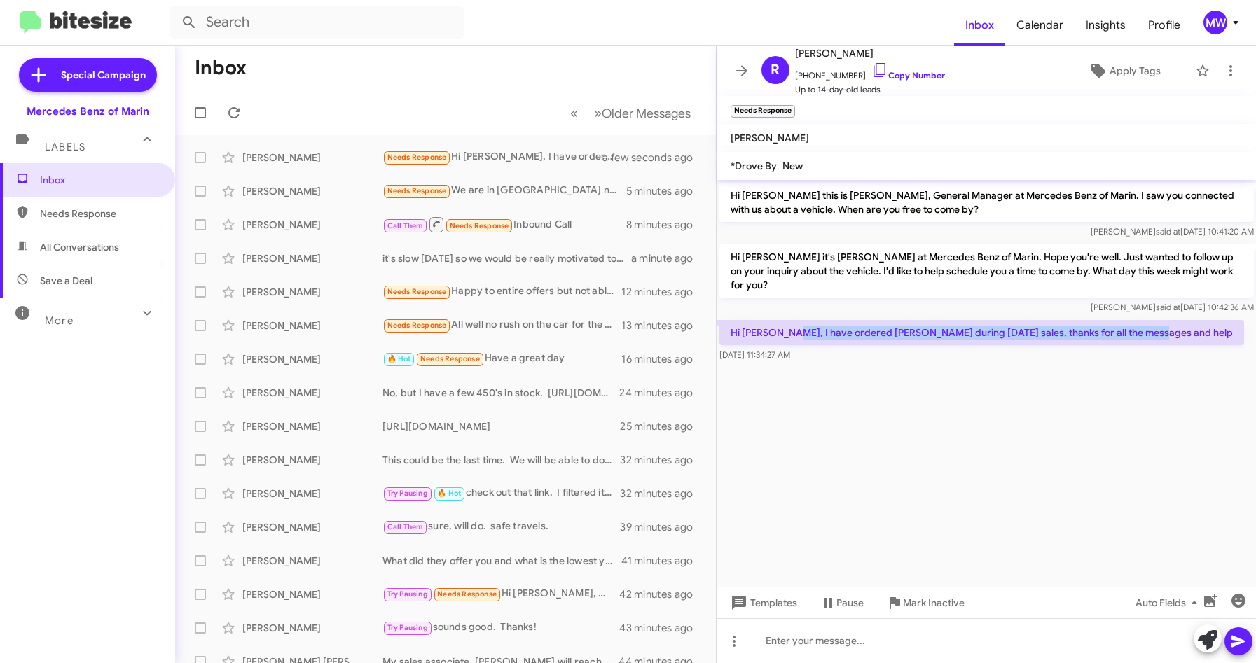
drag, startPoint x: 789, startPoint y: 322, endPoint x: 1152, endPoint y: 324, distance: 363.6
click at [1152, 324] on div "Hi Omar, I have ordered Rivian during Labor day sales, thanks for all the messa…" at bounding box center [987, 341] width 540 height 48
drag, startPoint x: 1152, startPoint y: 324, endPoint x: 798, endPoint y: 389, distance: 360.5
click at [1117, 455] on cdk-virtual-scroll-viewport "Hi Ravi this is Omar Ibrahimi, General Manager at Mercedes Benz of Marin. I saw…" at bounding box center [987, 383] width 540 height 407
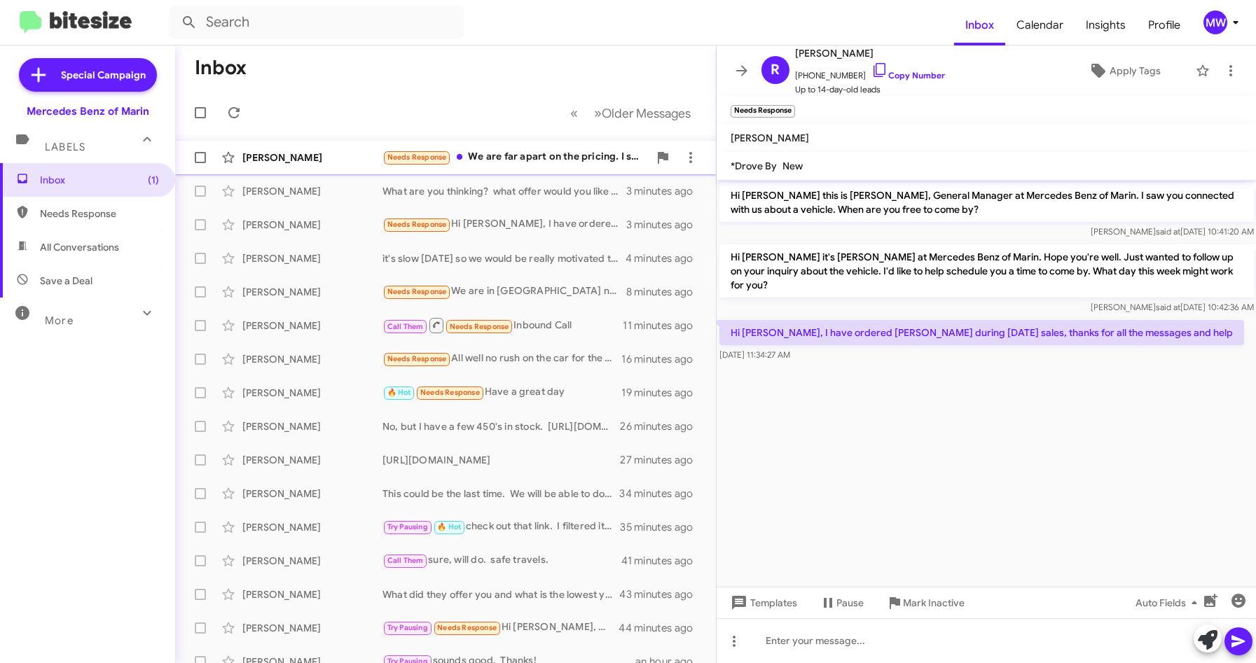
click at [542, 149] on div "Needs Response We are far apart on the pricing. I shared my offer with Rhys yes…" at bounding box center [515, 157] width 266 height 16
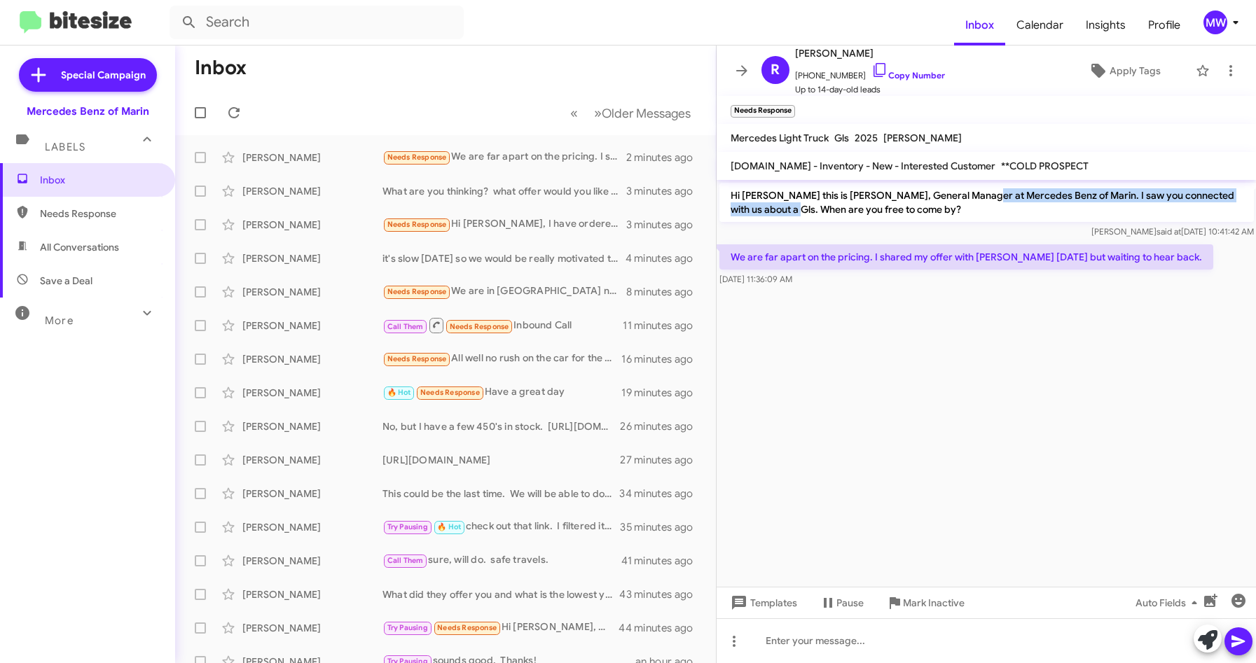
drag, startPoint x: 977, startPoint y: 193, endPoint x: 773, endPoint y: 207, distance: 203.6
click at [773, 207] on p "Hi Robin this is Omar Ibrahimi, General Manager at Mercedes Benz of Marin. I sa…" at bounding box center [986, 202] width 534 height 39
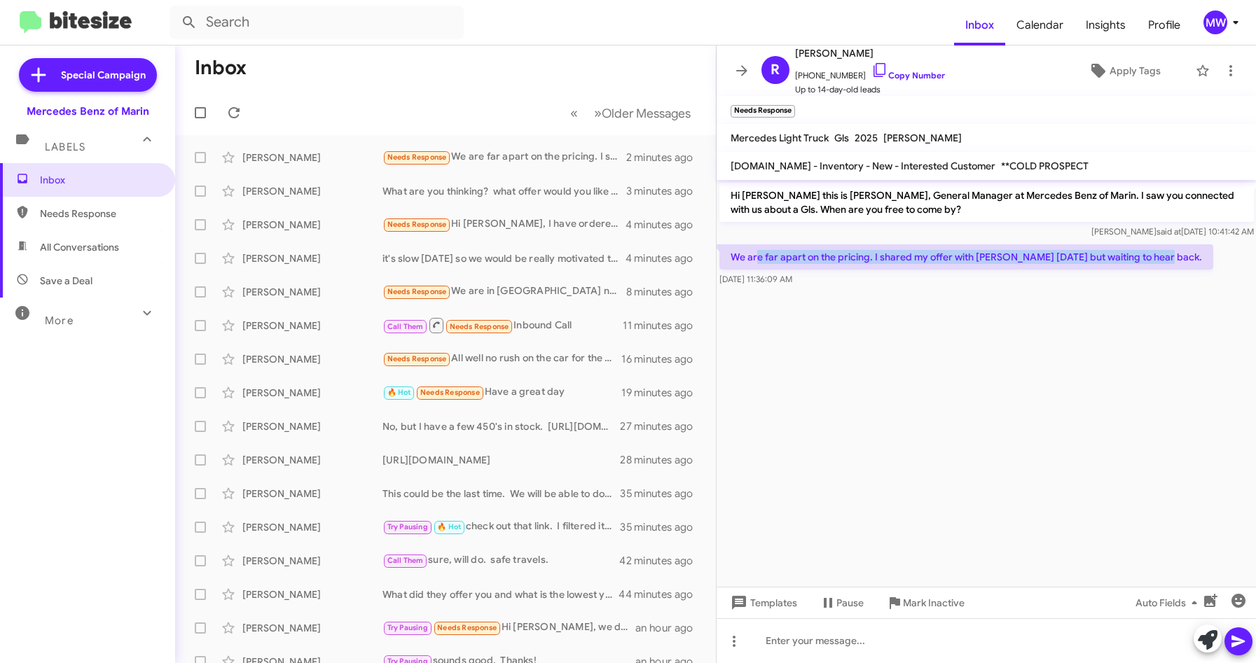
drag, startPoint x: 773, startPoint y: 207, endPoint x: 1166, endPoint y: 254, distance: 395.9
click at [1166, 254] on p "We are far apart on the pricing. I shared my offer with [PERSON_NAME] [DATE] bu…" at bounding box center [966, 256] width 494 height 25
drag, startPoint x: 1166, startPoint y: 254, endPoint x: 1111, endPoint y: 357, distance: 116.9
click at [1115, 350] on cdk-virtual-scroll-viewport "Hi Robin this is Omar Ibrahimi, General Manager at Mercedes Benz of Marin. I sa…" at bounding box center [987, 383] width 540 height 407
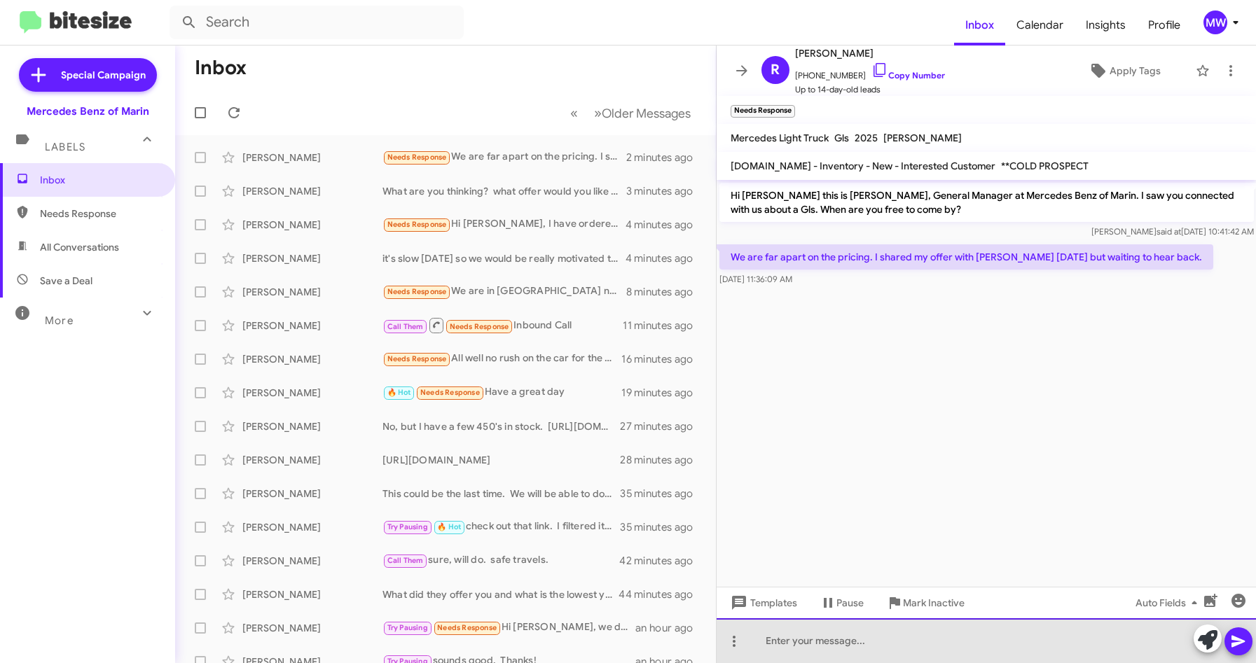
click at [858, 640] on div at bounding box center [987, 641] width 540 height 45
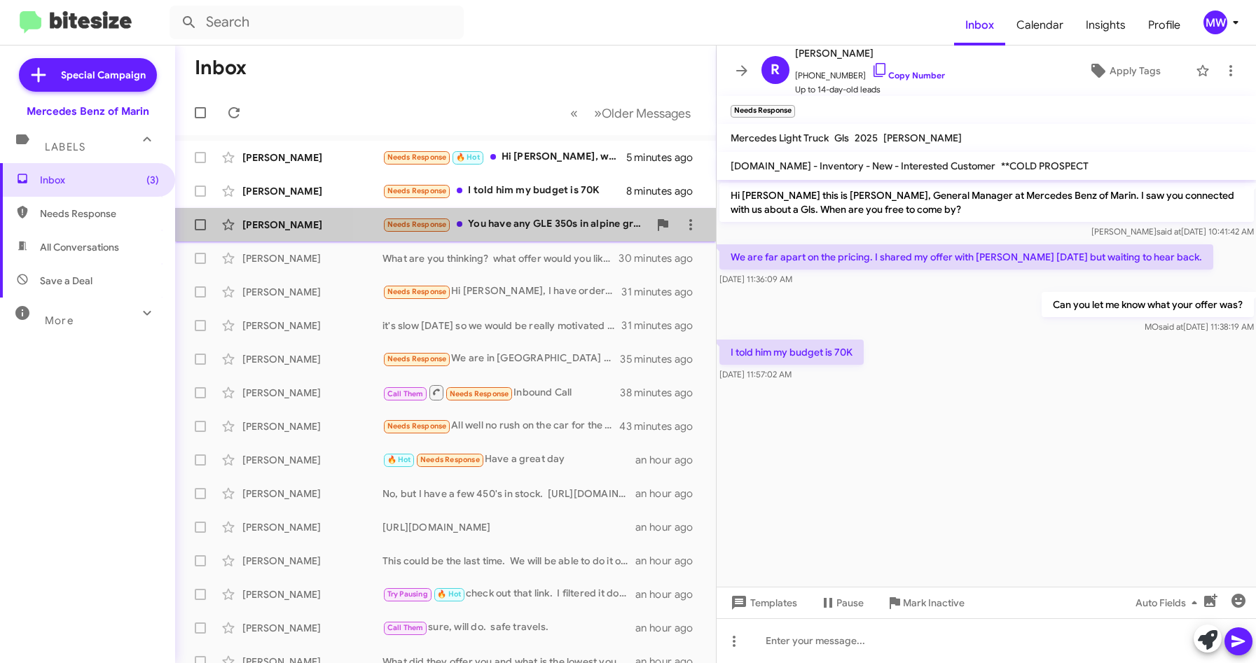
click at [573, 221] on div "Needs Response You have any GLE 350s in alpine gray ?" at bounding box center [515, 224] width 266 height 16
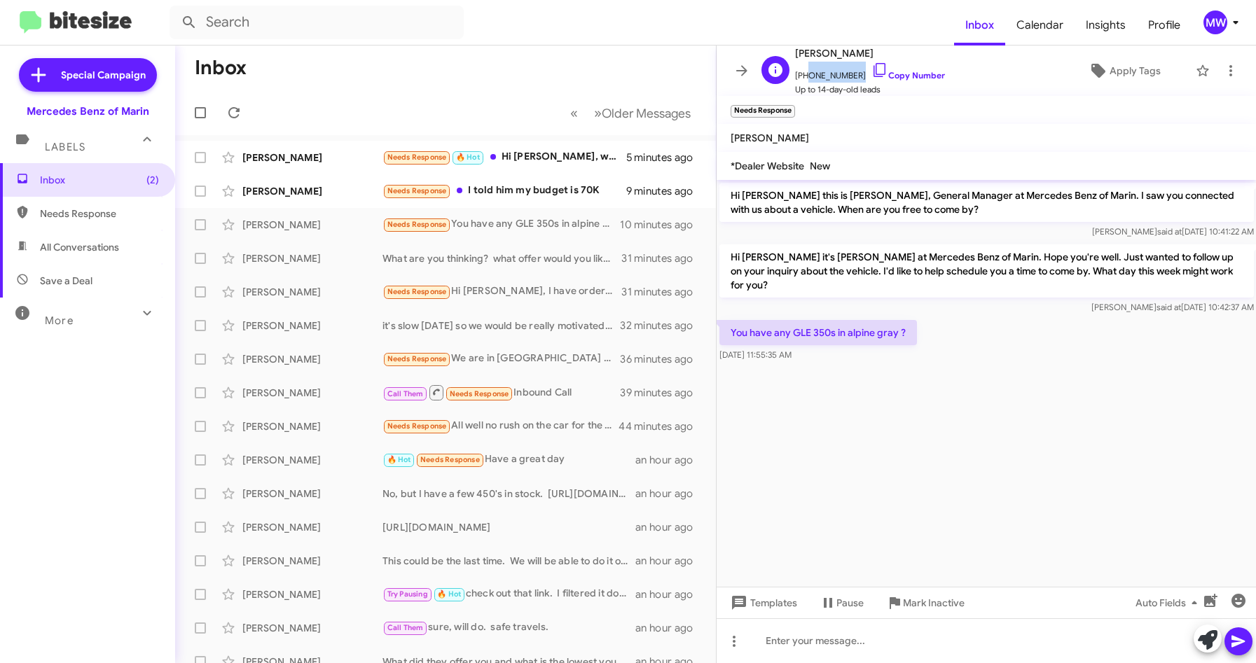
drag, startPoint x: 803, startPoint y: 72, endPoint x: 857, endPoint y: 81, distance: 55.3
click at [857, 81] on span "[PHONE_NUMBER] Copy Number" at bounding box center [870, 72] width 150 height 21
copy span "7074782927"
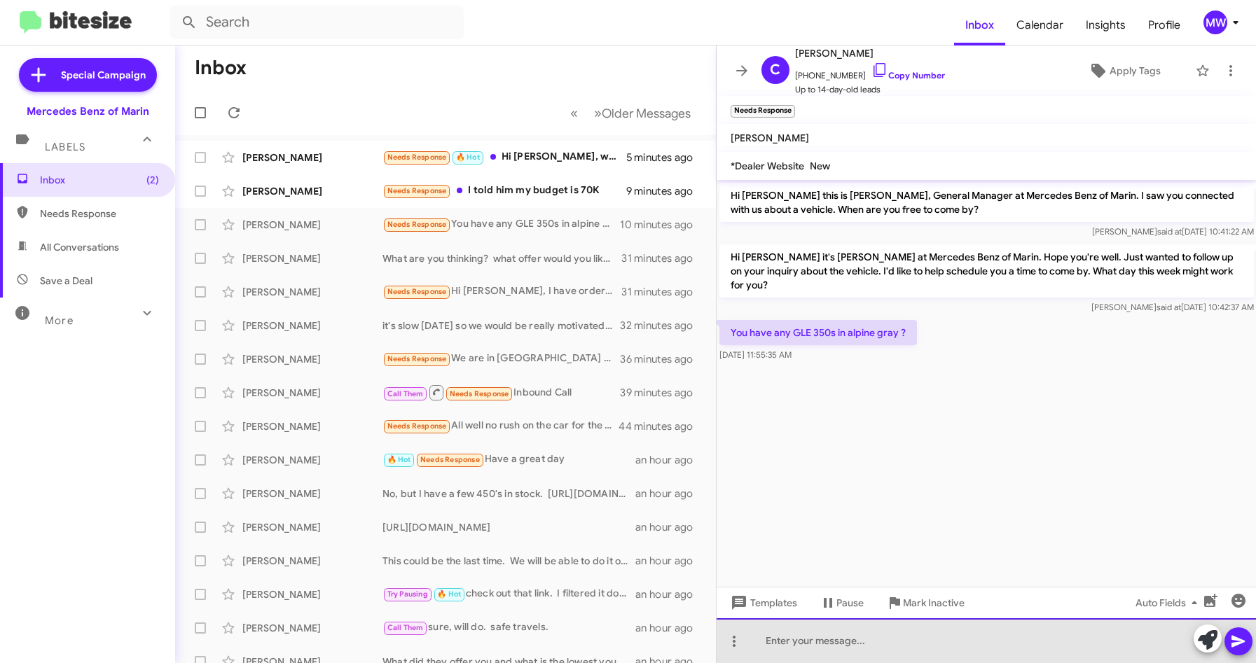
click at [861, 644] on div at bounding box center [987, 641] width 540 height 45
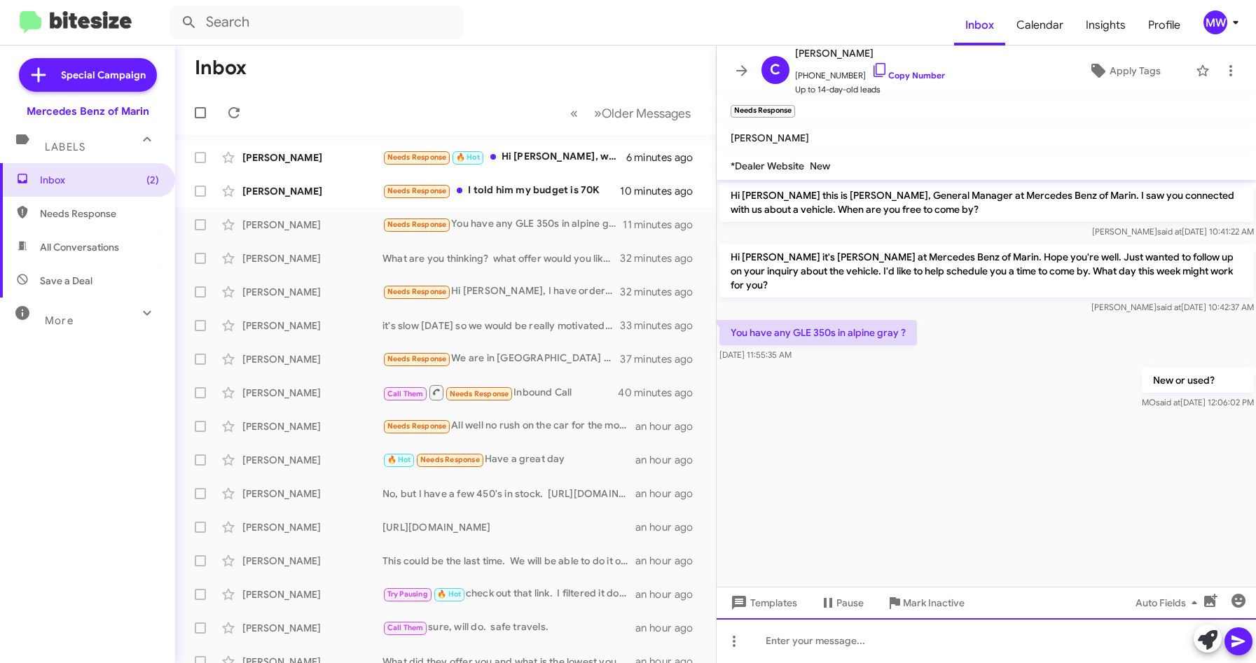
click at [809, 651] on div at bounding box center [987, 641] width 540 height 45
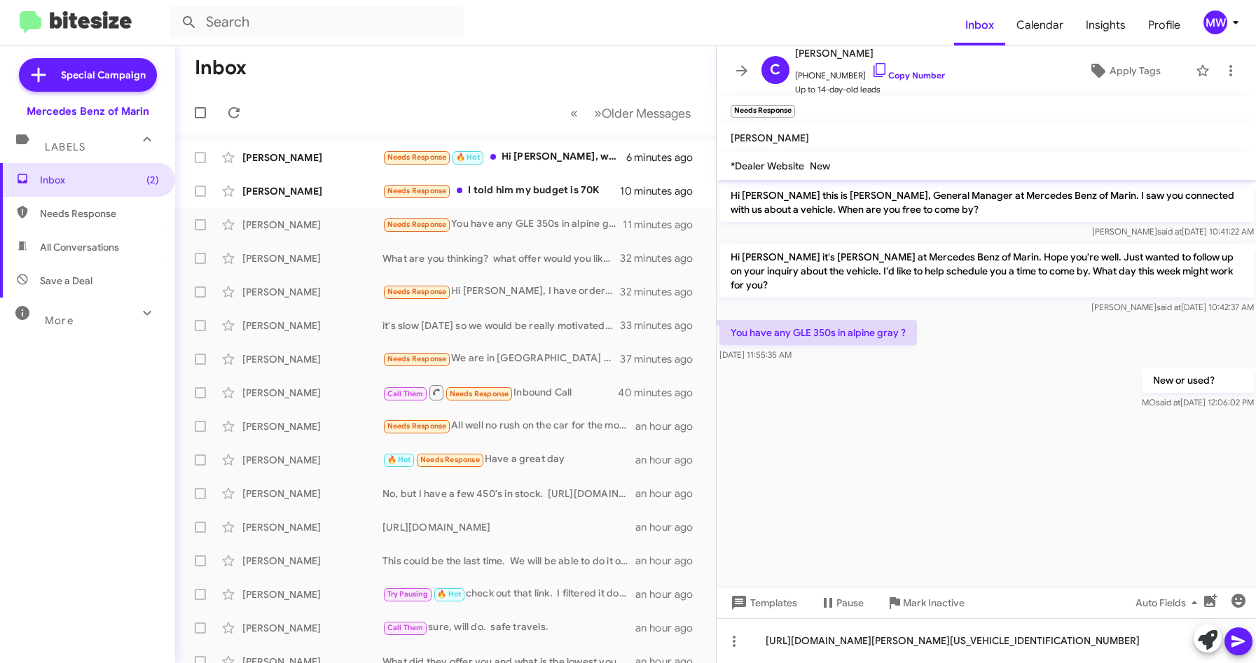
click at [1242, 644] on icon at bounding box center [1238, 641] width 17 height 17
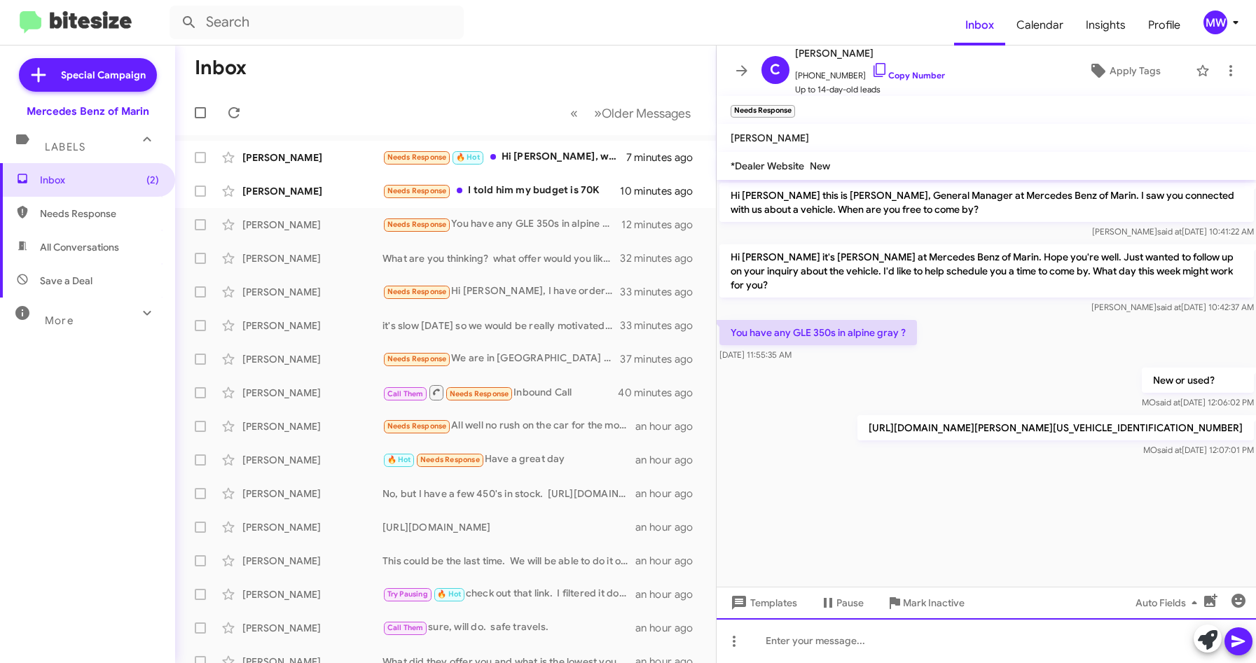
click at [829, 653] on div at bounding box center [987, 641] width 540 height 45
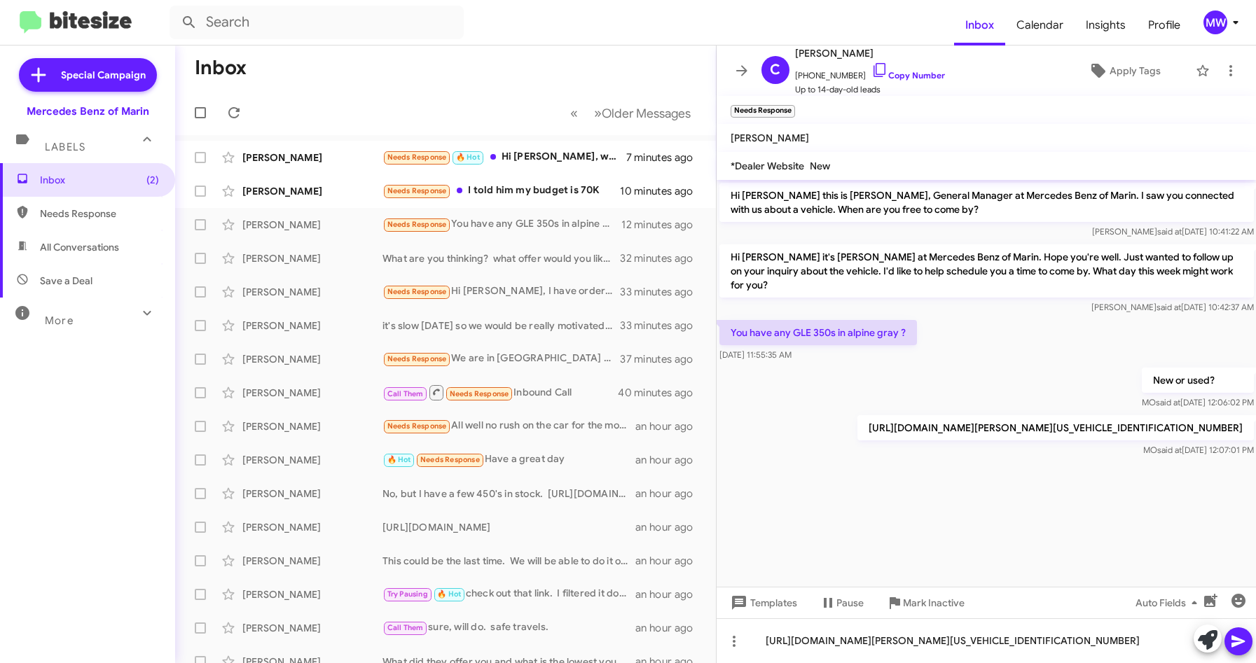
click at [1235, 640] on icon at bounding box center [1238, 642] width 13 height 12
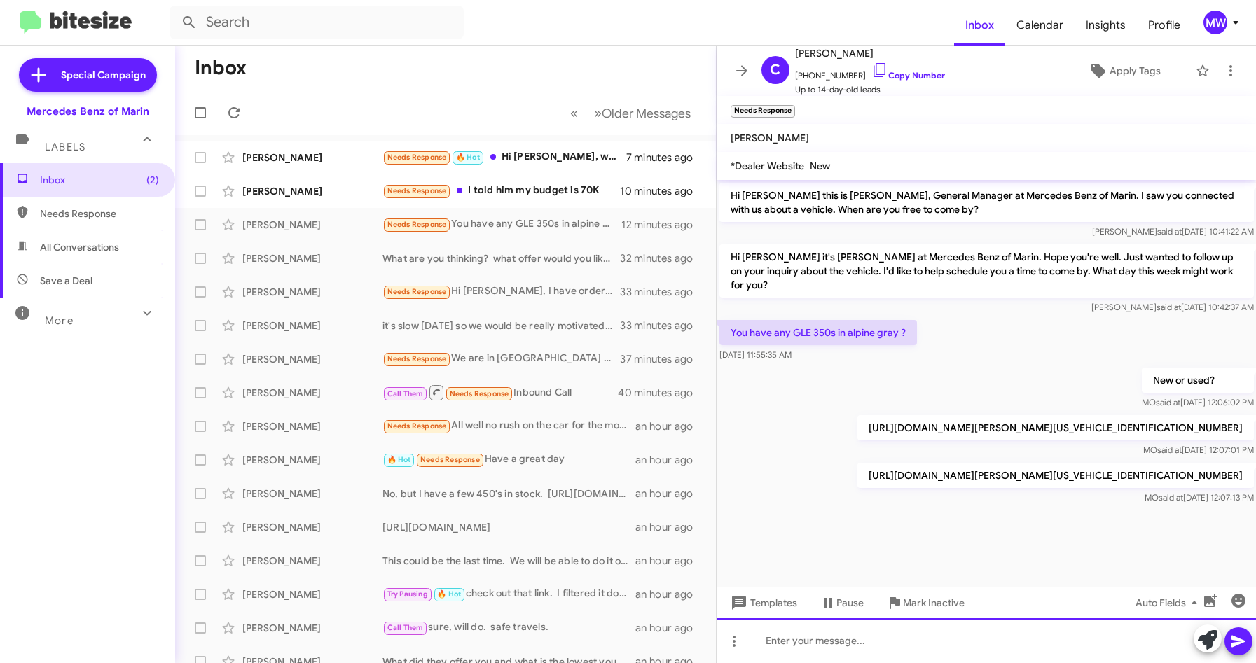
click at [824, 644] on div at bounding box center [987, 641] width 540 height 45
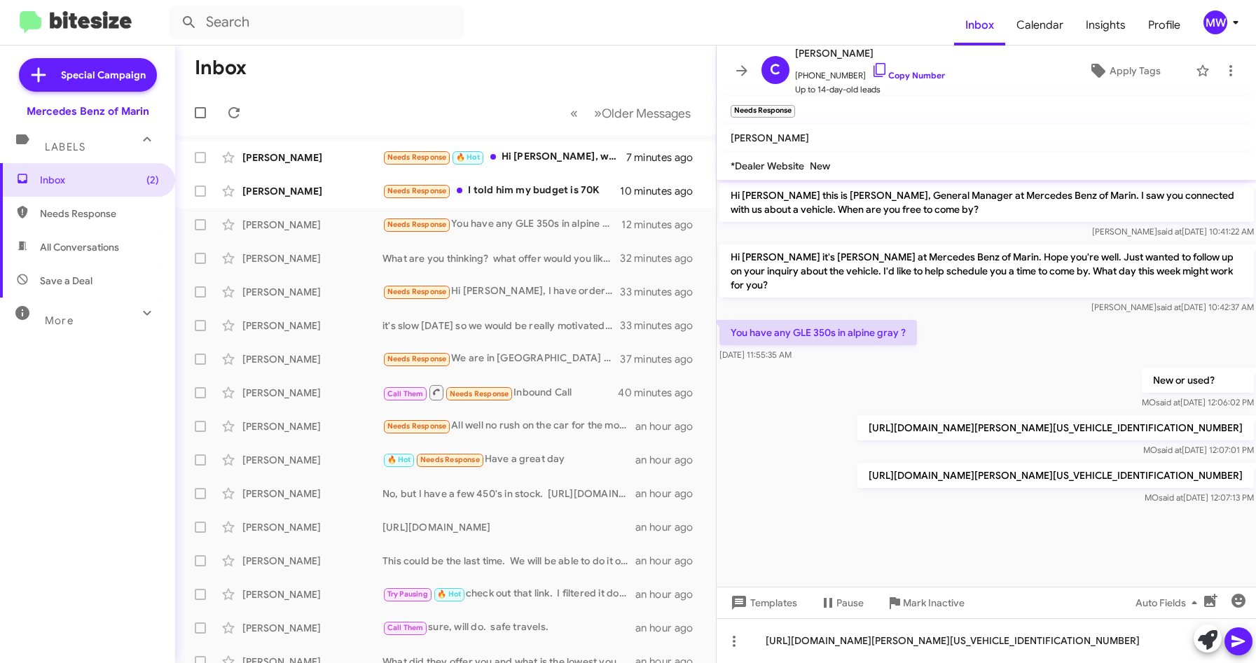
click at [1229, 635] on button at bounding box center [1238, 642] width 28 height 28
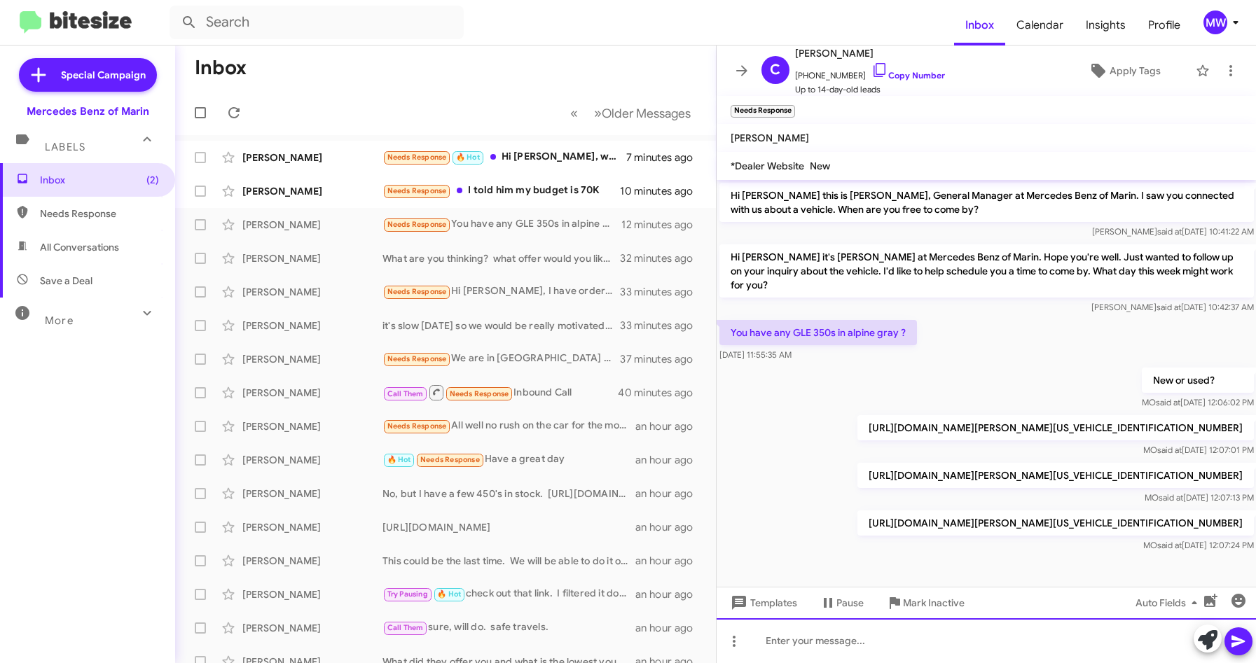
click at [825, 644] on div at bounding box center [987, 641] width 540 height 45
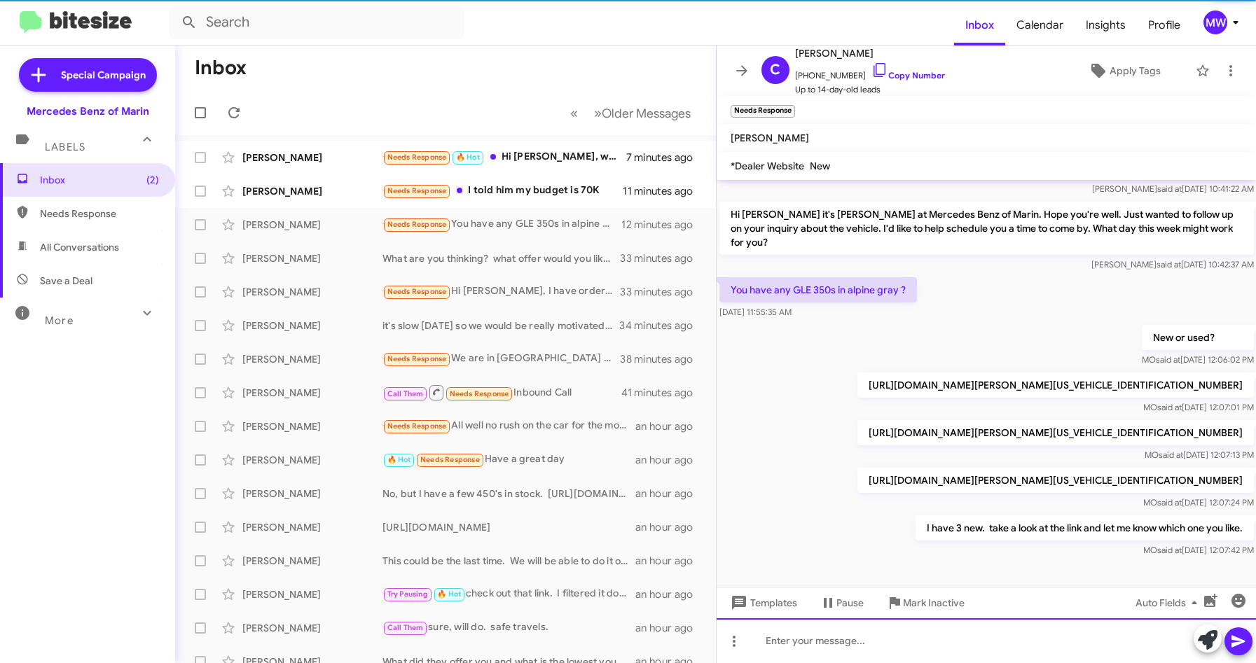
scroll to position [44, 0]
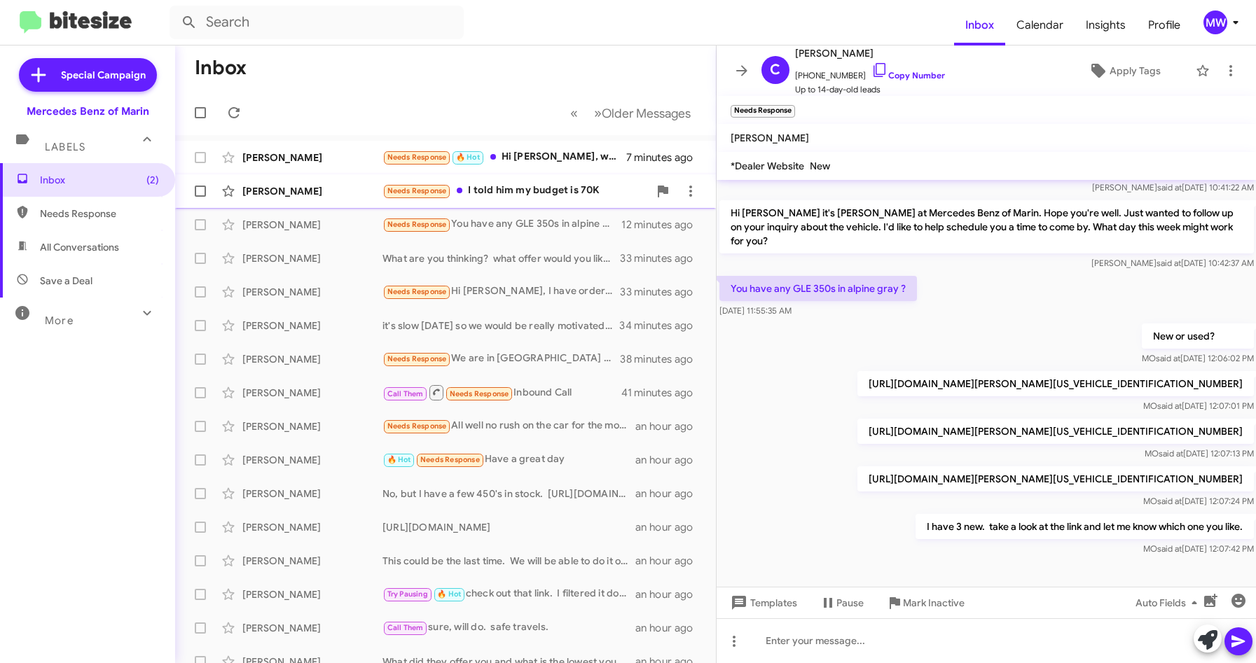
click at [572, 187] on div "Needs Response I told him my budget is 70K" at bounding box center [515, 191] width 266 height 16
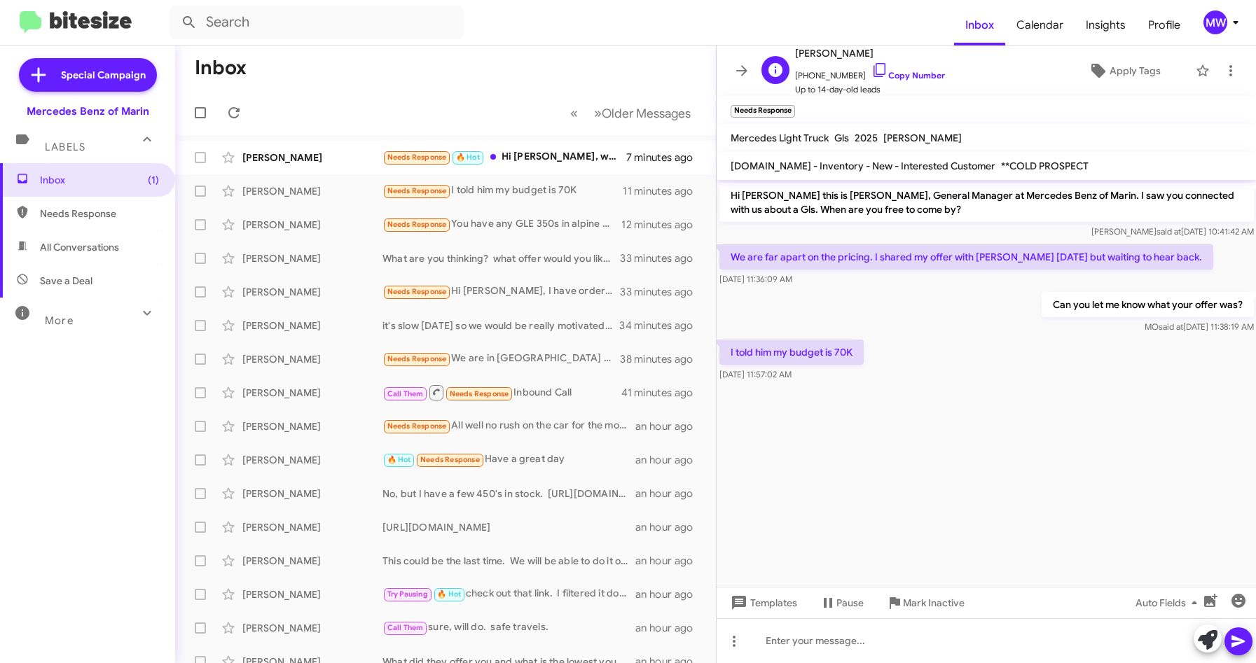
click at [804, 76] on span "[PHONE_NUMBER] Copy Number" at bounding box center [870, 72] width 150 height 21
drag, startPoint x: 801, startPoint y: 78, endPoint x: 814, endPoint y: 77, distance: 12.7
click at [814, 77] on span "[PHONE_NUMBER] Copy Number" at bounding box center [870, 72] width 150 height 21
drag, startPoint x: 814, startPoint y: 77, endPoint x: 910, endPoint y: 359, distance: 298.2
click at [910, 359] on div "I told him my budget is 70K [DATE] 11:57:02 AM" at bounding box center [987, 361] width 540 height 48
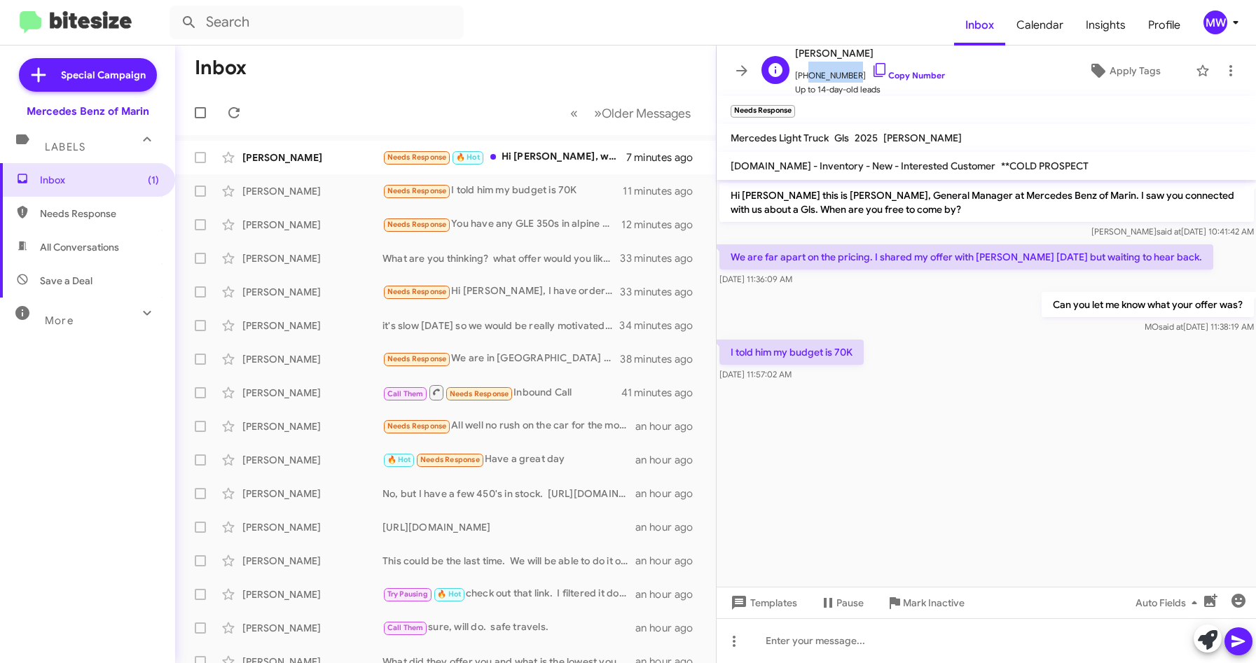
drag, startPoint x: 803, startPoint y: 75, endPoint x: 848, endPoint y: 76, distance: 44.2
click at [848, 76] on span "[PHONE_NUMBER] Copy Number" at bounding box center [870, 72] width 150 height 21
copy span "2014178550"
drag, startPoint x: 815, startPoint y: 260, endPoint x: 1118, endPoint y: 248, distance: 303.6
click at [1118, 248] on p "We are far apart on the pricing. I shared my offer with [PERSON_NAME] [DATE] bu…" at bounding box center [966, 256] width 494 height 25
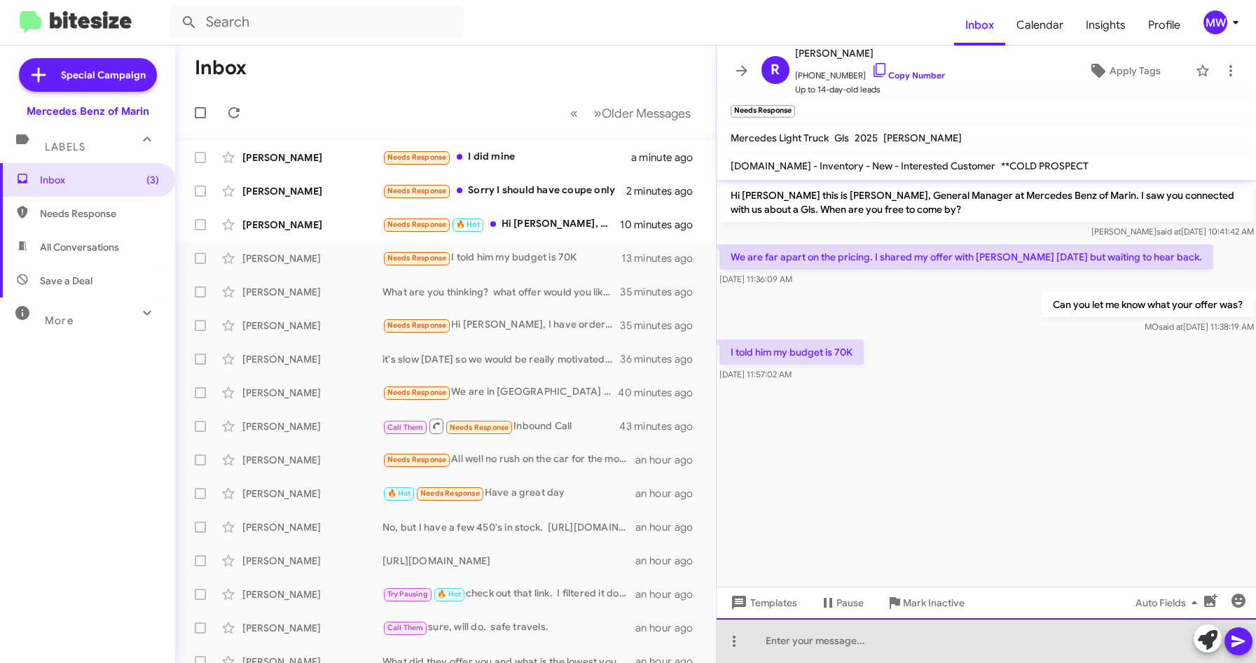
click at [891, 634] on div at bounding box center [987, 641] width 540 height 45
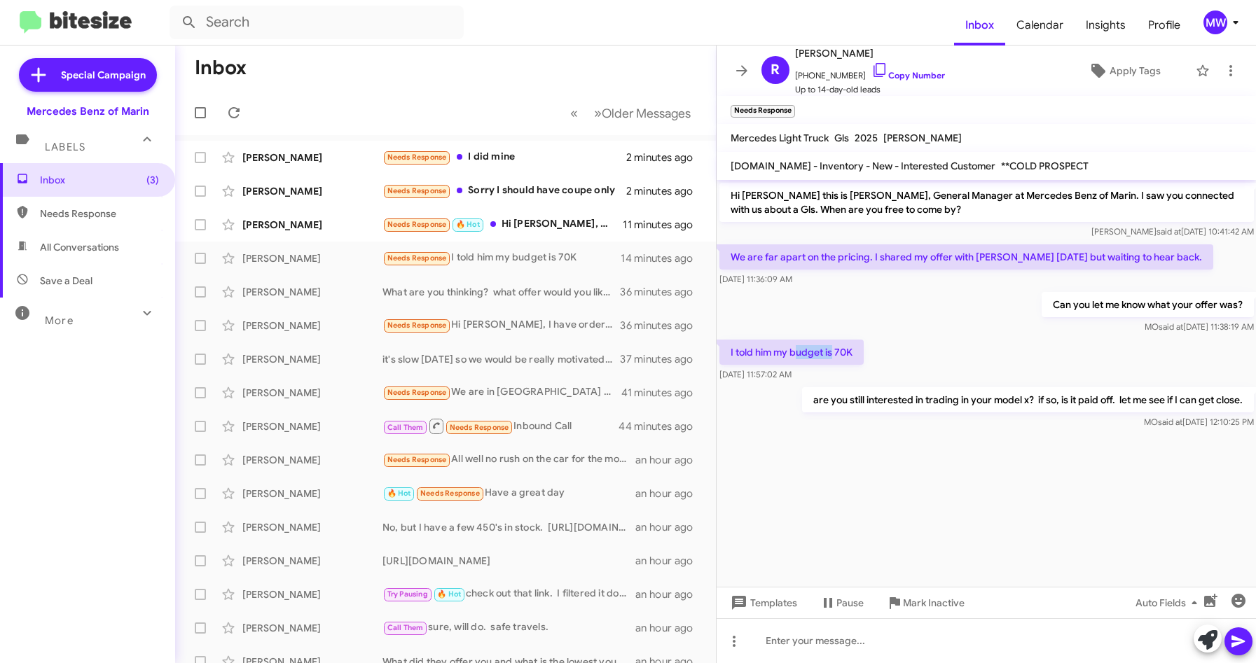
drag, startPoint x: 797, startPoint y: 355, endPoint x: 834, endPoint y: 348, distance: 37.1
click at [834, 348] on p "I told him my budget is 70K" at bounding box center [791, 352] width 144 height 25
drag, startPoint x: 834, startPoint y: 348, endPoint x: 875, endPoint y: 451, distance: 111.0
click at [872, 447] on div at bounding box center [987, 441] width 540 height 18
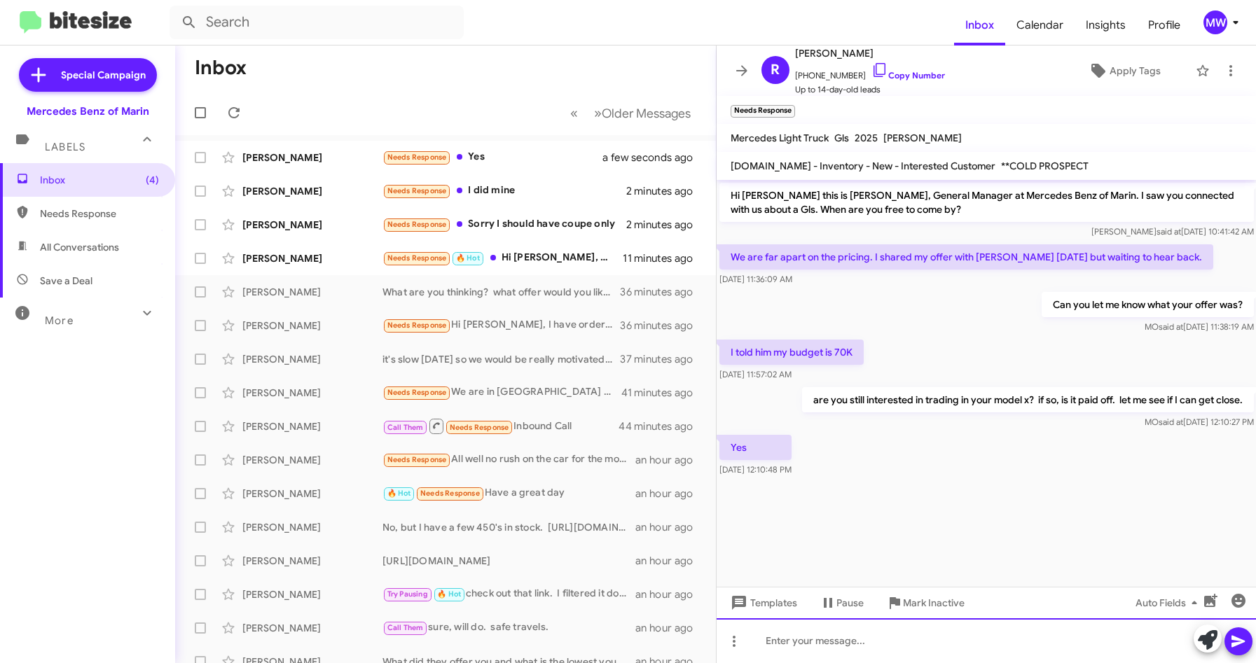
click at [868, 642] on div at bounding box center [987, 641] width 540 height 45
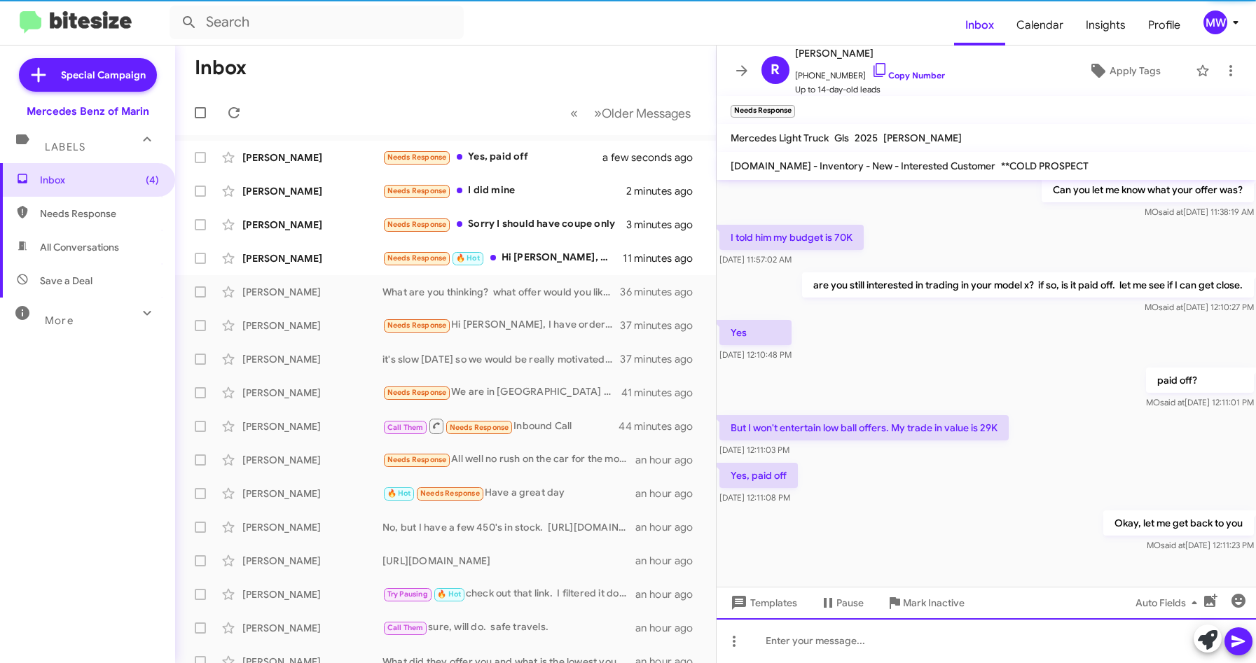
scroll to position [118, 0]
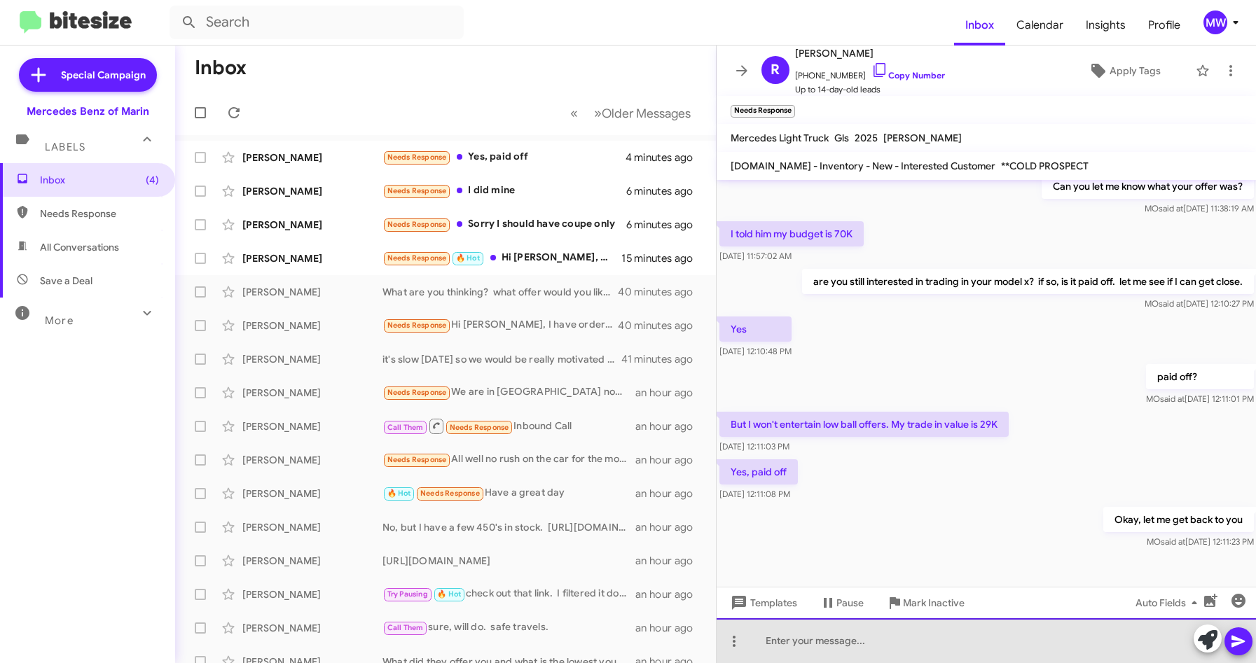
click at [896, 647] on div at bounding box center [987, 641] width 540 height 45
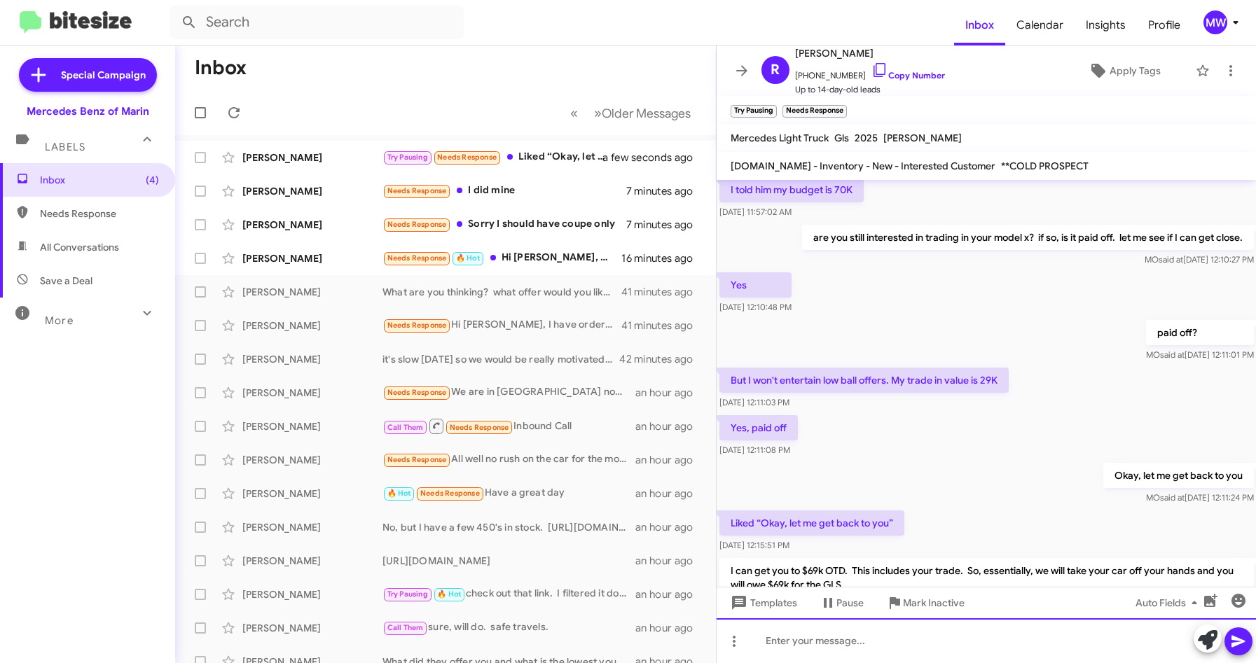
scroll to position [235, 0]
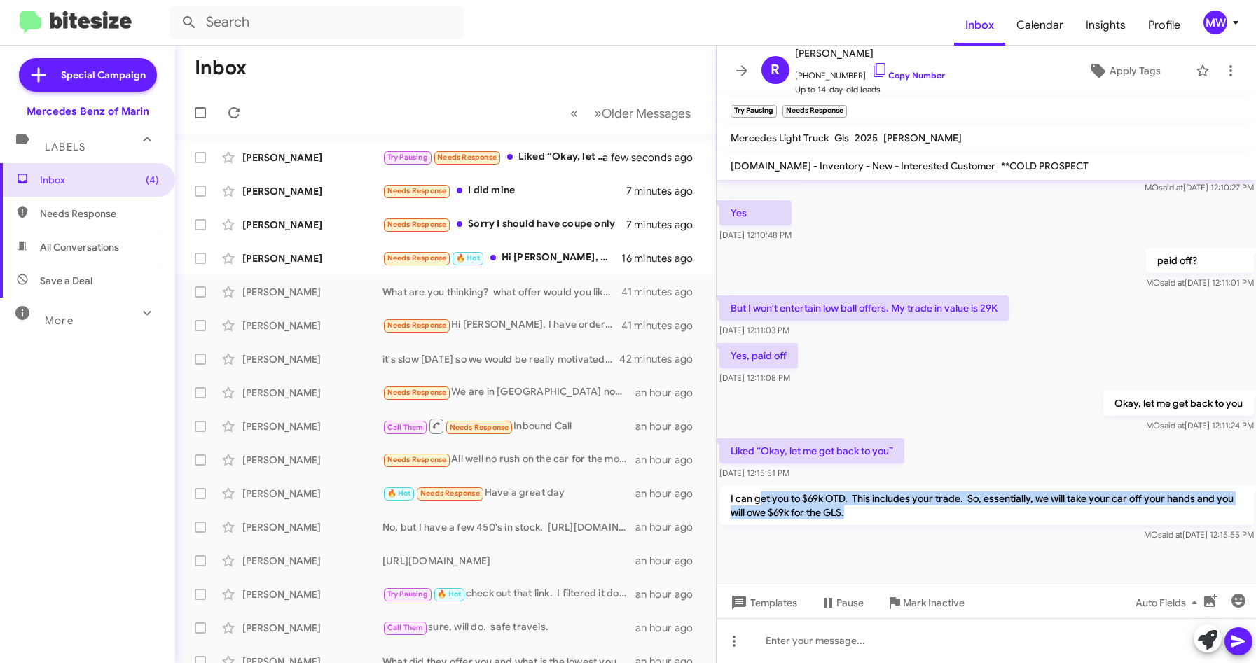
drag, startPoint x: 760, startPoint y: 499, endPoint x: 883, endPoint y: 510, distance: 123.7
click at [883, 510] on p "I can get you to $69k OTD. This includes your trade. So, essentially, we will t…" at bounding box center [986, 505] width 534 height 39
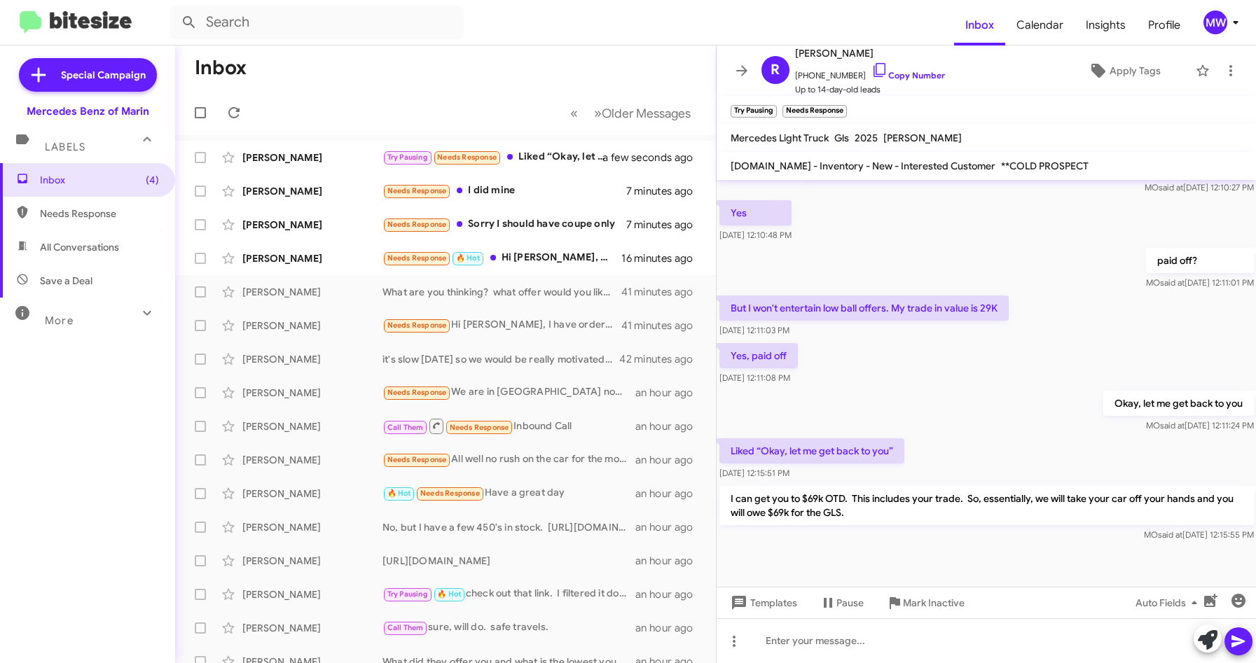
drag, startPoint x: 883, startPoint y: 510, endPoint x: 944, endPoint y: 545, distance: 69.7
click at [943, 544] on div "I can get you to $69k OTD. This includes your trade. So, essentially, we will t…" at bounding box center [987, 514] width 540 height 62
click at [558, 258] on div "Needs Response 🔥 Hot Hi [PERSON_NAME], we are looking for deals on GLS450 in th…" at bounding box center [515, 258] width 266 height 16
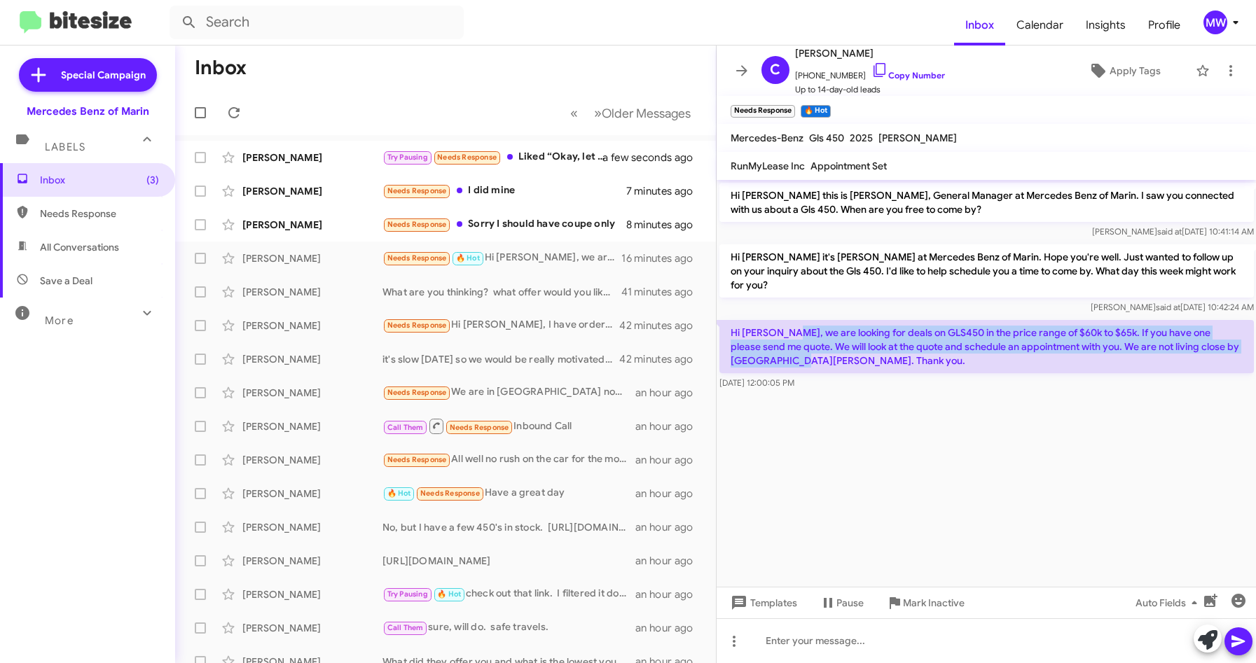
drag, startPoint x: 795, startPoint y: 324, endPoint x: 827, endPoint y: 370, distance: 56.0
click at [827, 370] on p "Hi [PERSON_NAME], we are looking for deals on GLS450 in the price range of $60k…" at bounding box center [986, 346] width 534 height 53
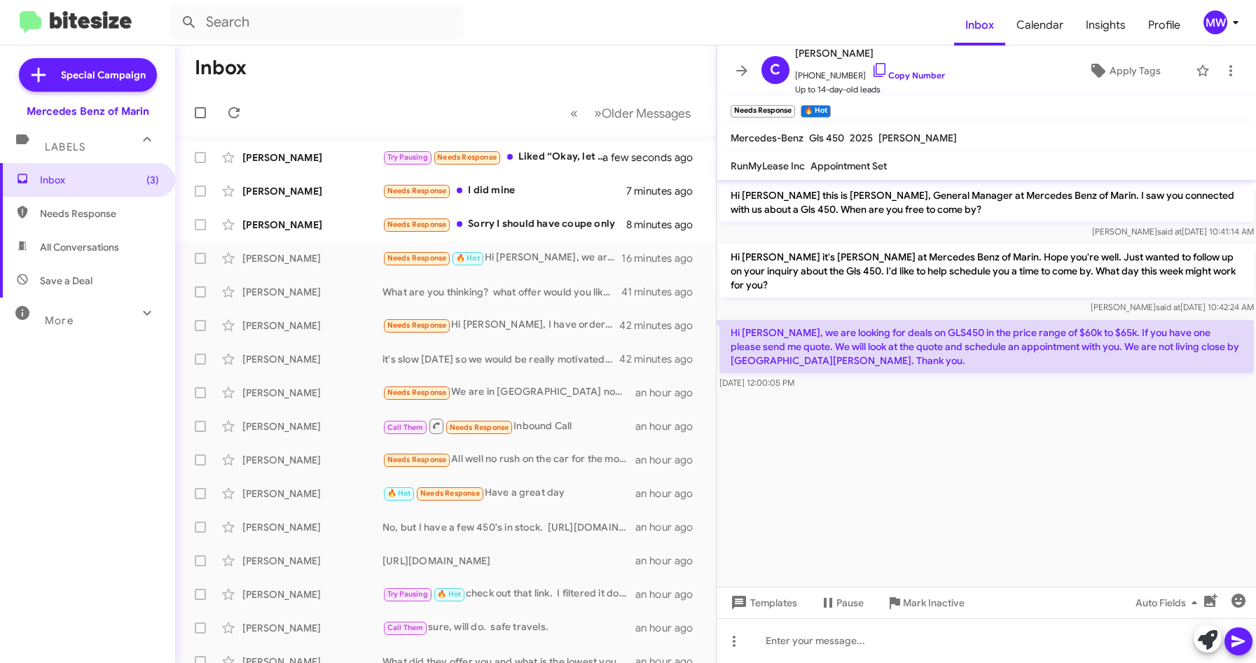
drag, startPoint x: 827, startPoint y: 370, endPoint x: 844, endPoint y: 418, distance: 50.8
click at [842, 436] on cdk-virtual-scroll-viewport "Hi [PERSON_NAME] this is [PERSON_NAME], General Manager at Mercedes Benz of Mar…" at bounding box center [987, 383] width 540 height 407
drag, startPoint x: 803, startPoint y: 73, endPoint x: 849, endPoint y: 74, distance: 46.3
click at [849, 74] on span "[PHONE_NUMBER] Copy Number" at bounding box center [870, 72] width 150 height 21
copy span "8583824593"
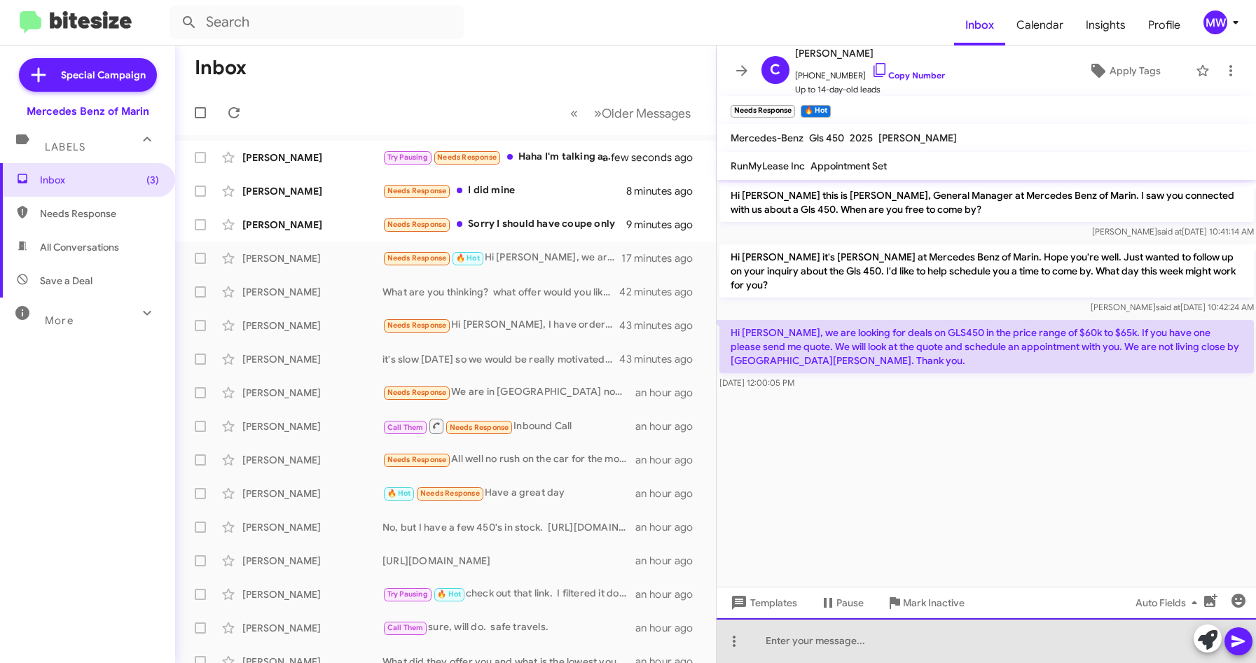
click at [832, 630] on div at bounding box center [987, 641] width 540 height 45
click at [1051, 641] on div "Hi, these are the pre-owned GLS 450's that we have in stock." at bounding box center [987, 641] width 540 height 45
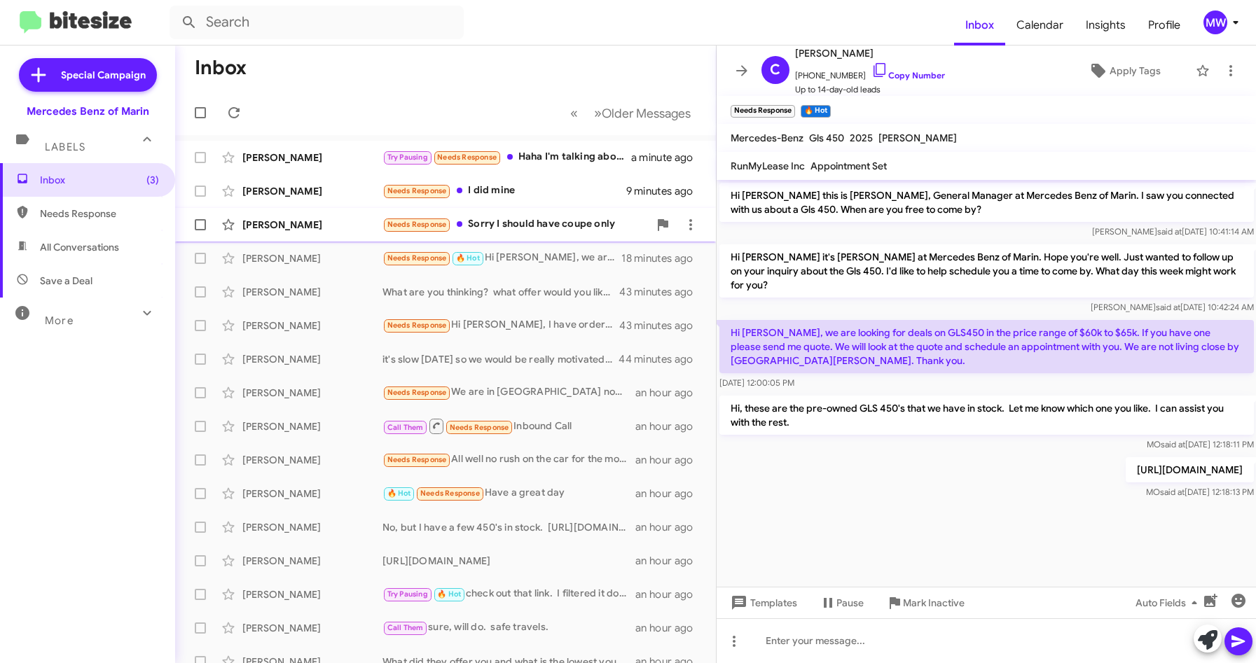
click at [560, 219] on div "Needs Response Sorry I should have coupe only" at bounding box center [515, 224] width 266 height 16
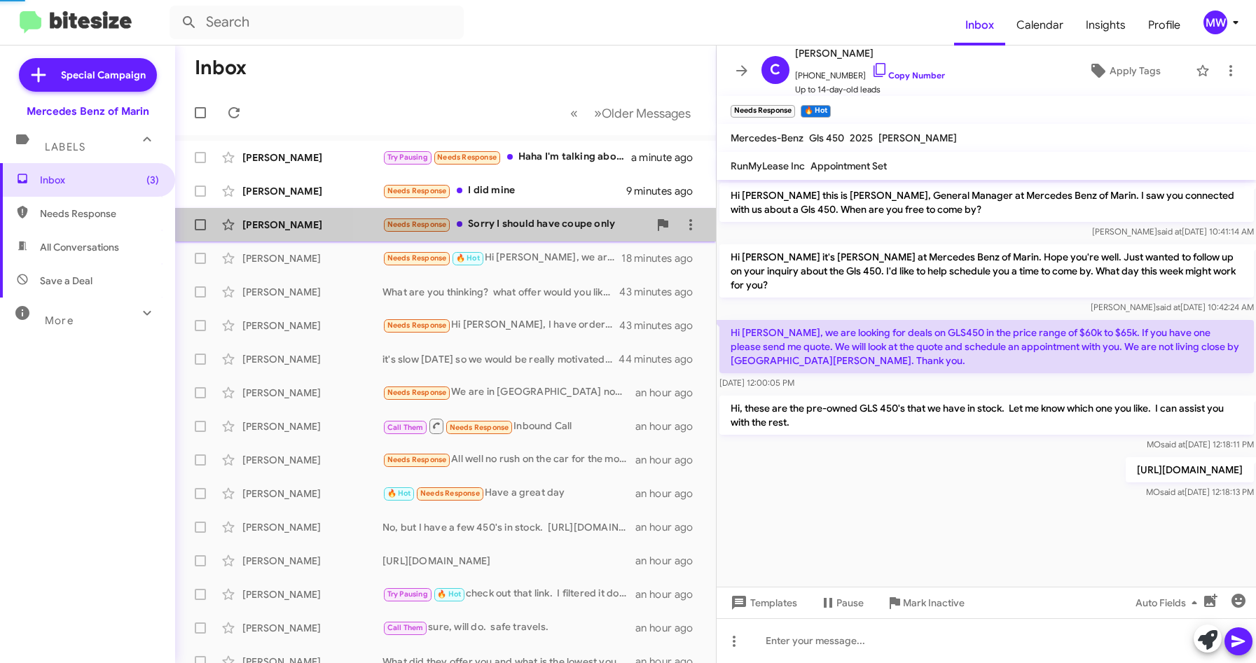
scroll to position [95, 0]
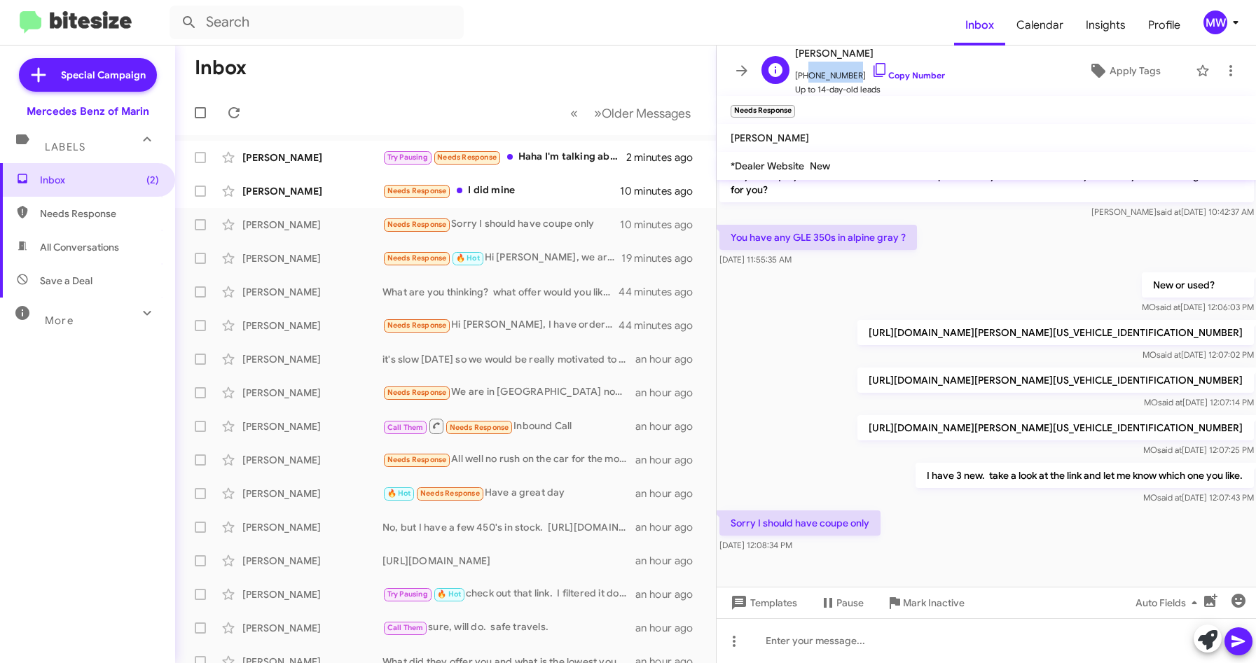
drag, startPoint x: 803, startPoint y: 74, endPoint x: 847, endPoint y: 80, distance: 44.5
click at [847, 80] on span "[PHONE_NUMBER] Copy Number" at bounding box center [870, 72] width 150 height 21
copy span "7074782927"
click at [887, 352] on div "MO said at [DATE] 12:07:02 PM" at bounding box center [1055, 355] width 396 height 14
drag, startPoint x: 801, startPoint y: 78, endPoint x: 849, endPoint y: 79, distance: 47.7
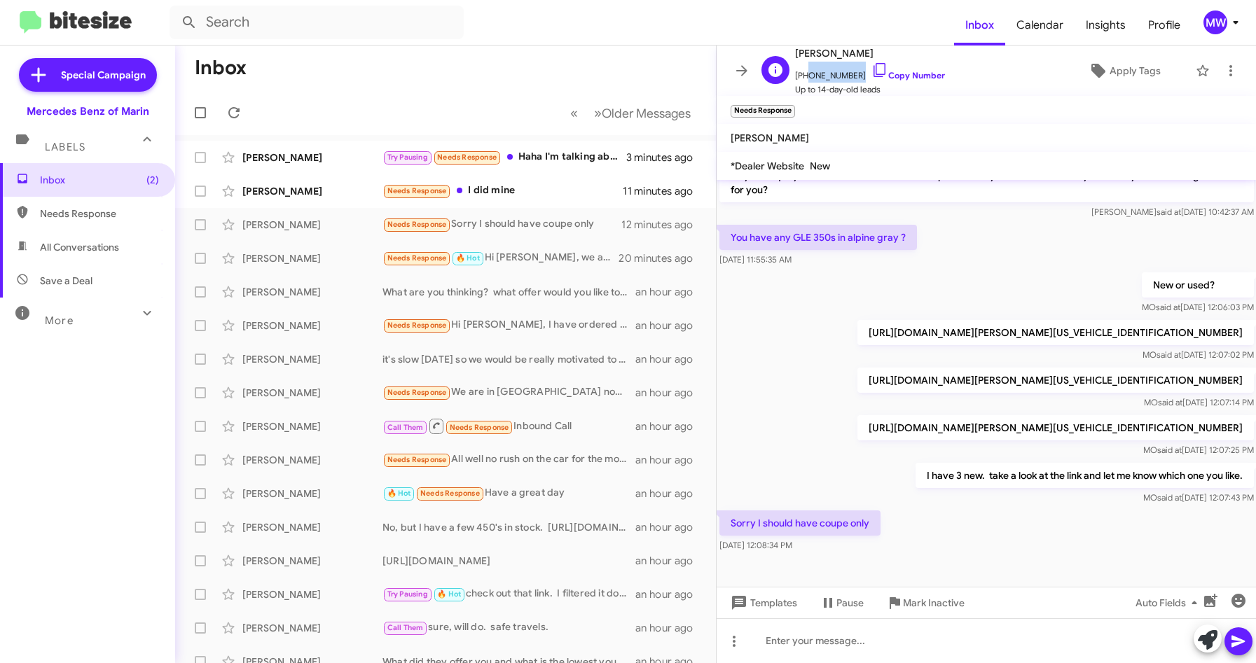
click at [849, 79] on span "[PHONE_NUMBER] Copy Number" at bounding box center [870, 72] width 150 height 21
copy span "7074782927"
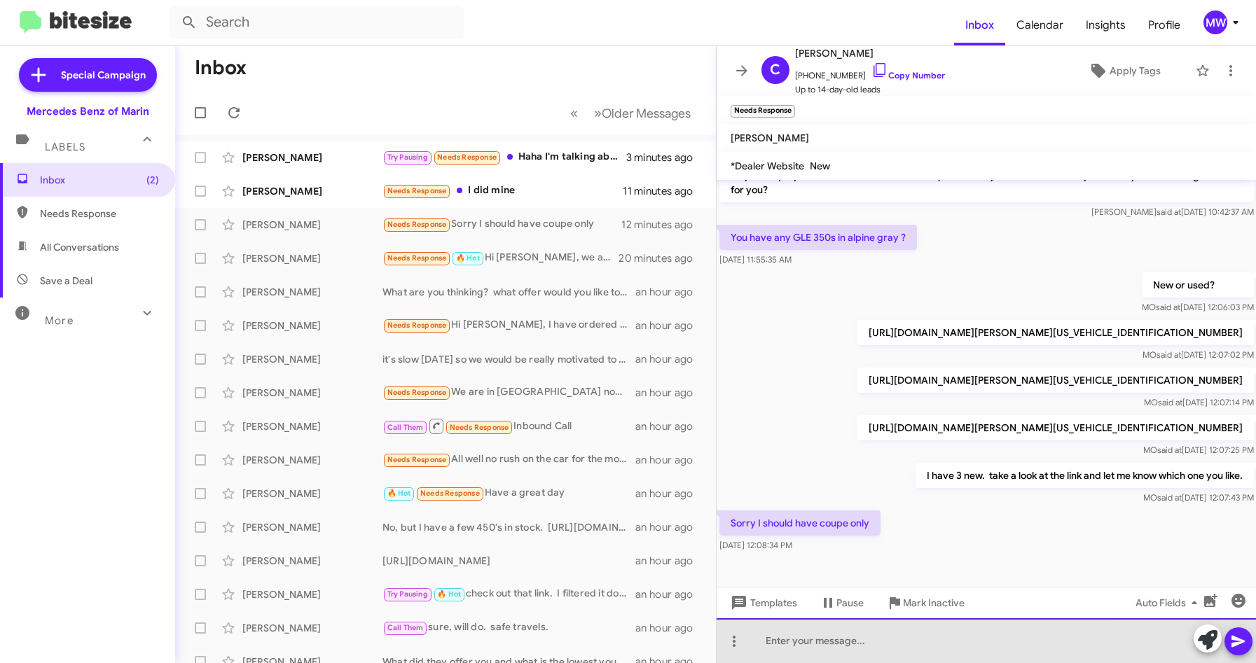
click at [918, 635] on div at bounding box center [987, 641] width 540 height 45
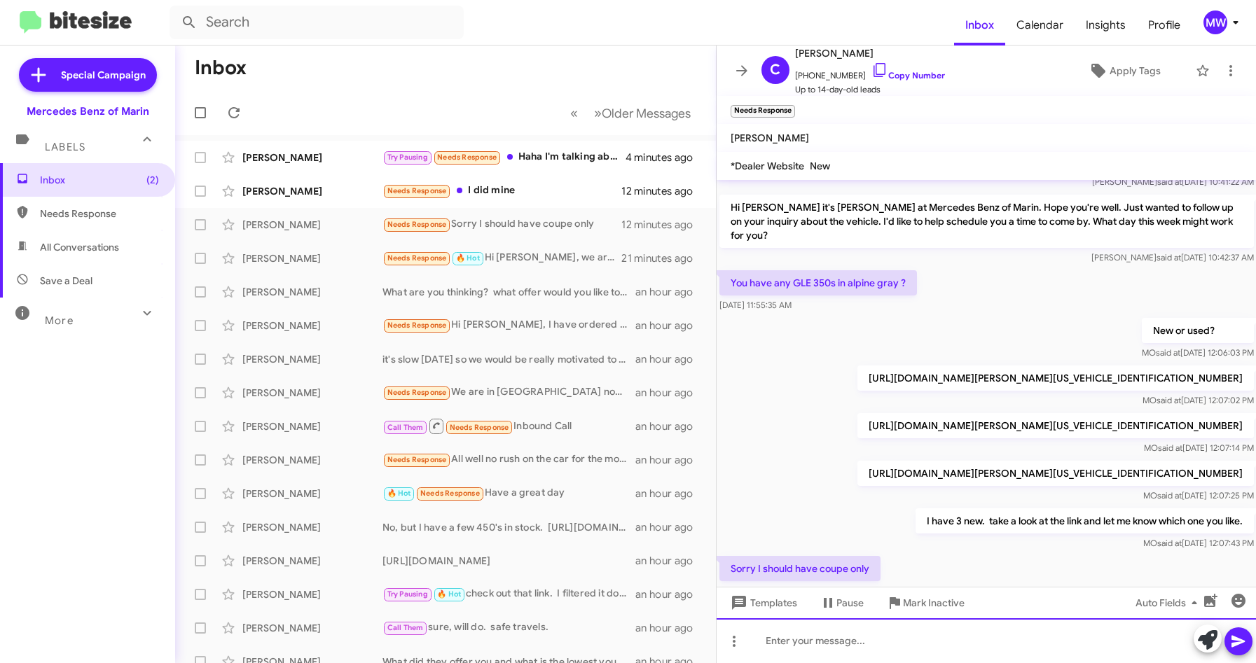
scroll to position [146, 0]
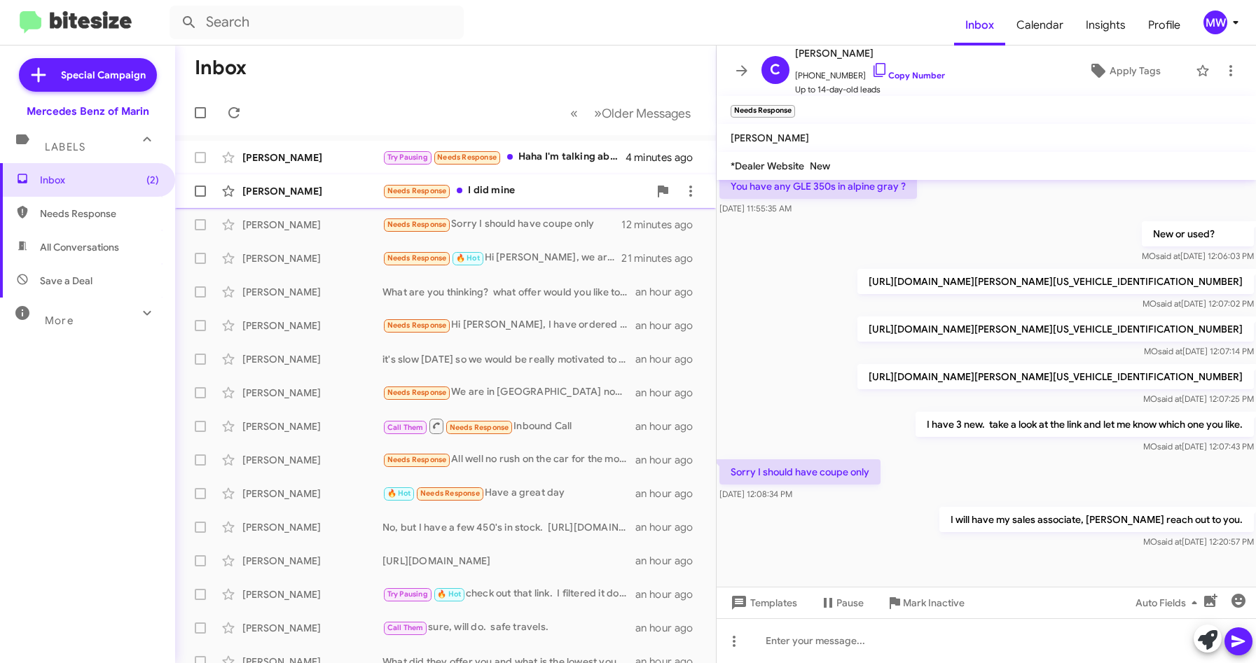
click at [492, 179] on div "[PERSON_NAME] Needs Response I did mine 12 minutes ago" at bounding box center [445, 191] width 518 height 28
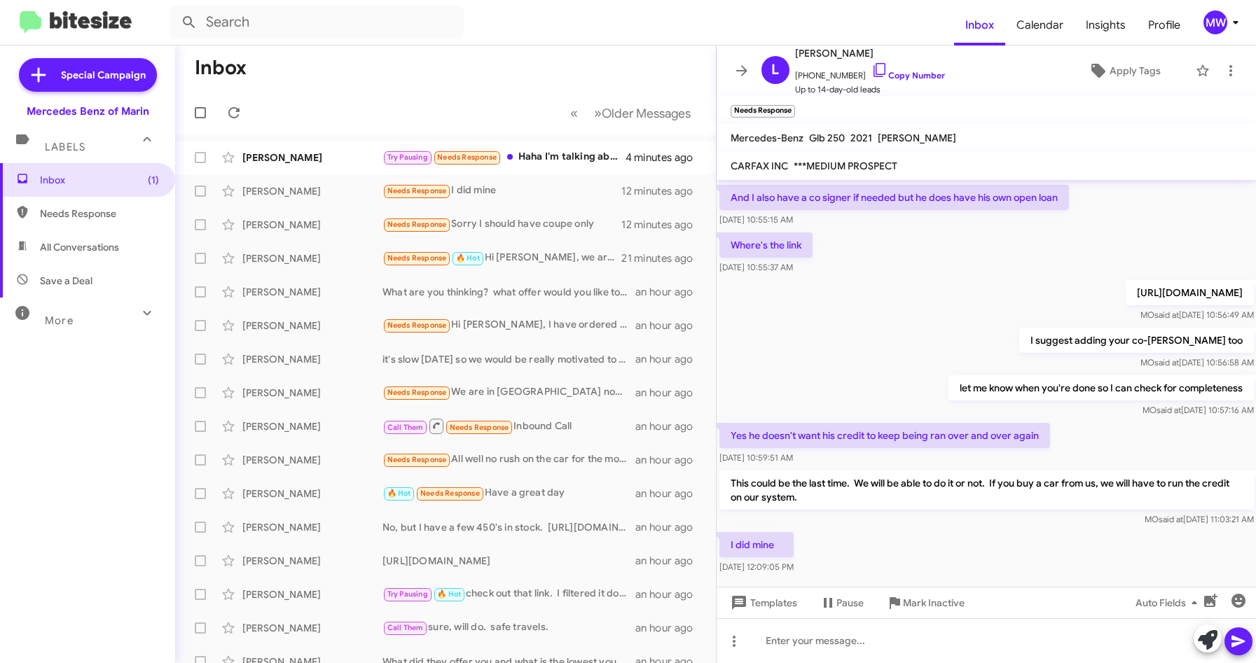
scroll to position [365, 0]
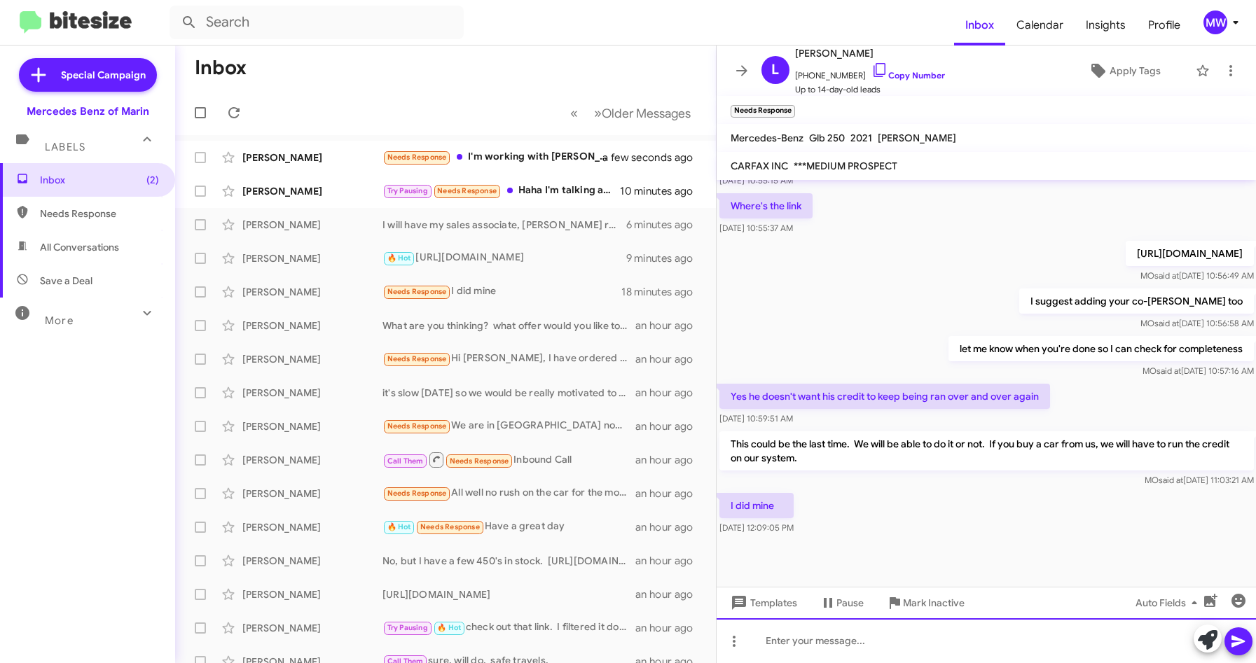
click at [964, 635] on div at bounding box center [987, 641] width 540 height 45
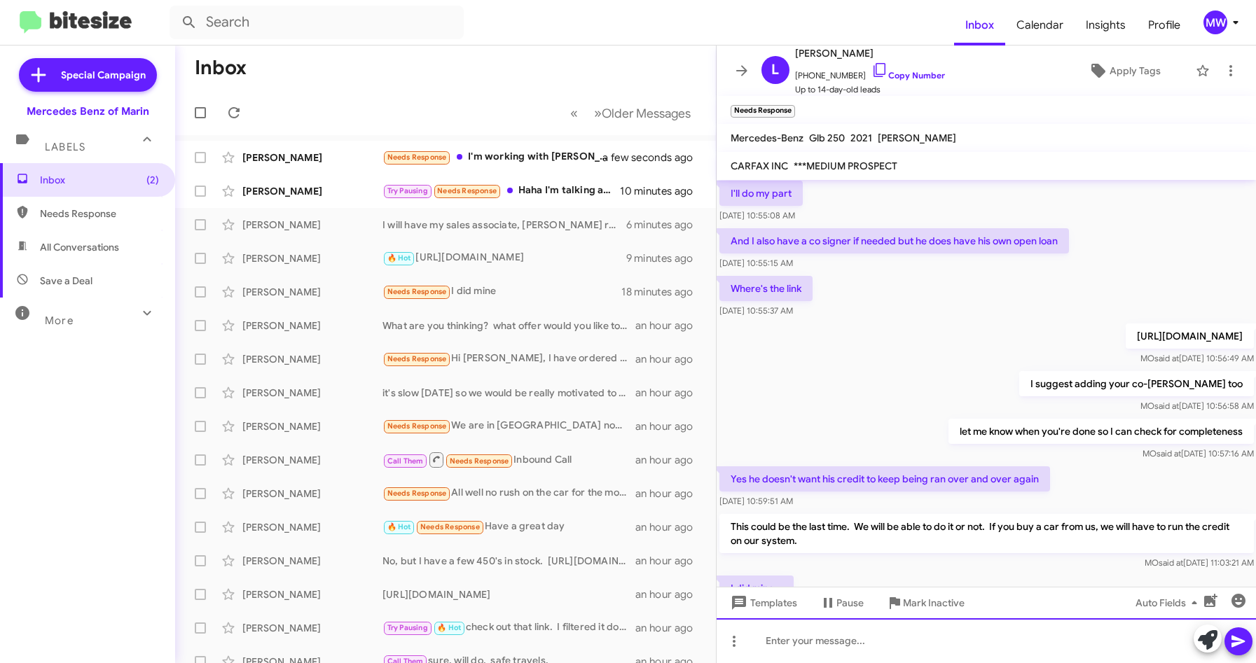
scroll to position [416, 0]
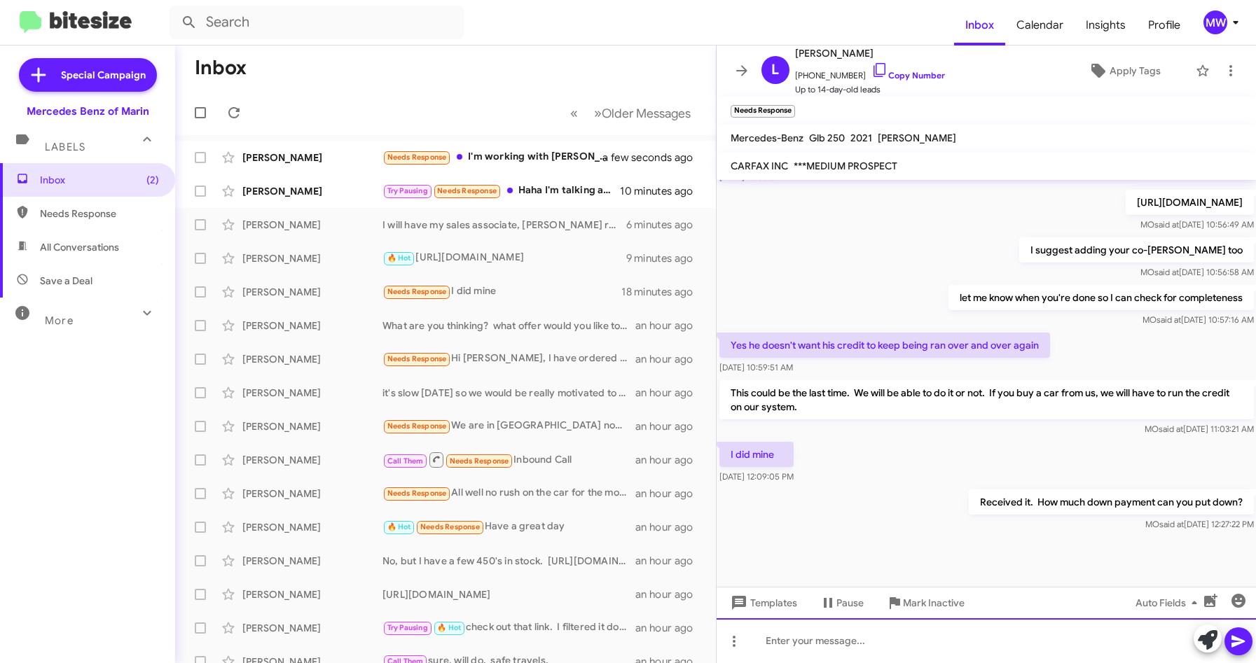
click at [851, 646] on div at bounding box center [987, 641] width 540 height 45
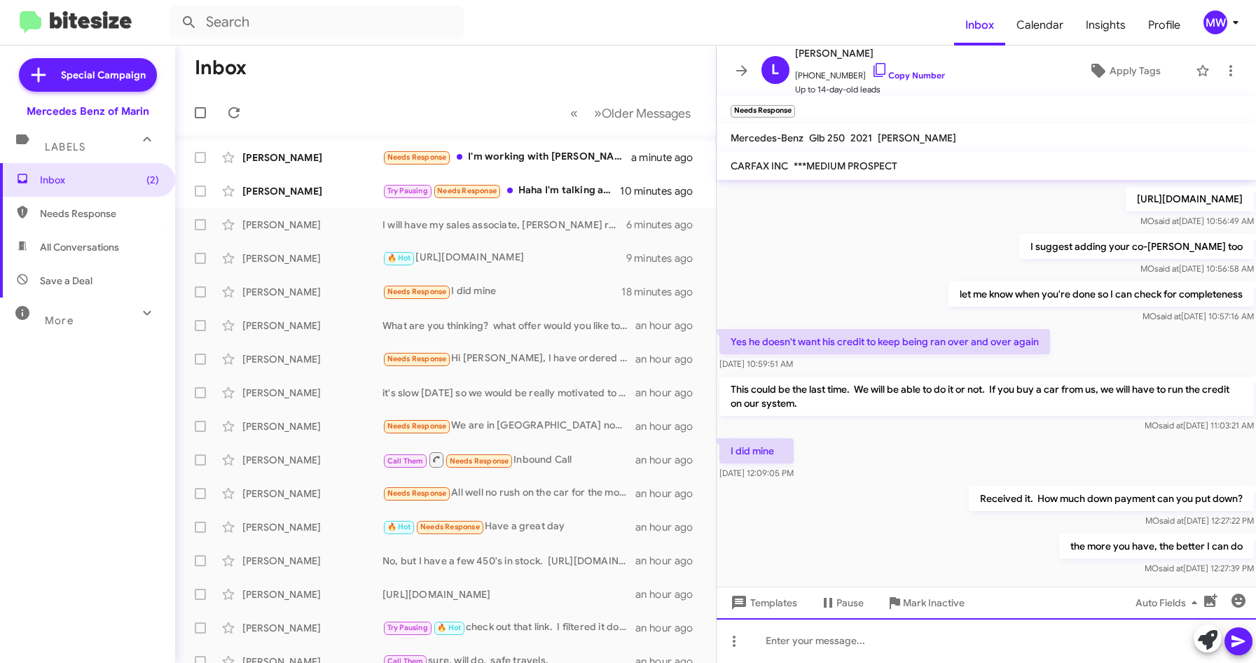
scroll to position [467, 0]
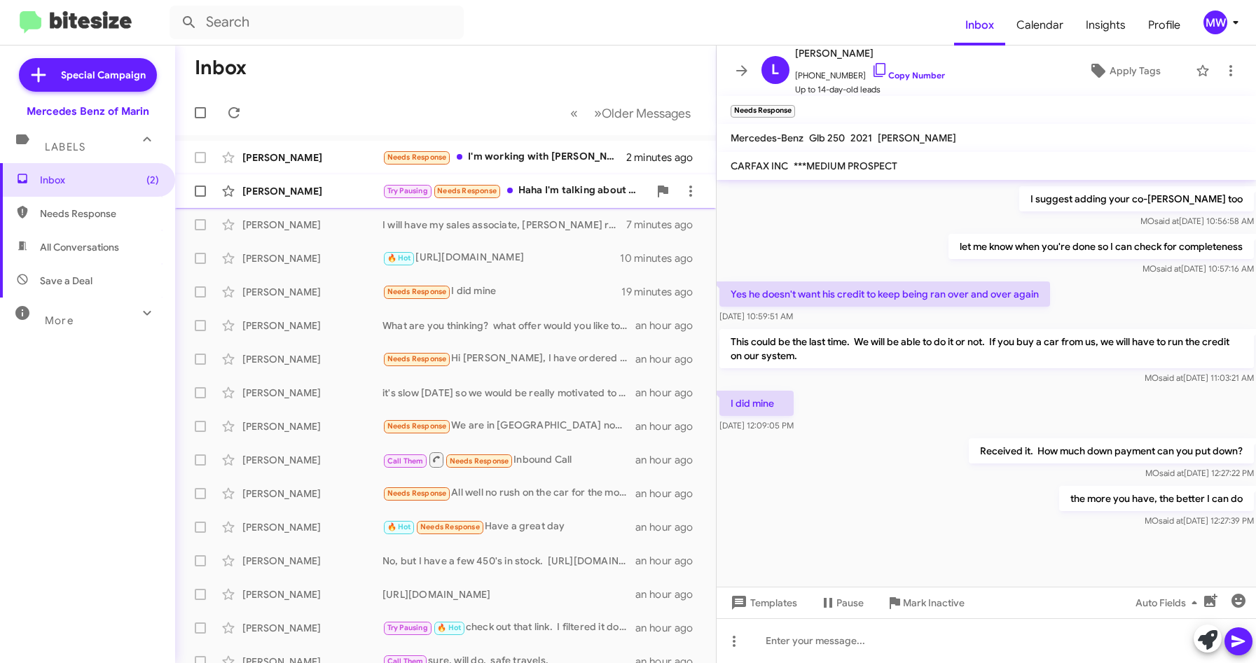
click at [567, 174] on span "[PERSON_NAME] Needs Response I'm working with [PERSON_NAME] 2 minutes ago" at bounding box center [445, 158] width 541 height 34
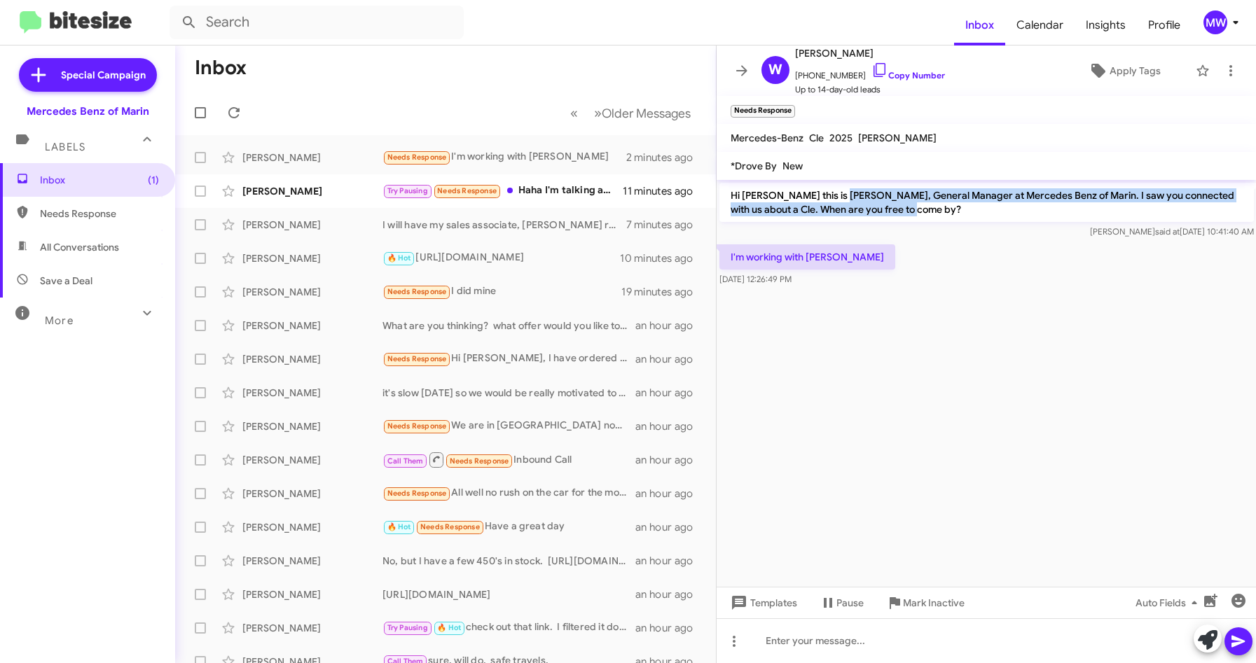
drag, startPoint x: 853, startPoint y: 193, endPoint x: 937, endPoint y: 206, distance: 85.7
click at [937, 206] on p "Hi [PERSON_NAME] this is [PERSON_NAME], General Manager at Mercedes Benz of Mar…" at bounding box center [986, 202] width 534 height 39
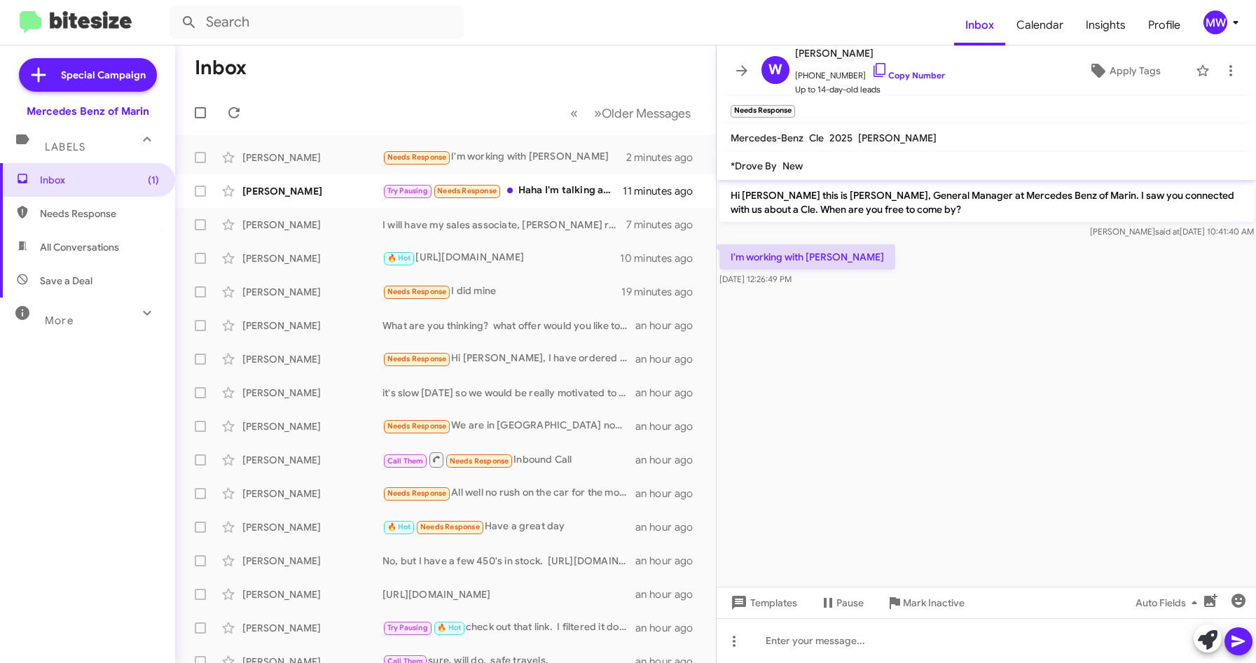
drag, startPoint x: 937, startPoint y: 206, endPoint x: 886, endPoint y: 345, distance: 147.8
click at [898, 347] on cdk-virtual-scroll-viewport "Hi [PERSON_NAME] this is [PERSON_NAME], General Manager at Mercedes Benz of Mar…" at bounding box center [987, 383] width 540 height 407
click at [583, 188] on div "Try Pausing Needs Response Haha I'm talking about 70k for your car. Not incl my…" at bounding box center [515, 191] width 266 height 16
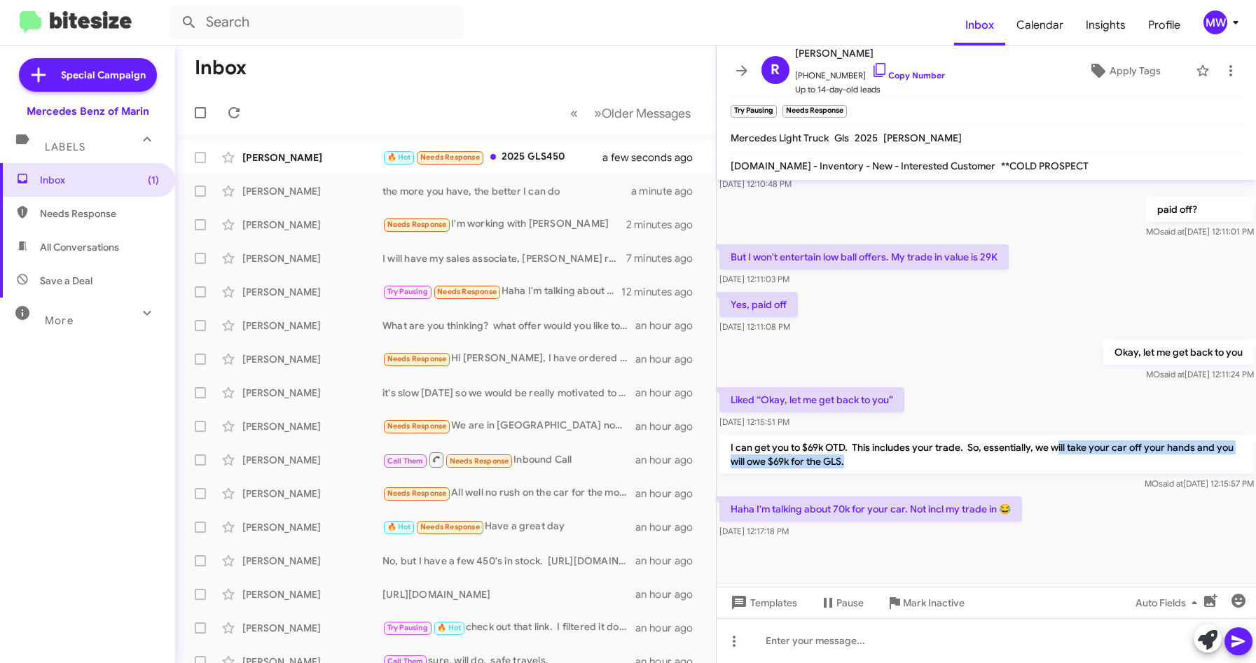
drag, startPoint x: 1059, startPoint y: 441, endPoint x: 885, endPoint y: 461, distance: 174.9
click at [885, 461] on p "I can get you to $69k OTD. This includes your trade. So, essentially, we will t…" at bounding box center [986, 454] width 534 height 39
drag, startPoint x: 885, startPoint y: 461, endPoint x: 915, endPoint y: 483, distance: 37.0
click at [902, 480] on div "MO said at [DATE] 12:15:57 PM" at bounding box center [986, 484] width 534 height 14
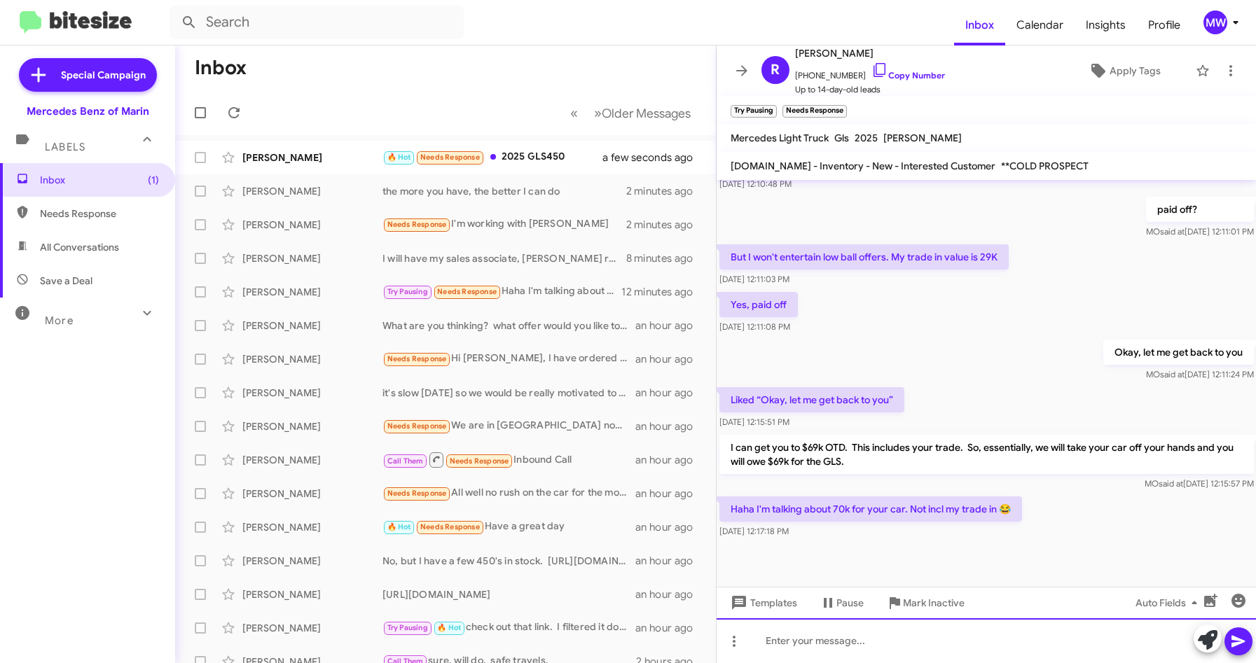
click at [952, 642] on div at bounding box center [987, 641] width 540 height 45
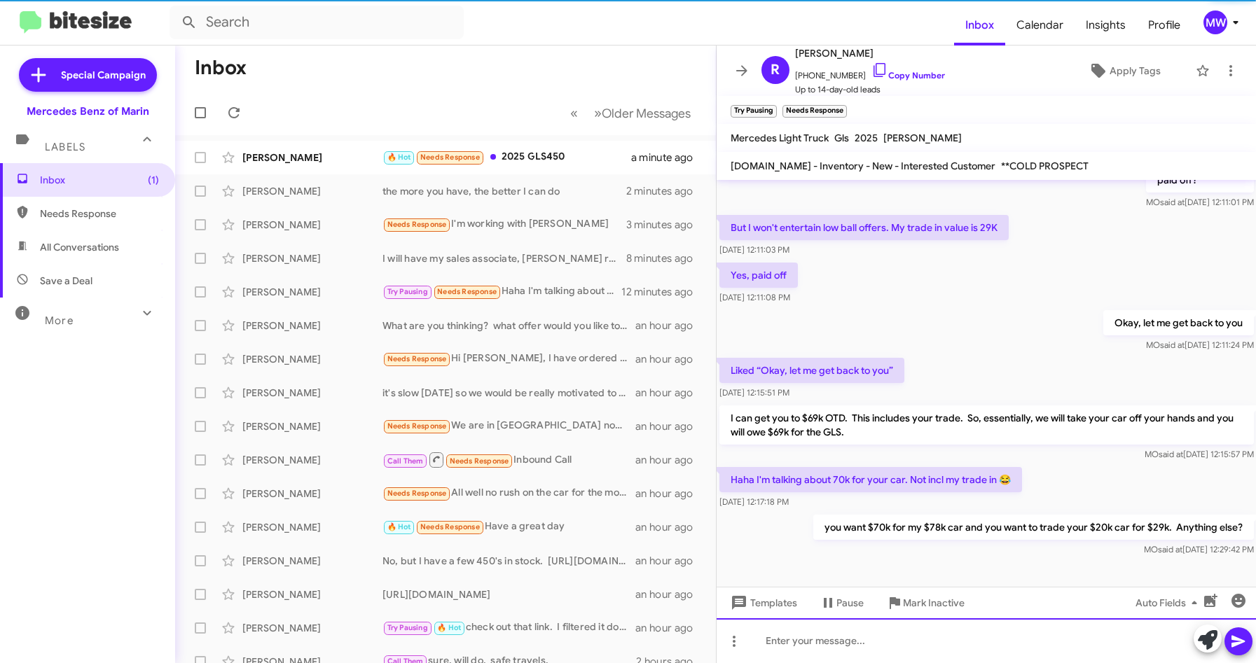
scroll to position [337, 0]
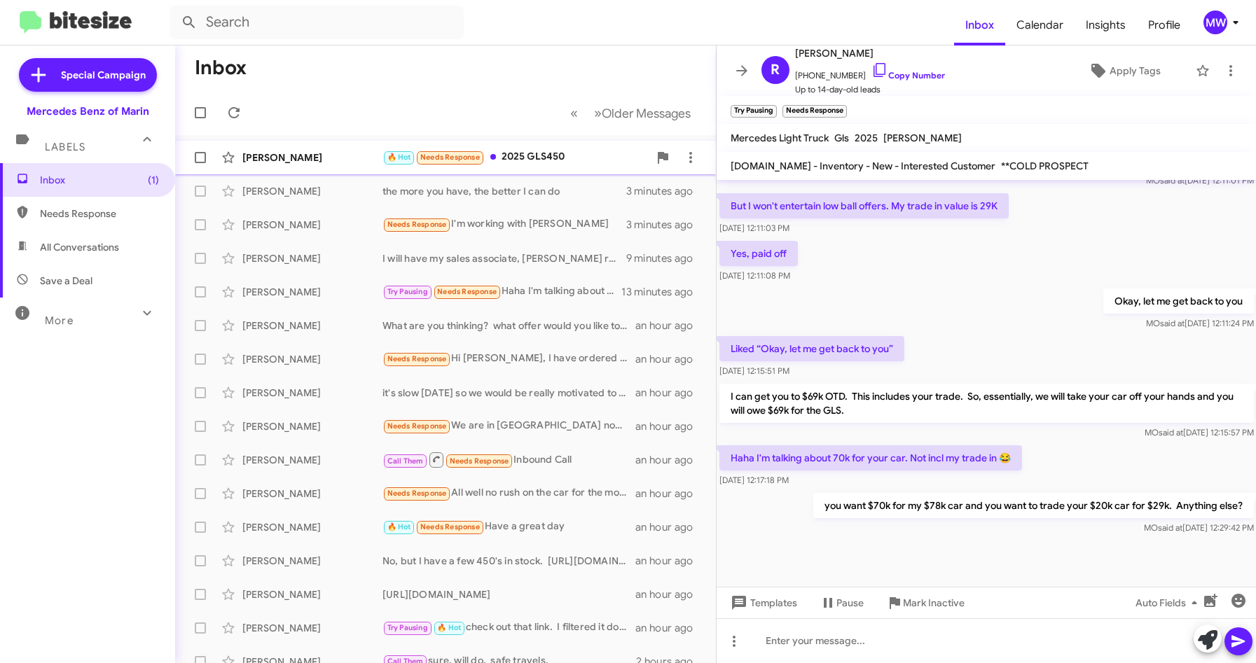
click at [564, 150] on div "🔥 Hot Needs Response 2025 GLS450" at bounding box center [515, 157] width 266 height 16
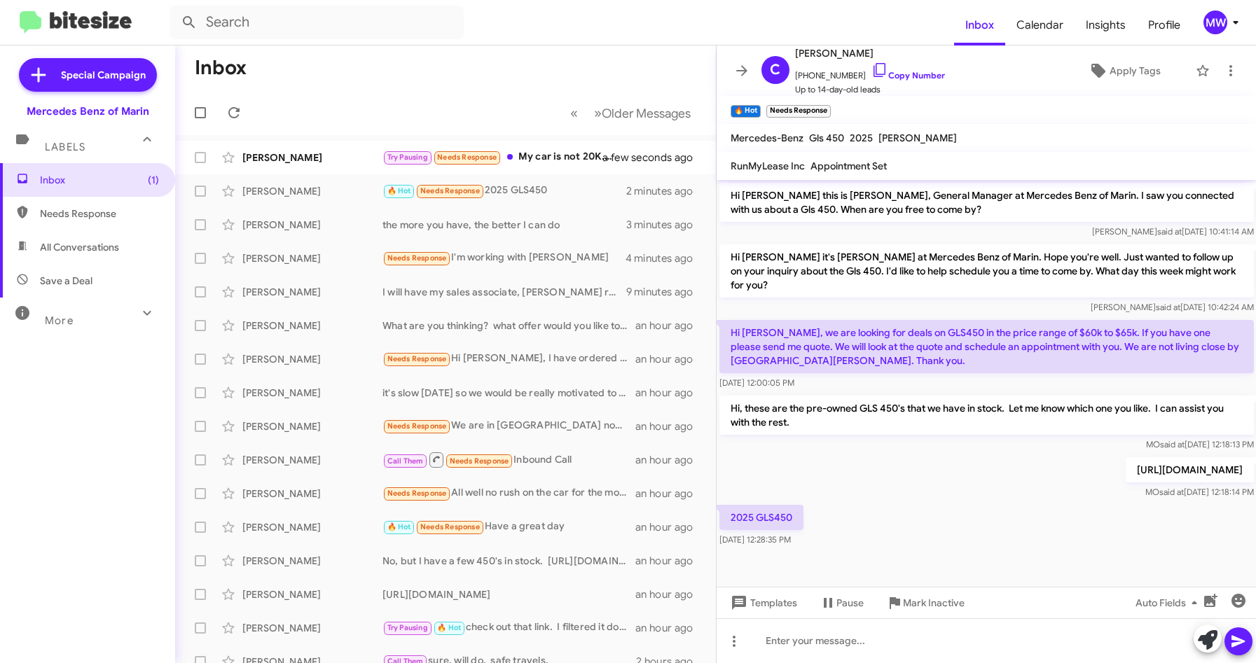
drag, startPoint x: 1128, startPoint y: 482, endPoint x: 714, endPoint y: 467, distance: 414.3
click at [714, 467] on div "Inbox « Previous » Next Older Messages [PERSON_NAME] Try Pausing Needs Response…" at bounding box center [715, 355] width 1081 height 618
drag, startPoint x: 714, startPoint y: 467, endPoint x: 902, endPoint y: 499, distance: 191.2
click at [1125, 499] on div "MO said at [DATE] 12:18:14 PM" at bounding box center [1189, 492] width 128 height 14
drag, startPoint x: 1117, startPoint y: 481, endPoint x: 731, endPoint y: 474, distance: 386.7
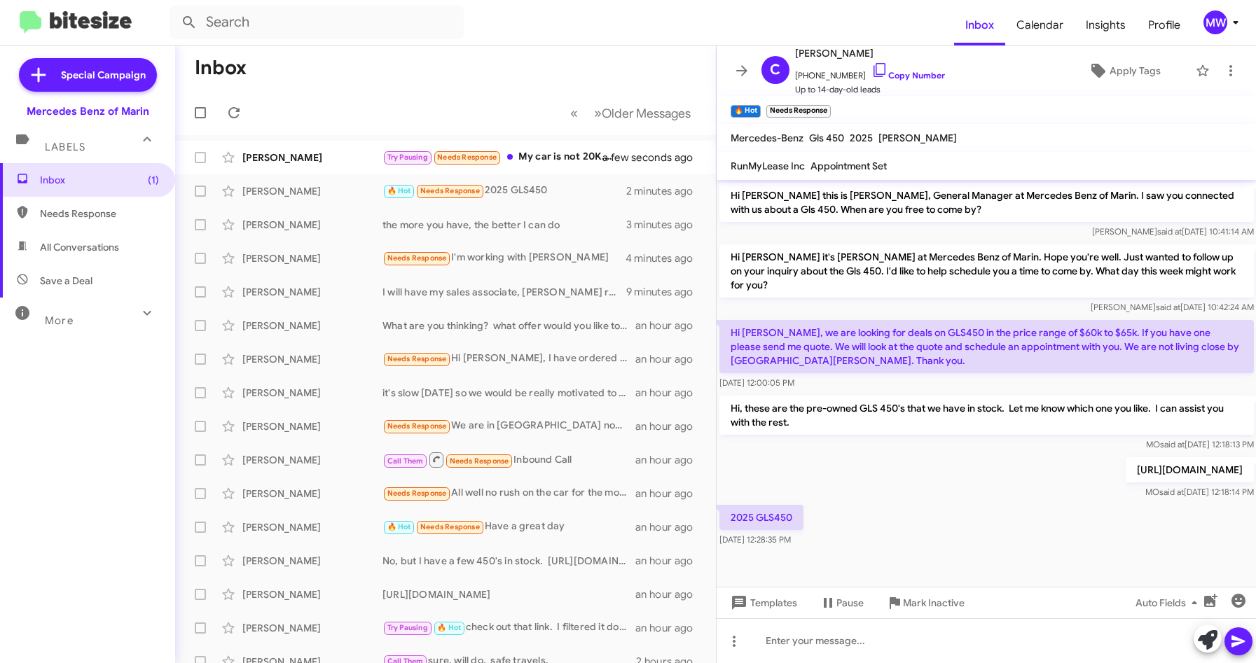
click at [1125, 474] on p "[URL][DOMAIN_NAME]" at bounding box center [1189, 469] width 128 height 25
drag, startPoint x: 731, startPoint y: 474, endPoint x: 782, endPoint y: 475, distance: 51.9
copy p "[URL][DOMAIN_NAME]"
click at [973, 651] on div at bounding box center [987, 641] width 540 height 45
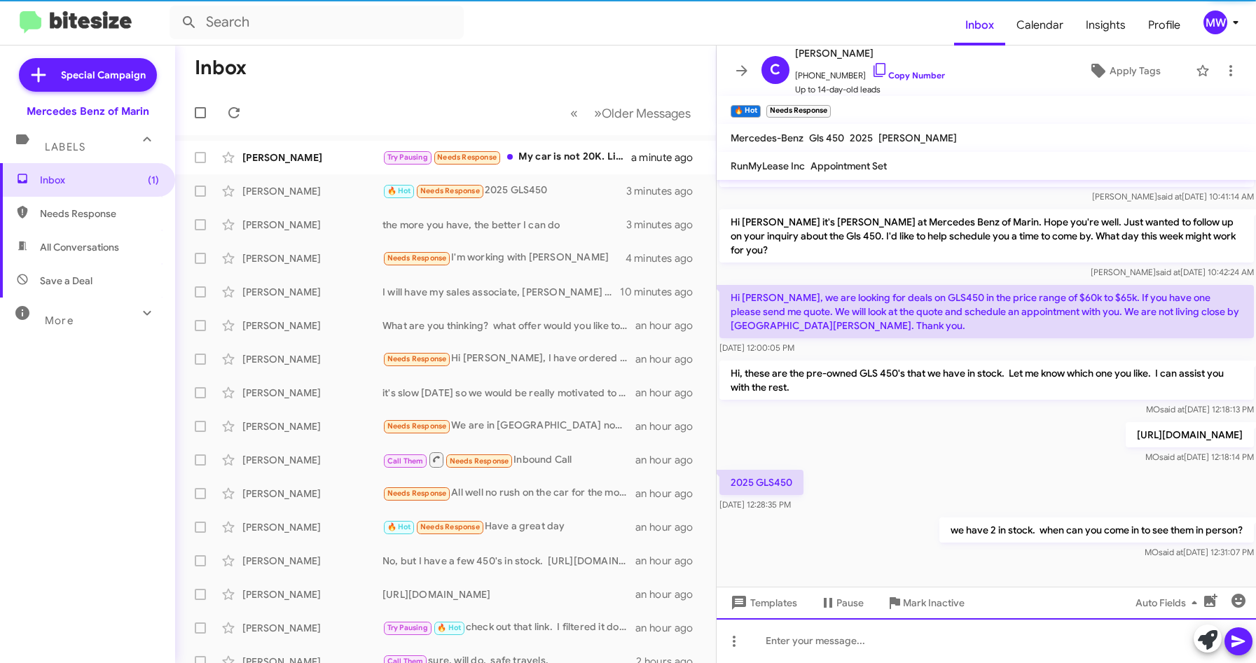
scroll to position [49, 0]
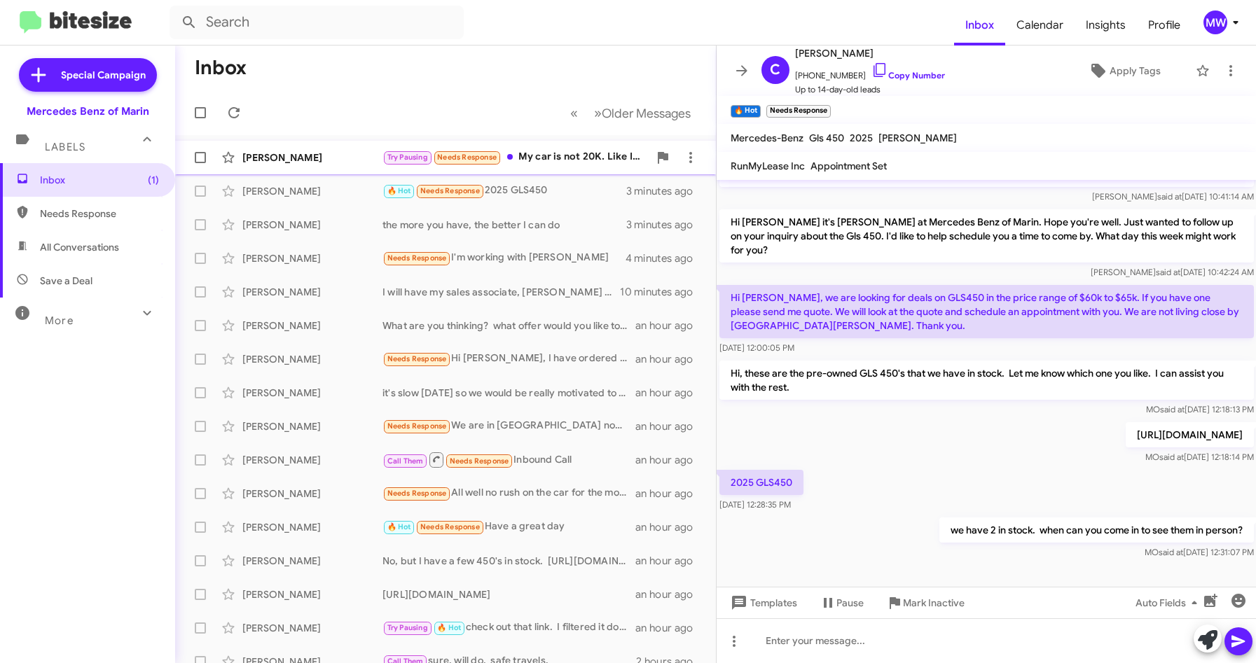
click at [565, 161] on div "Try Pausing Needs Response My car is not 20K. Like I said we were far apart. Yo…" at bounding box center [515, 157] width 266 height 16
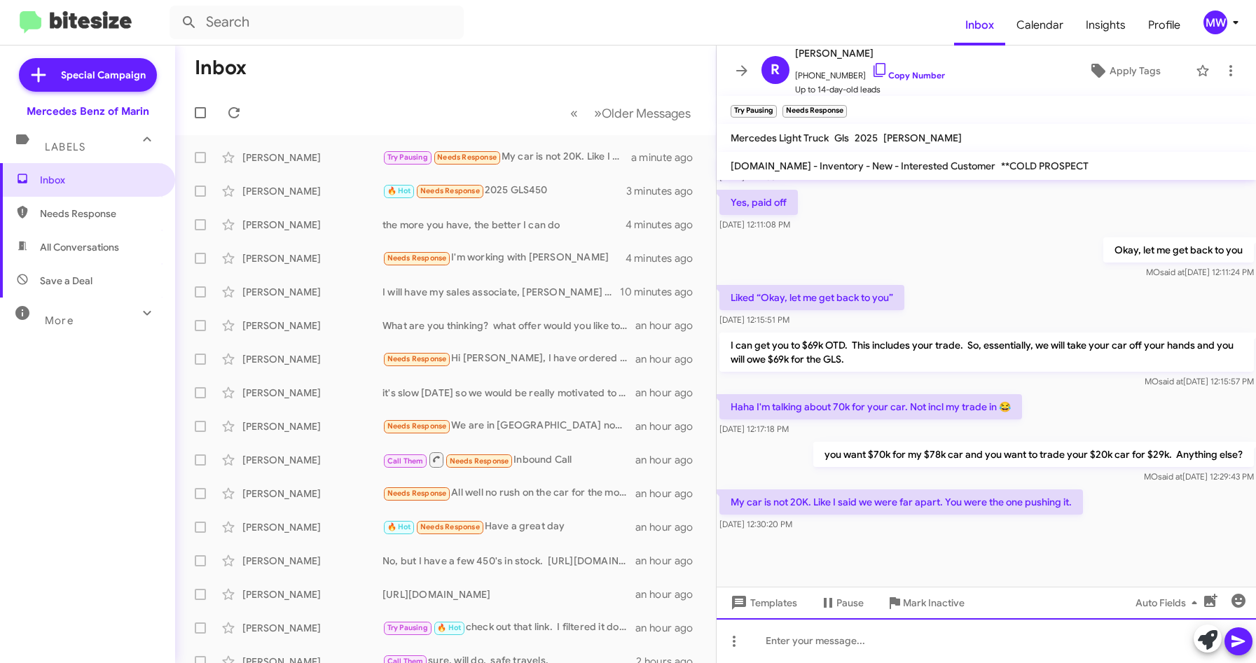
click at [974, 635] on div at bounding box center [987, 641] width 540 height 45
click at [1106, 644] on div "Yes, I wanted to see if we could gain any traction. Apparently, we can't." at bounding box center [987, 641] width 540 height 45
click at [1239, 644] on icon at bounding box center [1238, 642] width 13 height 12
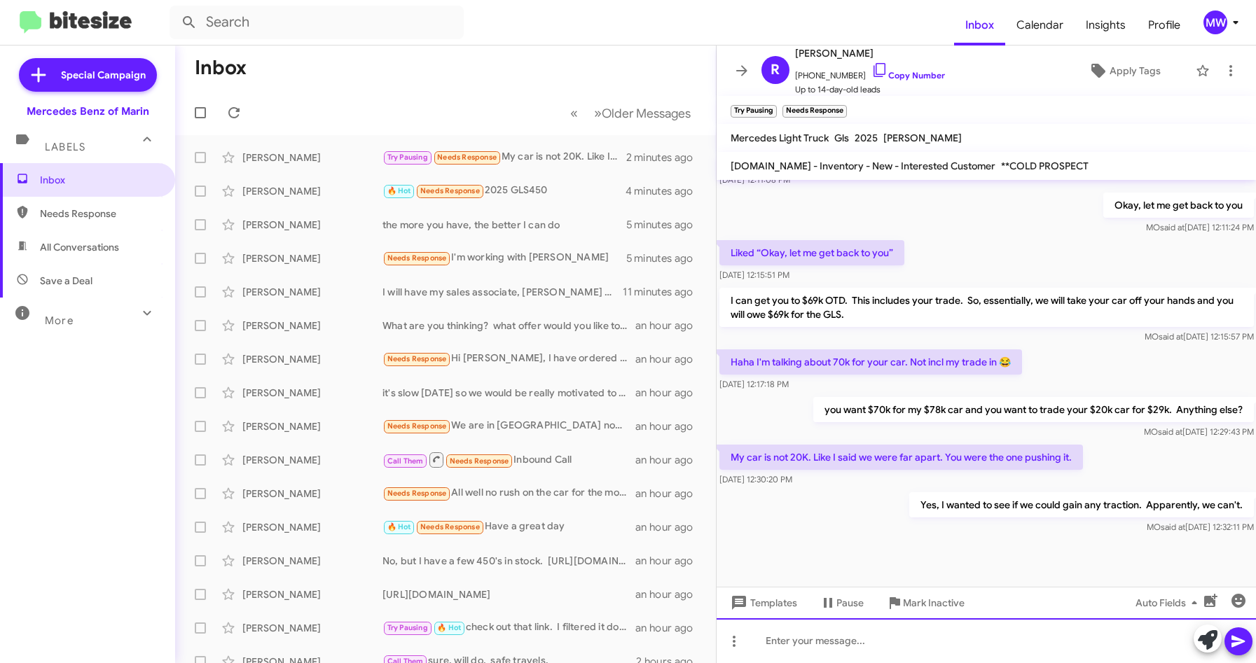
scroll to position [439, 0]
